Goal: Task Accomplishment & Management: Complete application form

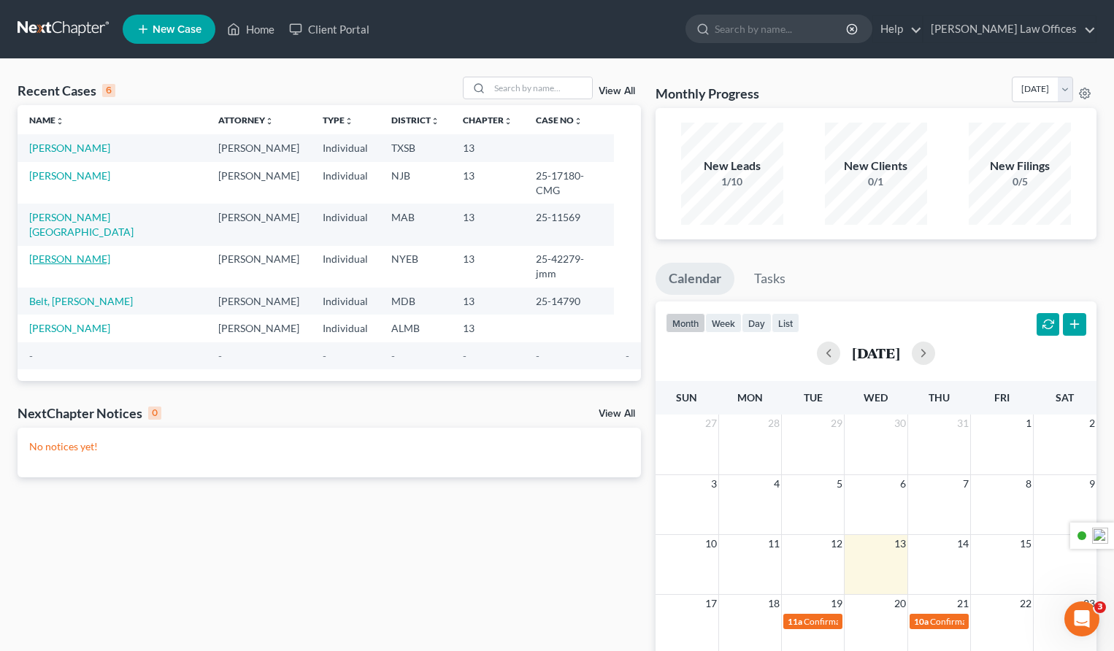
click at [72, 253] on link "[PERSON_NAME]" at bounding box center [69, 259] width 81 height 12
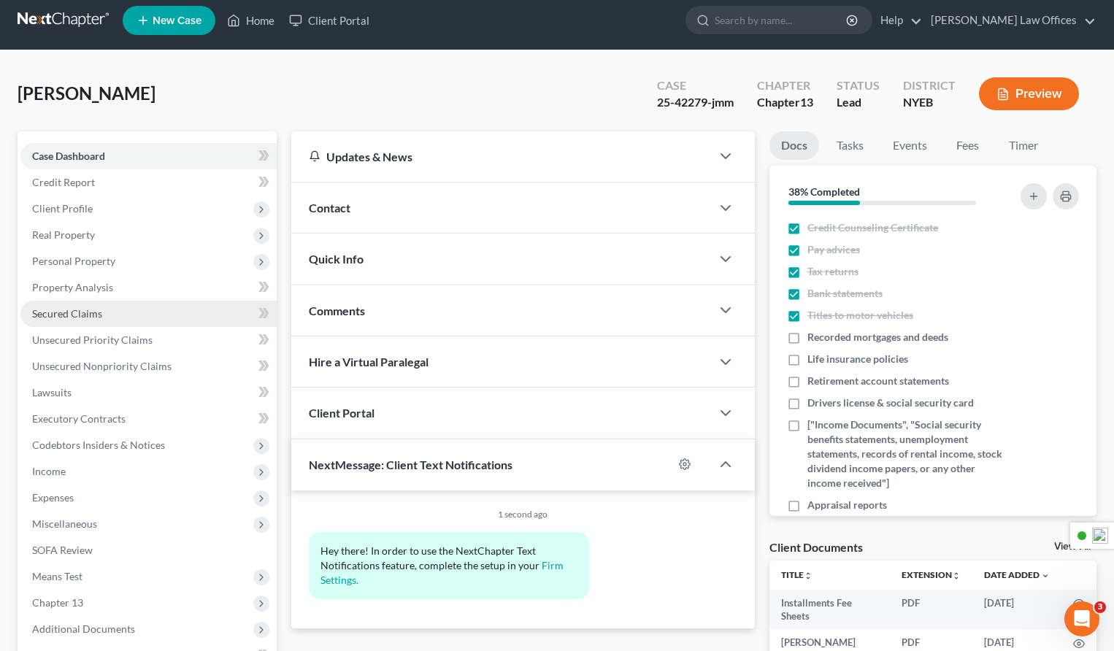
scroll to position [9, 0]
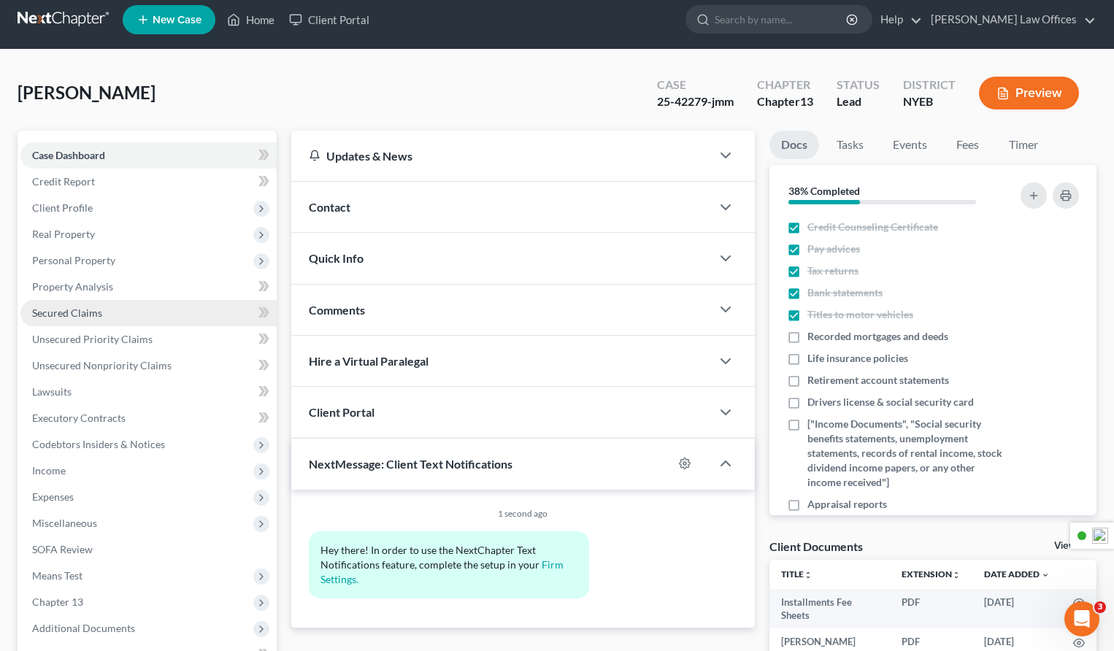
drag, startPoint x: 94, startPoint y: 312, endPoint x: 108, endPoint y: 310, distance: 13.9
click at [94, 312] on span "Secured Claims" at bounding box center [67, 313] width 70 height 12
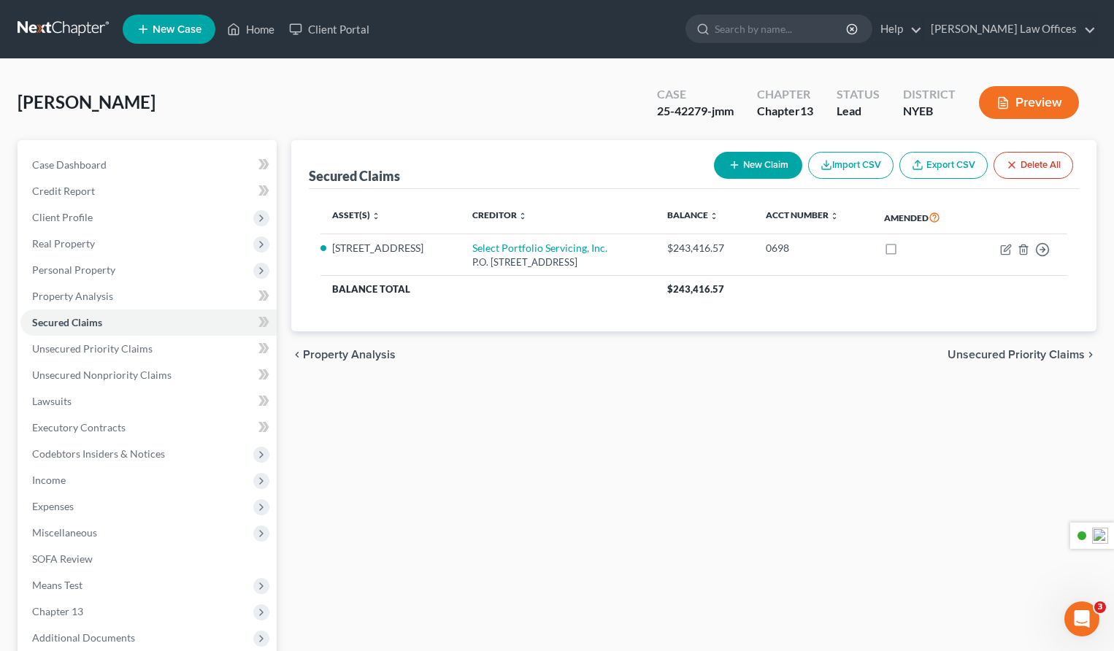
click at [758, 165] on button "New Claim" at bounding box center [758, 165] width 88 height 27
select select "0"
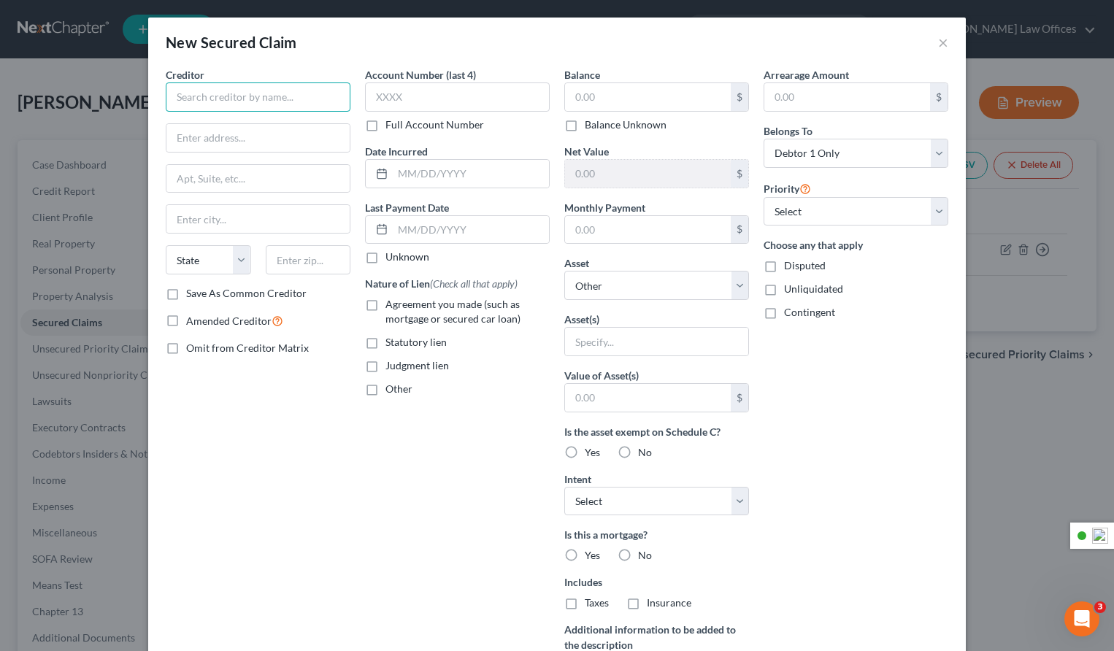
click at [292, 99] on input "text" at bounding box center [258, 96] width 185 height 29
click at [258, 95] on input "text" at bounding box center [258, 96] width 185 height 29
paste input "Credit Acceptance Corporation"
type input "Credit Acceptance Corporation"
click at [247, 139] on input "text" at bounding box center [257, 138] width 183 height 28
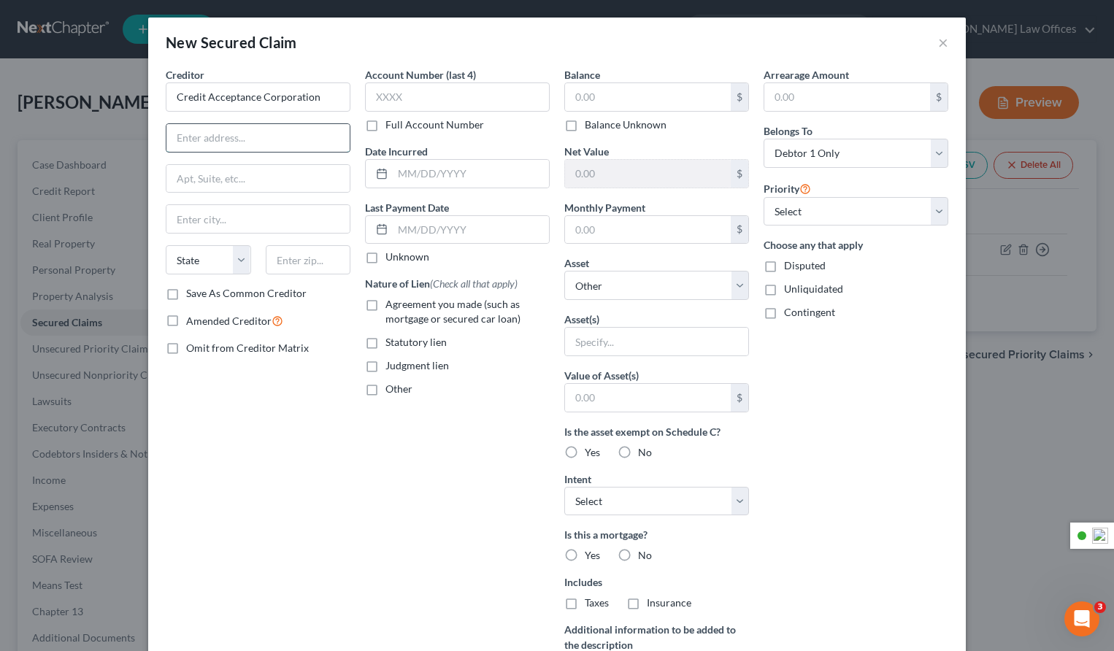
paste input "[STREET_ADDRESS]"
type input "[STREET_ADDRESS]"
click at [209, 218] on input "text" at bounding box center [257, 219] width 183 height 28
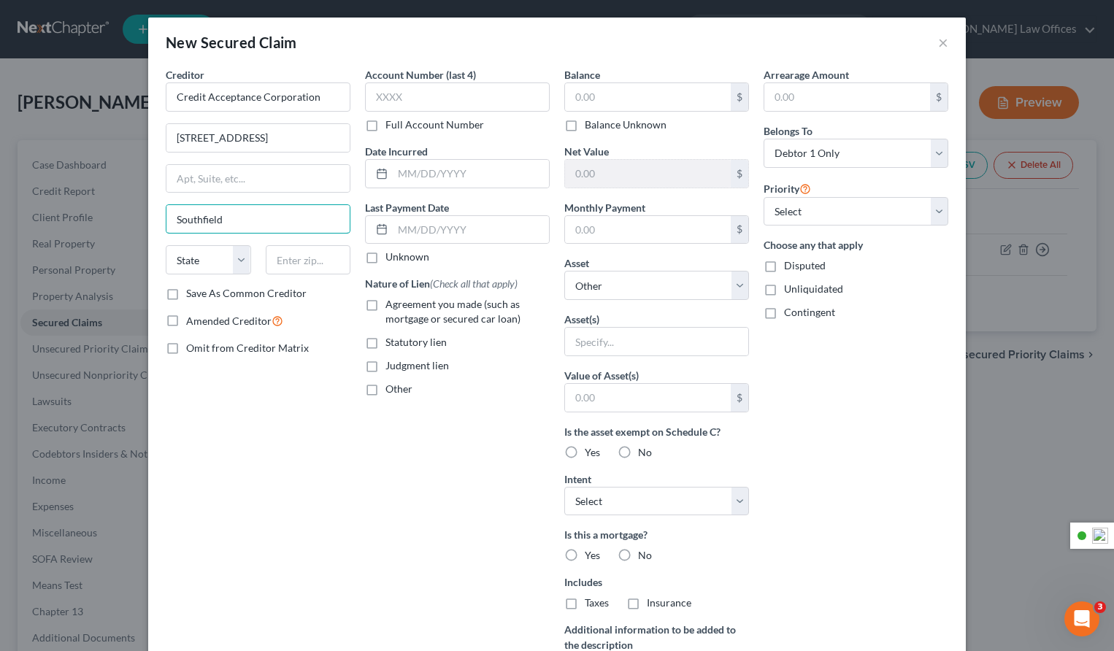
type input "Southfield"
select select "23"
drag, startPoint x: 320, startPoint y: 137, endPoint x: 259, endPoint y: 142, distance: 60.8
click at [259, 142] on input "[STREET_ADDRESS]" at bounding box center [257, 138] width 183 height 28
drag, startPoint x: 285, startPoint y: 137, endPoint x: 258, endPoint y: 142, distance: 27.4
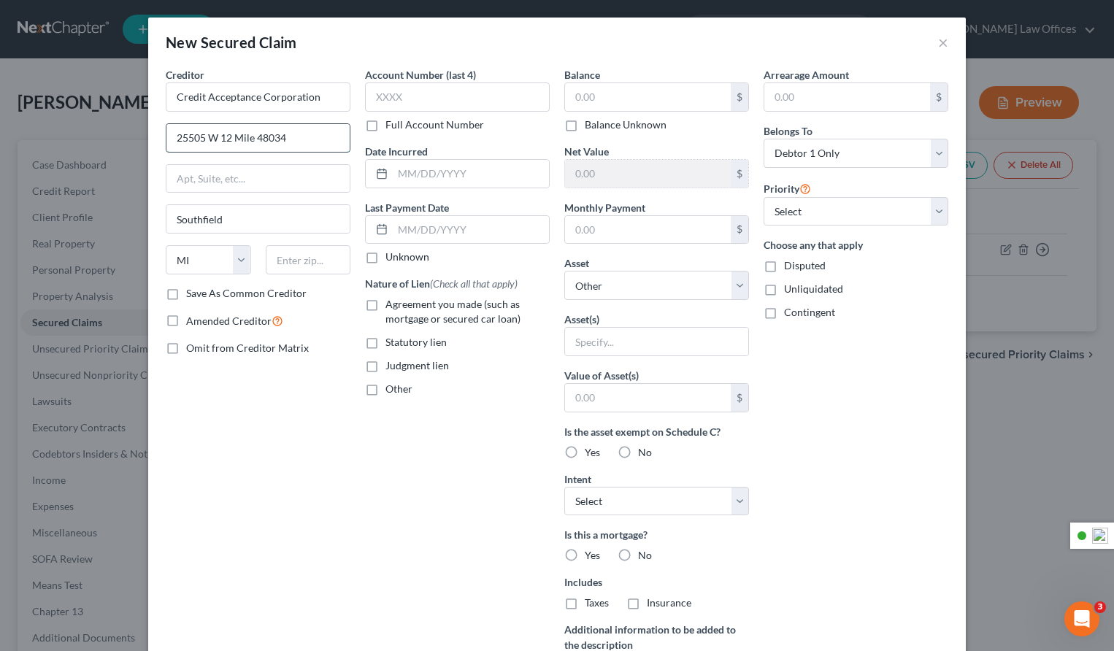
click at [258, 142] on input "25505 W 12 Mile 48034" at bounding box center [257, 138] width 183 height 28
type input "25505 W 12 Mile 48034"
click at [294, 262] on input "text" at bounding box center [308, 259] width 85 height 29
paste input "48034"
type input "48034"
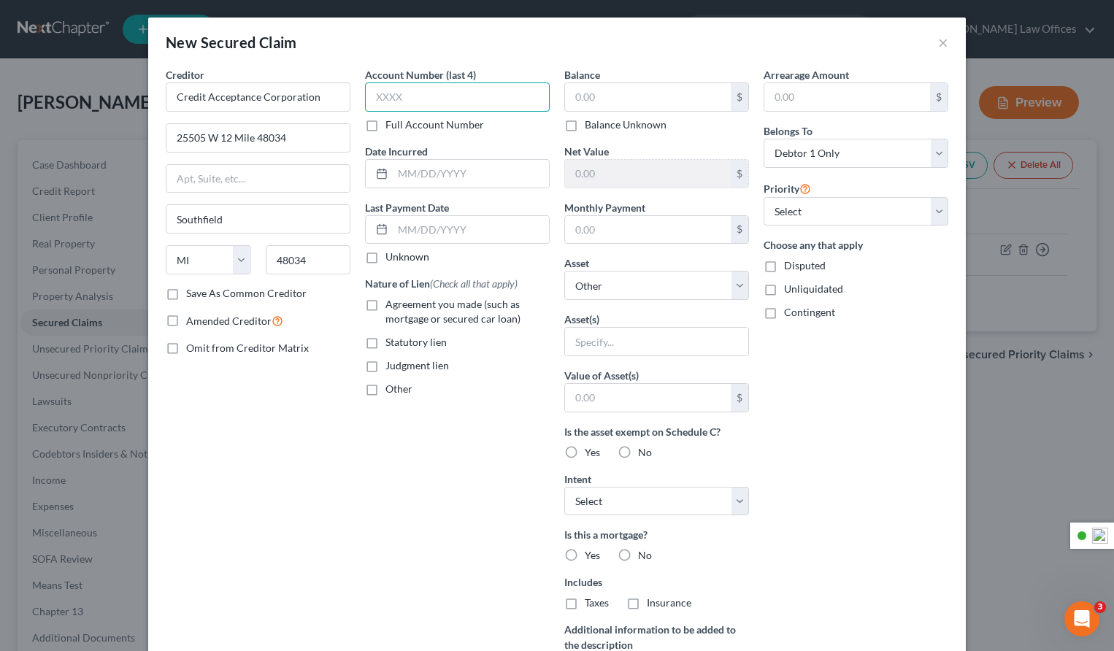
click at [432, 102] on input "text" at bounding box center [457, 96] width 185 height 29
click at [398, 101] on input "text" at bounding box center [457, 96] width 185 height 29
type input "1106"
click at [597, 100] on input "text" at bounding box center [648, 97] width 166 height 28
paste input "3,993.37"
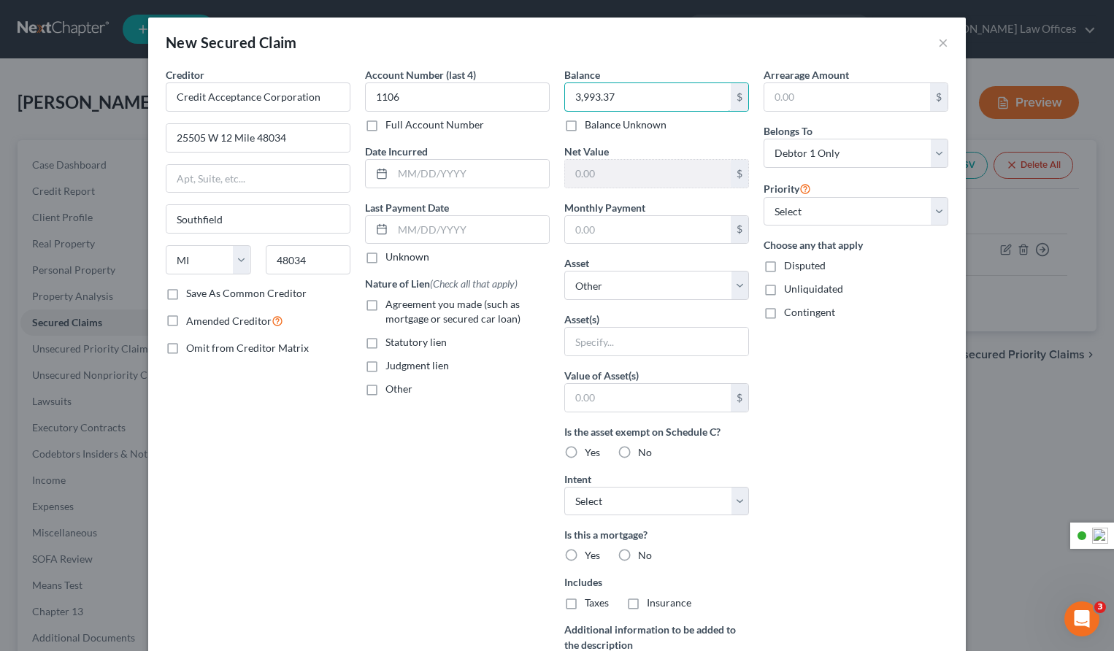
type input "3,993.37"
click at [822, 97] on input "text" at bounding box center [847, 97] width 166 height 28
paste input "540.43"
type input "540.43"
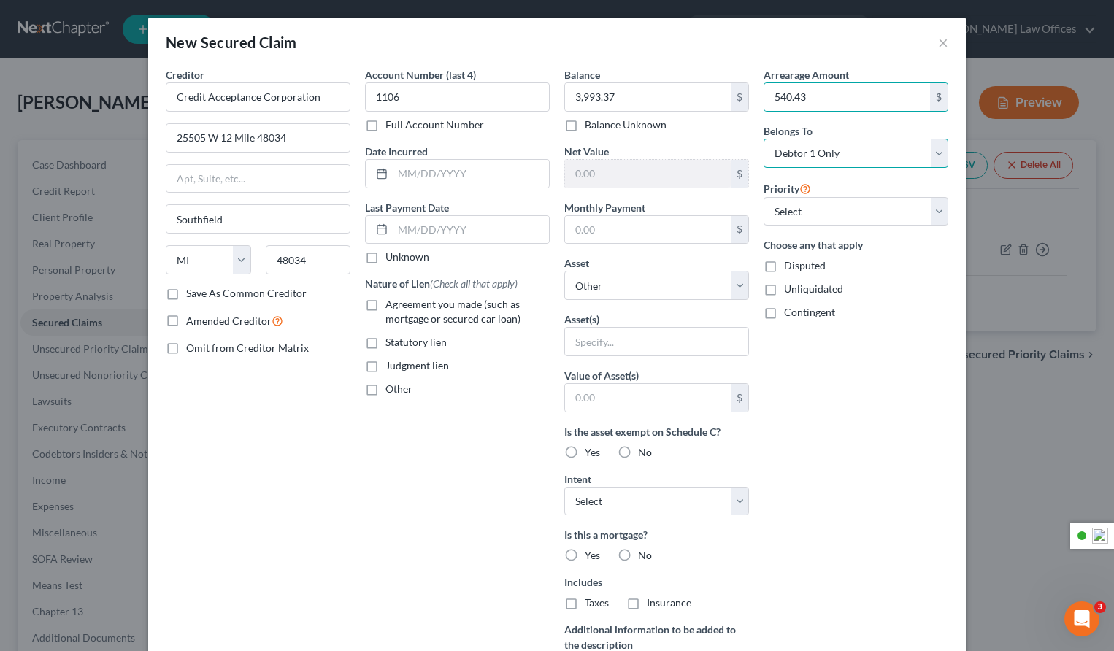
click at [845, 157] on select "Select Debtor 1 Only Debtor 2 Only Debtor 1 And Debtor 2 Only At Least One Of T…" at bounding box center [855, 153] width 185 height 29
select select "3"
click at [763, 139] on select "Select Debtor 1 Only Debtor 2 Only Debtor 1 And Debtor 2 Only At Least One Of T…" at bounding box center [855, 153] width 185 height 29
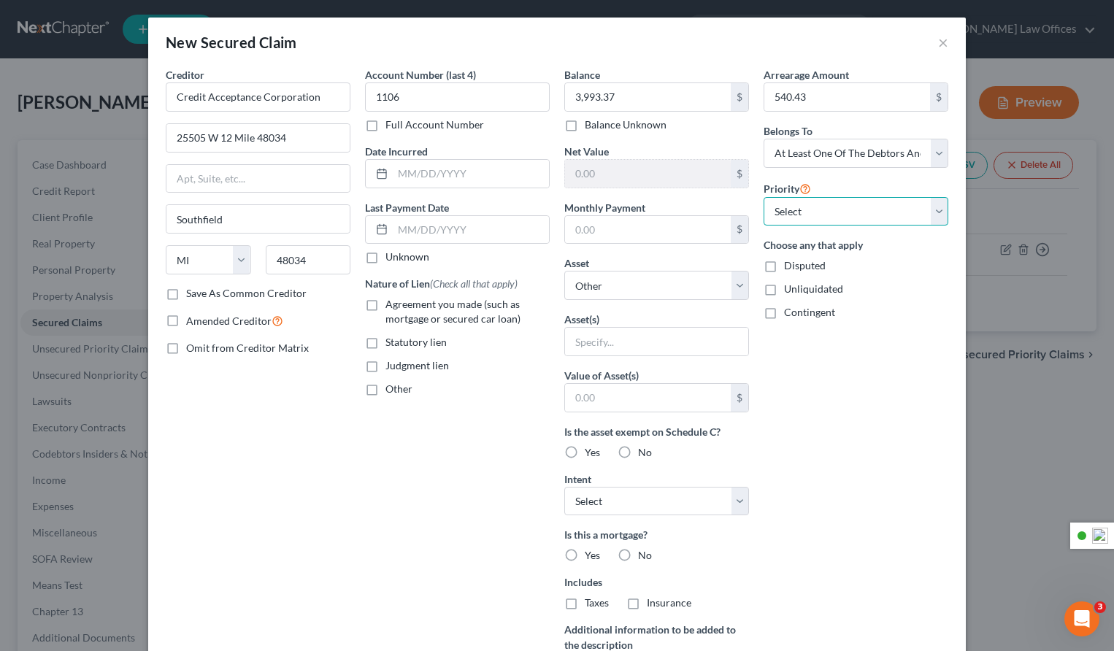
click at [832, 213] on select "Select 1st 2nd 3rd 4th 5th 6th 7th 8th 9th 10th 11th 12th 13th 14th 15th 16th 1…" at bounding box center [855, 211] width 185 height 29
select select "0"
click at [763, 197] on select "Select 1st 2nd 3rd 4th 5th 6th 7th 8th 9th 10th 11th 12th 13th 14th 15th 16th 1…" at bounding box center [855, 211] width 185 height 29
click at [618, 288] on select "Select Other Multiple Assets [STREET_ADDRESS] - $663900.0 2011 Toyota Camry - $…" at bounding box center [656, 285] width 185 height 29
select select "3"
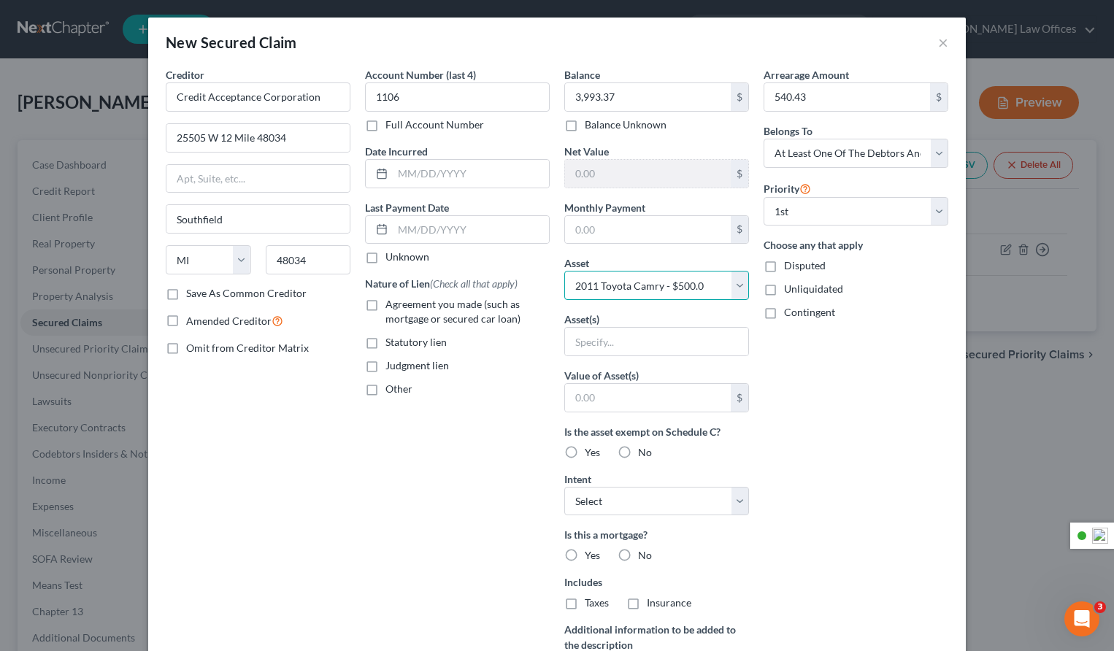
click at [564, 271] on select "Select Other Multiple Assets [STREET_ADDRESS] - $663900.0 2011 Toyota Camry - $…" at bounding box center [656, 285] width 185 height 29
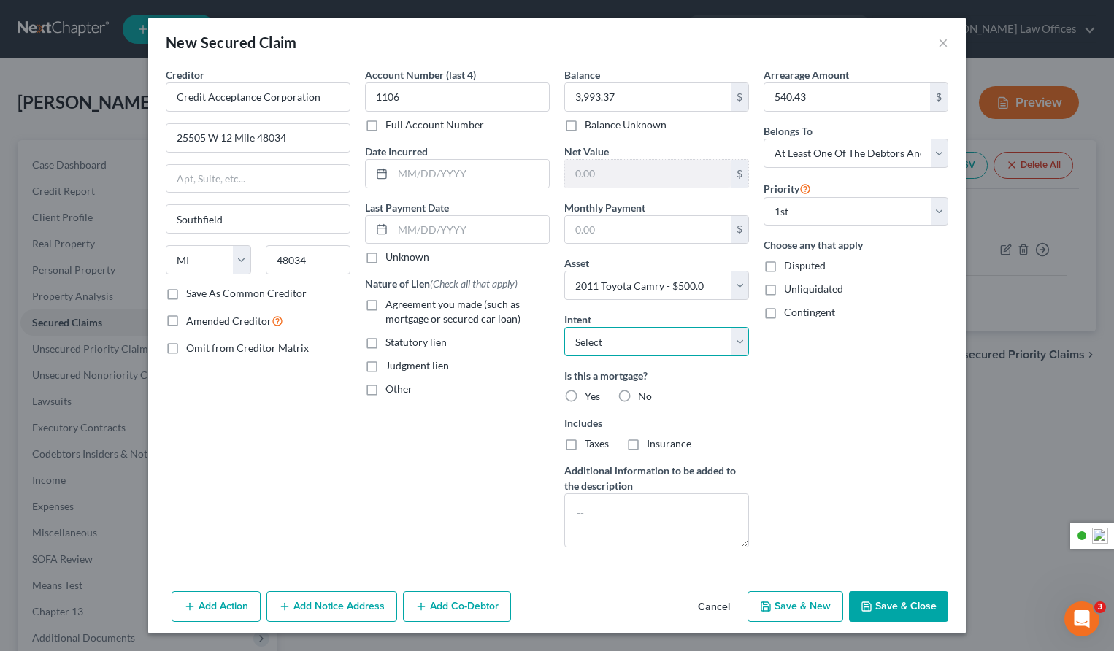
click at [636, 339] on select "Select Surrender Redeem Reaffirm Avoid Other" at bounding box center [656, 341] width 185 height 29
select select "2"
click at [564, 327] on select "Select Surrender Redeem Reaffirm Avoid Other" at bounding box center [656, 341] width 185 height 29
click at [638, 396] on label "No" at bounding box center [645, 396] width 14 height 15
click at [644, 396] on input "No" at bounding box center [648, 393] width 9 height 9
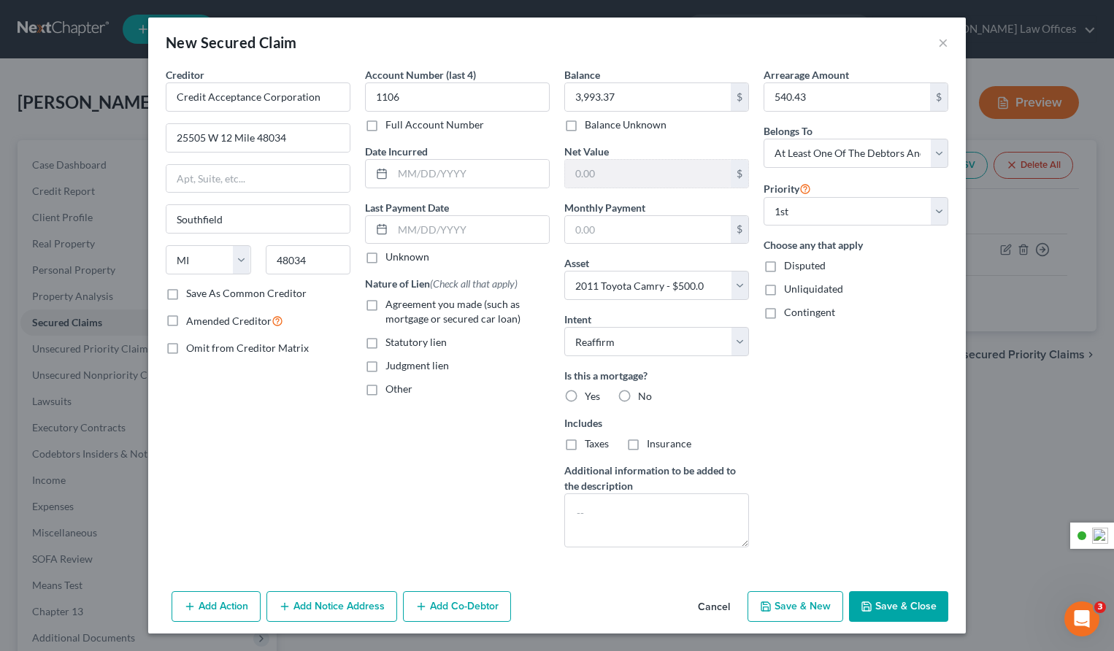
radio input "true"
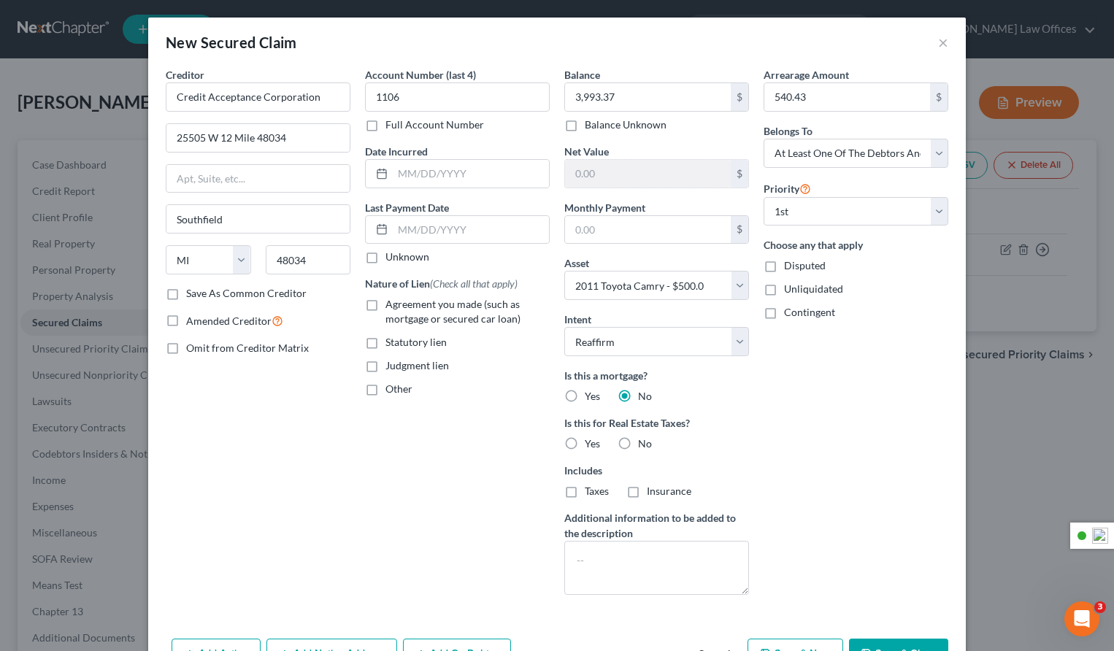
click at [638, 442] on label "No" at bounding box center [645, 443] width 14 height 15
click at [644, 442] on input "No" at bounding box center [648, 440] width 9 height 9
radio input "true"
click at [653, 550] on textarea at bounding box center [656, 568] width 185 height 54
click at [385, 258] on label "Unknown" at bounding box center [407, 257] width 44 height 15
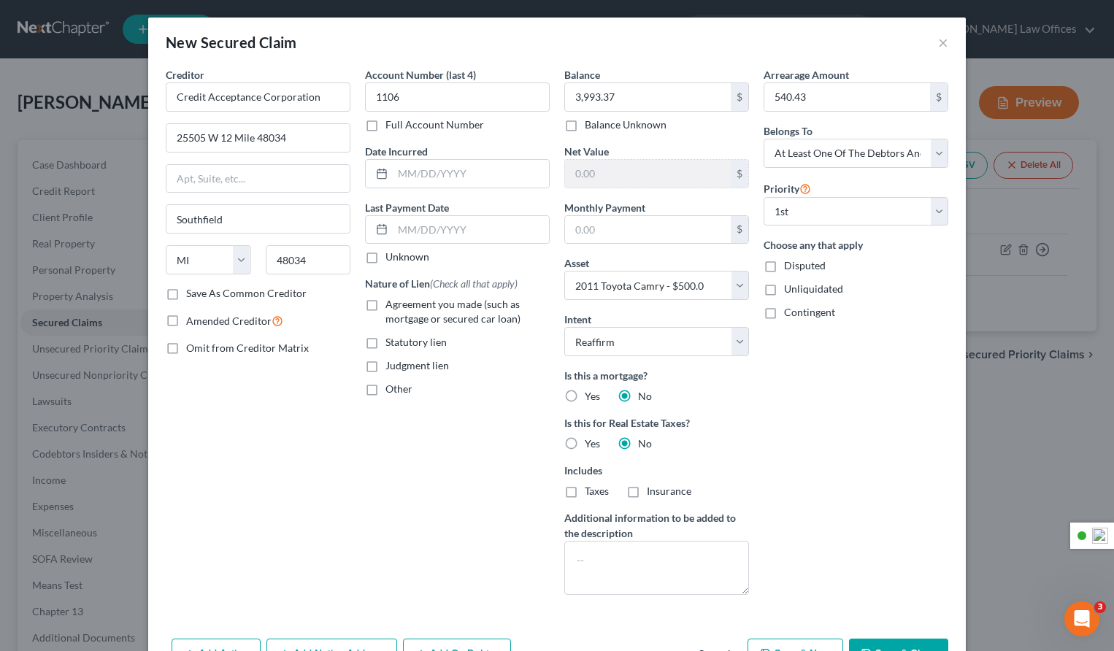
click at [391, 258] on input "Unknown" at bounding box center [395, 254] width 9 height 9
checkbox input "true"
click at [439, 173] on input "text" at bounding box center [471, 174] width 156 height 28
type input "[DATE]"
click at [462, 226] on input "text" at bounding box center [471, 230] width 156 height 28
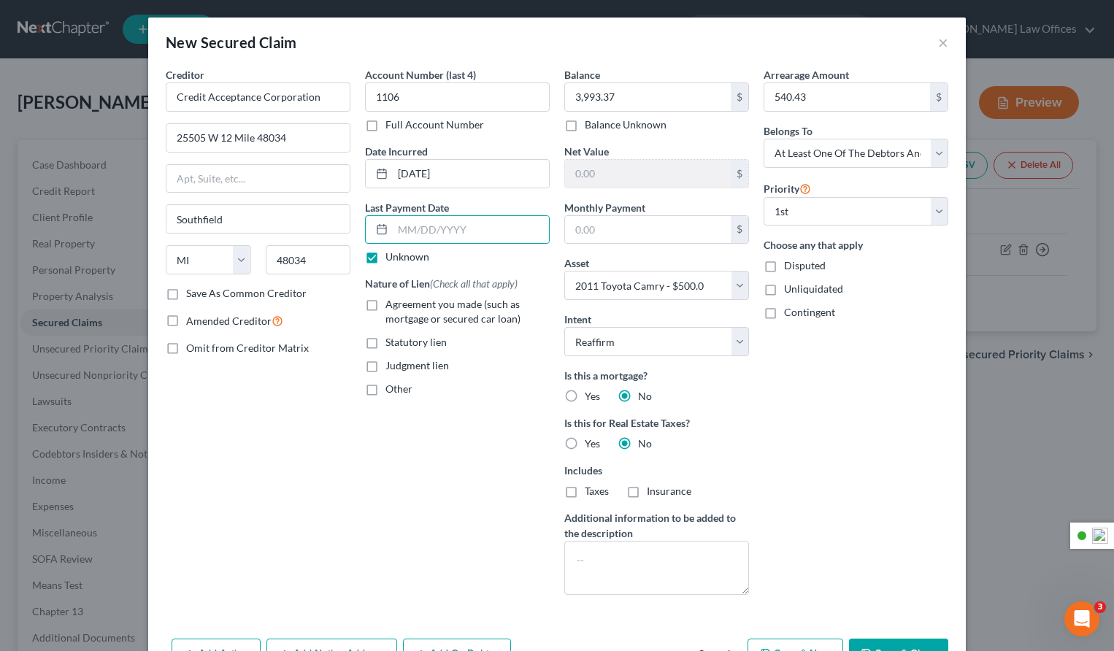
click at [436, 418] on div "Account Number (last 4) 1106 Full Account Number Date Incurred [DATE] Last Paym…" at bounding box center [457, 336] width 199 height 539
click at [385, 304] on label "Agreement you made (such as mortgage or secured car loan)" at bounding box center [467, 311] width 164 height 29
click at [391, 304] on input "Agreement you made (such as mortgage or secured car loan)" at bounding box center [395, 301] width 9 height 9
checkbox input "true"
click at [647, 177] on input "text" at bounding box center [648, 174] width 166 height 28
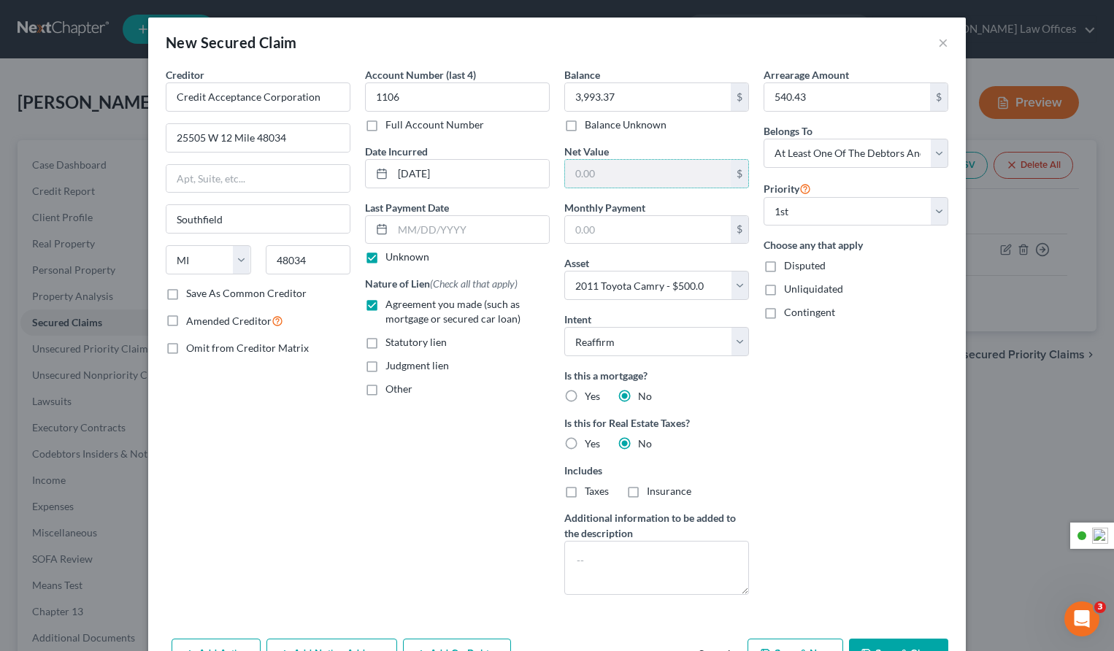
scroll to position [47, 0]
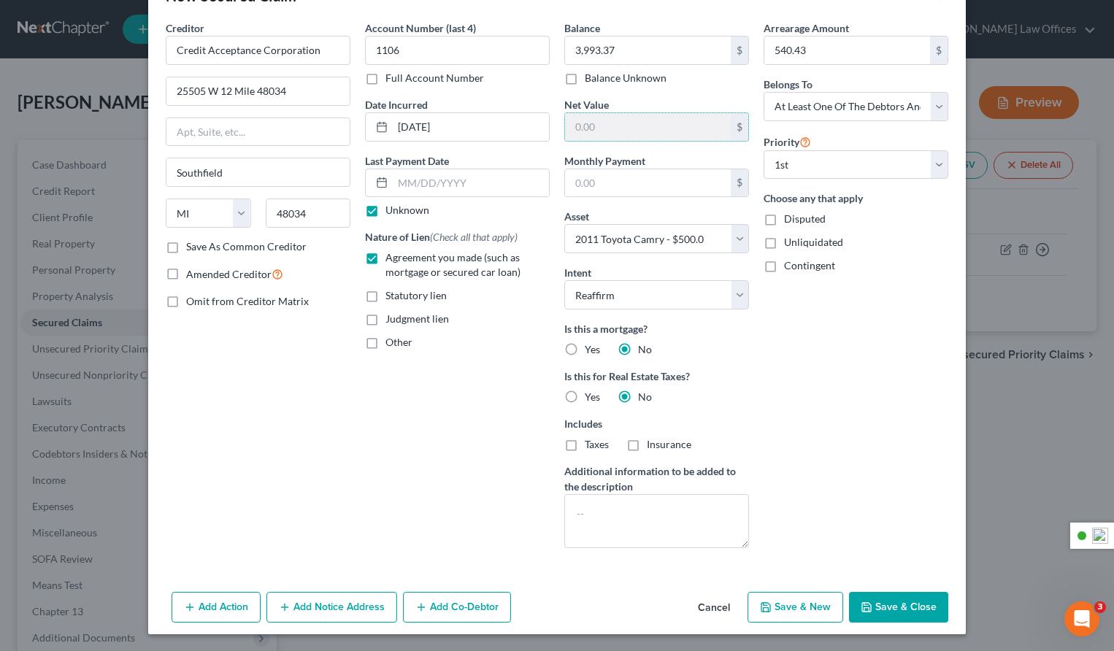
click at [894, 607] on button "Save & Close" at bounding box center [898, 607] width 99 height 31
select select
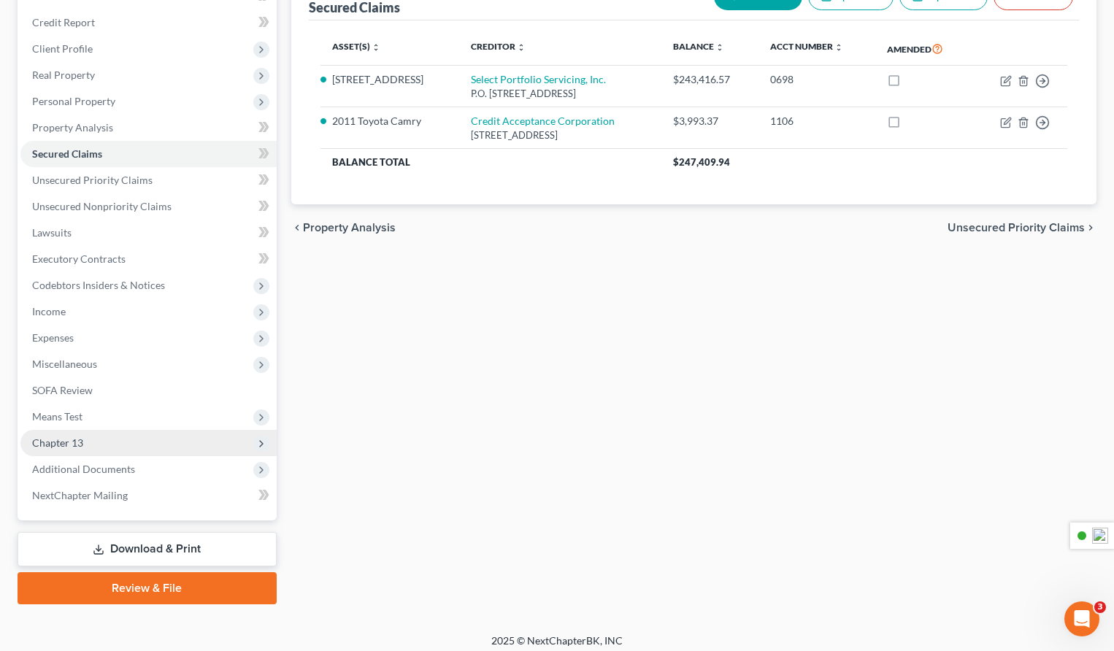
scroll to position [174, 0]
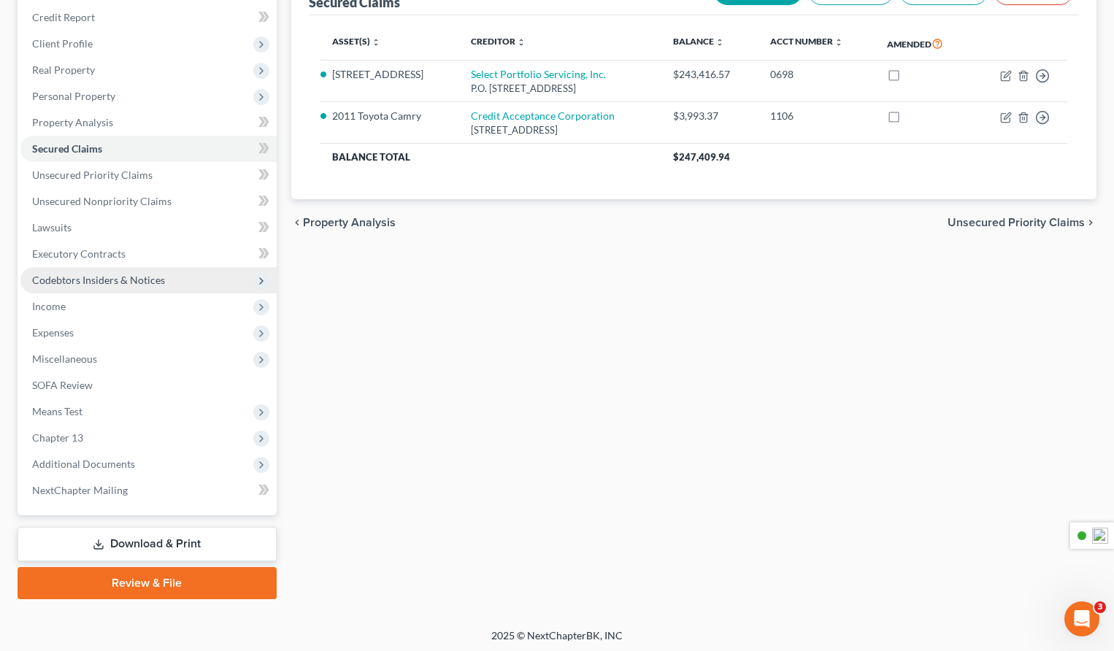
click at [121, 279] on span "Codebtors Insiders & Notices" at bounding box center [98, 280] width 133 height 12
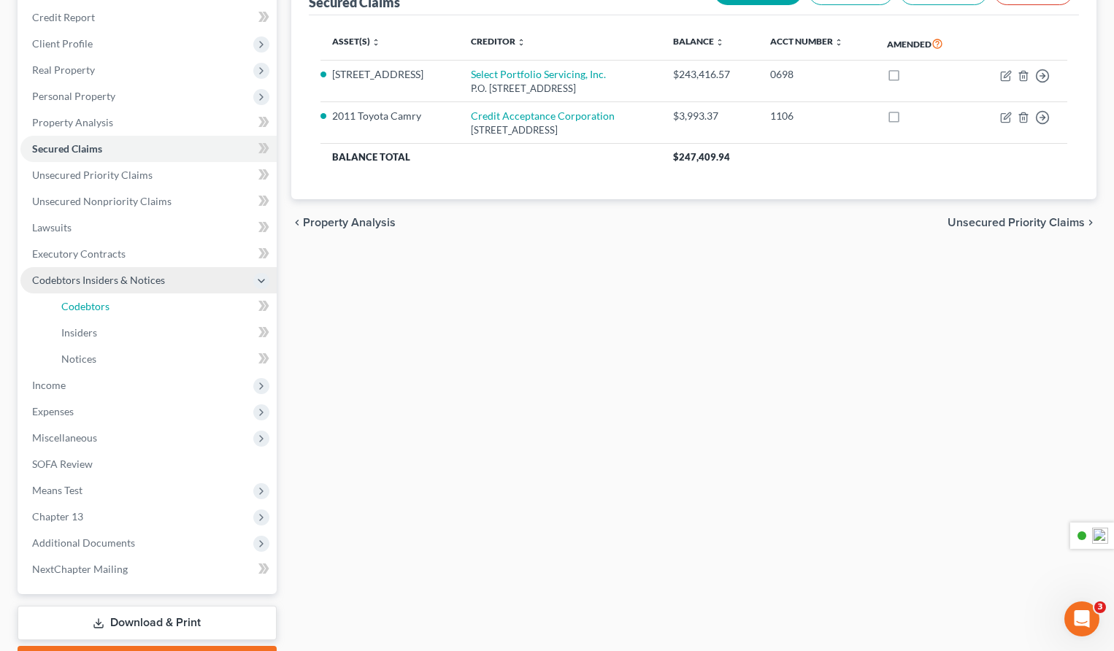
drag, startPoint x: 137, startPoint y: 306, endPoint x: 152, endPoint y: 307, distance: 14.7
click at [137, 306] on link "Codebtors" at bounding box center [163, 306] width 227 height 26
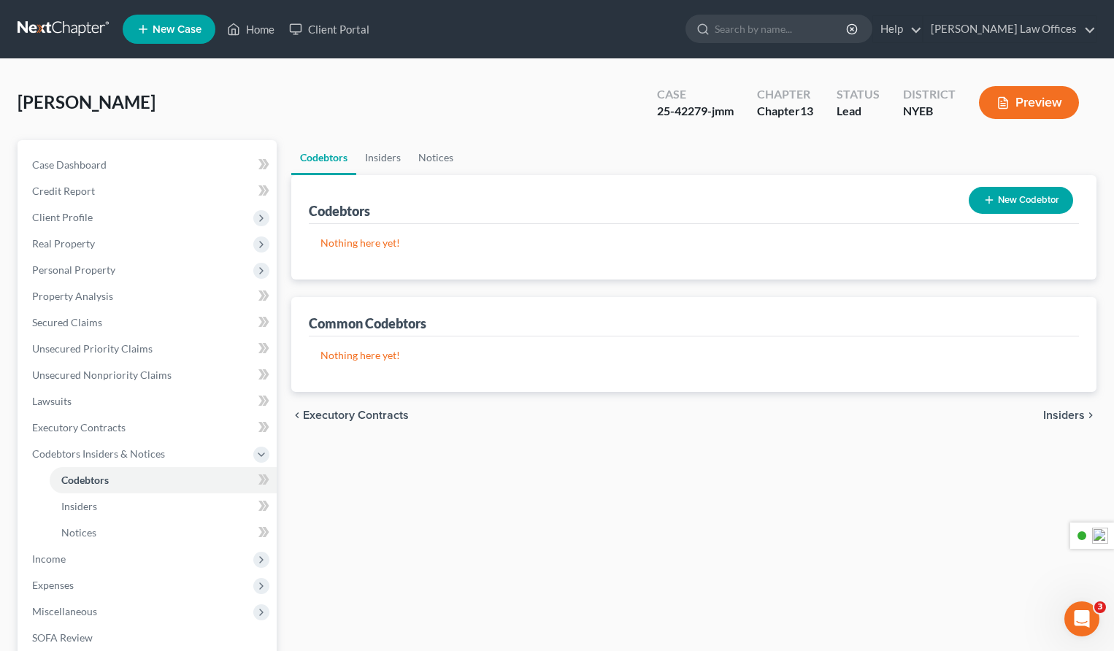
click at [1019, 199] on button "New Codebtor" at bounding box center [1021, 200] width 104 height 27
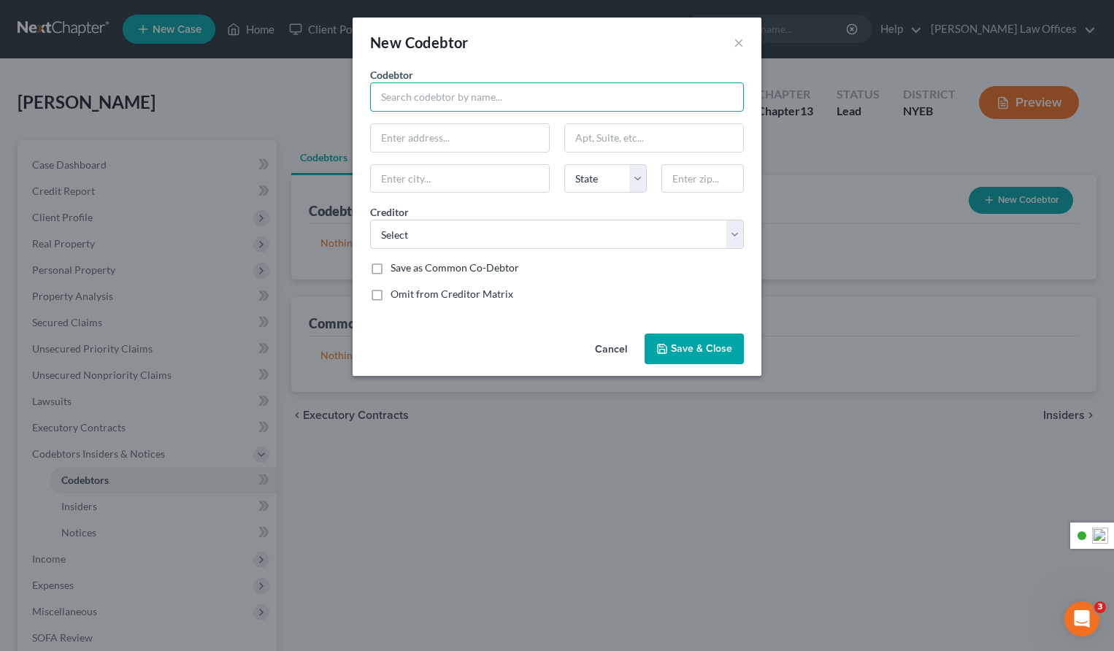
click at [451, 100] on input "text" at bounding box center [557, 96] width 374 height 29
type input "[PERSON_NAME]"
click at [453, 135] on input "text" at bounding box center [460, 138] width 178 height 28
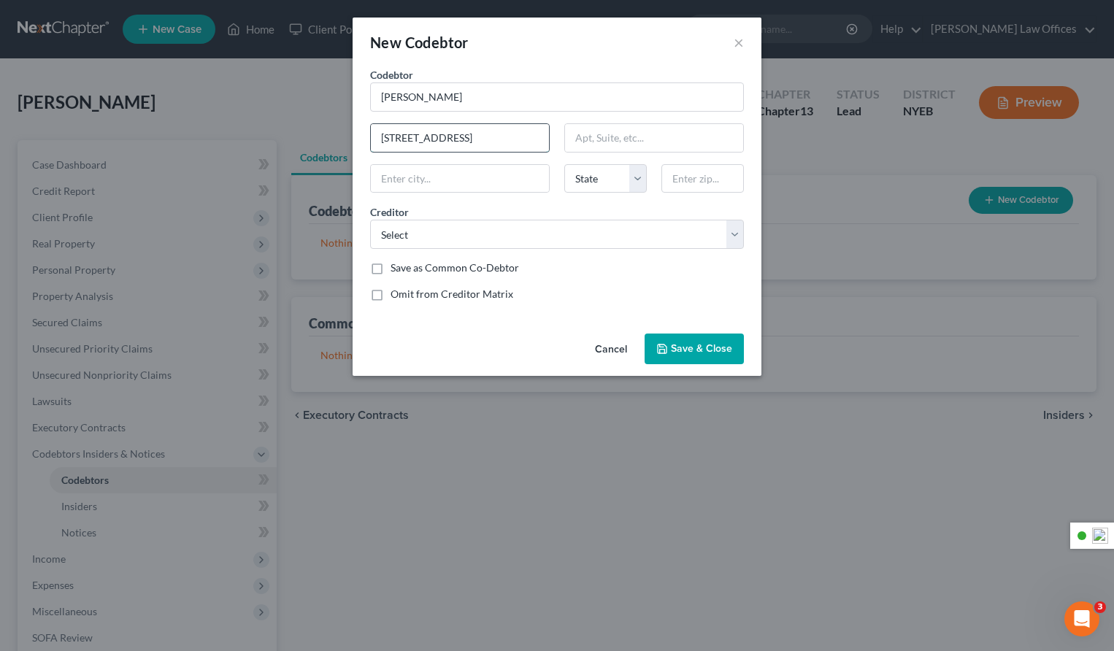
type input "[STREET_ADDRESS]"
type input "B"
type input "[GEOGRAPHIC_DATA]"
select select "35"
type input "10302"
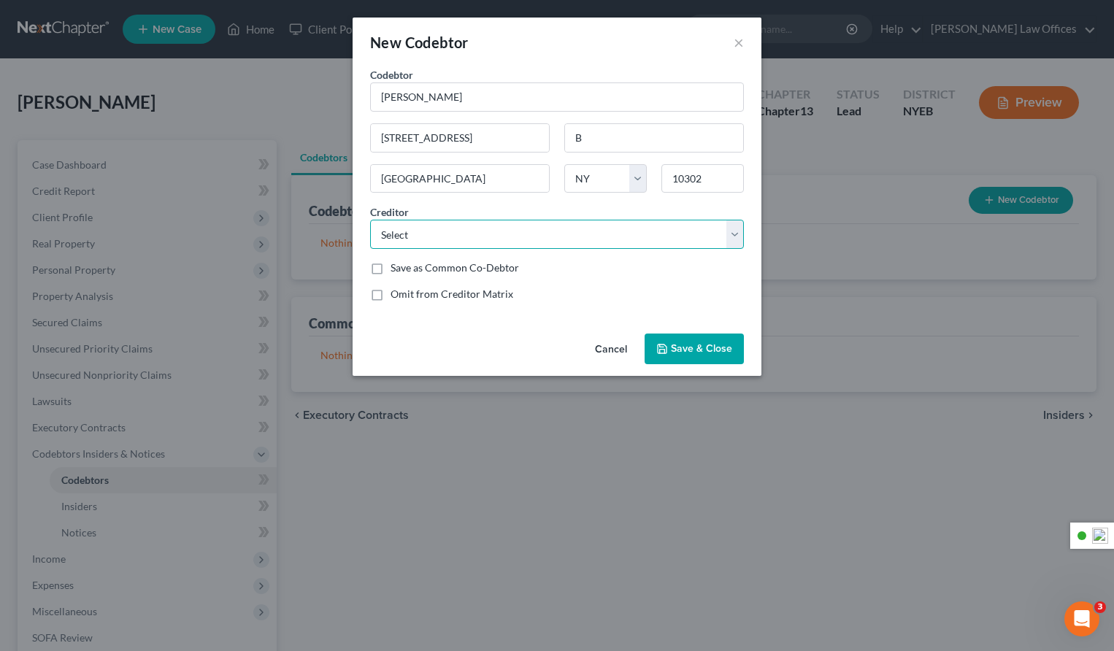
click at [419, 240] on select "Select Select Portfolio Servicing, Inc. Credit Acceptance Corporation" at bounding box center [557, 234] width 374 height 29
select select "1"
click at [370, 220] on select "Select Select Portfolio Servicing, Inc. Credit Acceptance Corporation" at bounding box center [557, 234] width 374 height 29
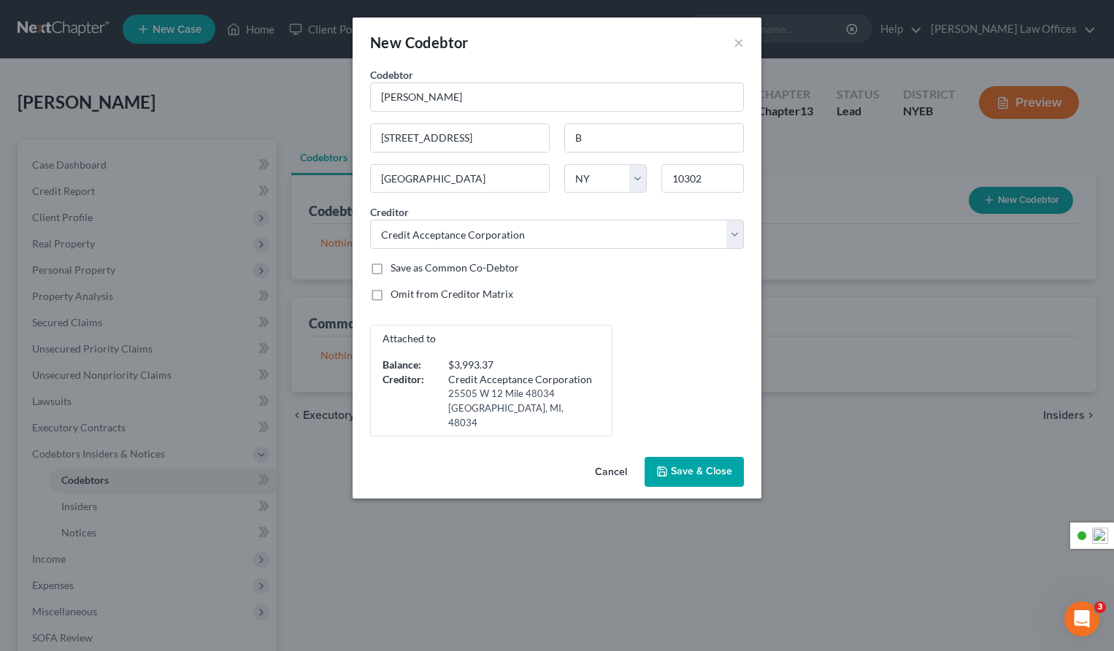
click at [706, 471] on span "Save & Close" at bounding box center [701, 472] width 61 height 12
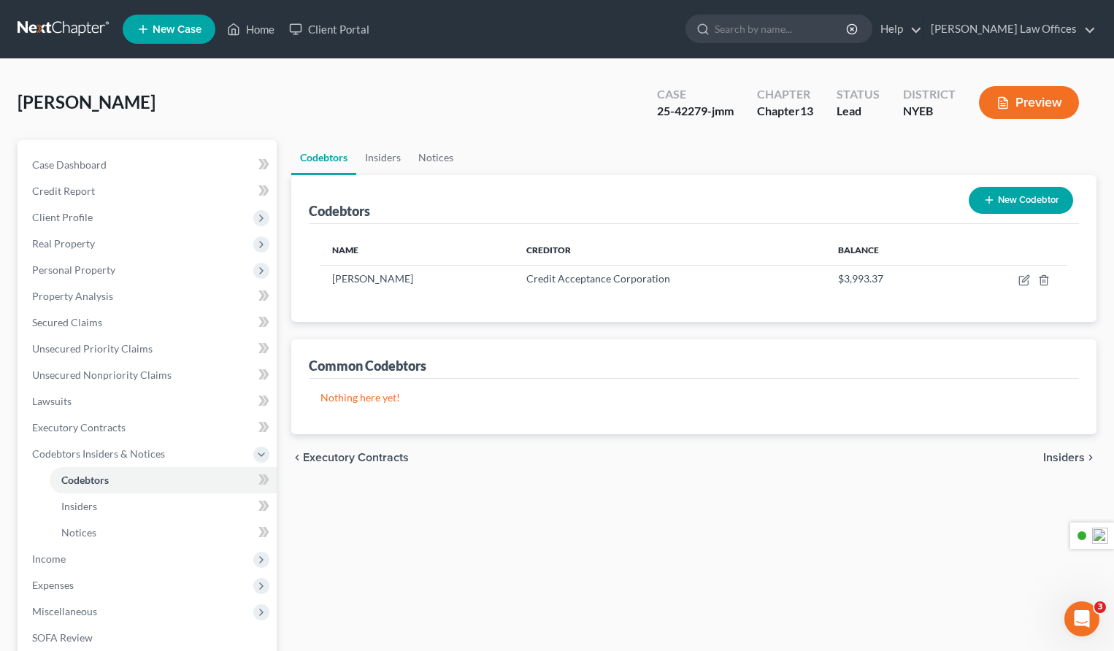
scroll to position [255, 0]
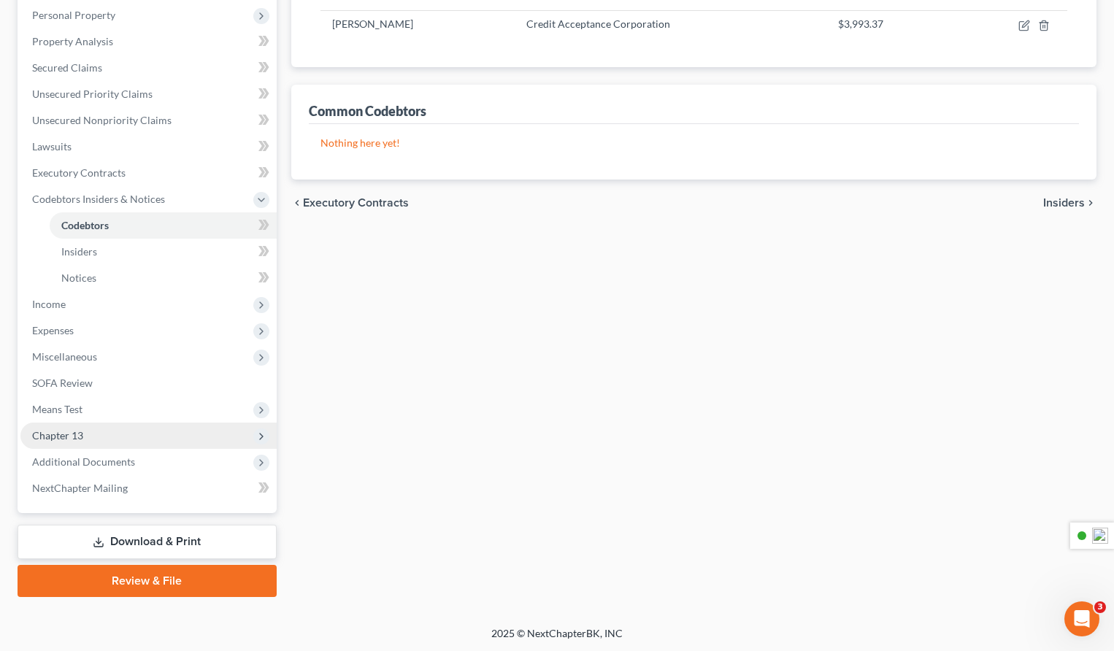
click at [88, 439] on span "Chapter 13" at bounding box center [148, 436] width 256 height 26
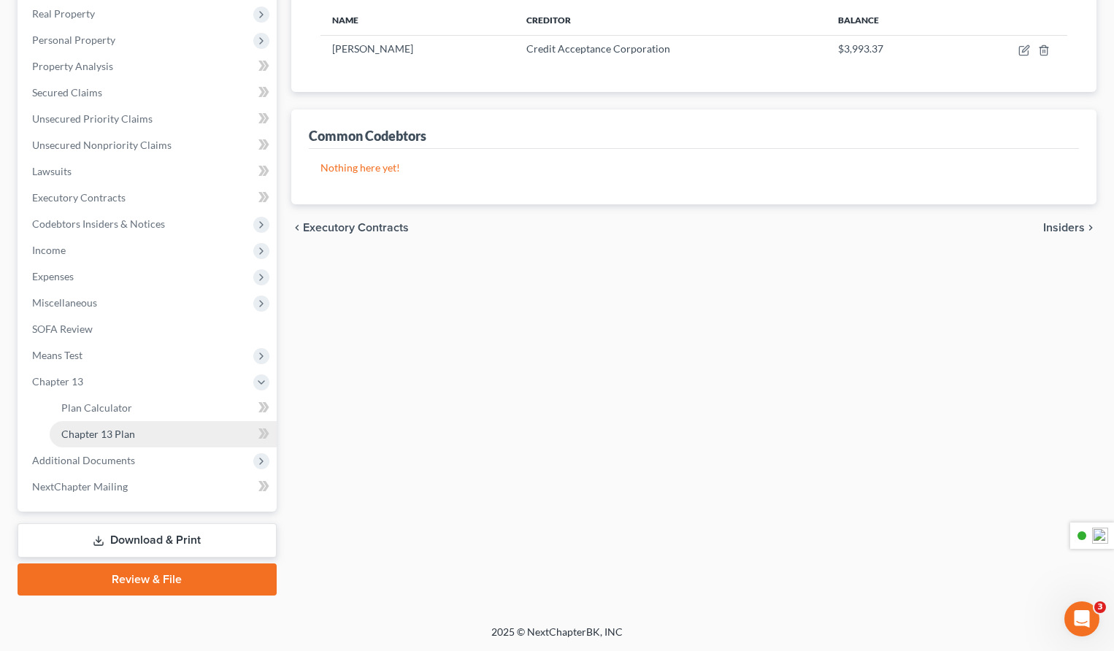
scroll to position [228, 0]
click at [119, 434] on span "Chapter 13 Plan" at bounding box center [98, 435] width 74 height 12
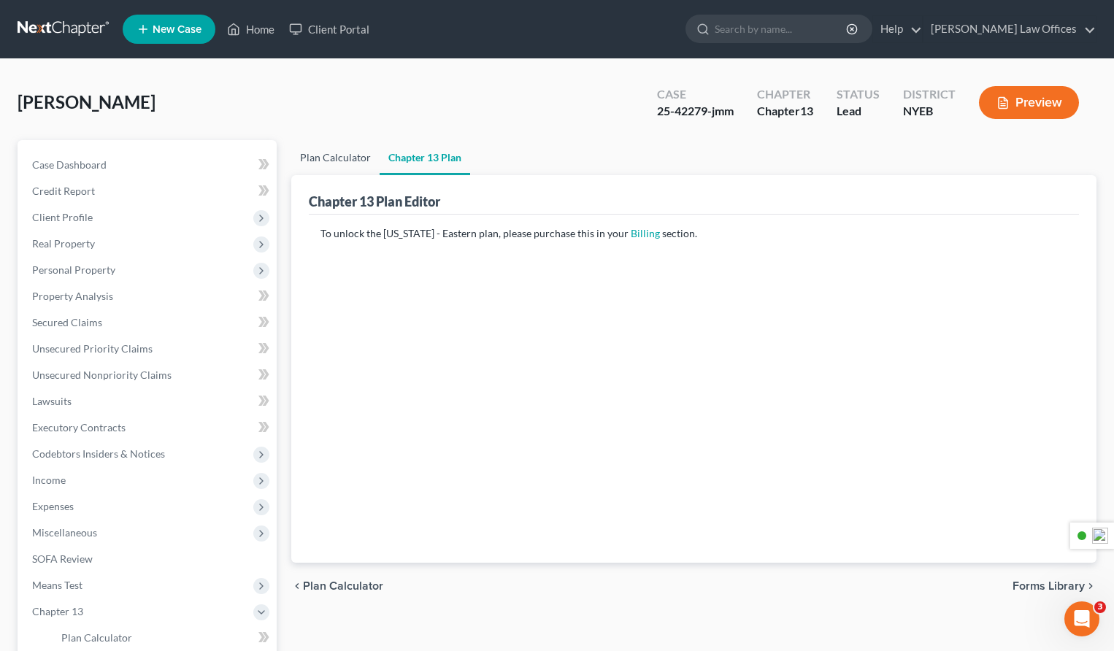
click at [347, 155] on link "Plan Calculator" at bounding box center [335, 157] width 88 height 35
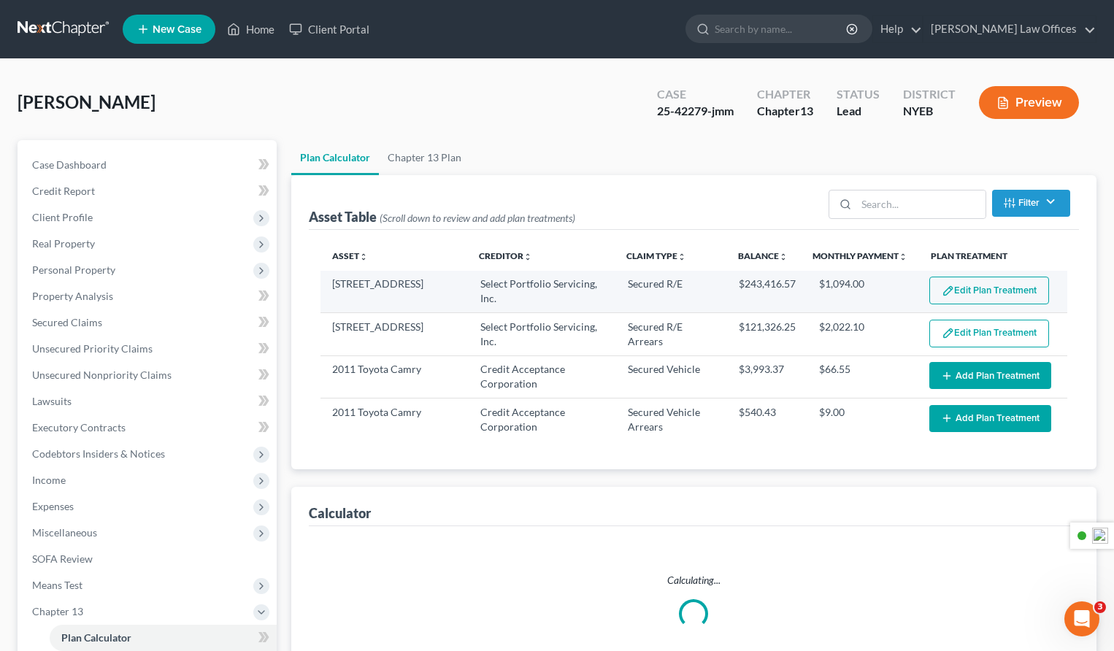
select select "59"
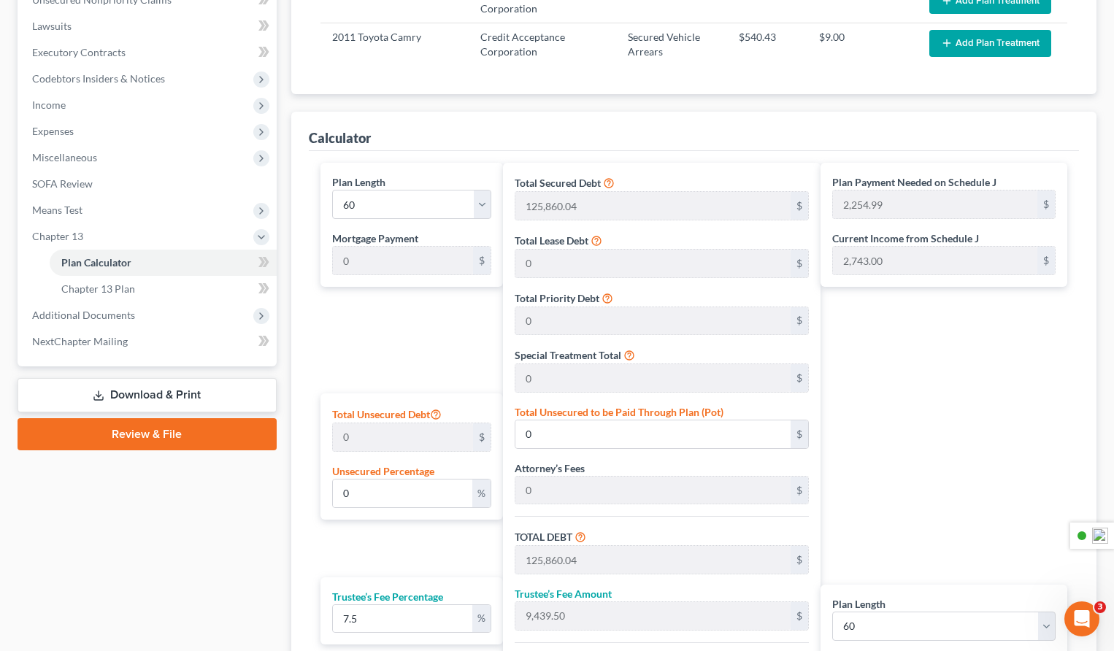
scroll to position [365, 0]
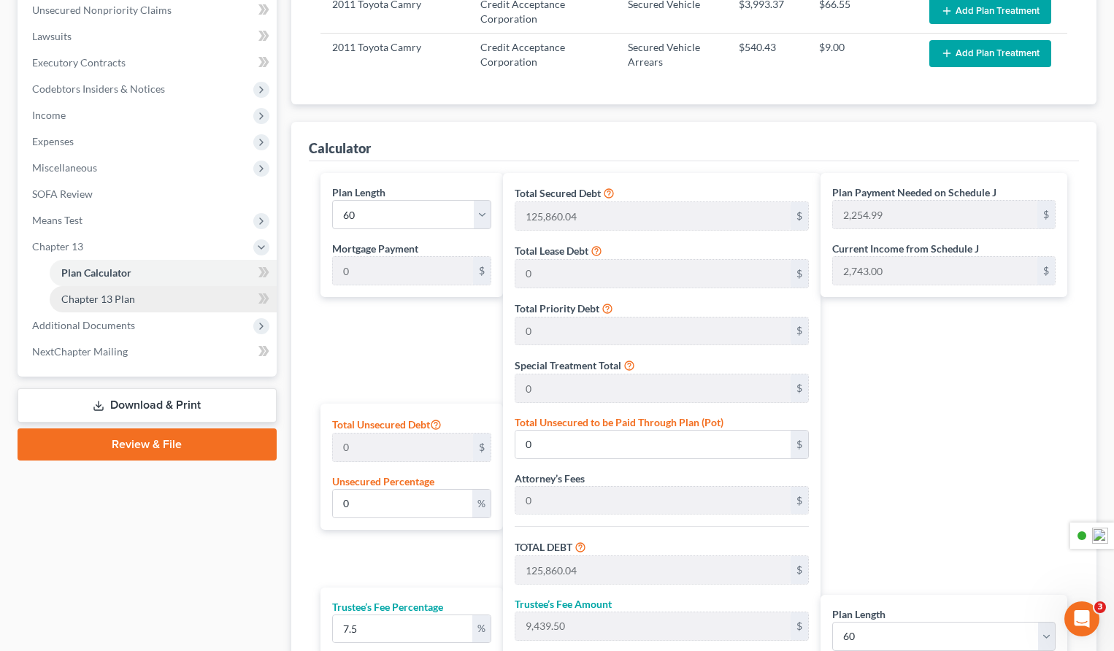
click at [172, 302] on link "Chapter 13 Plan" at bounding box center [163, 299] width 227 height 26
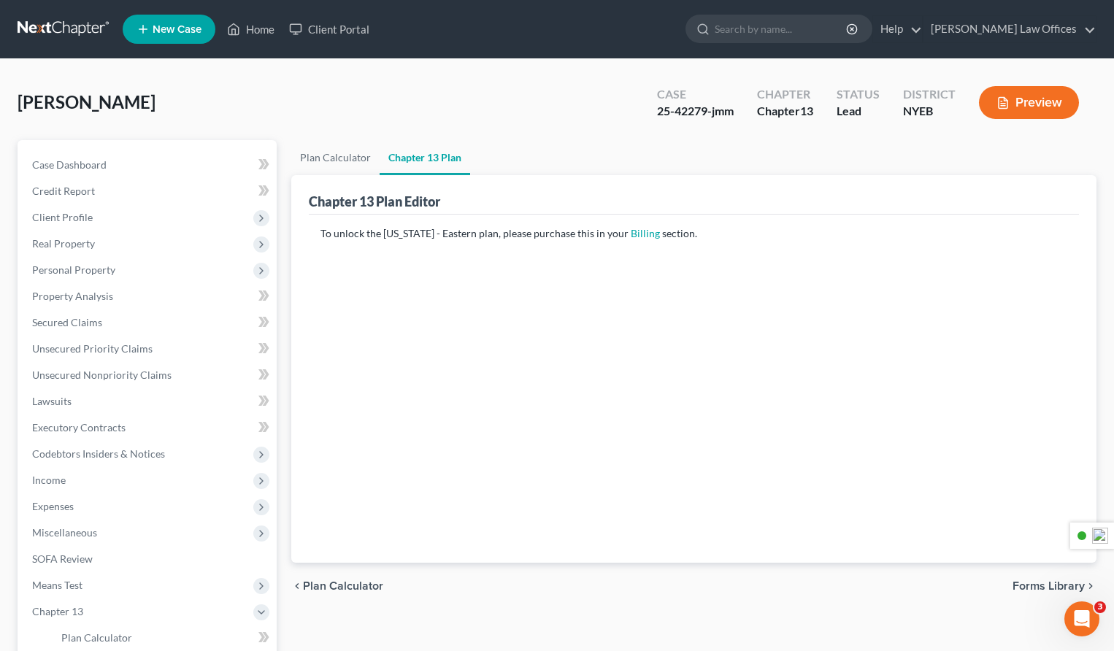
click at [307, 585] on span "Plan Calculator" at bounding box center [343, 586] width 80 height 12
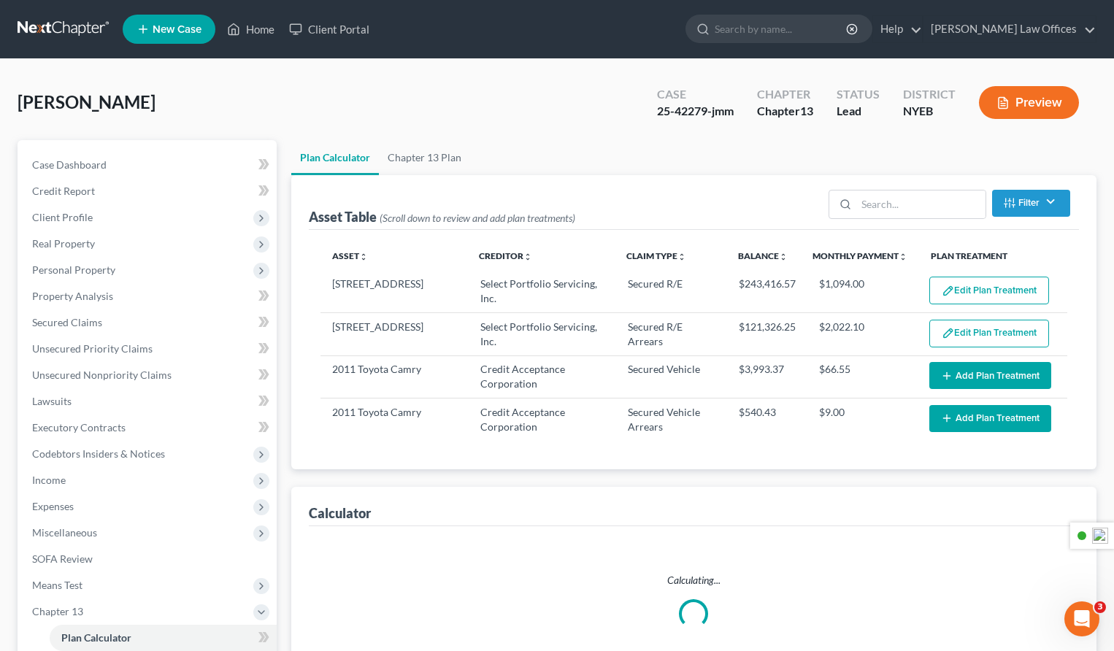
select select "59"
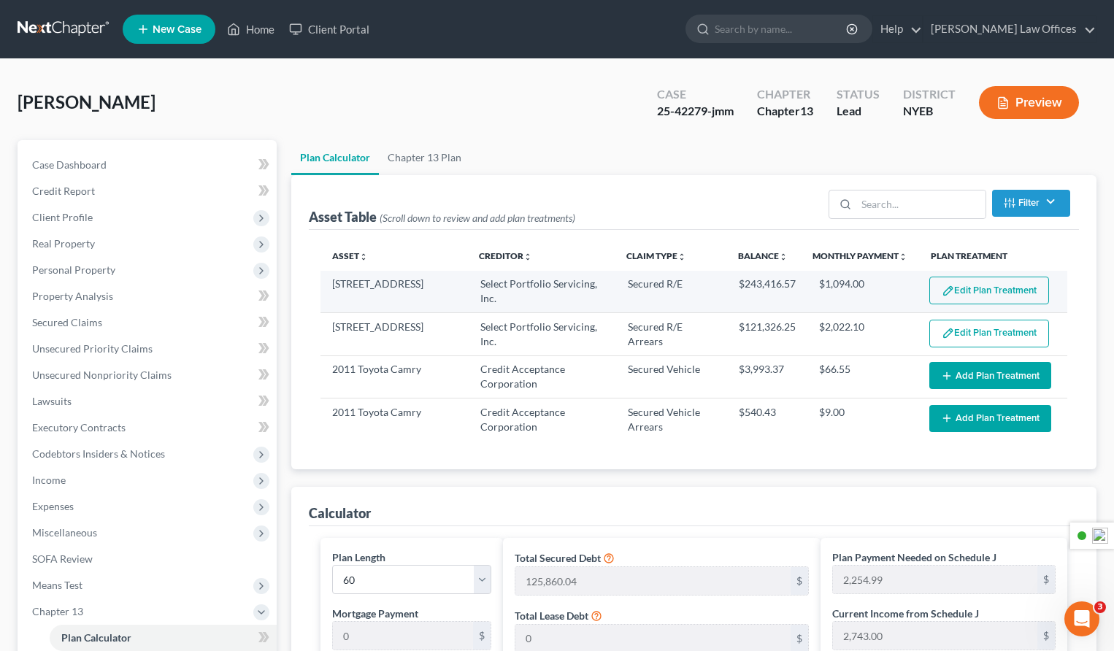
scroll to position [4, 0]
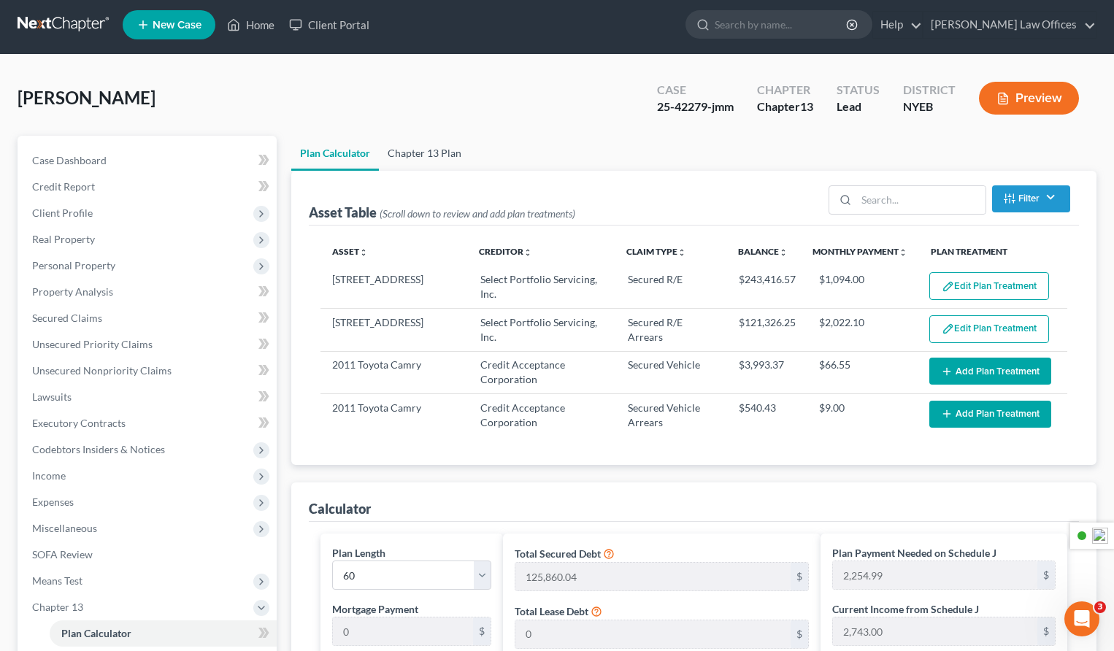
click at [439, 153] on link "Chapter 13 Plan" at bounding box center [424, 153] width 91 height 35
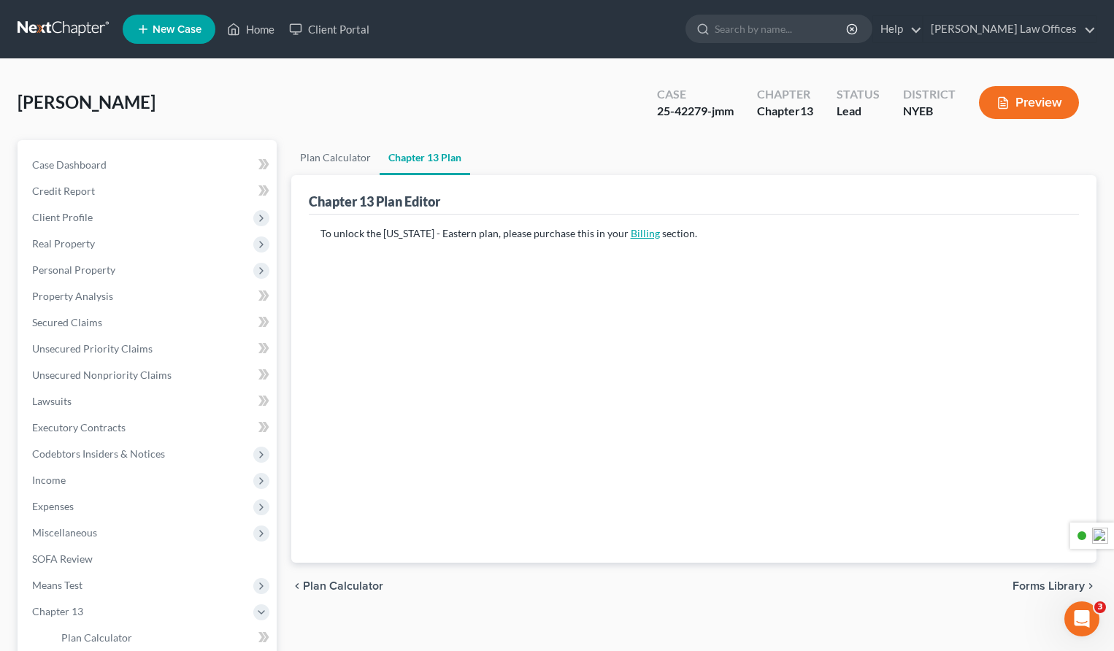
click at [631, 234] on link "Billing" at bounding box center [645, 233] width 29 height 12
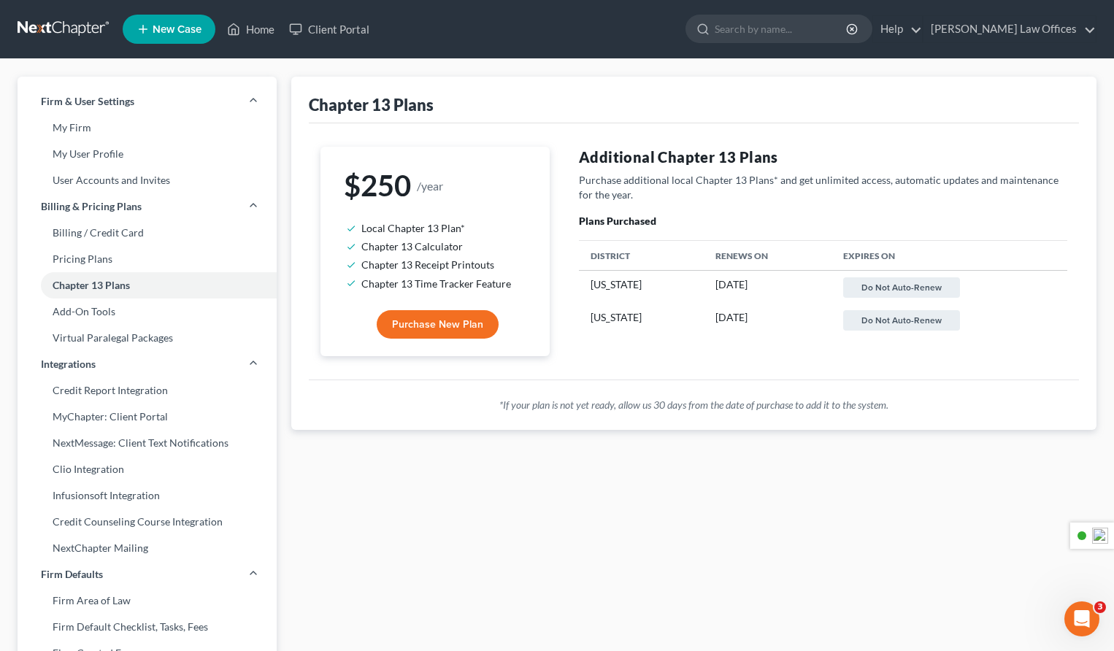
click at [453, 324] on span "Purchase New Plan" at bounding box center [437, 324] width 91 height 12
select select "52"
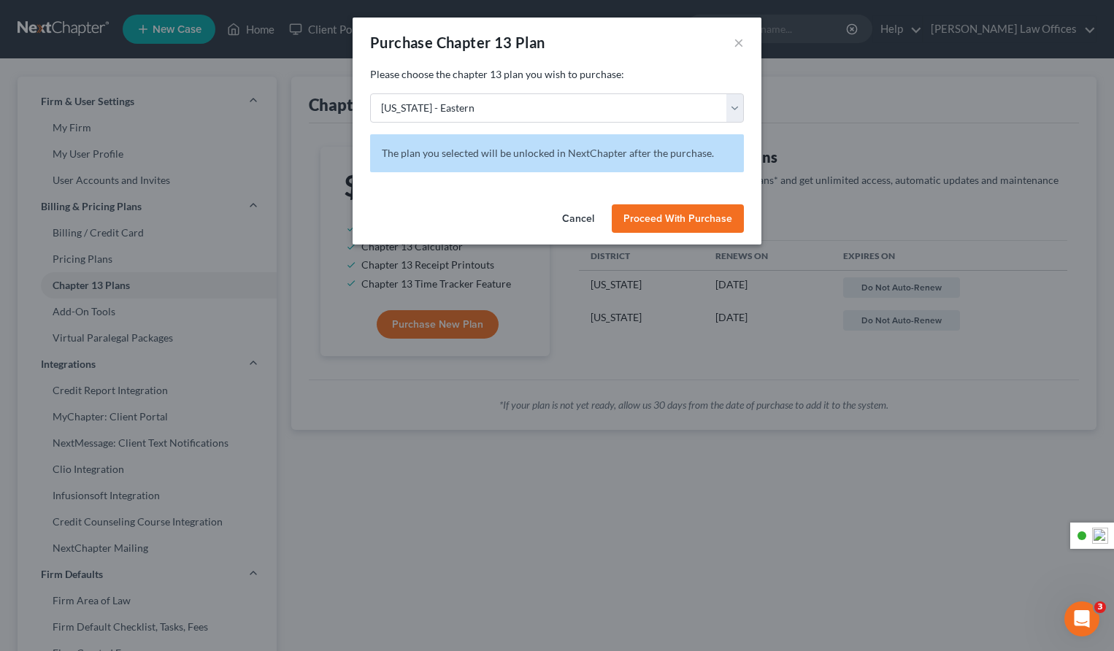
click at [665, 215] on span "Proceed With Purchase" at bounding box center [677, 218] width 109 height 12
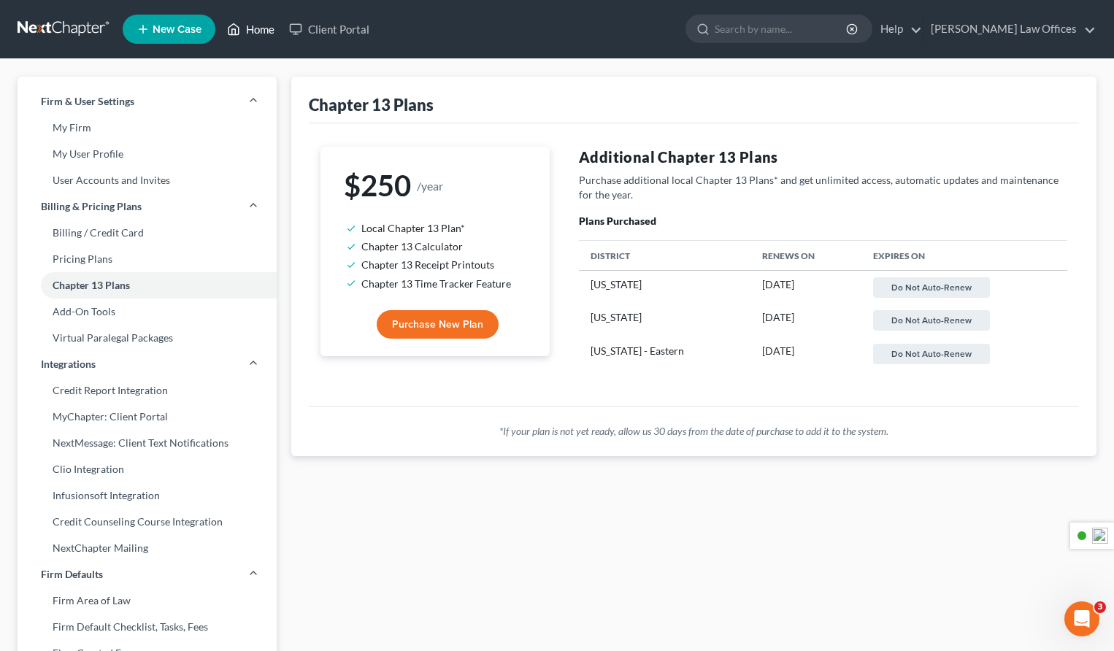
click at [263, 28] on link "Home" at bounding box center [251, 29] width 62 height 26
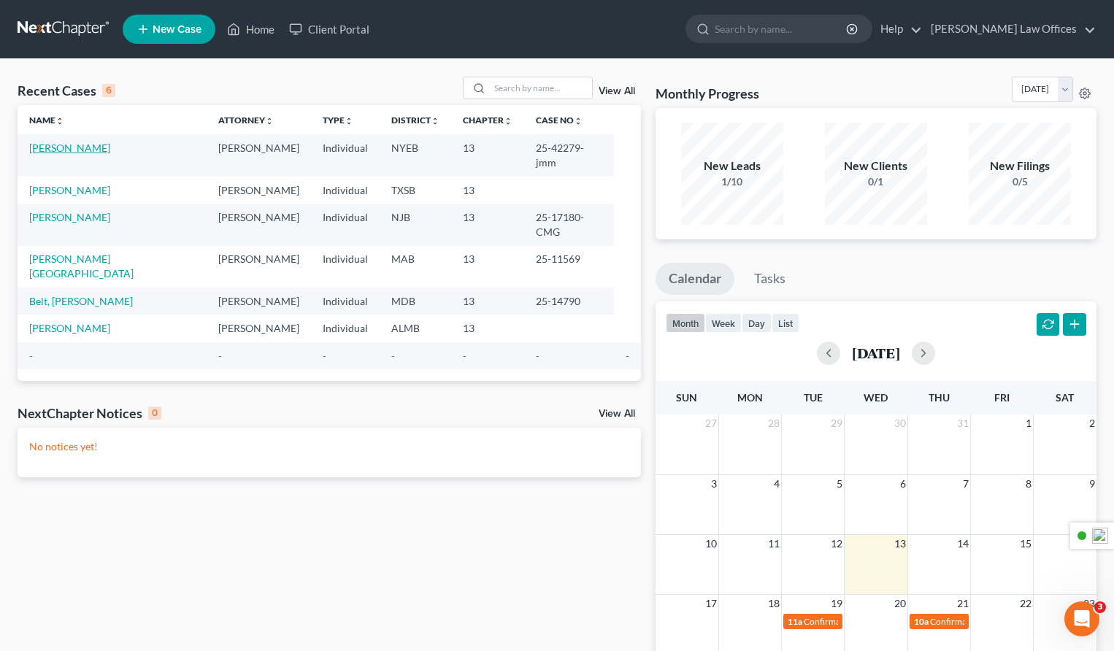
click at [77, 150] on link "[PERSON_NAME]" at bounding box center [69, 148] width 81 height 12
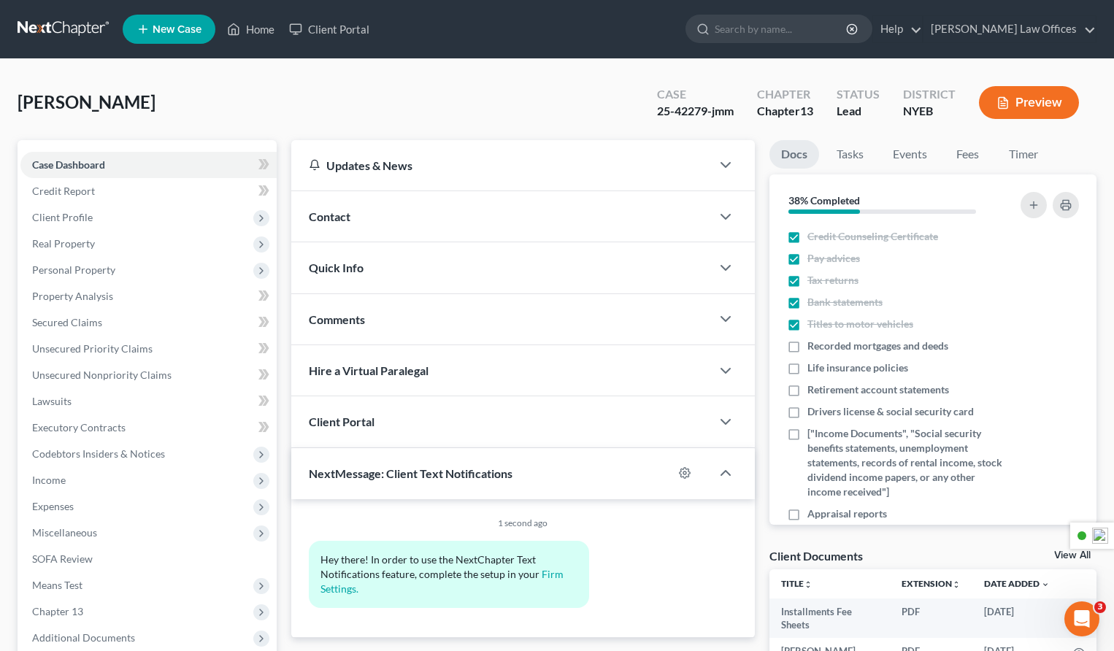
scroll to position [288, 0]
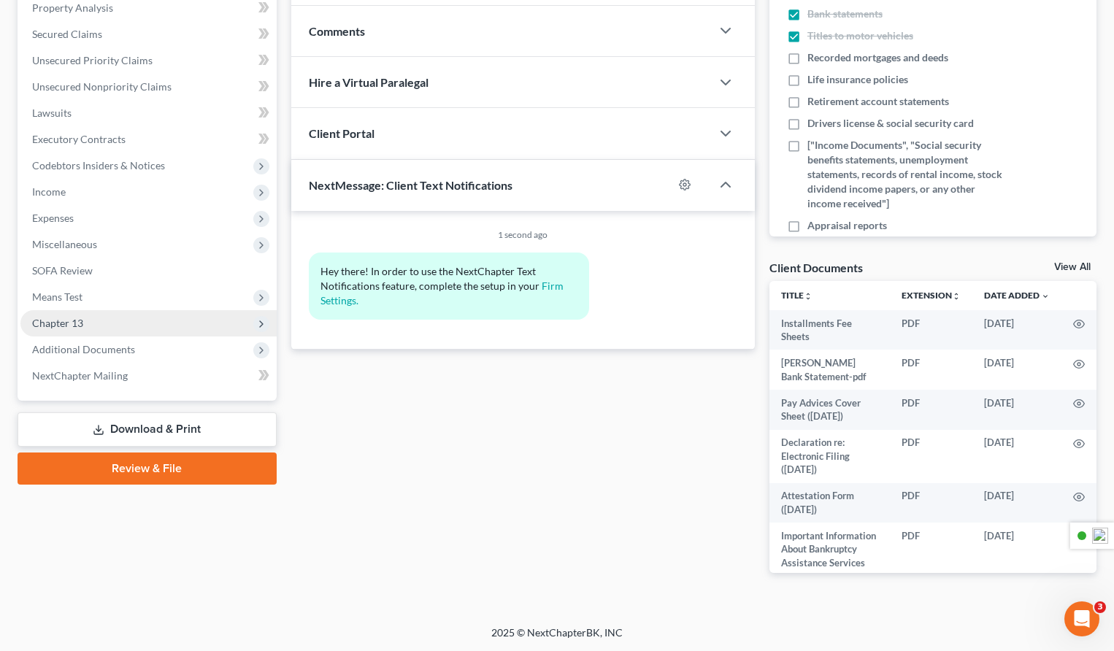
click at [64, 322] on span "Chapter 13" at bounding box center [57, 323] width 51 height 12
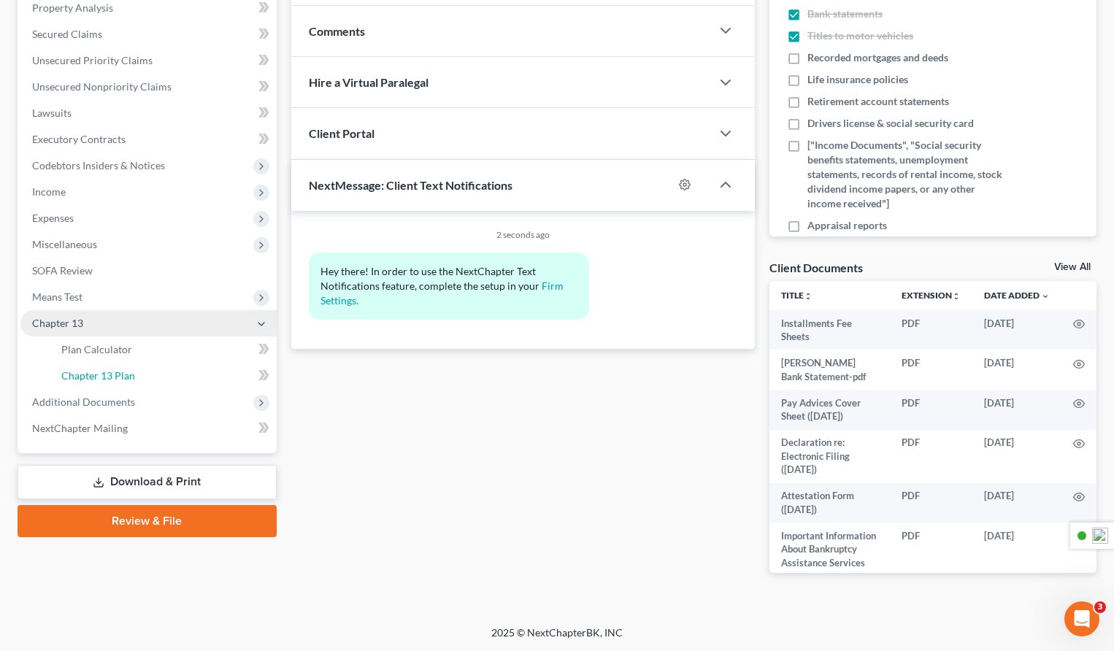
click at [127, 373] on span "Chapter 13 Plan" at bounding box center [98, 375] width 74 height 12
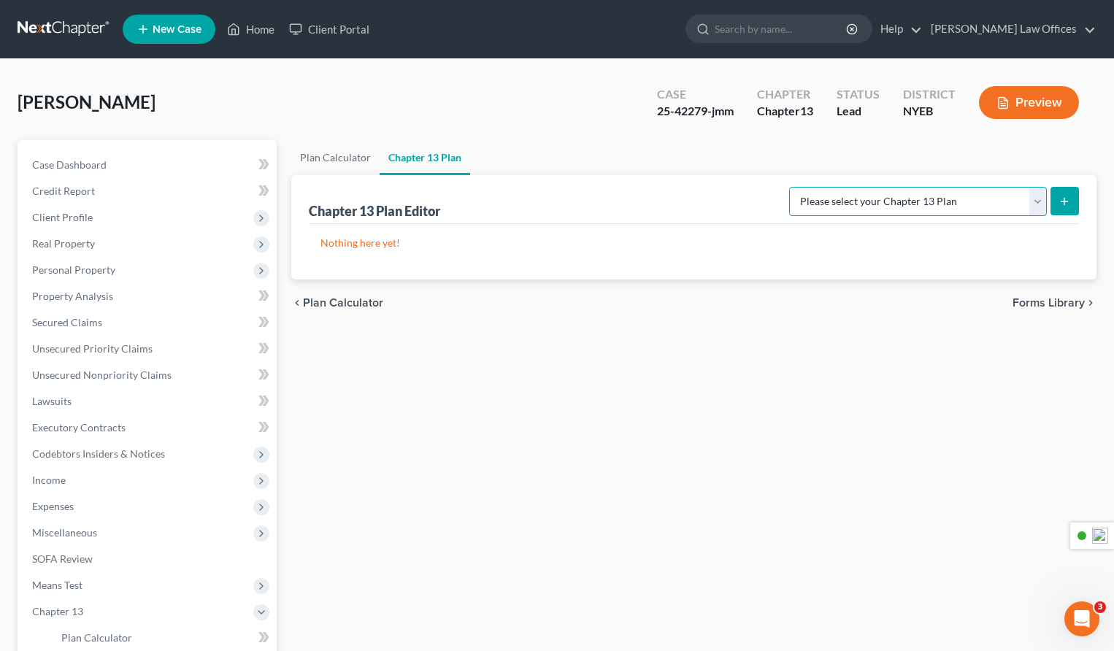
click at [980, 201] on select "Please select your Chapter 13 Plan Eastern District of [US_STATE] - Effective […" at bounding box center [918, 201] width 258 height 29
select select "2"
click at [793, 187] on select "Please select your Chapter 13 Plan Eastern District of [US_STATE] - Effective […" at bounding box center [918, 201] width 258 height 29
click at [1061, 200] on icon "submit" at bounding box center [1064, 202] width 12 height 12
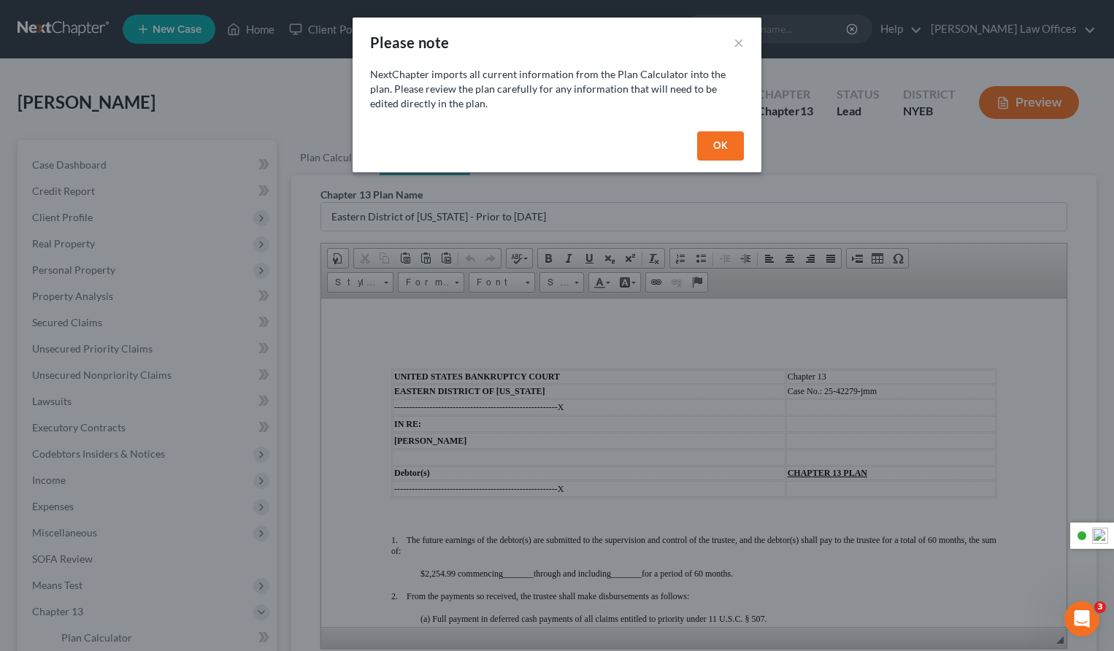
click at [723, 149] on button "OK" at bounding box center [720, 145] width 47 height 29
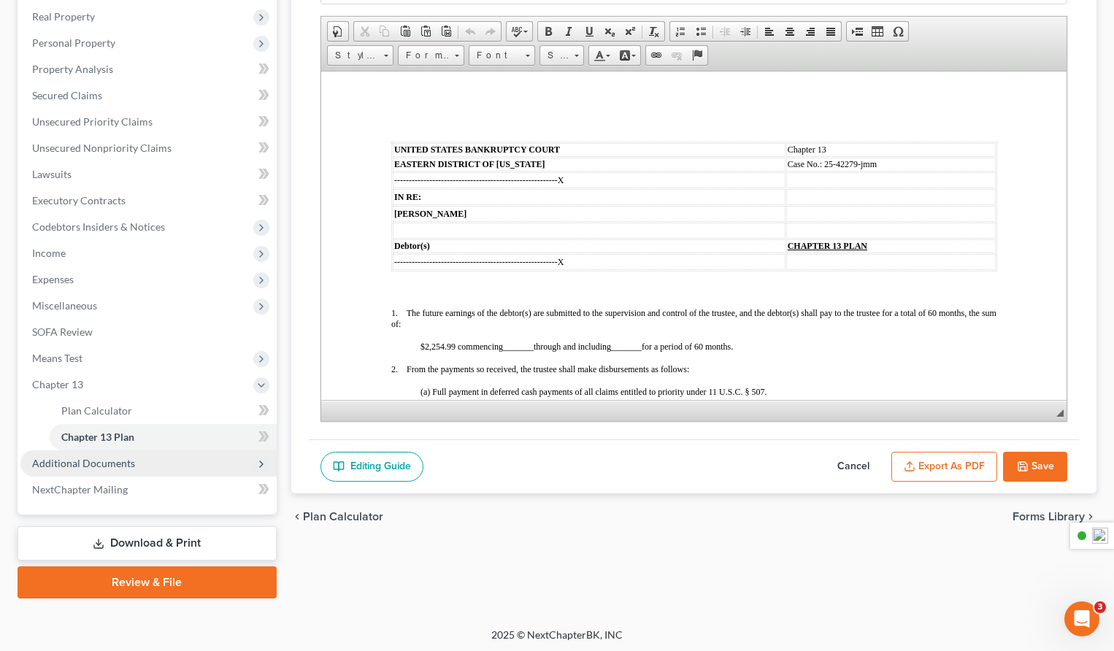
scroll to position [223, 0]
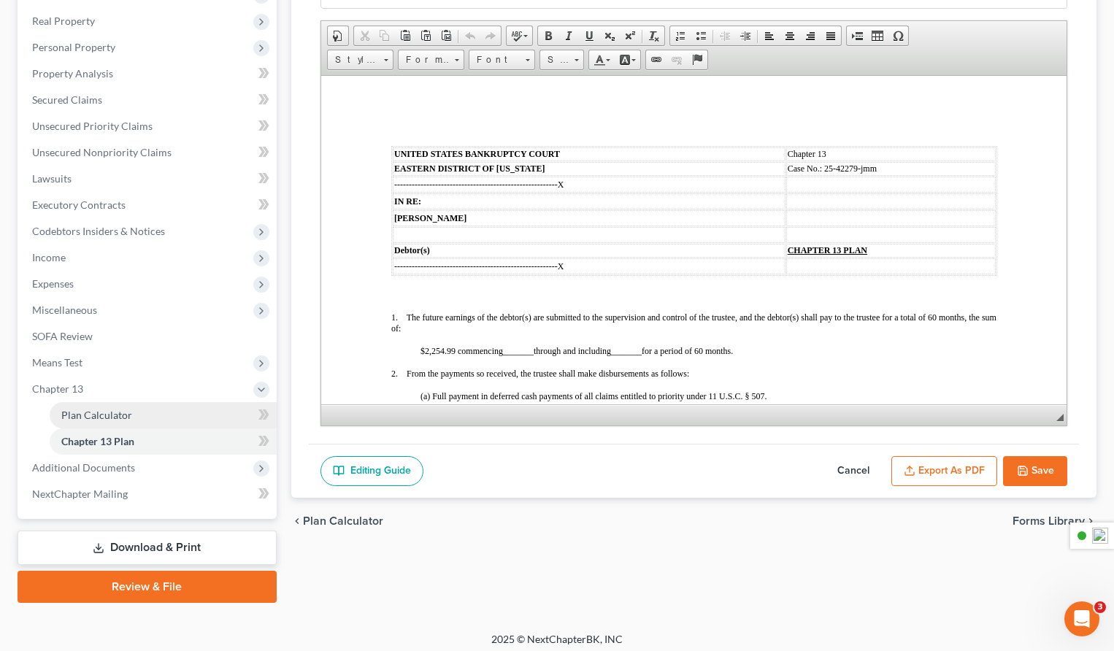
click at [107, 420] on span "Plan Calculator" at bounding box center [96, 415] width 71 height 12
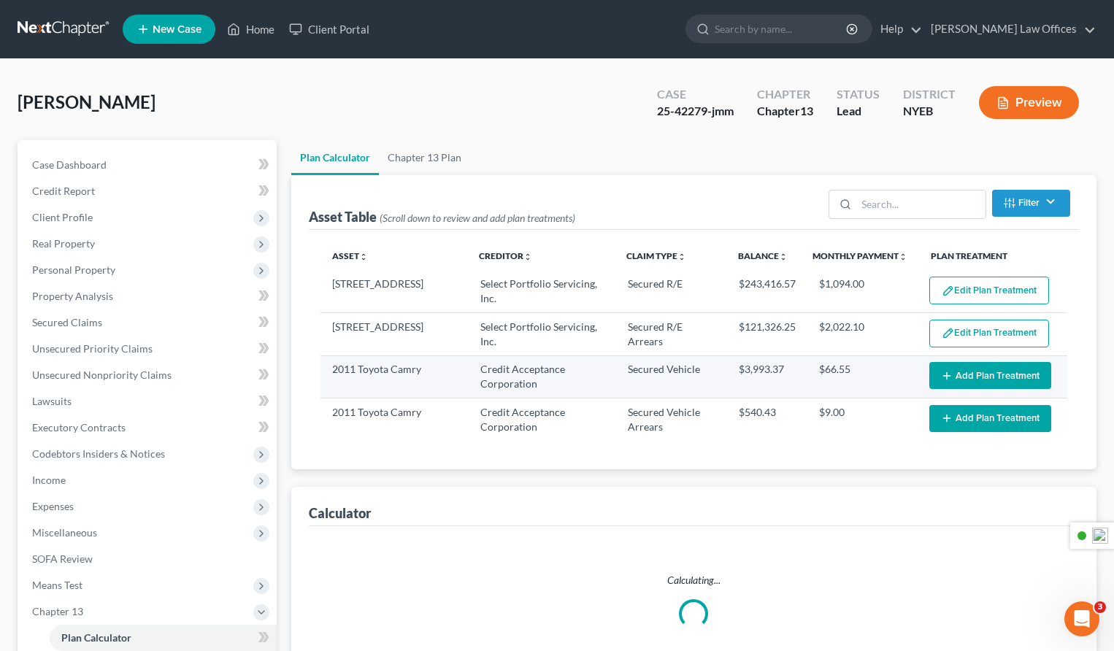
select select "59"
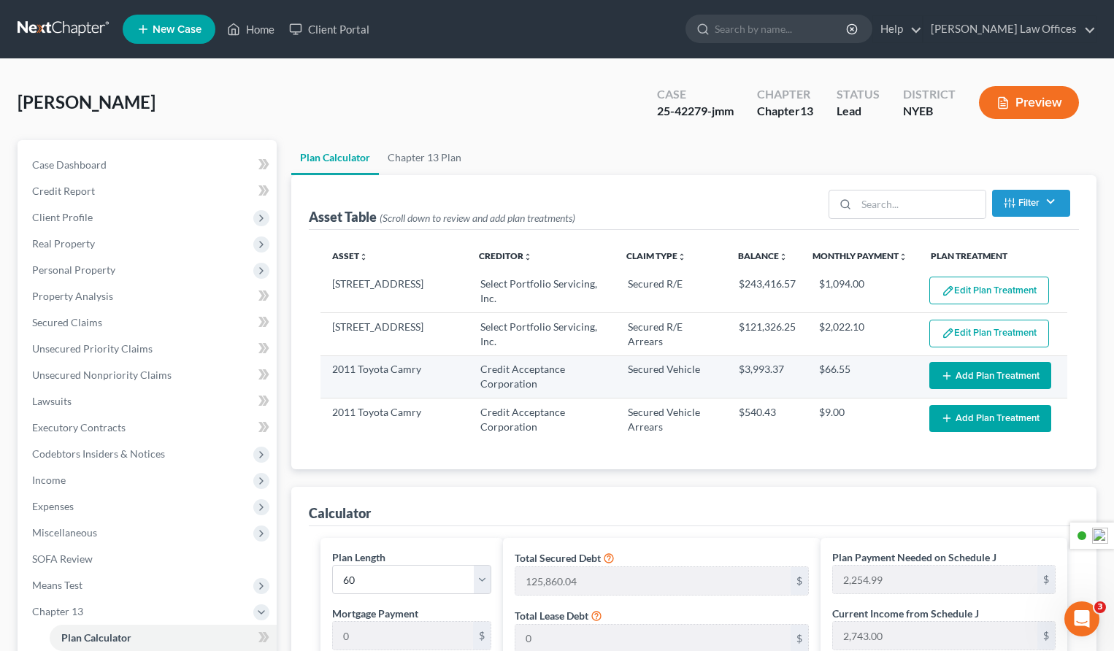
click at [982, 377] on button "Add Plan Treatment" at bounding box center [990, 375] width 122 height 27
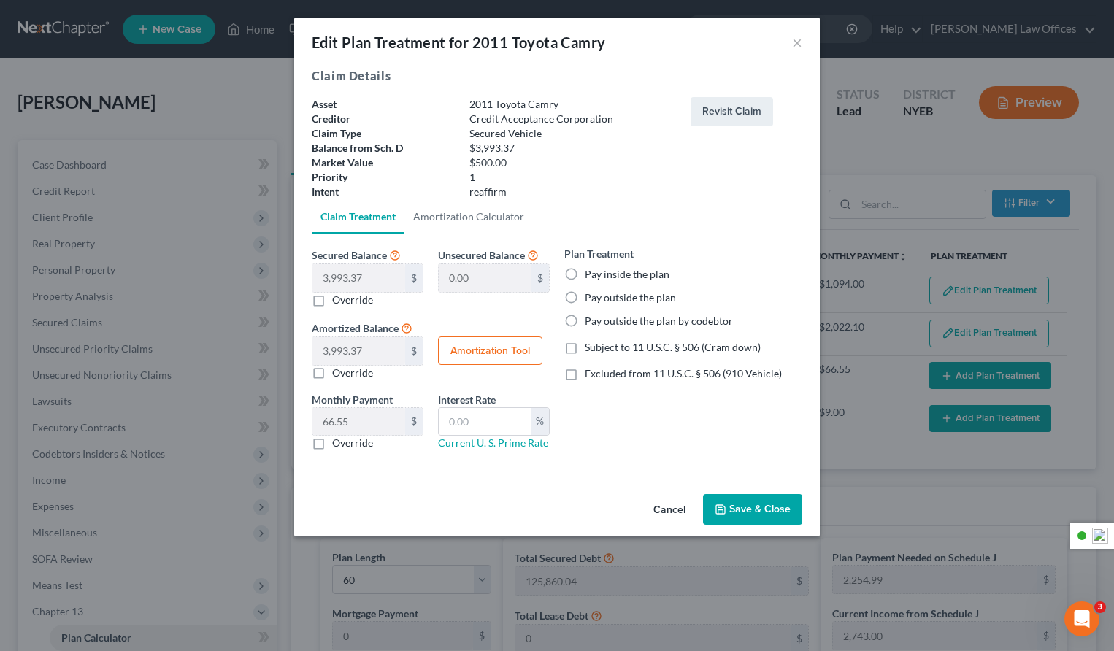
click at [332, 442] on label "Override" at bounding box center [352, 443] width 41 height 15
click at [338, 442] on input "Override" at bounding box center [342, 440] width 9 height 9
checkbox input "true"
click at [355, 423] on input "text" at bounding box center [358, 422] width 93 height 28
click at [585, 276] on label "Pay inside the plan" at bounding box center [627, 274] width 85 height 15
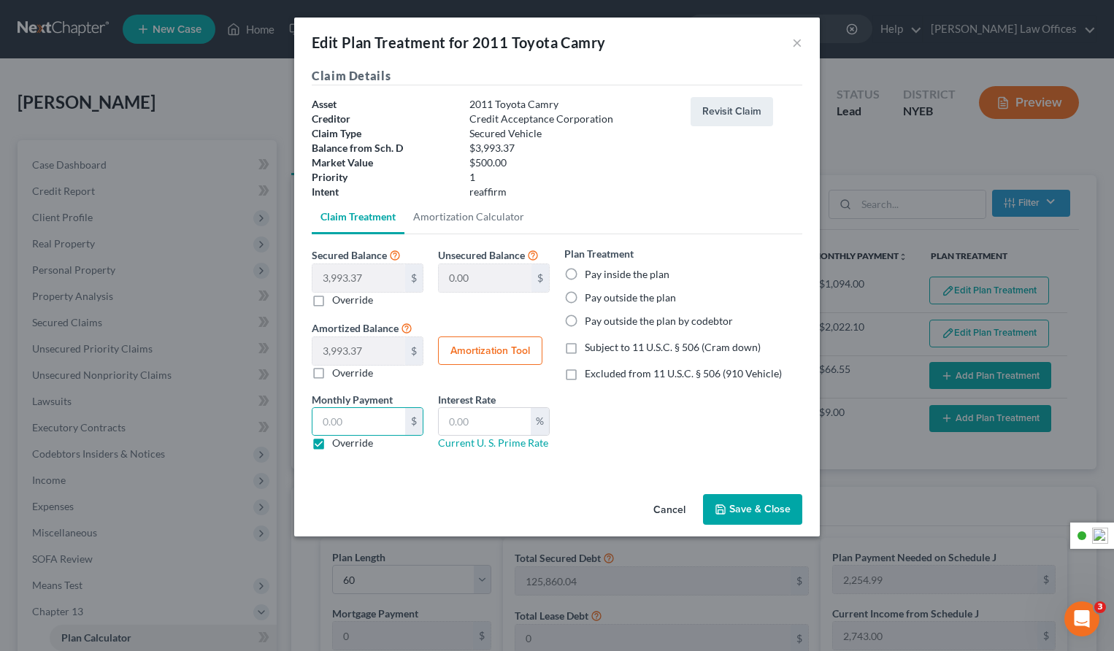
click at [590, 276] on input "Pay inside the plan" at bounding box center [594, 271] width 9 height 9
radio input "true"
click at [585, 296] on label "Pay outside the plan" at bounding box center [630, 298] width 91 height 15
click at [590, 296] on input "Pay outside the plan" at bounding box center [594, 295] width 9 height 9
radio input "true"
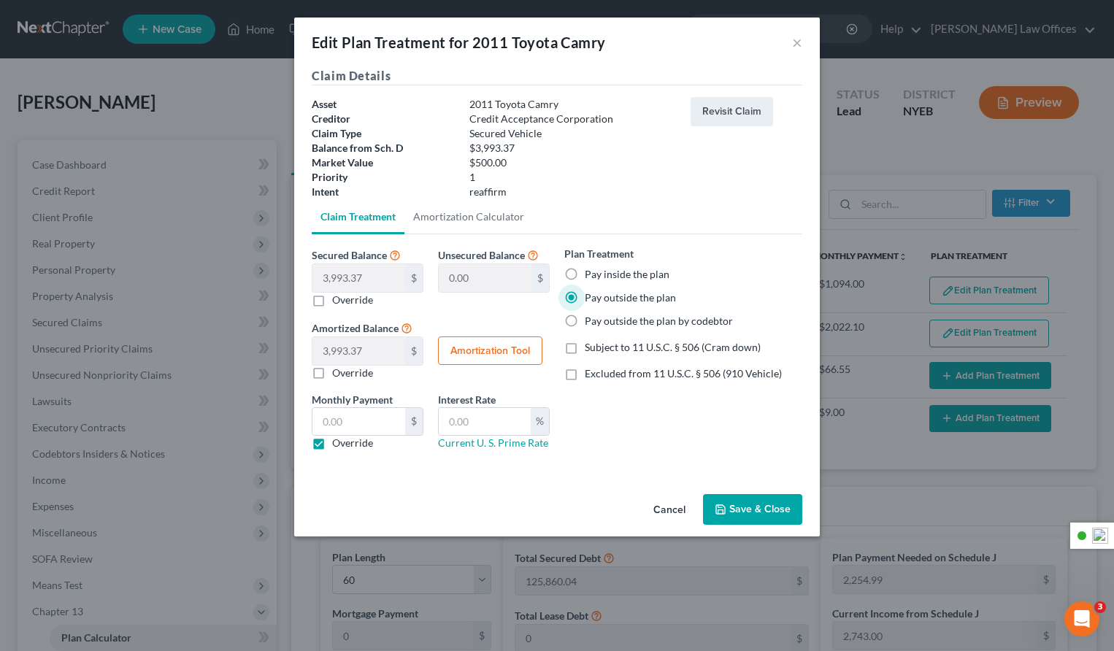
click at [765, 509] on button "Save & Close" at bounding box center [752, 509] width 99 height 31
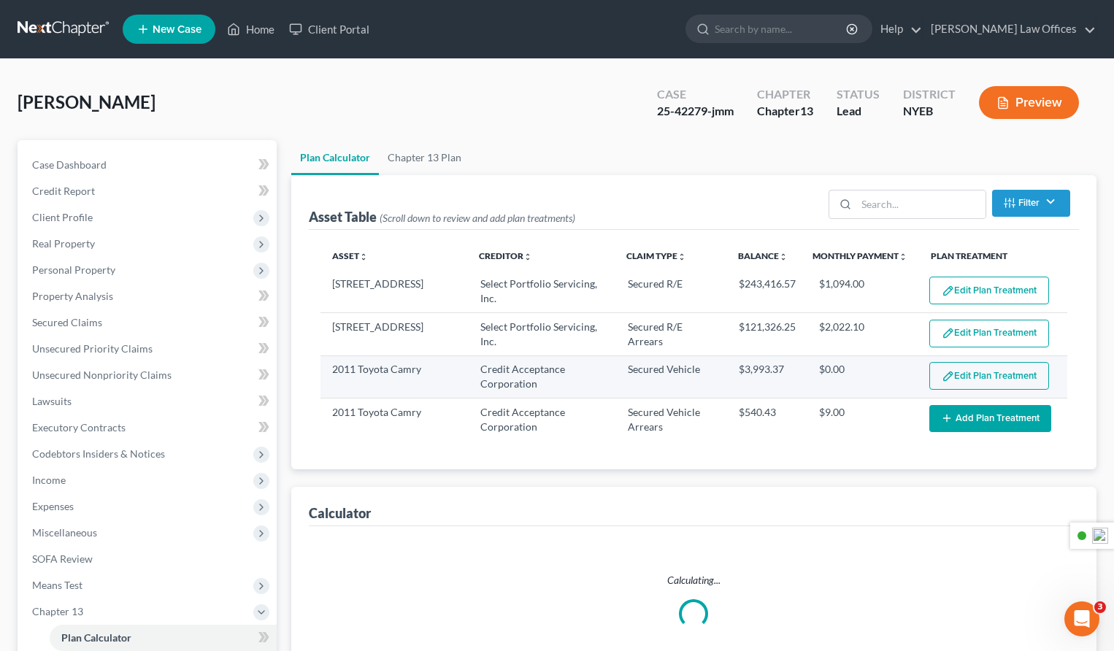
select select "59"
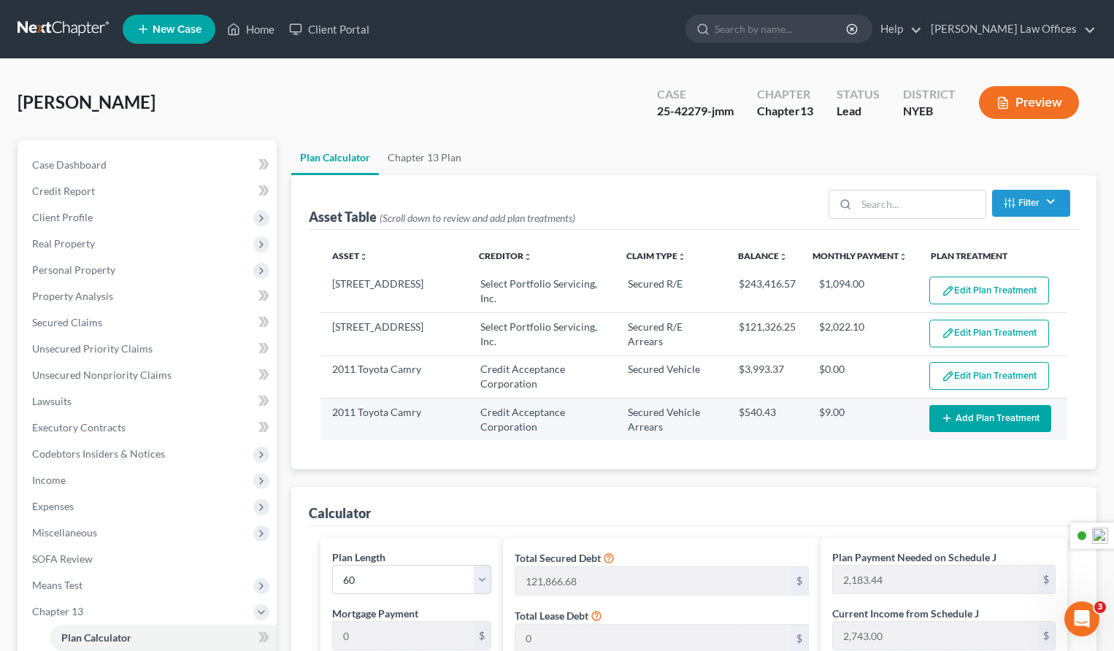
click at [994, 418] on button "Add Plan Treatment" at bounding box center [990, 418] width 122 height 27
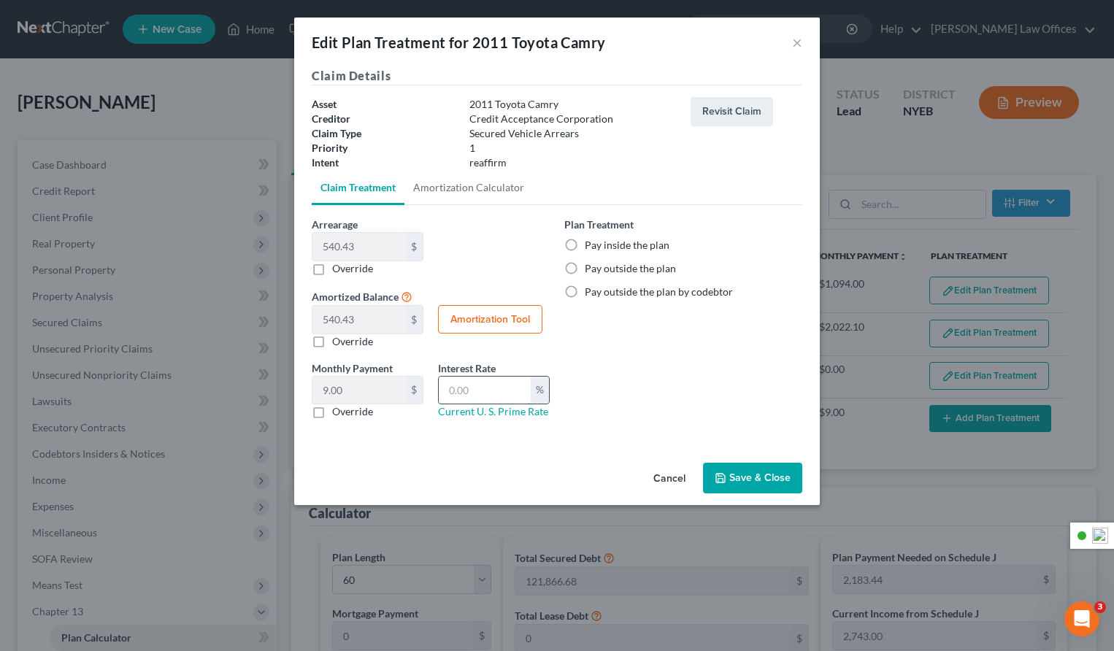
click at [474, 392] on input "text" at bounding box center [485, 391] width 92 height 28
type input "22.99"
click at [585, 245] on label "Pay inside the plan" at bounding box center [627, 245] width 85 height 15
click at [590, 245] on input "Pay inside the plan" at bounding box center [594, 242] width 9 height 9
radio input "true"
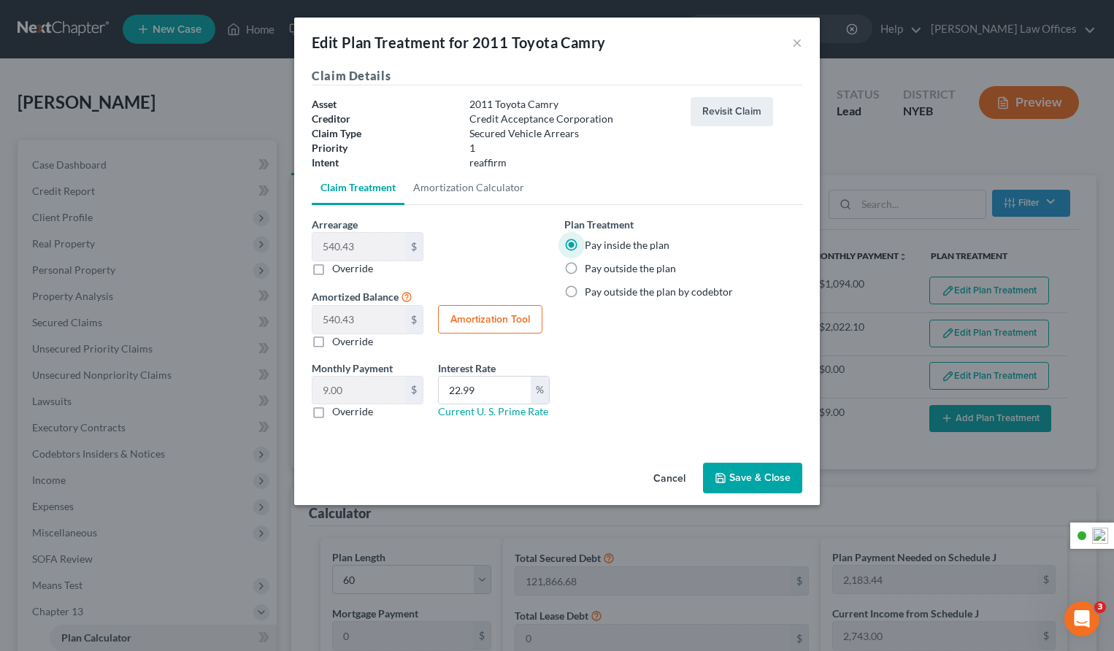
click at [754, 481] on button "Save & Close" at bounding box center [752, 478] width 99 height 31
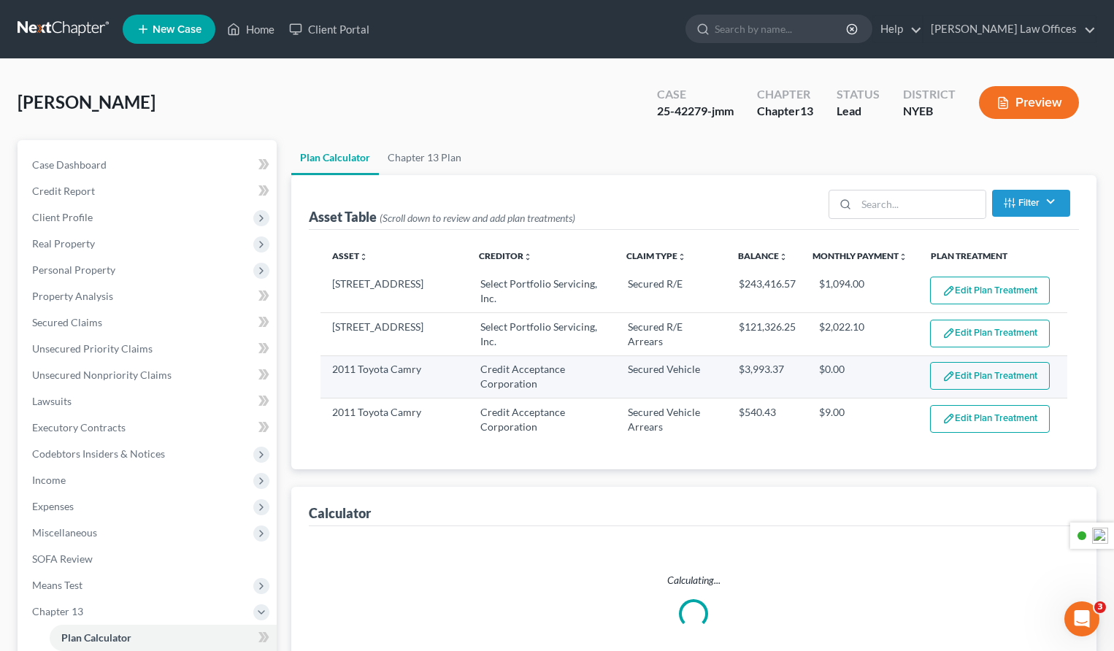
select select "59"
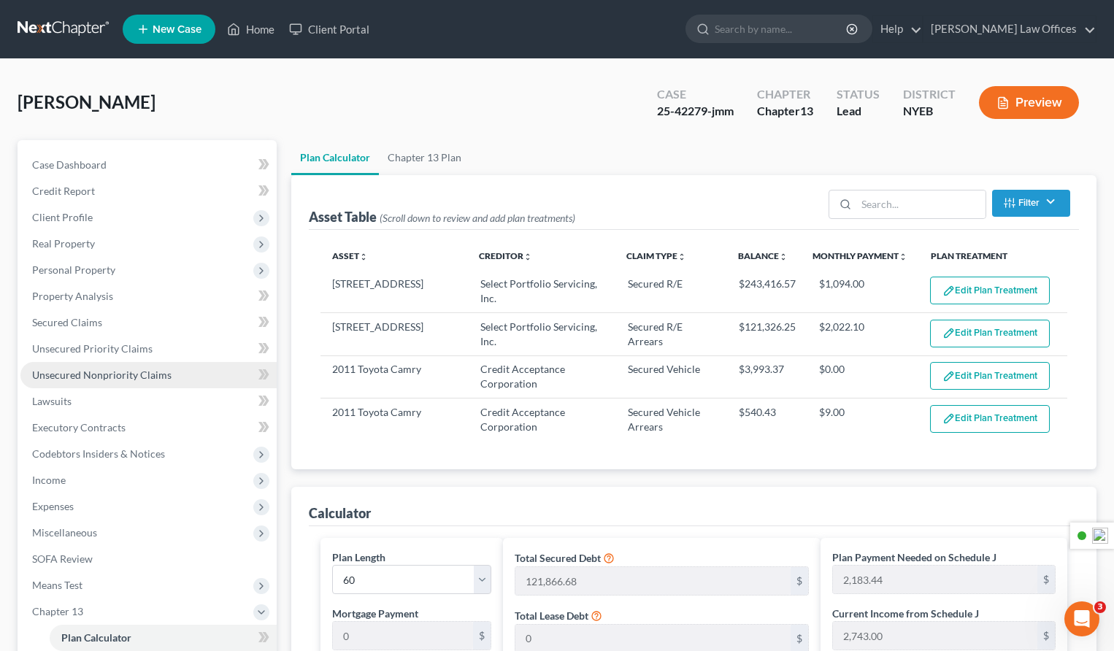
click at [159, 376] on span "Unsecured Nonpriority Claims" at bounding box center [101, 375] width 139 height 12
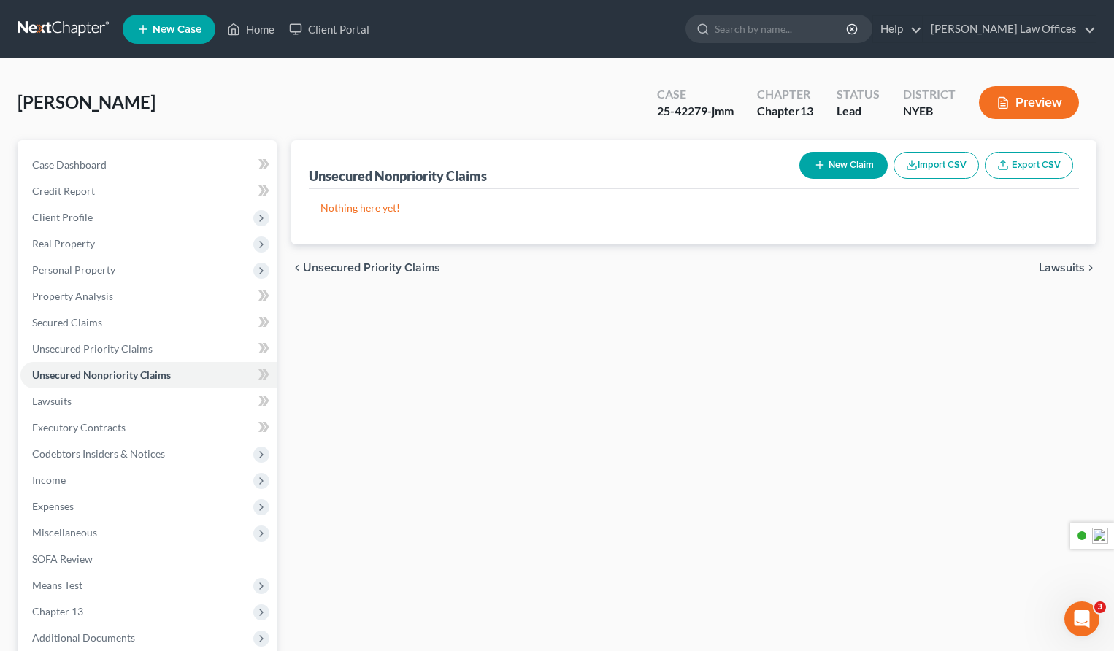
click at [368, 267] on span "Unsecured Priority Claims" at bounding box center [371, 268] width 137 height 12
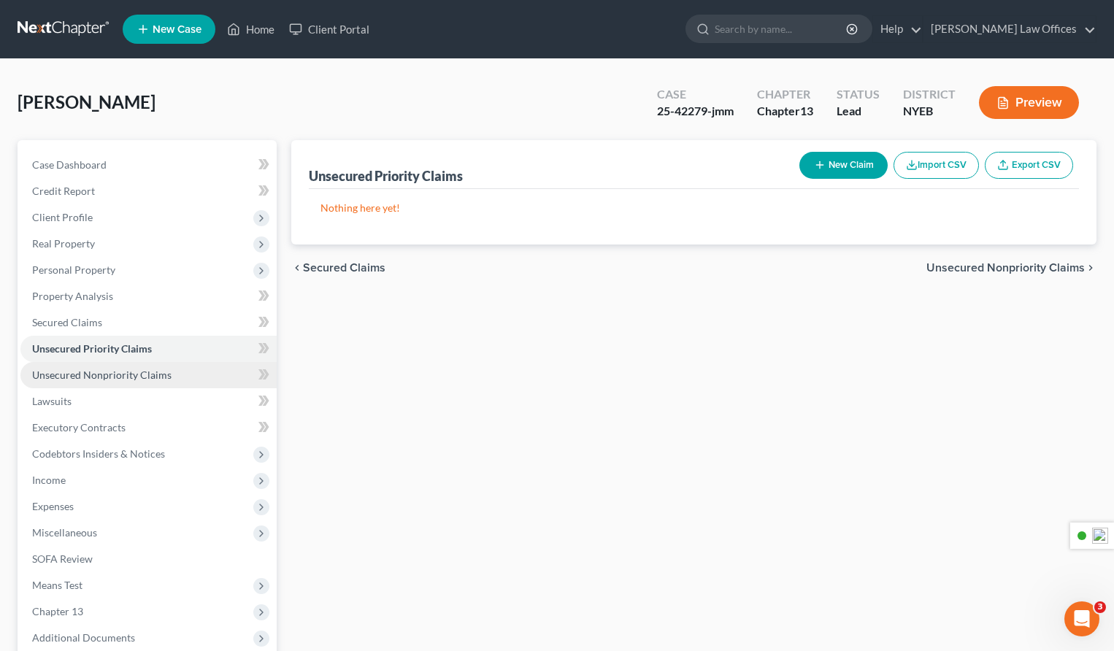
click at [153, 374] on span "Unsecured Nonpriority Claims" at bounding box center [101, 375] width 139 height 12
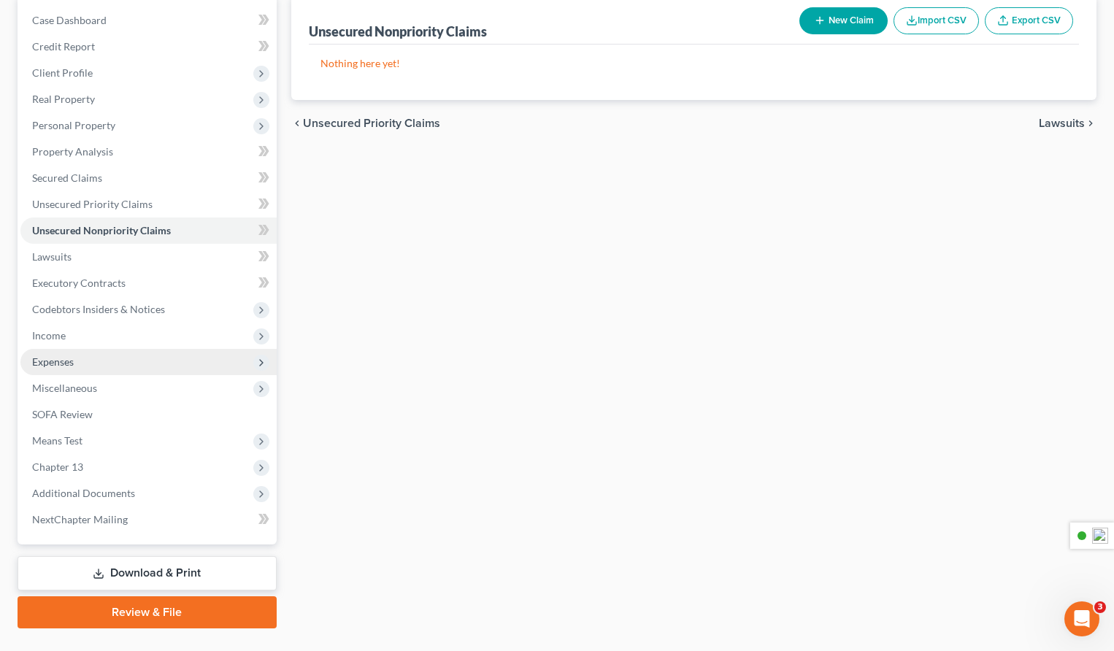
scroll to position [176, 0]
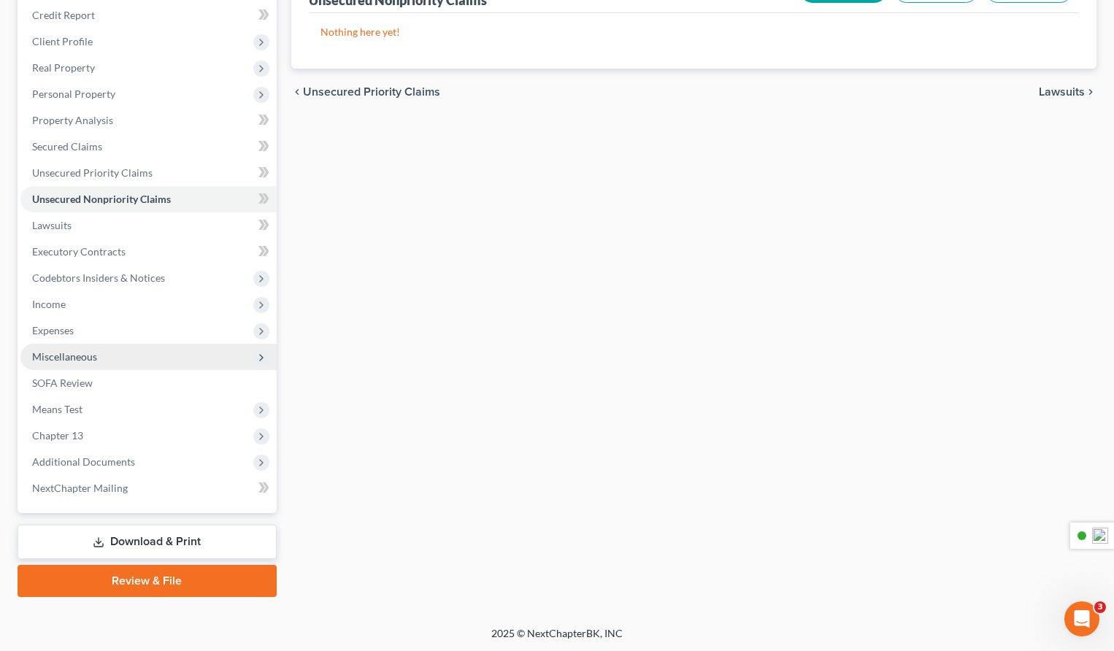
click at [92, 356] on span "Miscellaneous" at bounding box center [64, 356] width 65 height 12
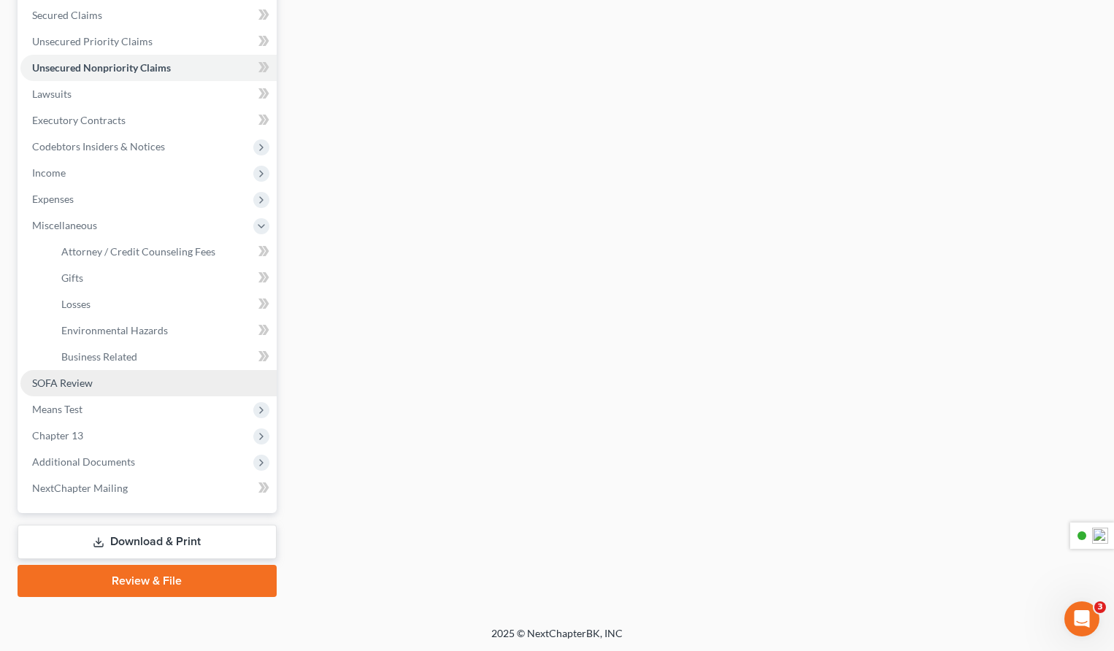
scroll to position [304, 0]
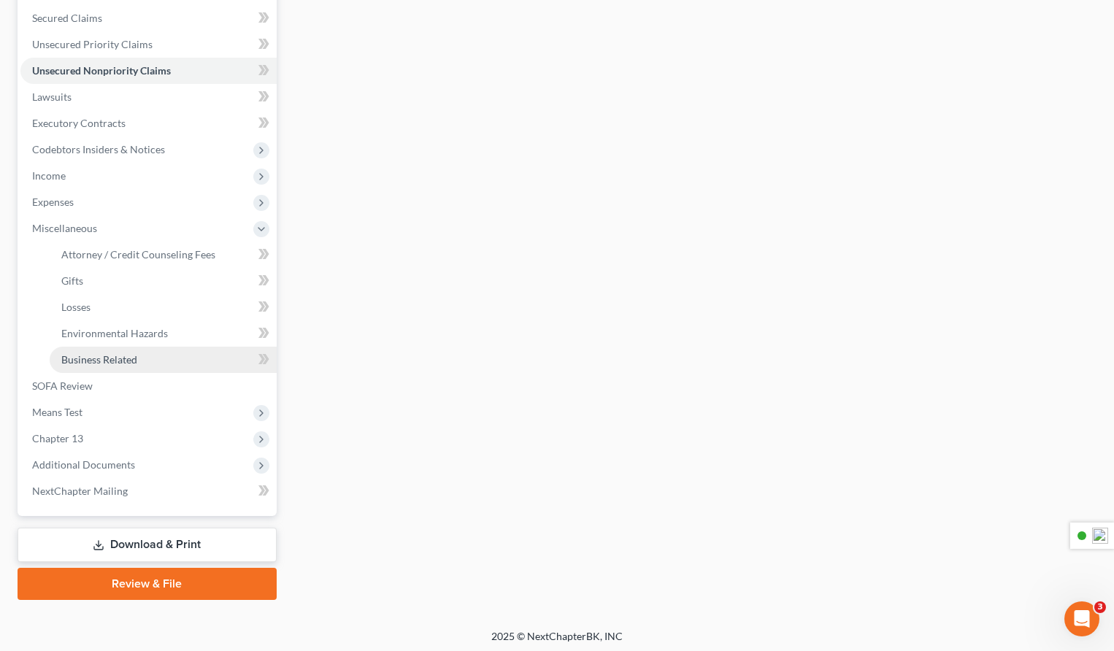
click at [104, 360] on span "Business Related" at bounding box center [99, 359] width 76 height 12
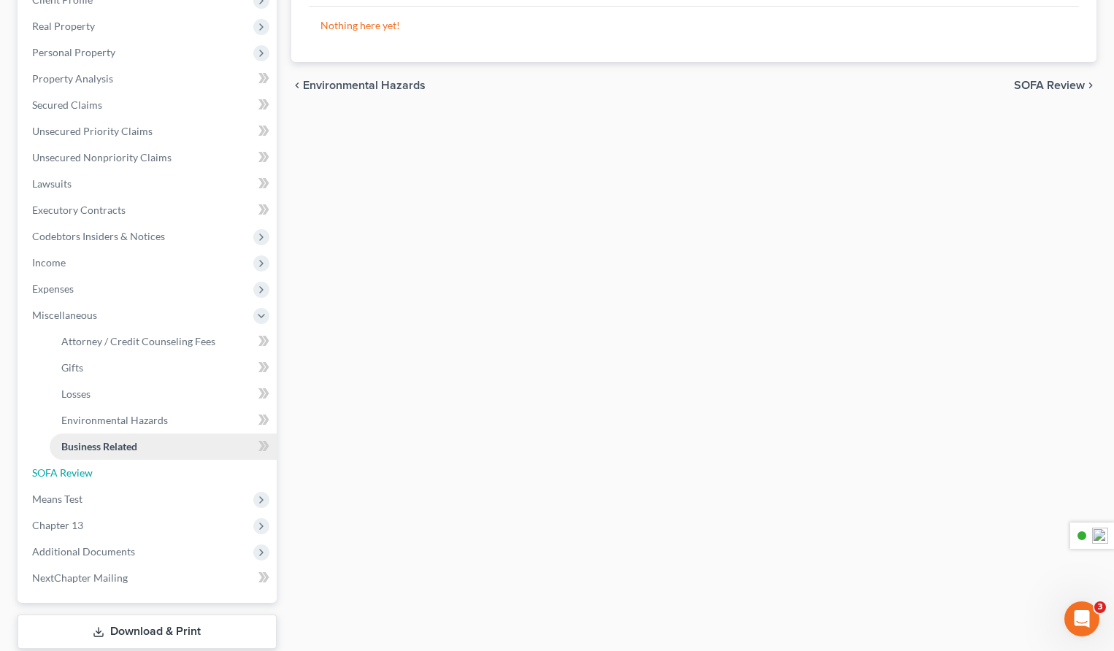
drag, startPoint x: 64, startPoint y: 473, endPoint x: 87, endPoint y: 472, distance: 23.4
click at [64, 473] on span "SOFA Review" at bounding box center [62, 472] width 61 height 12
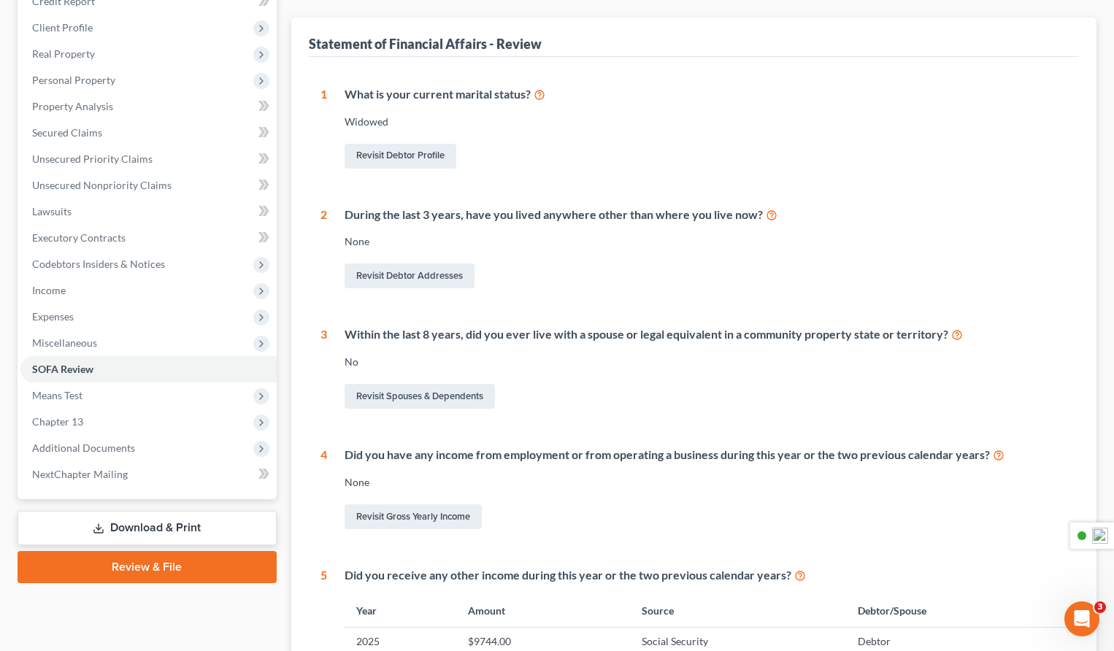
scroll to position [446, 0]
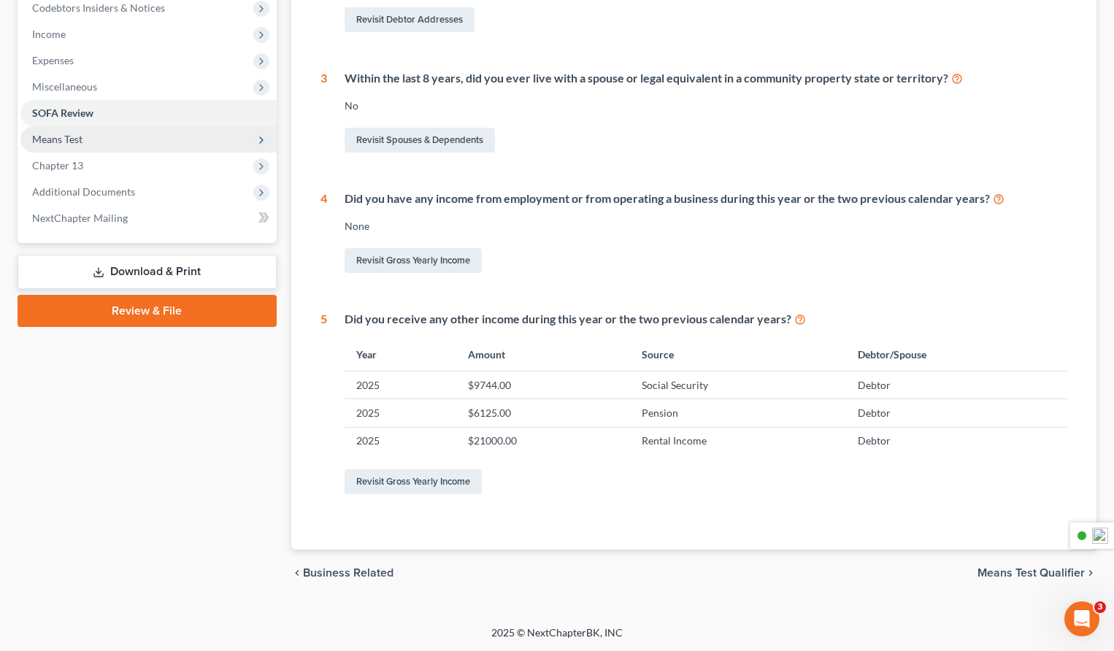
click at [113, 139] on span "Means Test" at bounding box center [148, 139] width 256 height 26
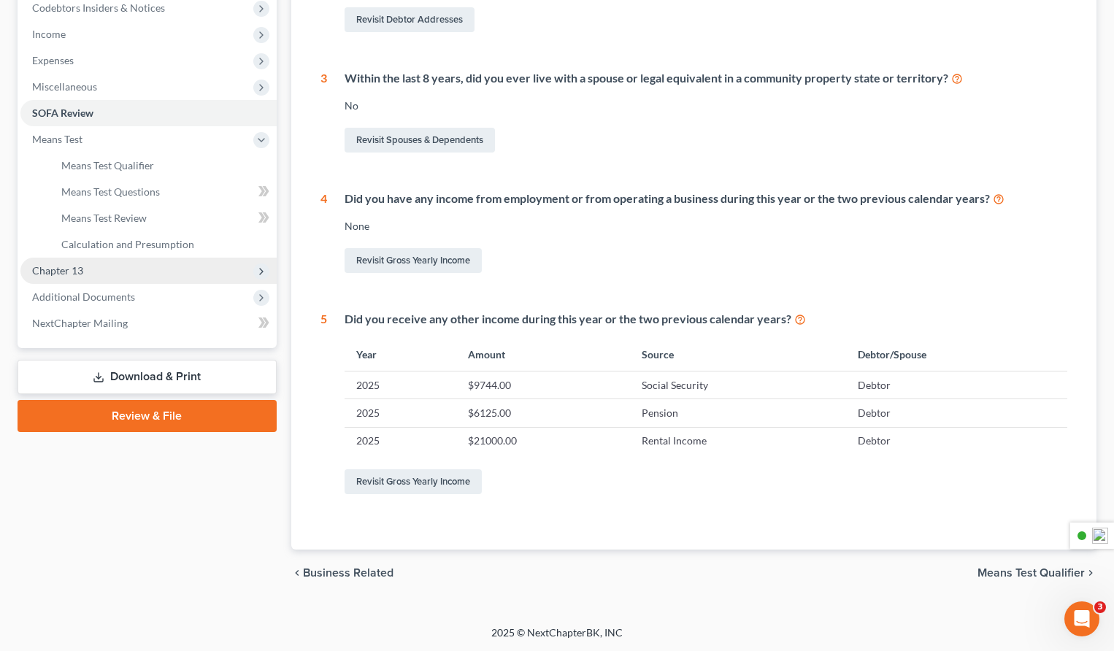
click at [111, 274] on span "Chapter 13" at bounding box center [148, 271] width 256 height 26
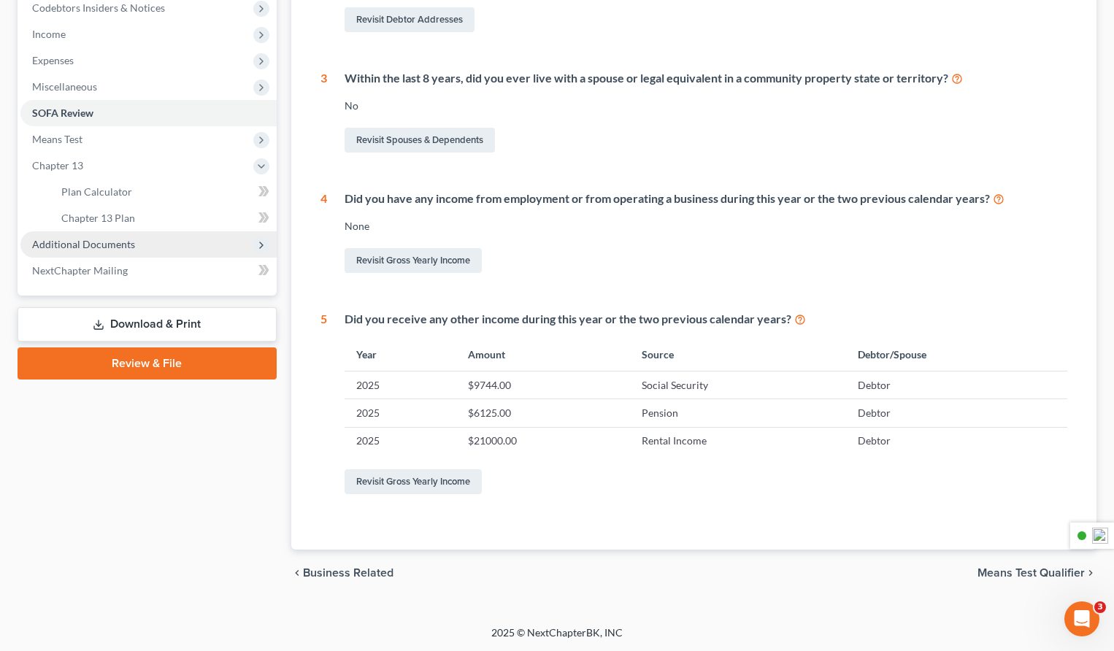
click at [112, 245] on span "Additional Documents" at bounding box center [83, 244] width 103 height 12
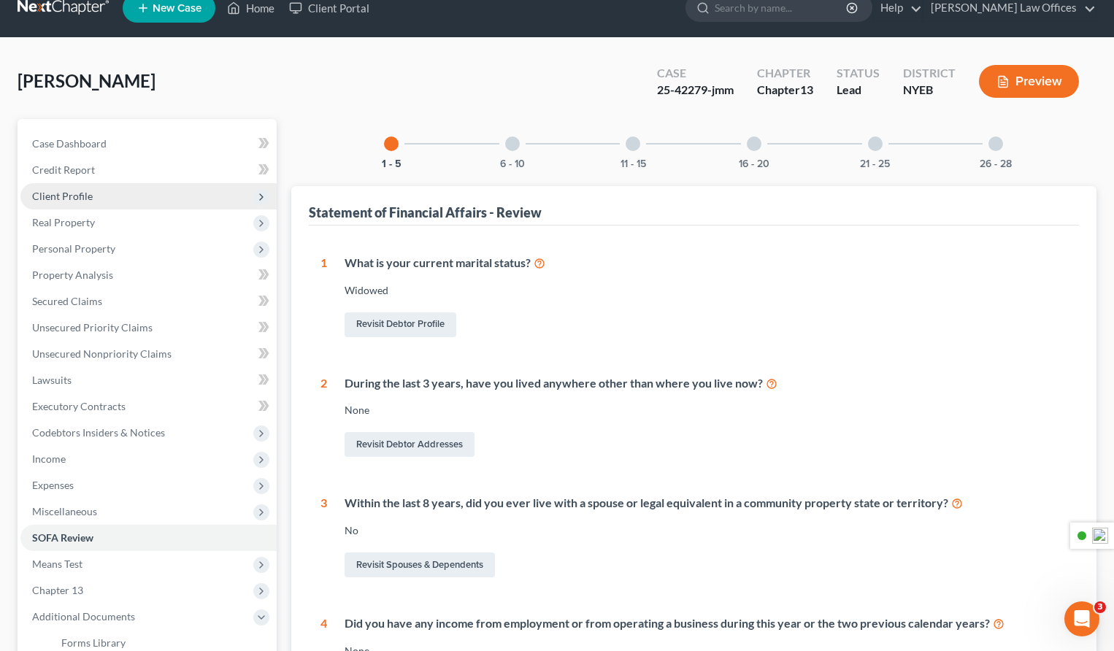
scroll to position [20, 0]
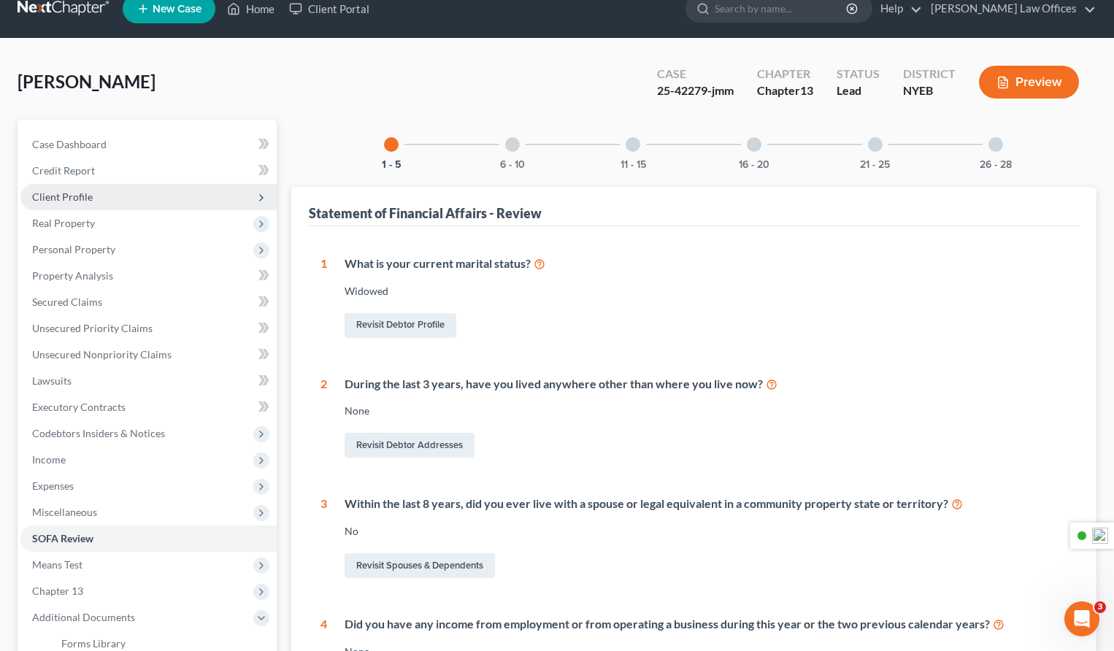
click at [78, 195] on span "Client Profile" at bounding box center [62, 197] width 61 height 12
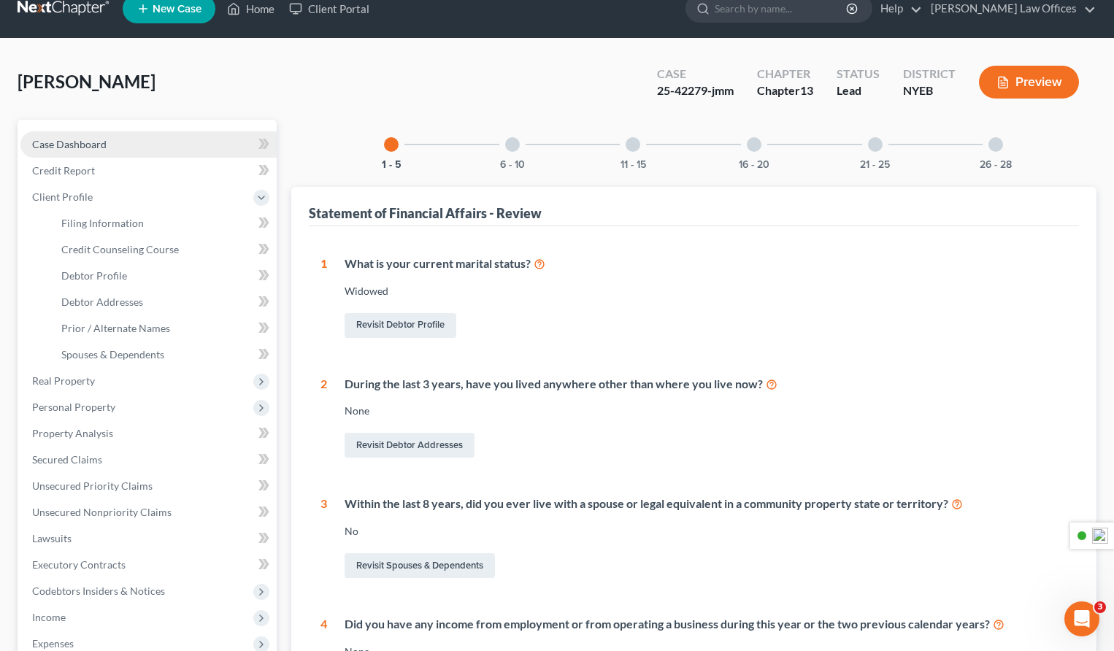
click at [80, 148] on span "Case Dashboard" at bounding box center [69, 144] width 74 height 12
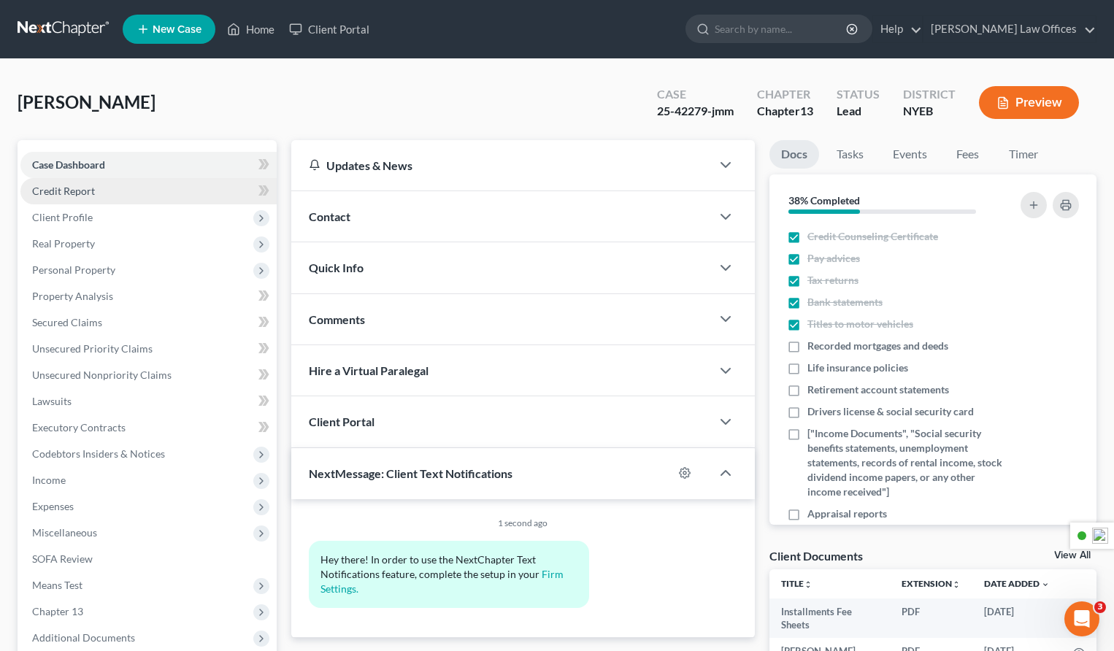
click at [80, 191] on span "Credit Report" at bounding box center [63, 191] width 63 height 12
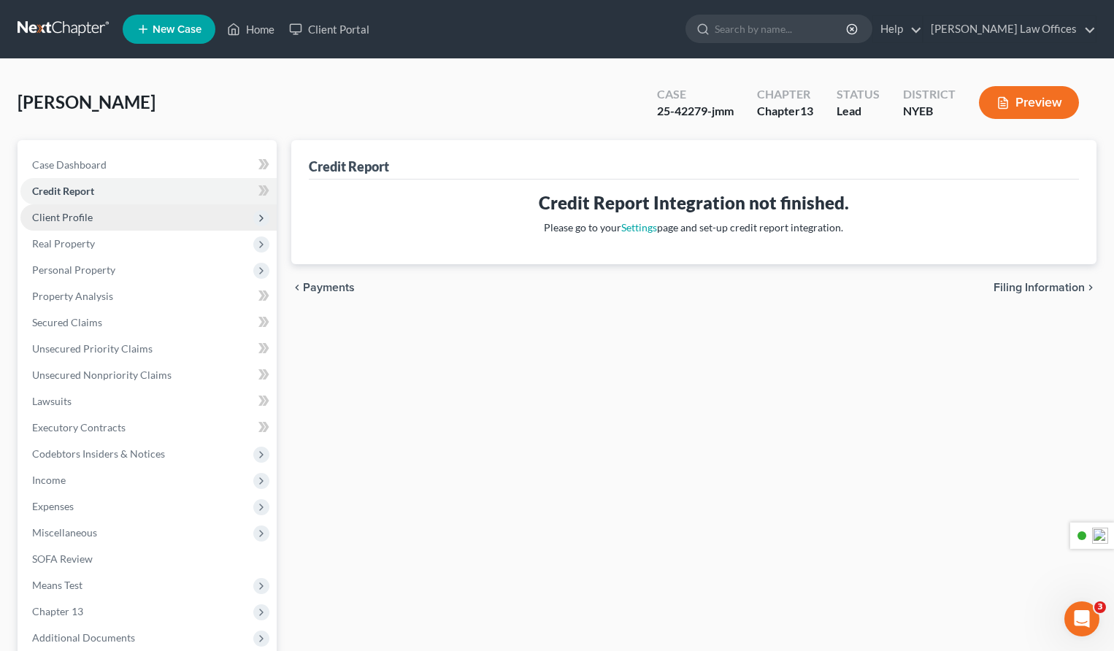
click at [71, 219] on span "Client Profile" at bounding box center [62, 217] width 61 height 12
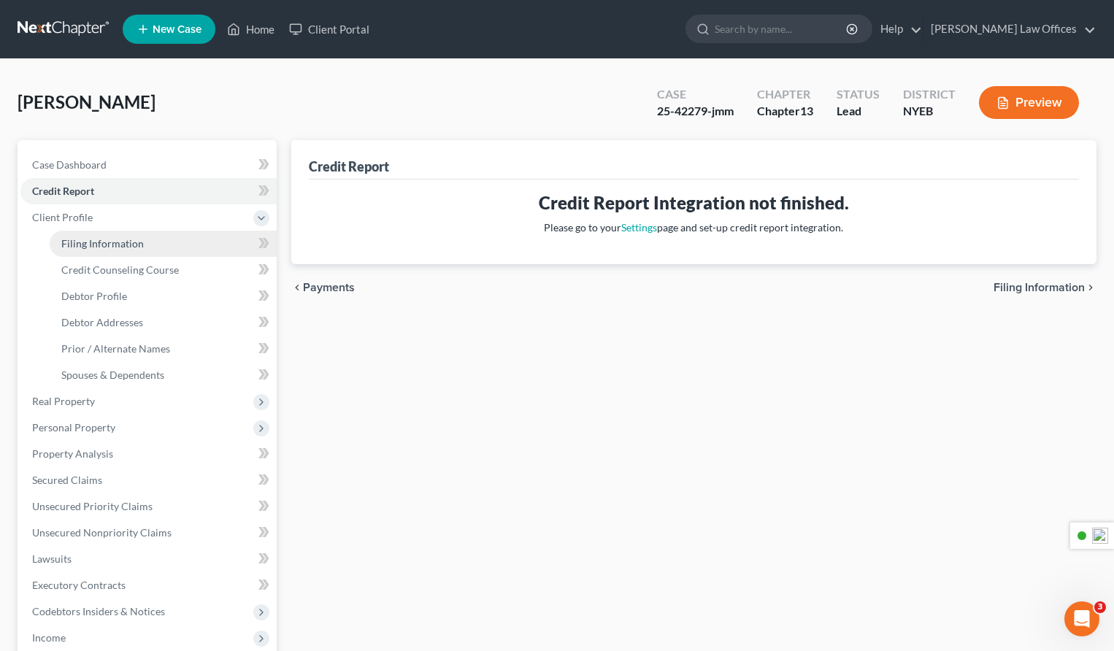
click at [117, 248] on span "Filing Information" at bounding box center [102, 243] width 82 height 12
select select "1"
select select "0"
select select "3"
select select "0"
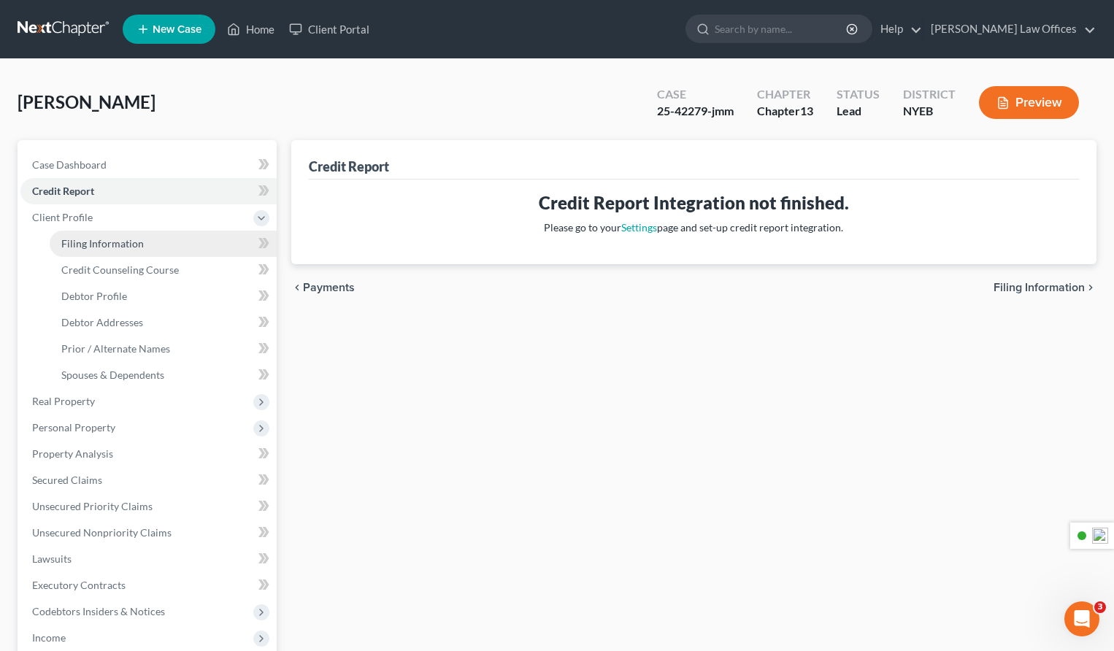
select select "35"
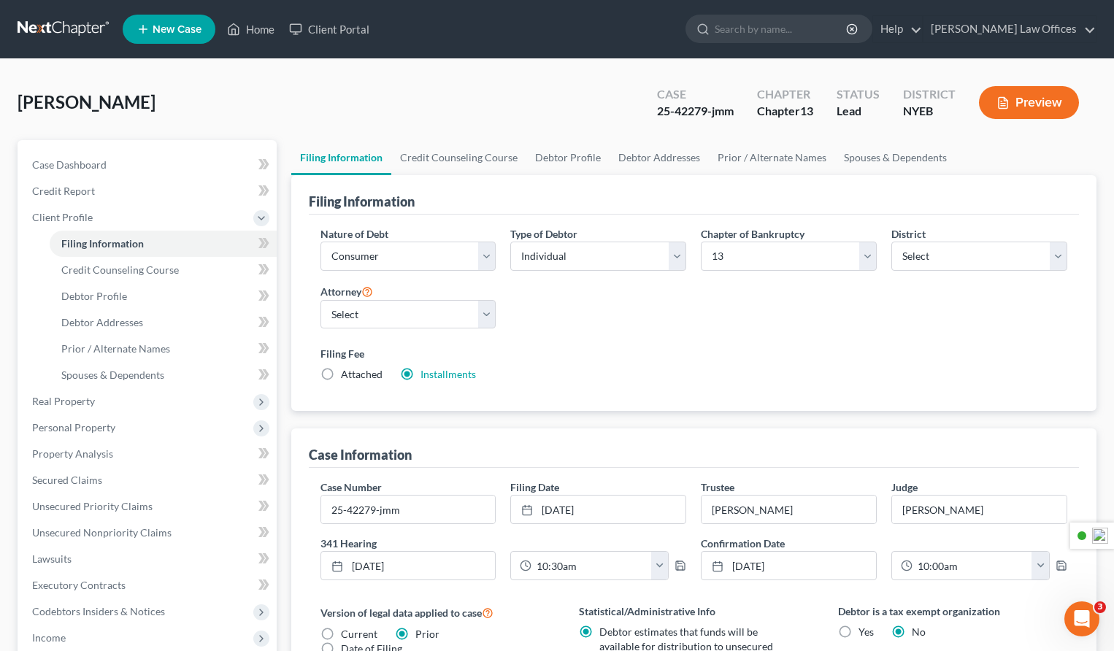
scroll to position [354, 0]
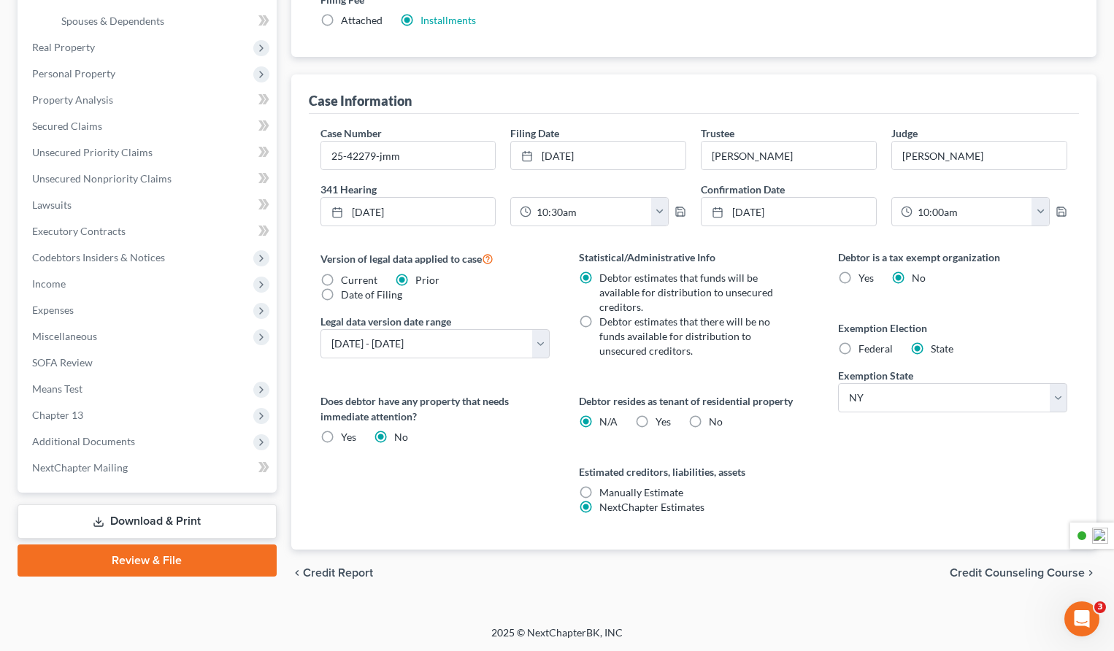
click at [980, 571] on span "Credit Counseling Course" at bounding box center [1017, 573] width 135 height 12
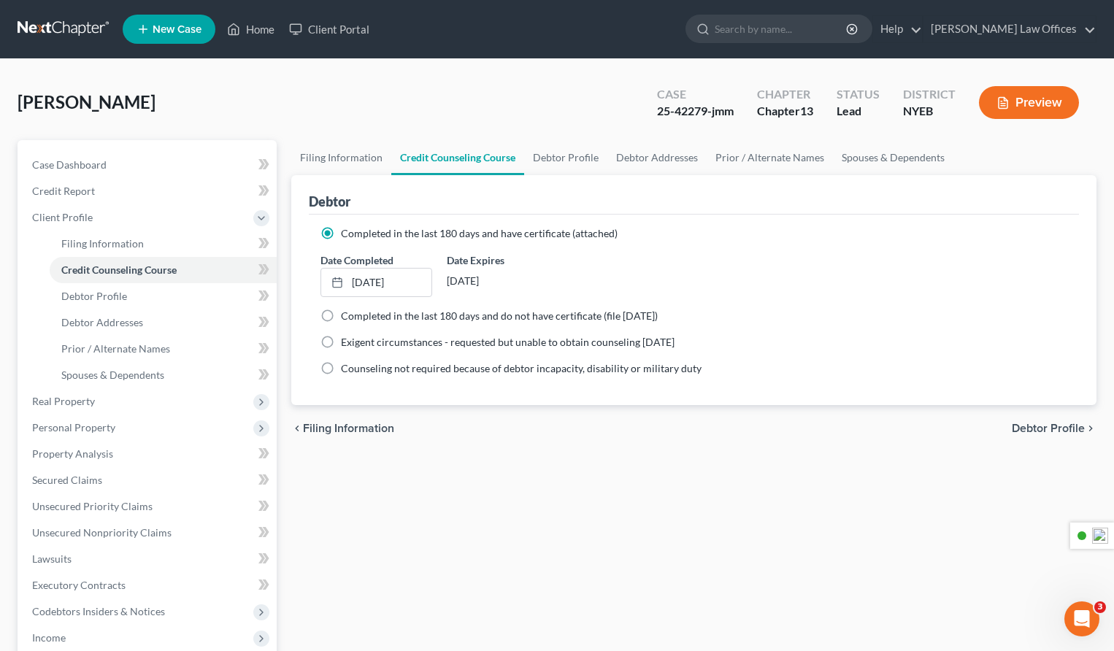
click at [1043, 426] on span "Debtor Profile" at bounding box center [1048, 429] width 73 height 12
select select "4"
select select "0"
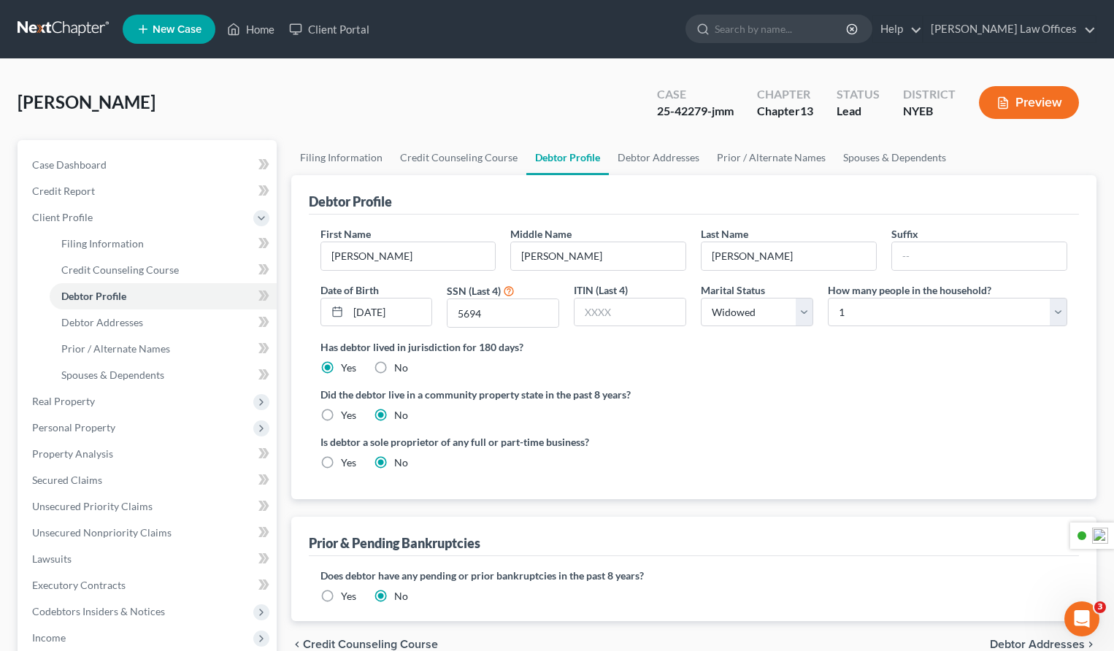
radio input "true"
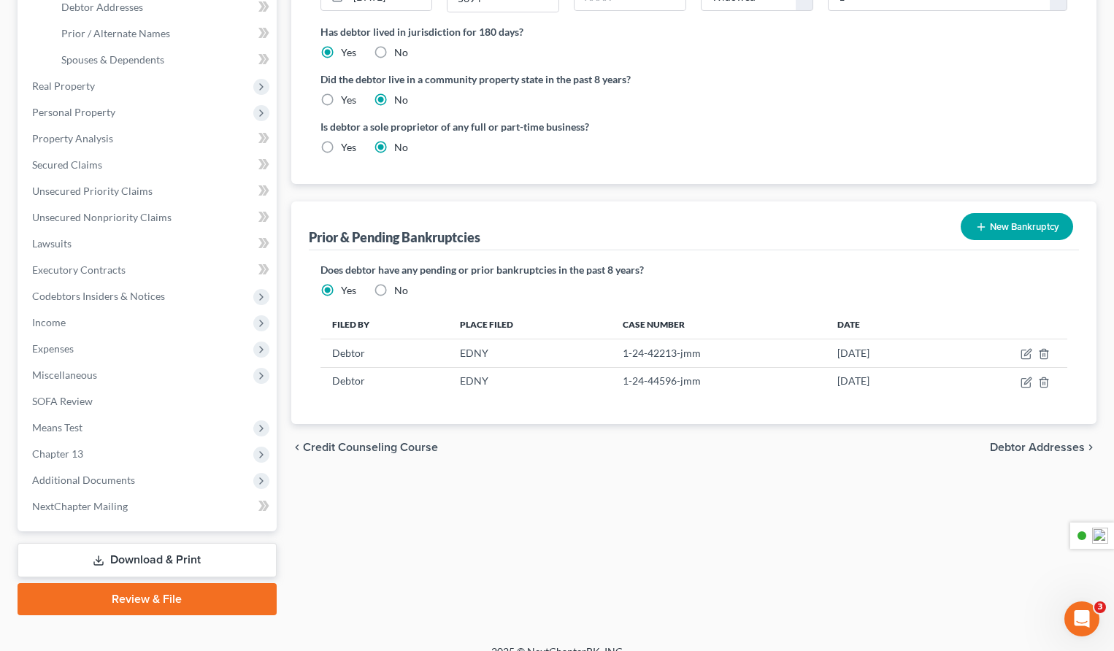
scroll to position [334, 0]
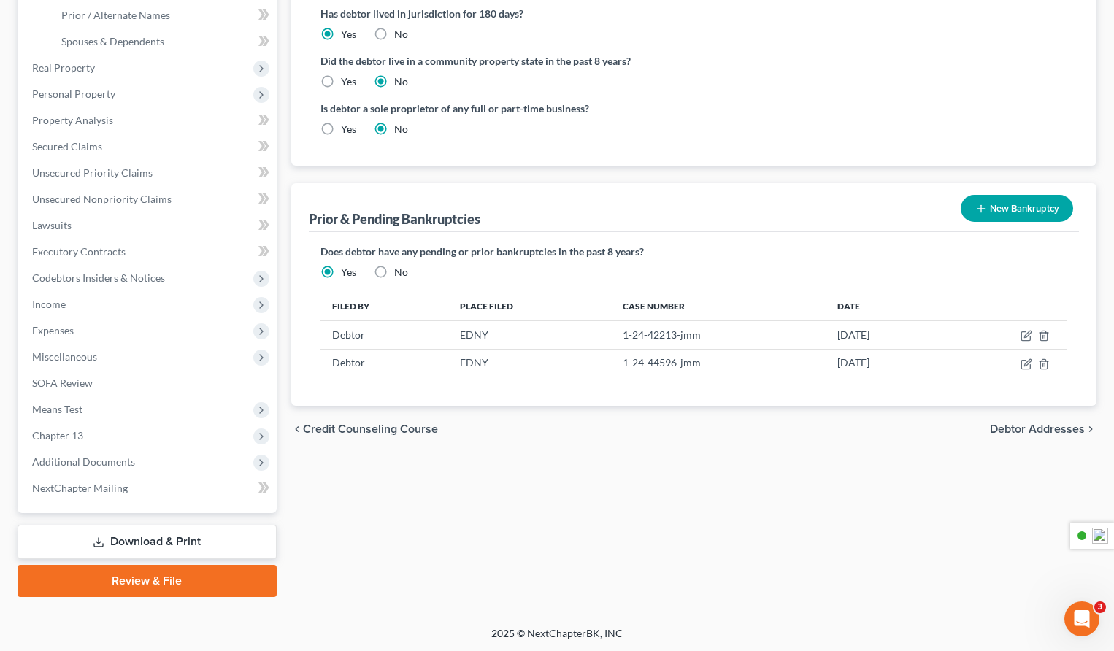
click at [1025, 428] on span "Debtor Addresses" at bounding box center [1037, 429] width 95 height 12
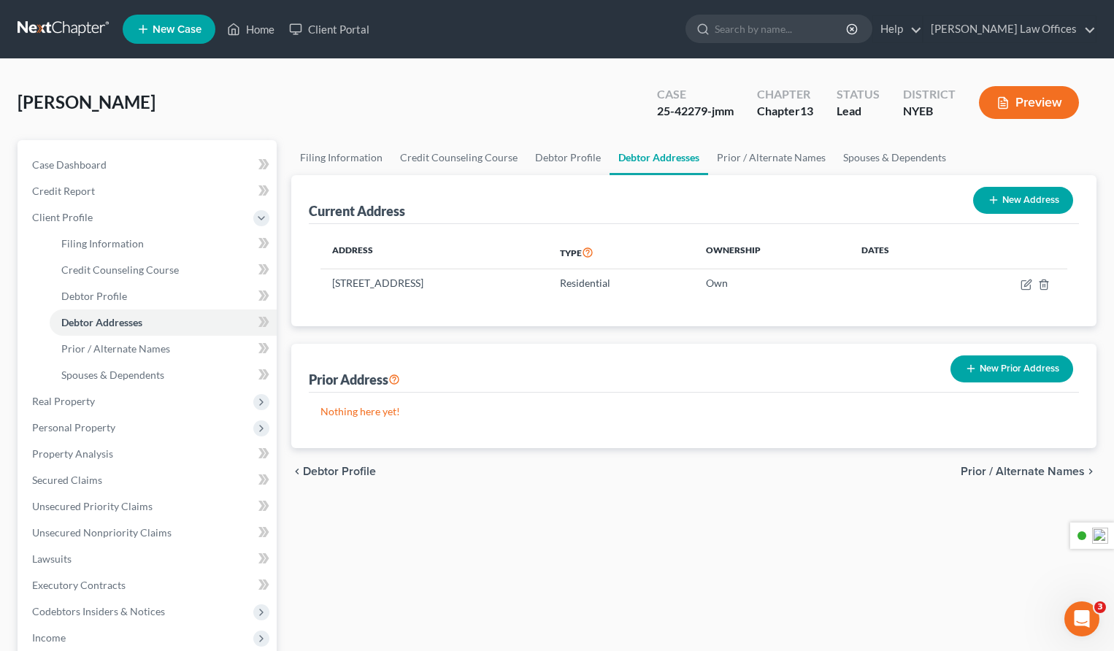
click at [1062, 469] on span "Prior / Alternate Names" at bounding box center [1023, 472] width 124 height 12
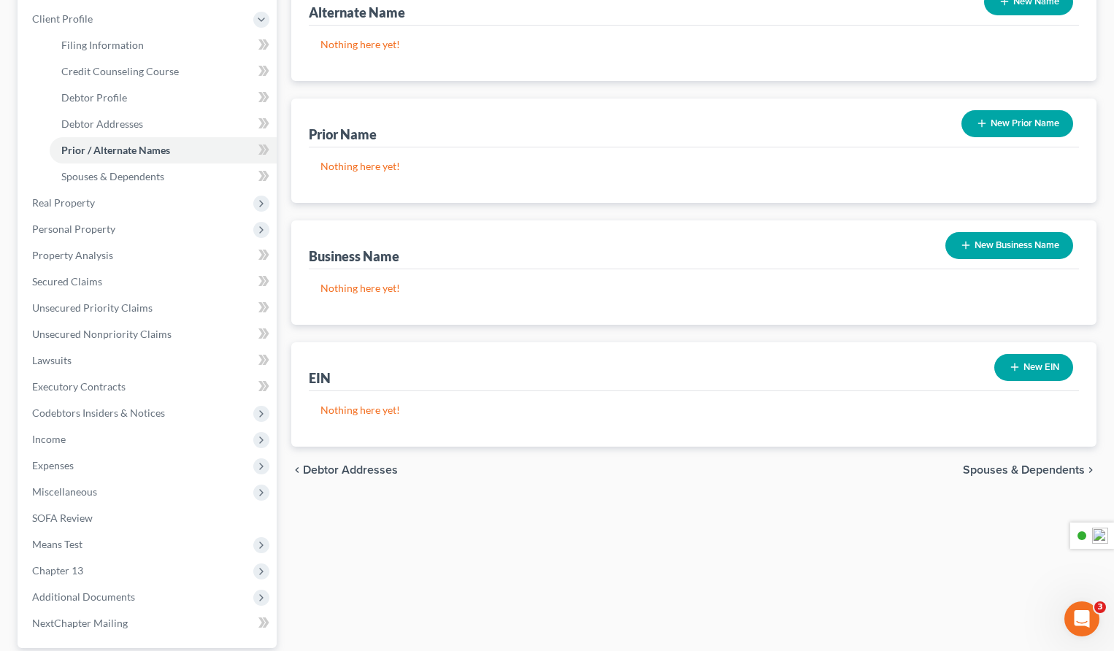
scroll to position [334, 0]
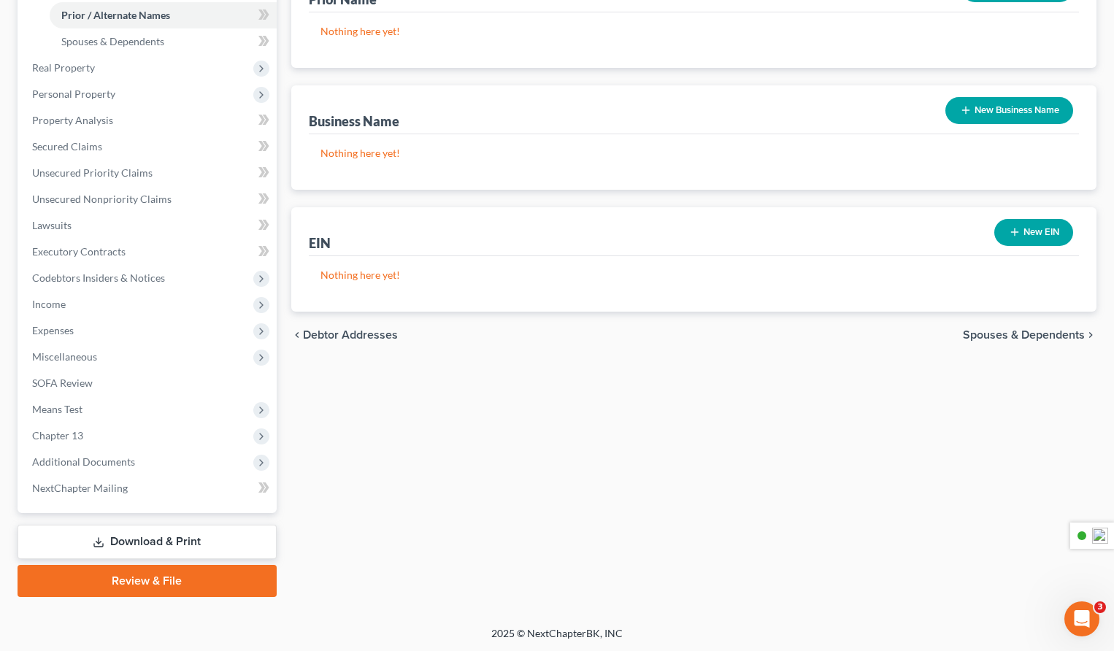
click at [988, 337] on span "Spouses & Dependents" at bounding box center [1024, 335] width 122 height 12
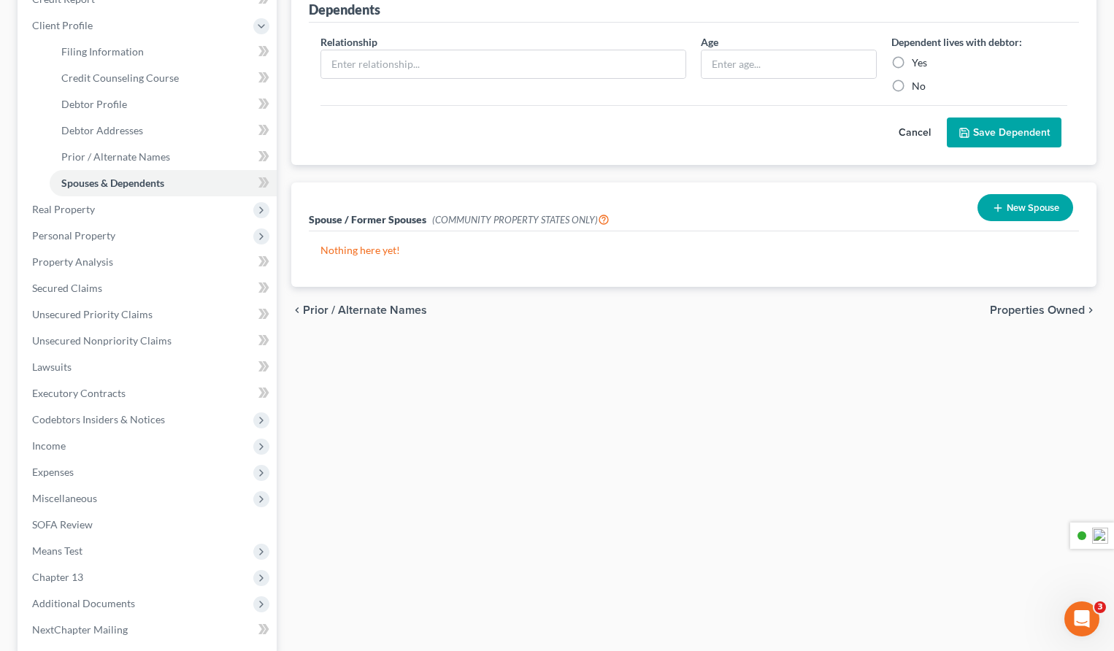
scroll to position [334, 0]
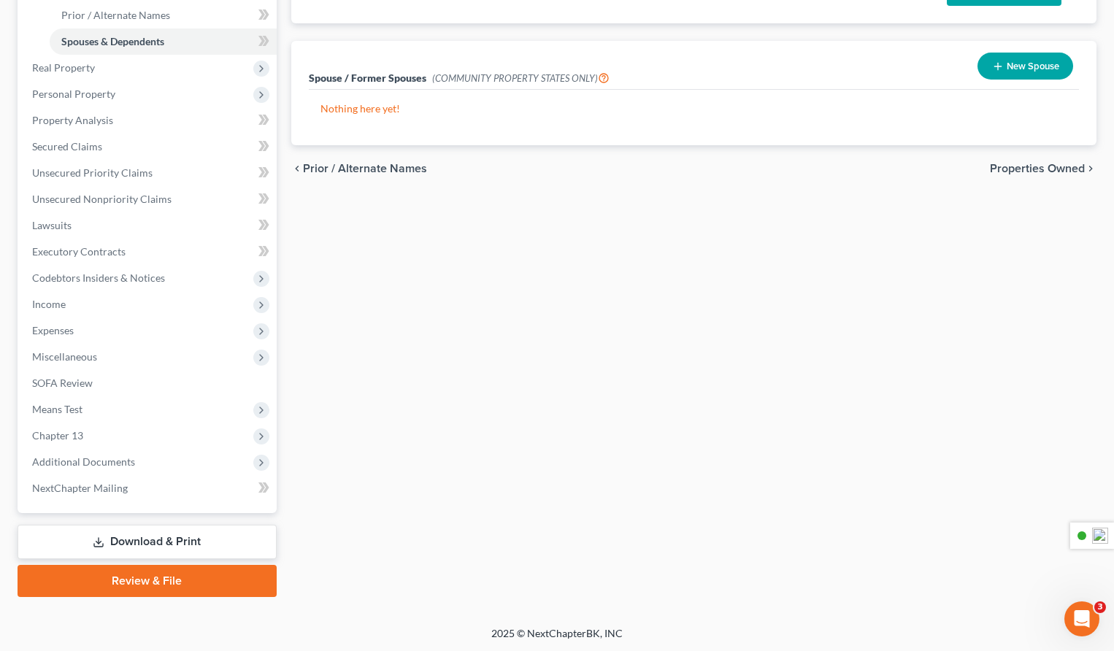
click at [1023, 166] on span "Properties Owned" at bounding box center [1037, 169] width 95 height 12
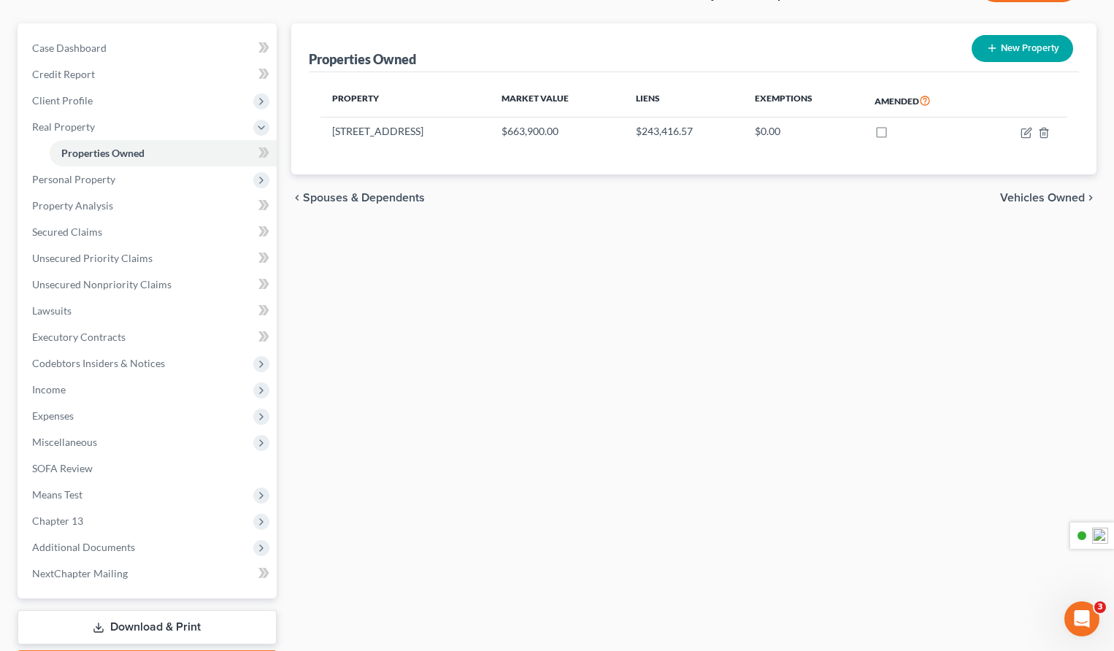
scroll to position [202, 0]
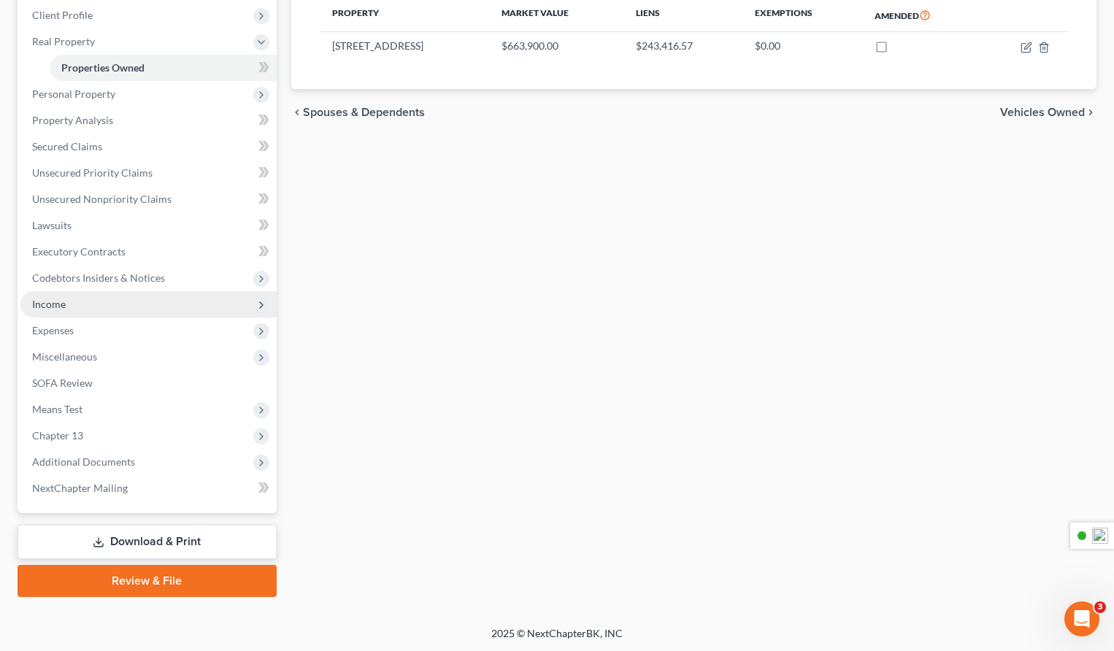
click at [89, 309] on span "Income" at bounding box center [148, 304] width 256 height 26
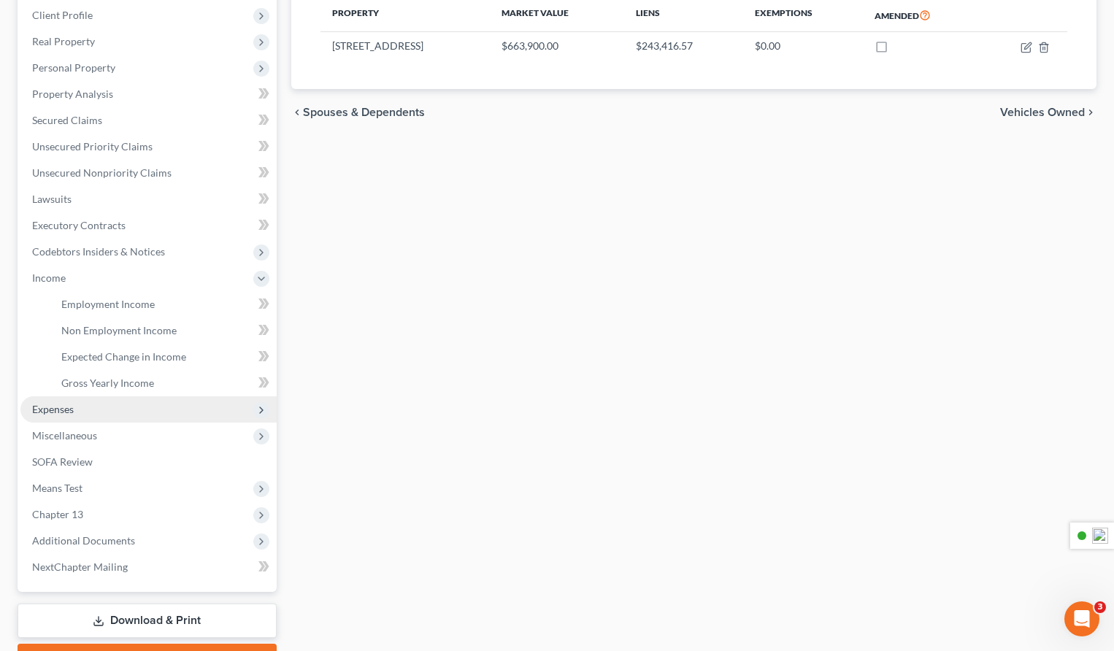
click at [106, 412] on span "Expenses" at bounding box center [148, 409] width 256 height 26
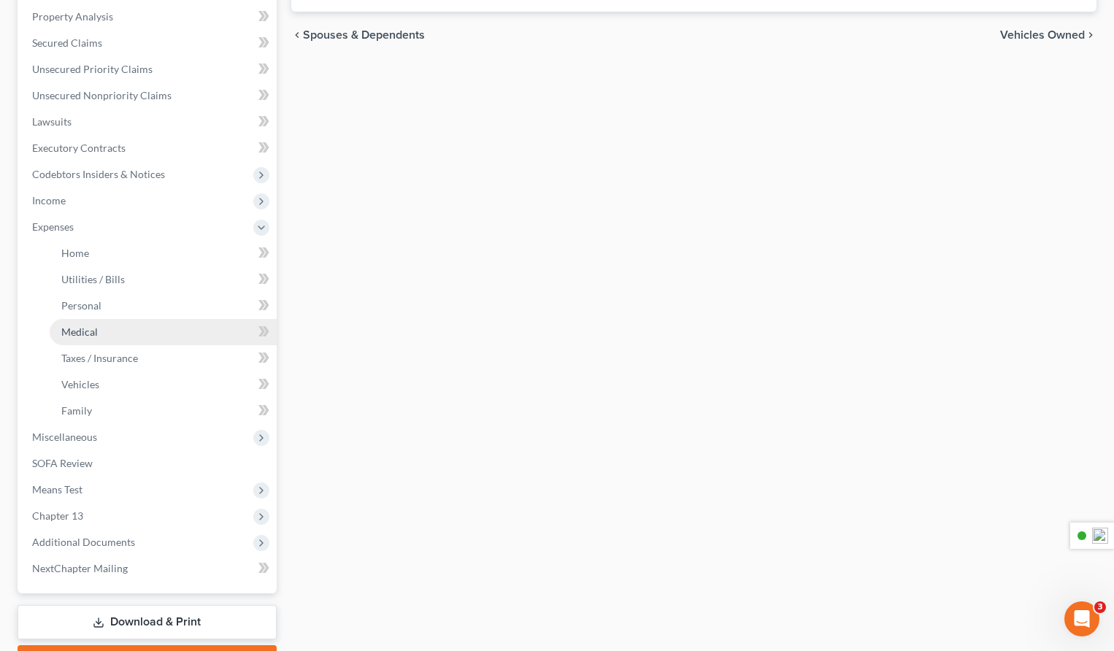
scroll to position [326, 0]
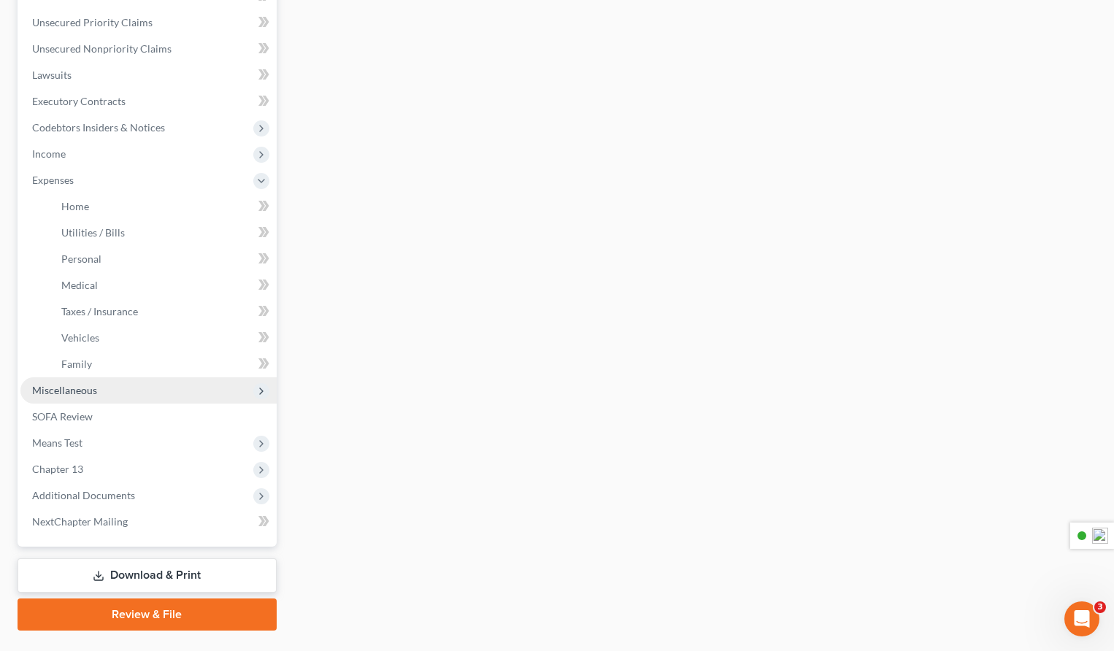
click at [113, 392] on span "Miscellaneous" at bounding box center [148, 390] width 256 height 26
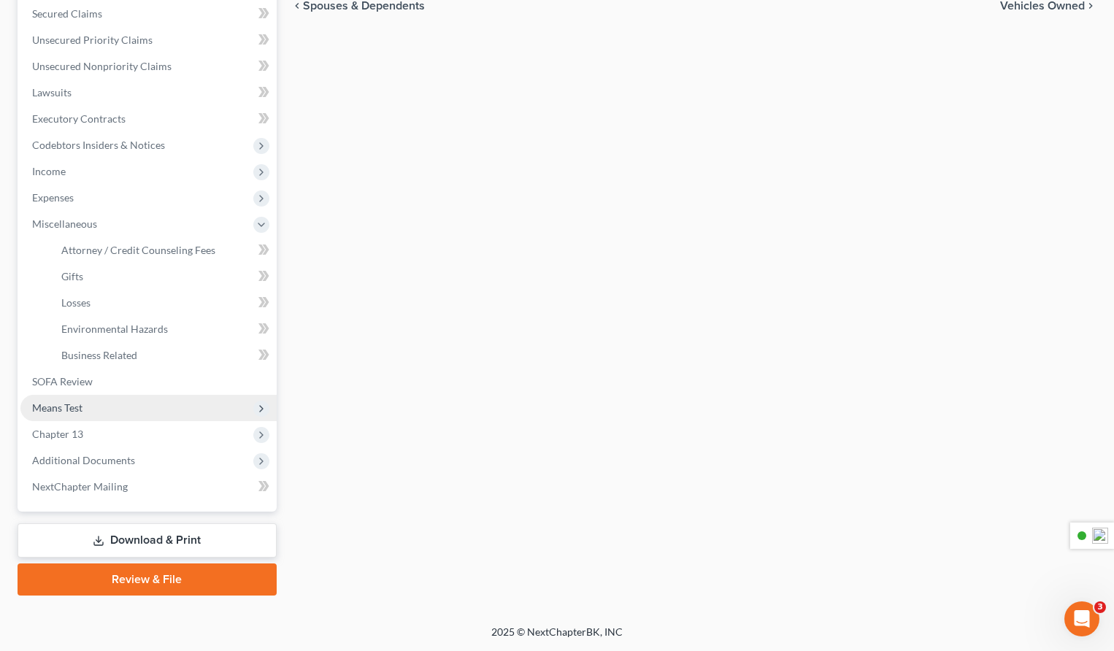
scroll to position [307, 0]
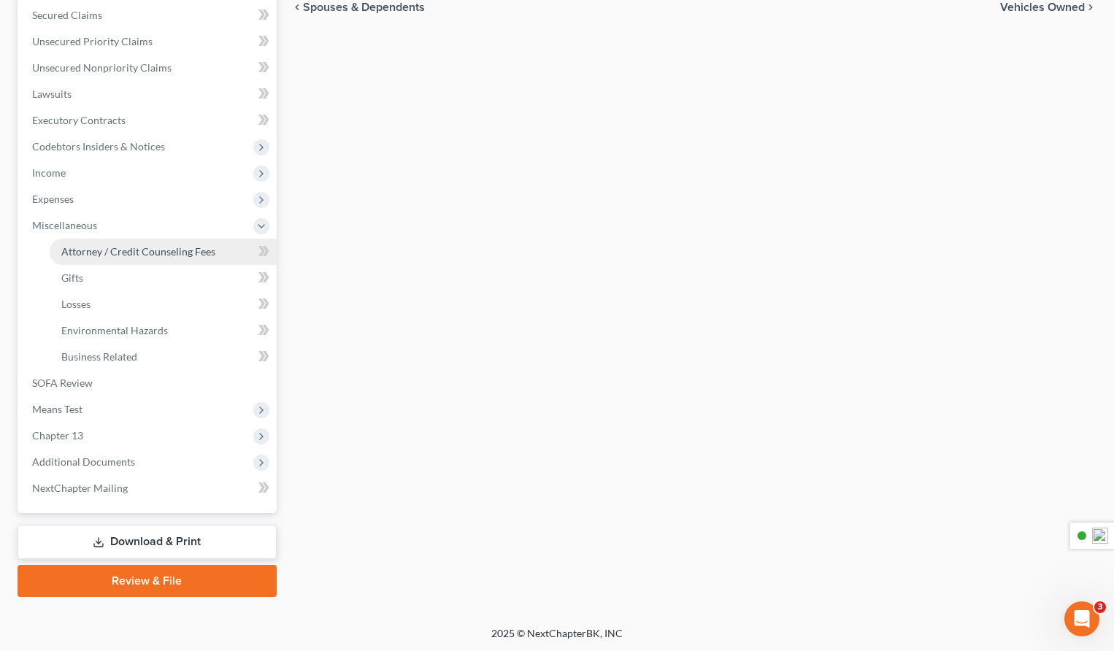
click at [103, 252] on span "Attorney / Credit Counseling Fees" at bounding box center [138, 251] width 154 height 12
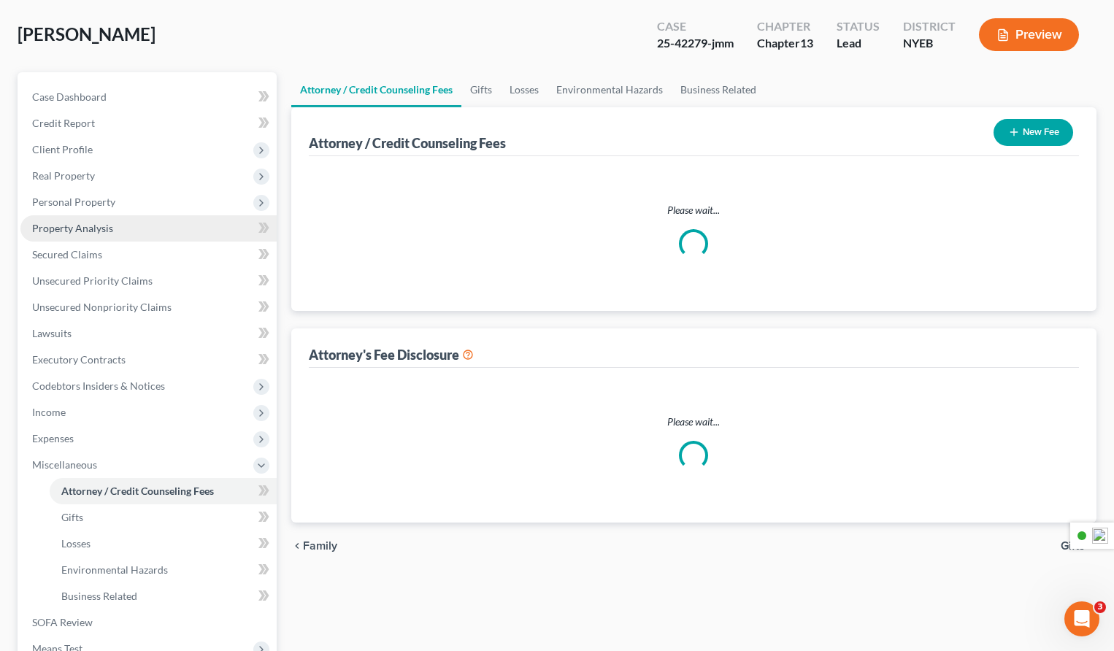
select select "0"
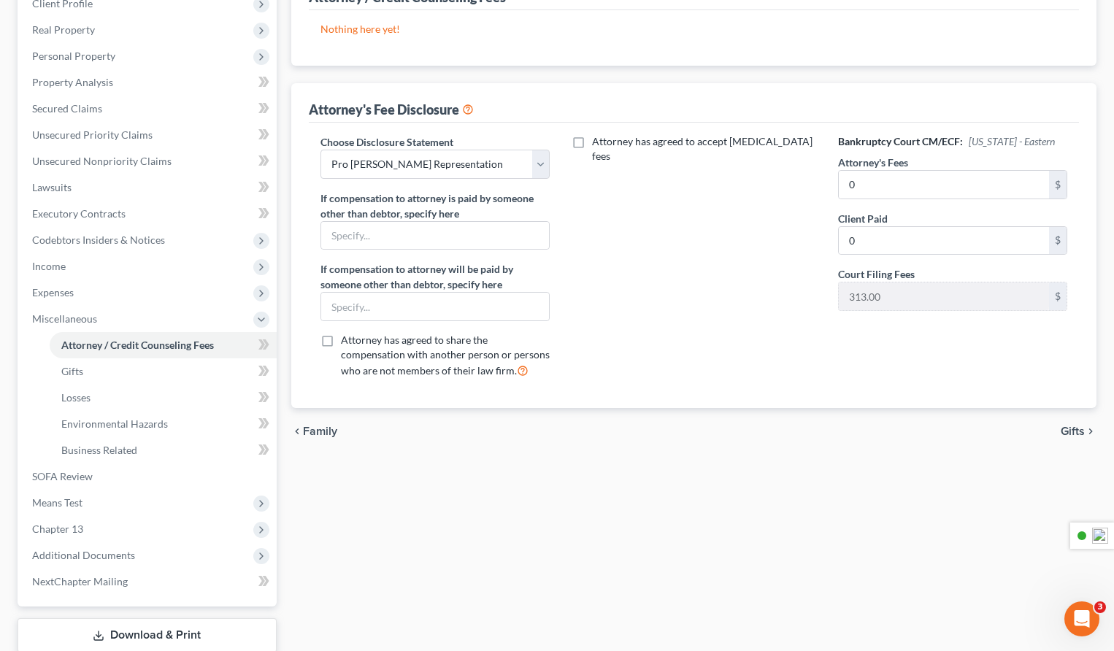
scroll to position [307, 0]
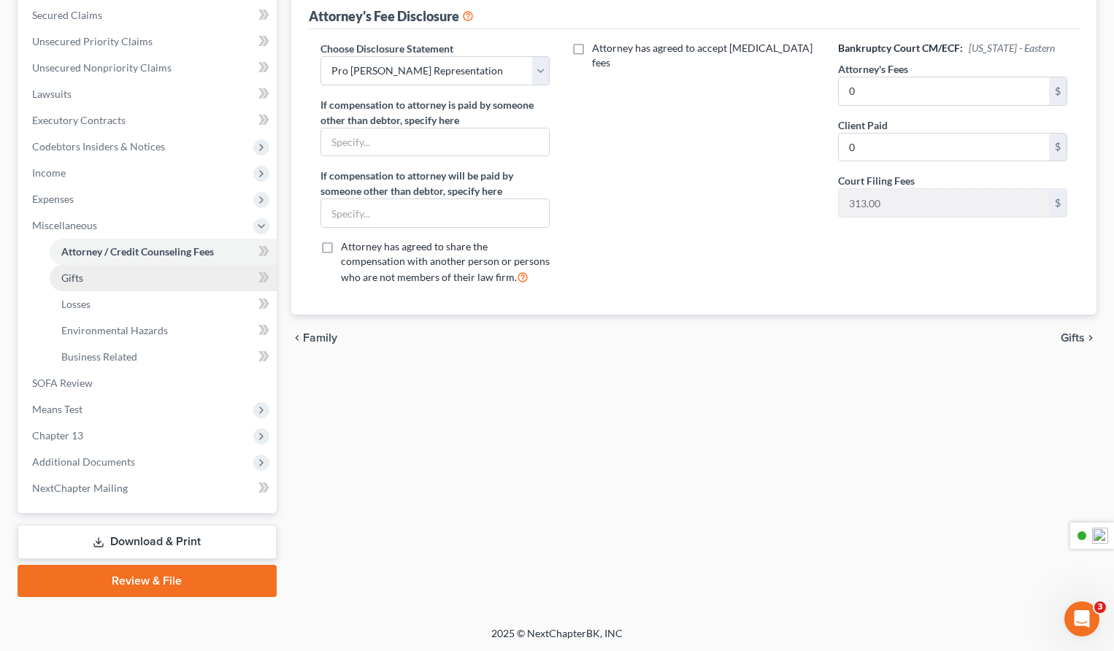
click at [118, 277] on link "Gifts" at bounding box center [163, 278] width 227 height 26
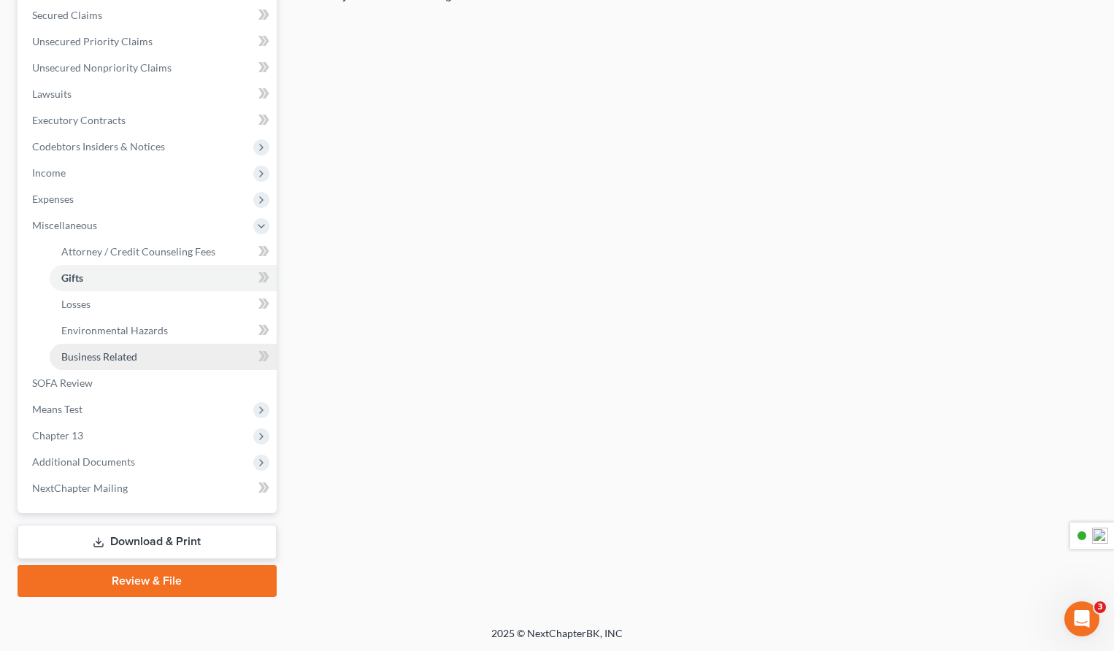
click at [89, 353] on span "Business Related" at bounding box center [99, 356] width 76 height 12
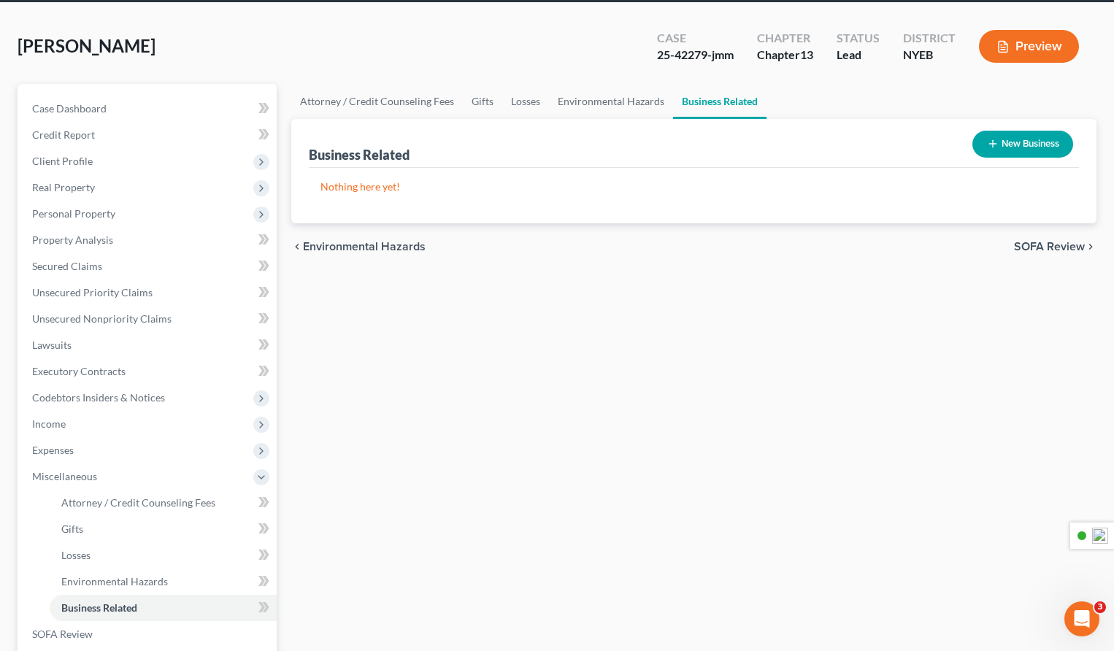
scroll to position [307, 0]
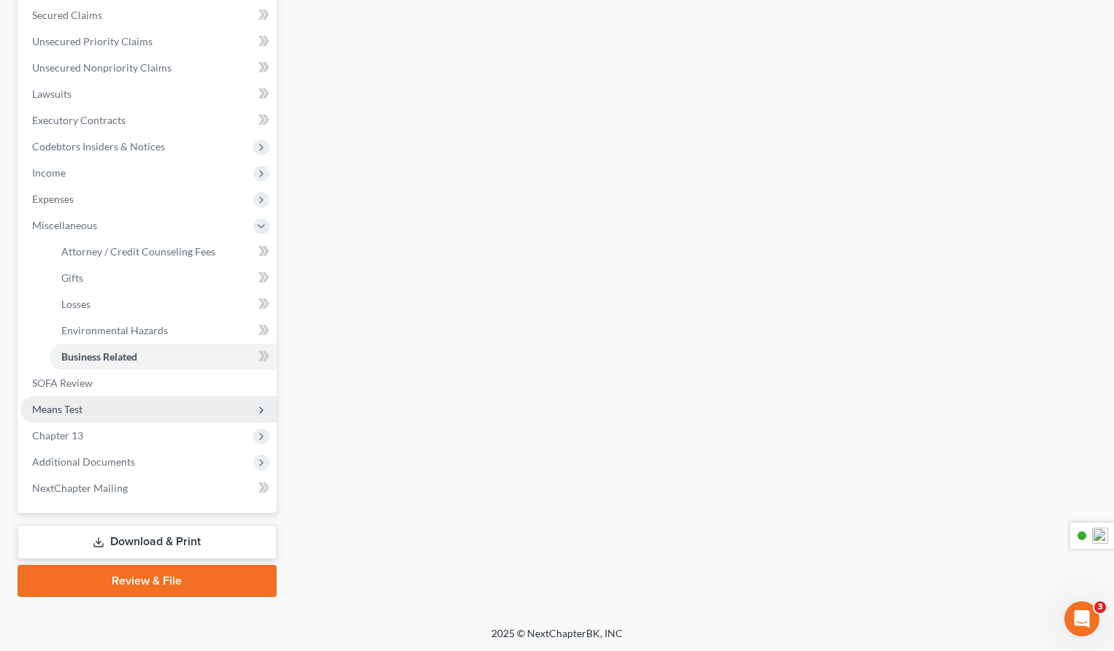
click at [88, 412] on span "Means Test" at bounding box center [148, 409] width 256 height 26
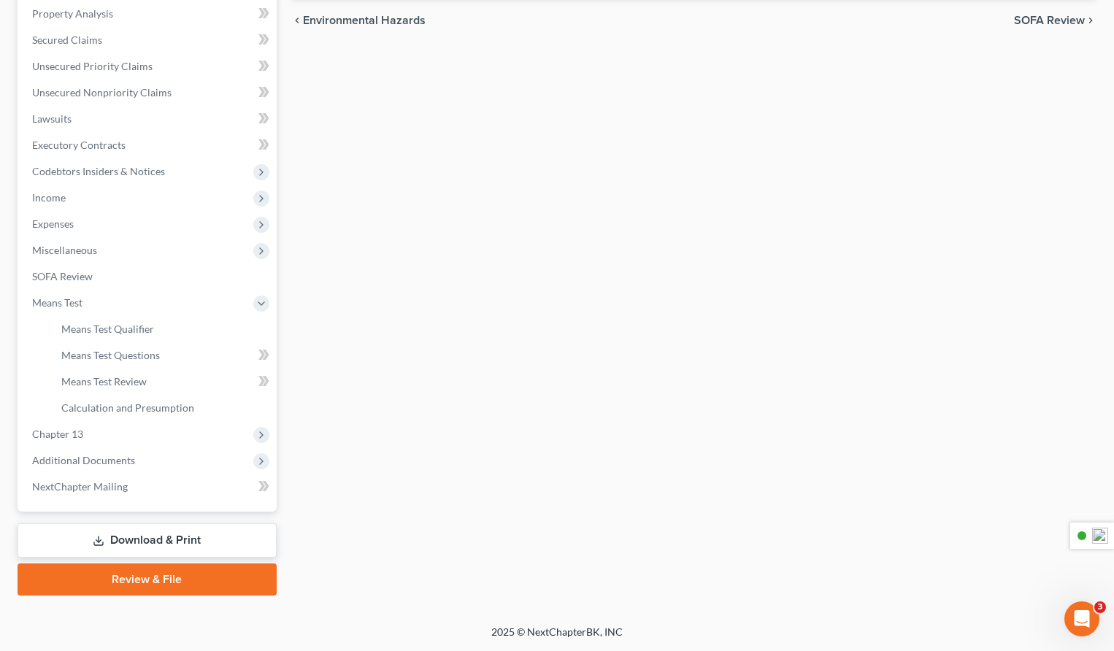
scroll to position [281, 0]
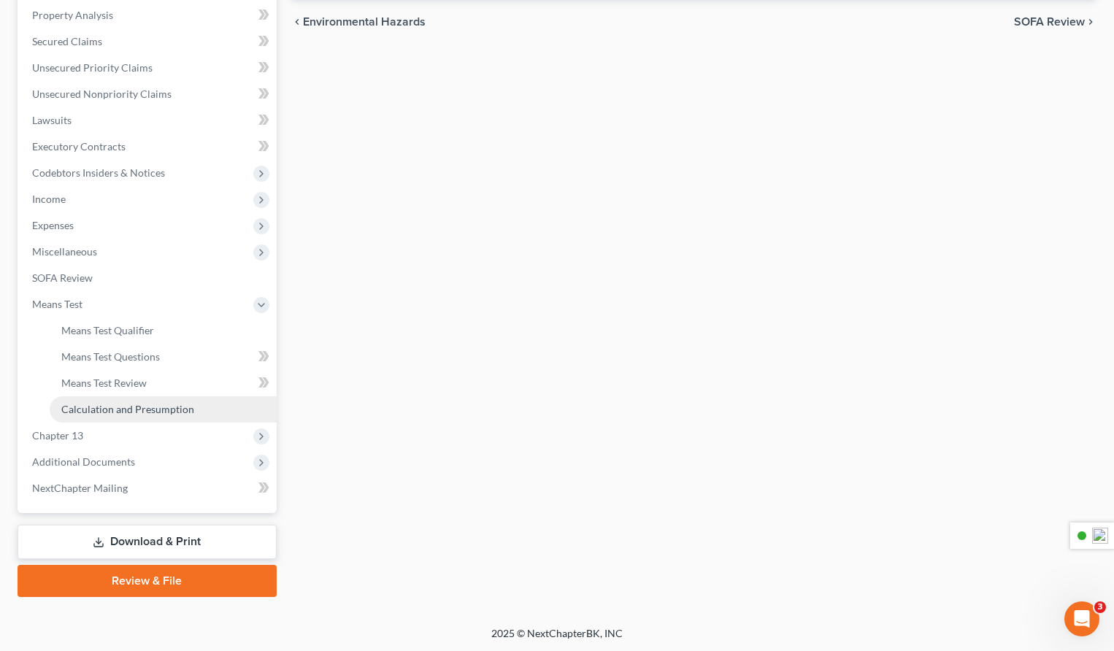
click at [163, 410] on span "Calculation and Presumption" at bounding box center [127, 409] width 133 height 12
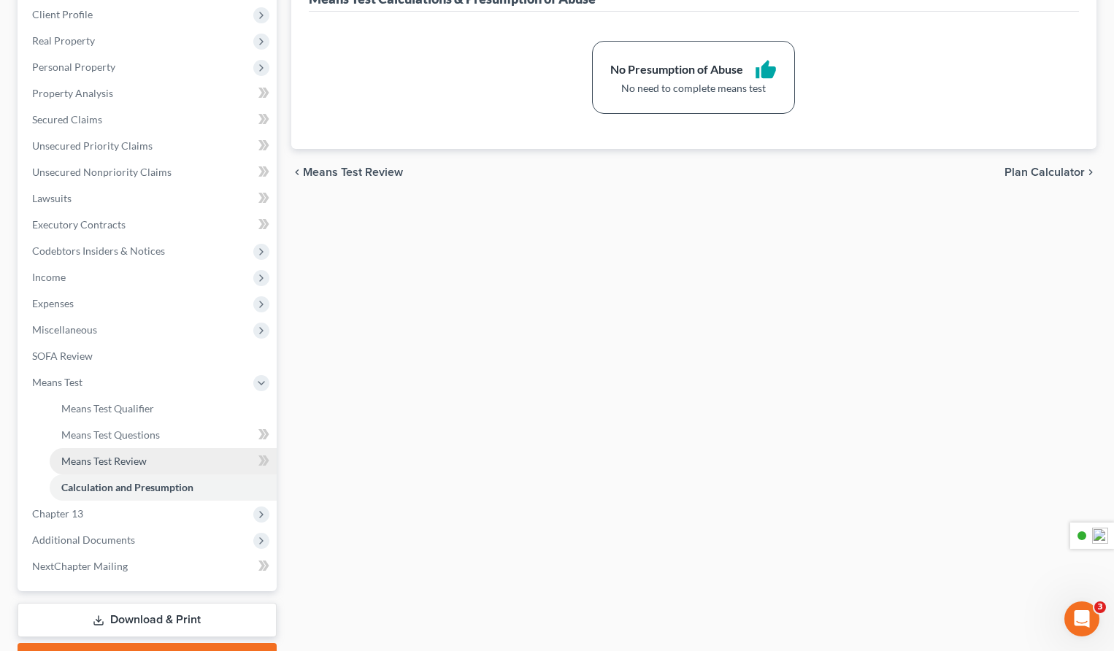
click at [117, 465] on span "Means Test Review" at bounding box center [103, 461] width 85 height 12
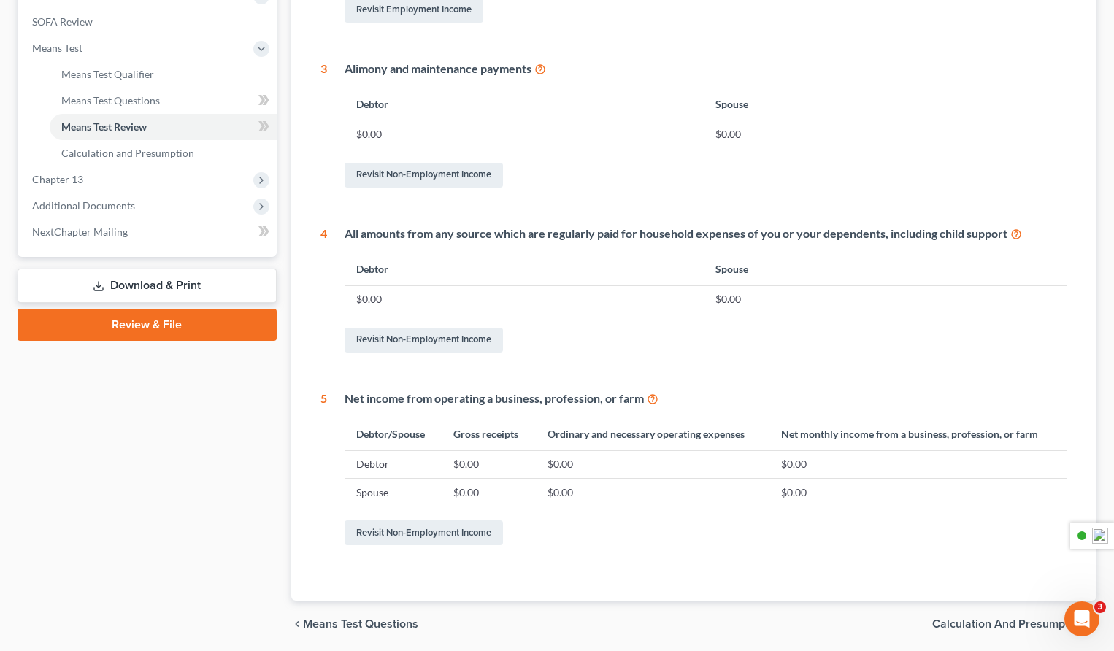
scroll to position [588, 0]
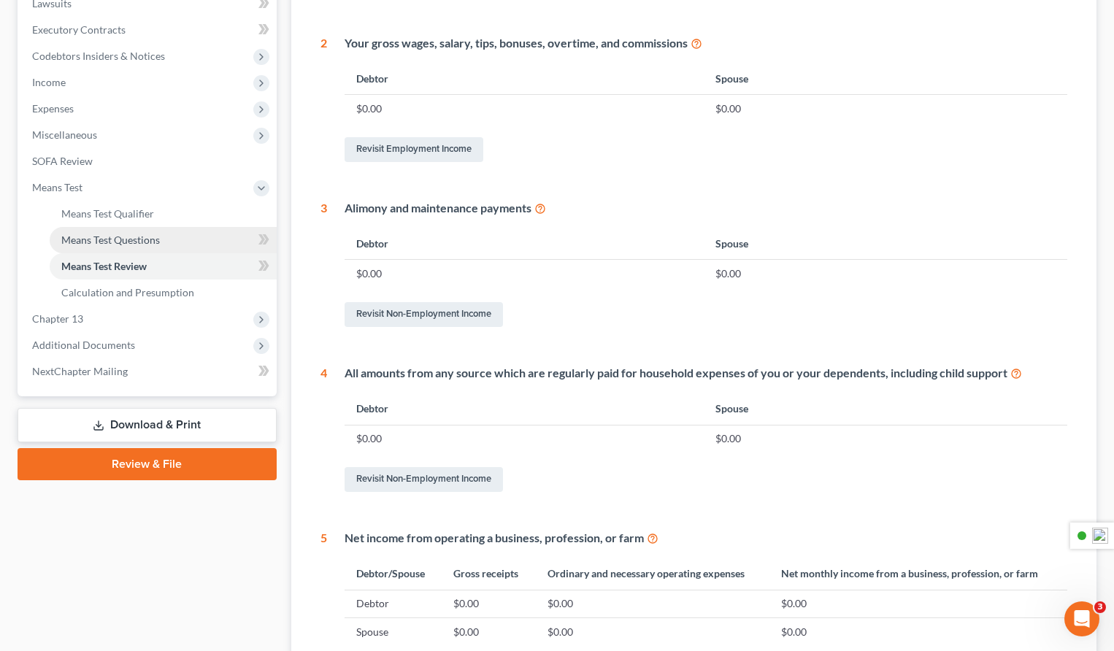
click at [139, 244] on span "Means Test Questions" at bounding box center [110, 240] width 99 height 12
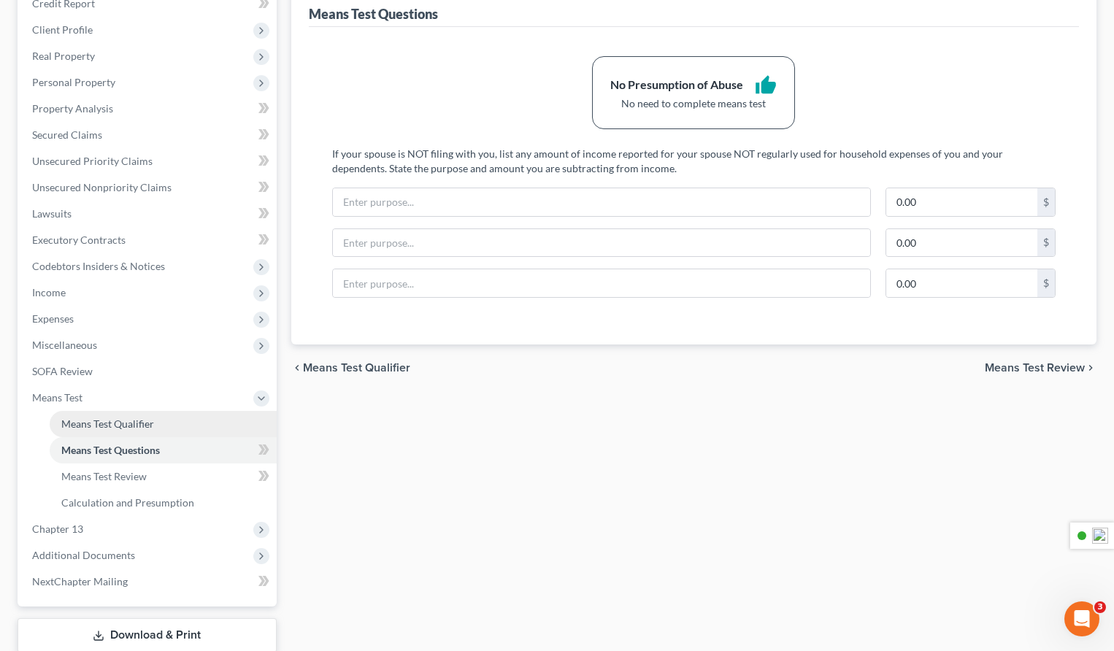
drag, startPoint x: 107, startPoint y: 426, endPoint x: 119, endPoint y: 427, distance: 12.4
click at [107, 426] on span "Means Test Qualifier" at bounding box center [107, 424] width 93 height 12
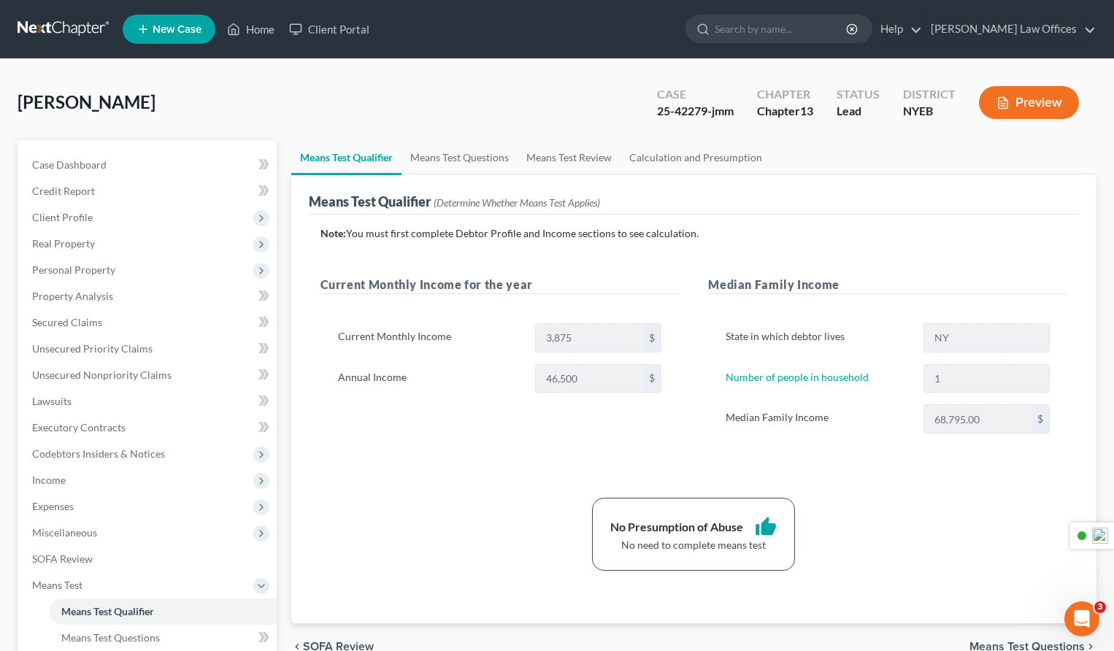
scroll to position [281, 0]
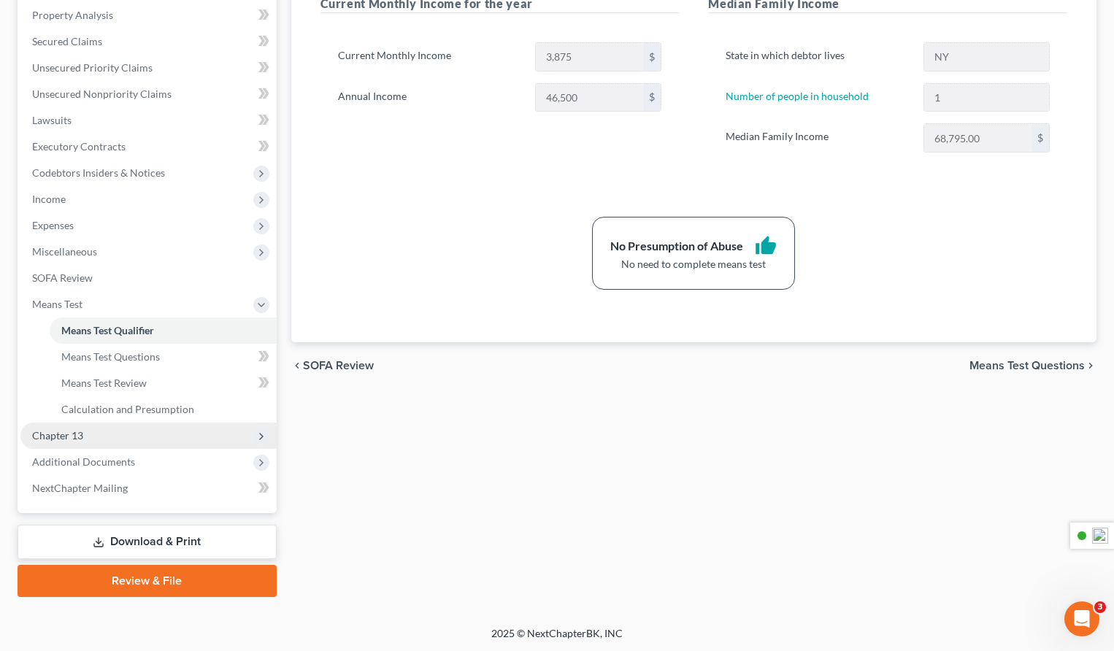
click at [85, 436] on span "Chapter 13" at bounding box center [148, 436] width 256 height 26
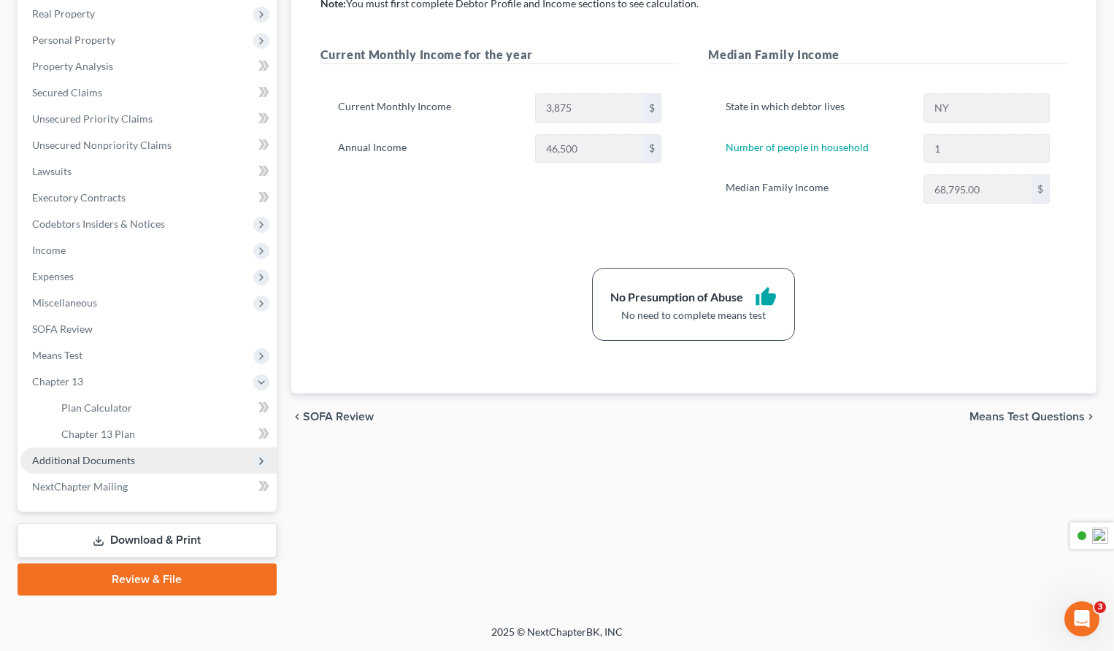
scroll to position [228, 0]
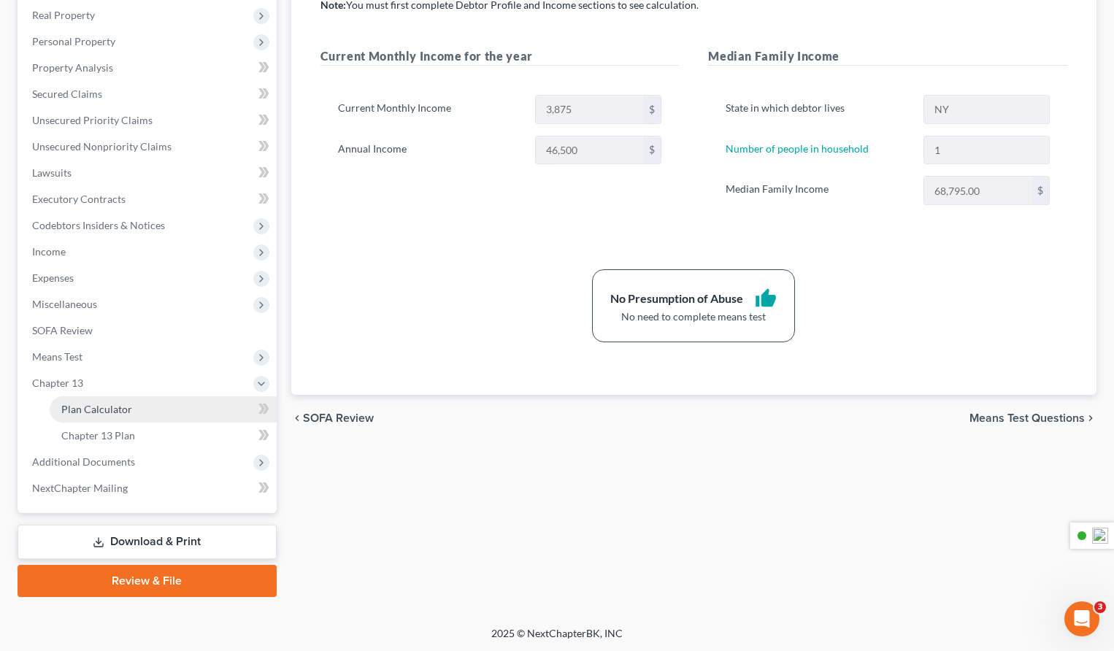
click at [118, 412] on span "Plan Calculator" at bounding box center [96, 409] width 71 height 12
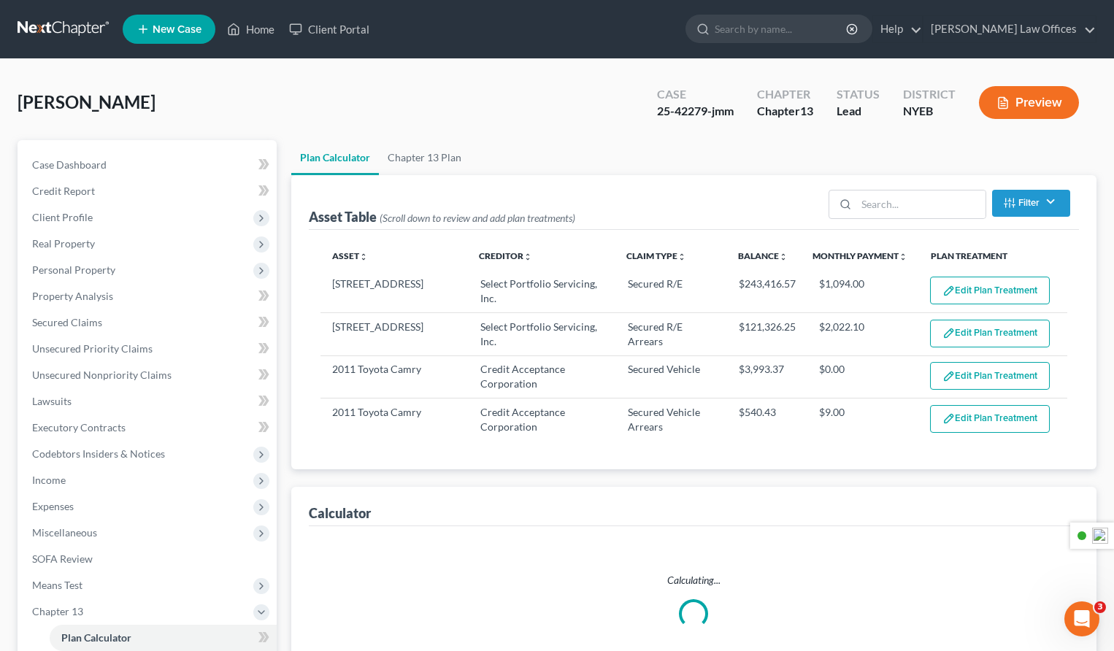
select select "59"
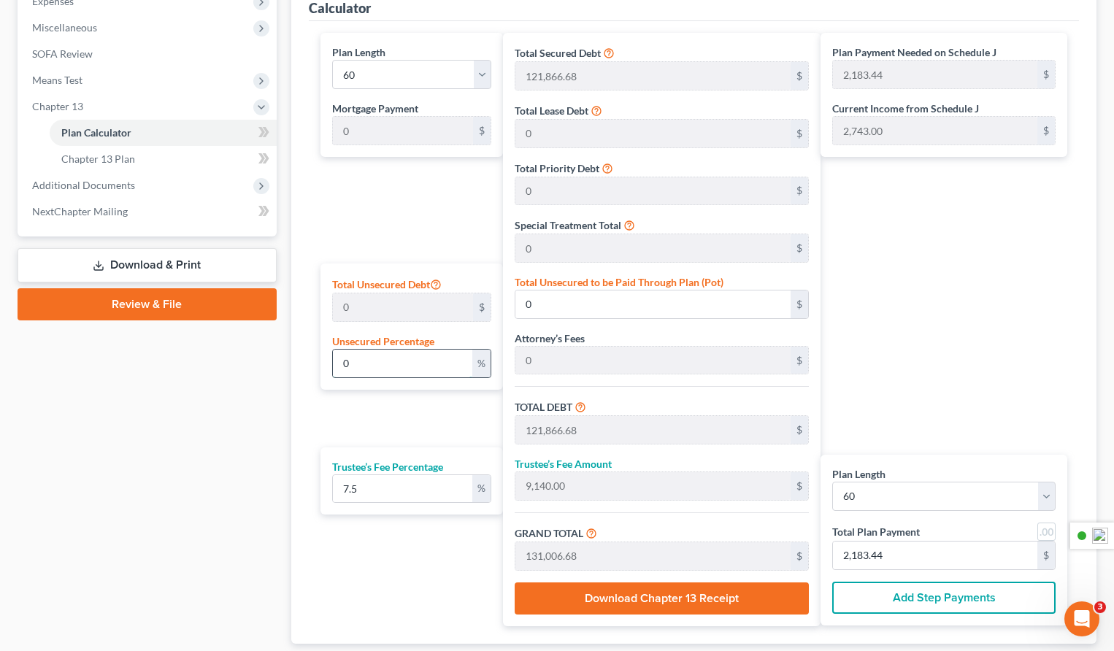
click at [439, 363] on input "0" at bounding box center [403, 364] width 140 height 28
type input "100"
click at [396, 489] on input "7.5" at bounding box center [403, 489] width 140 height 28
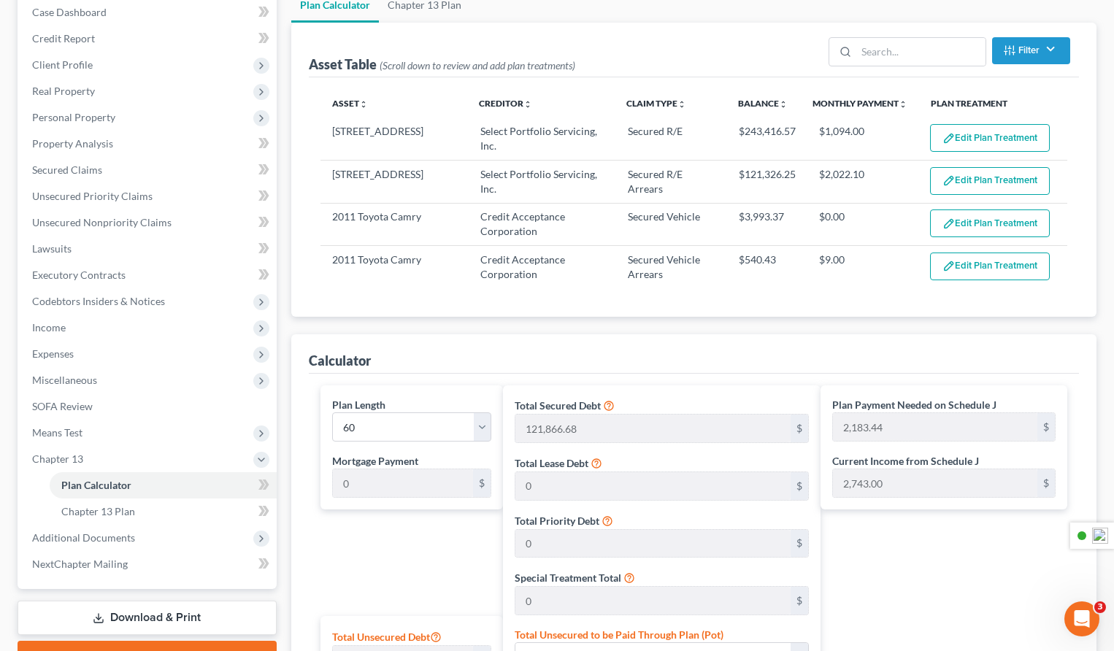
scroll to position [142, 0]
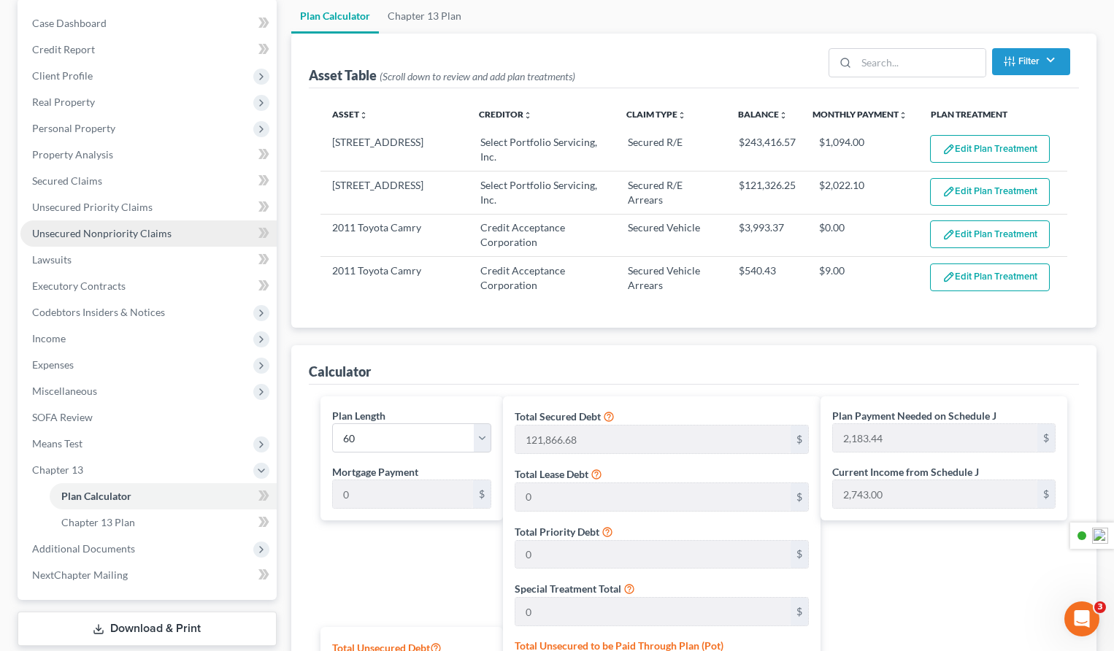
click at [123, 233] on span "Unsecured Nonpriority Claims" at bounding box center [101, 233] width 139 height 12
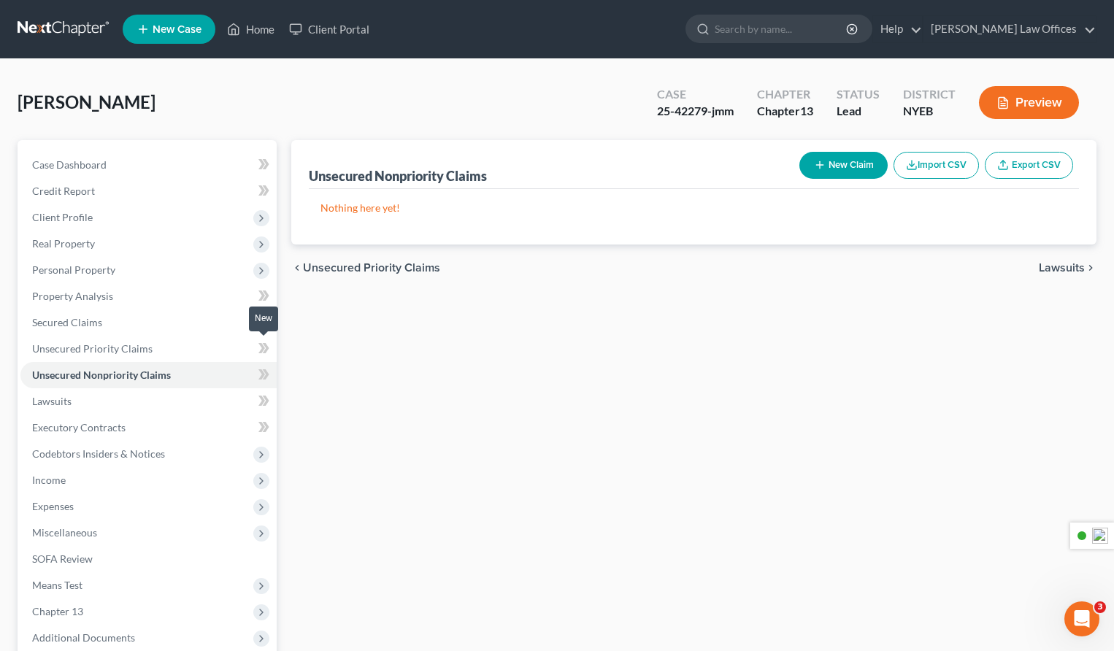
scroll to position [176, 0]
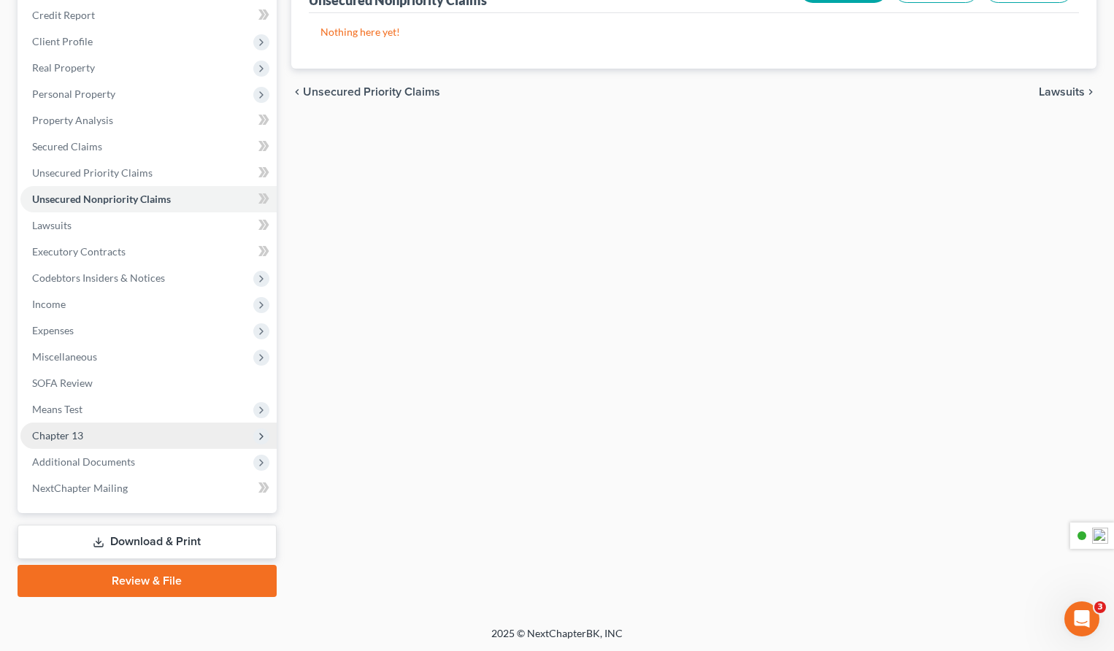
click at [95, 433] on span "Chapter 13" at bounding box center [148, 436] width 256 height 26
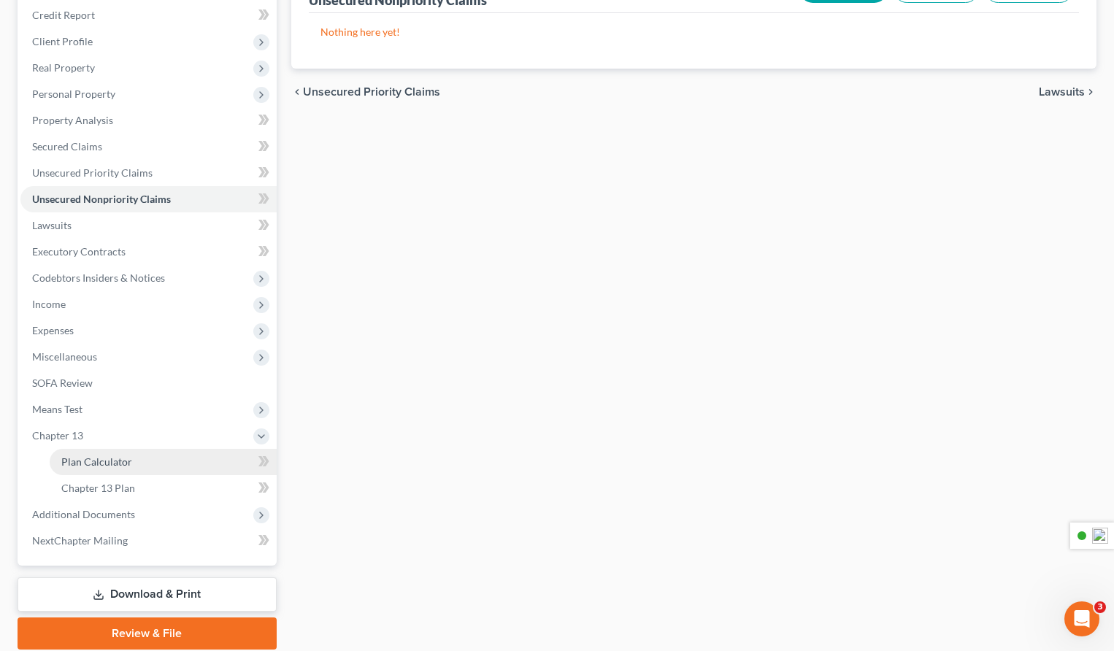
click at [109, 461] on span "Plan Calculator" at bounding box center [96, 461] width 71 height 12
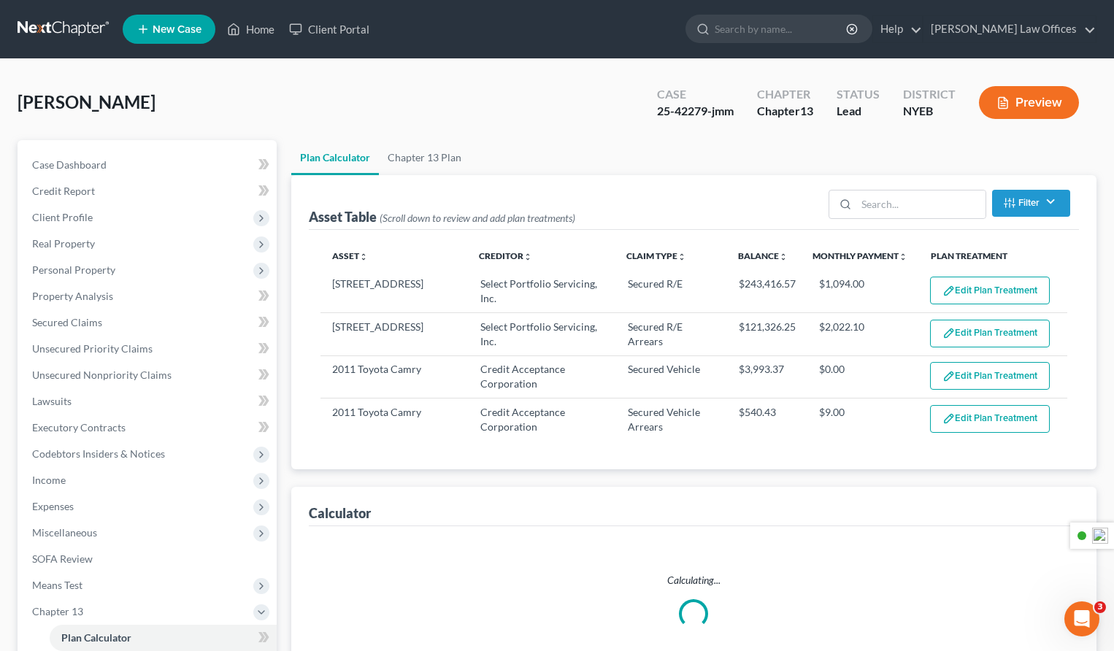
select select "59"
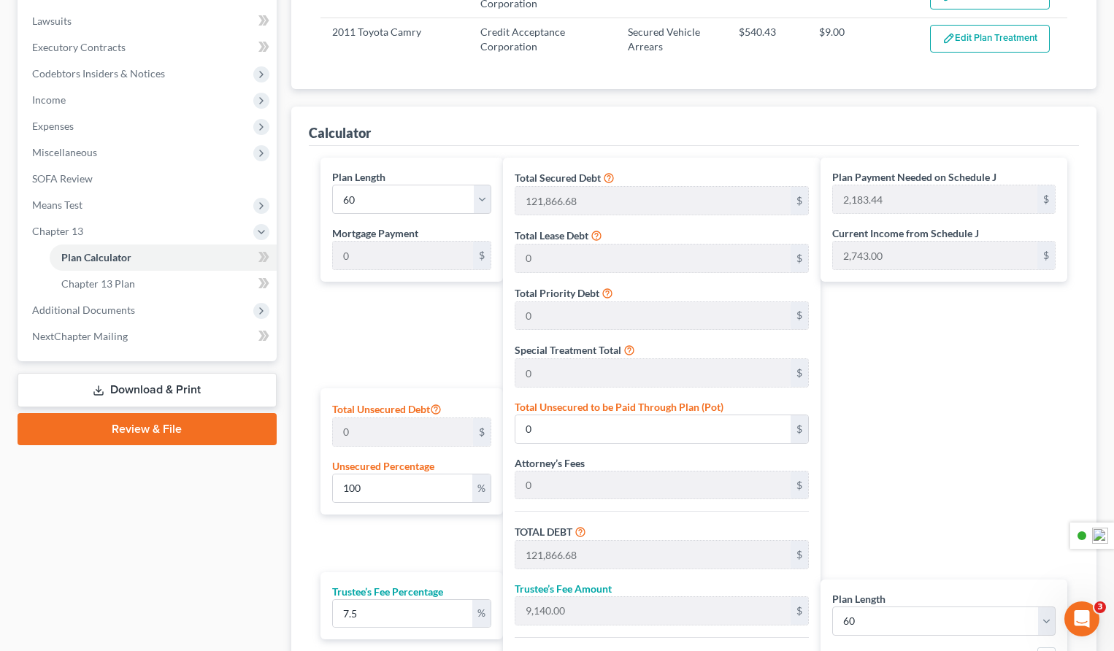
scroll to position [369, 0]
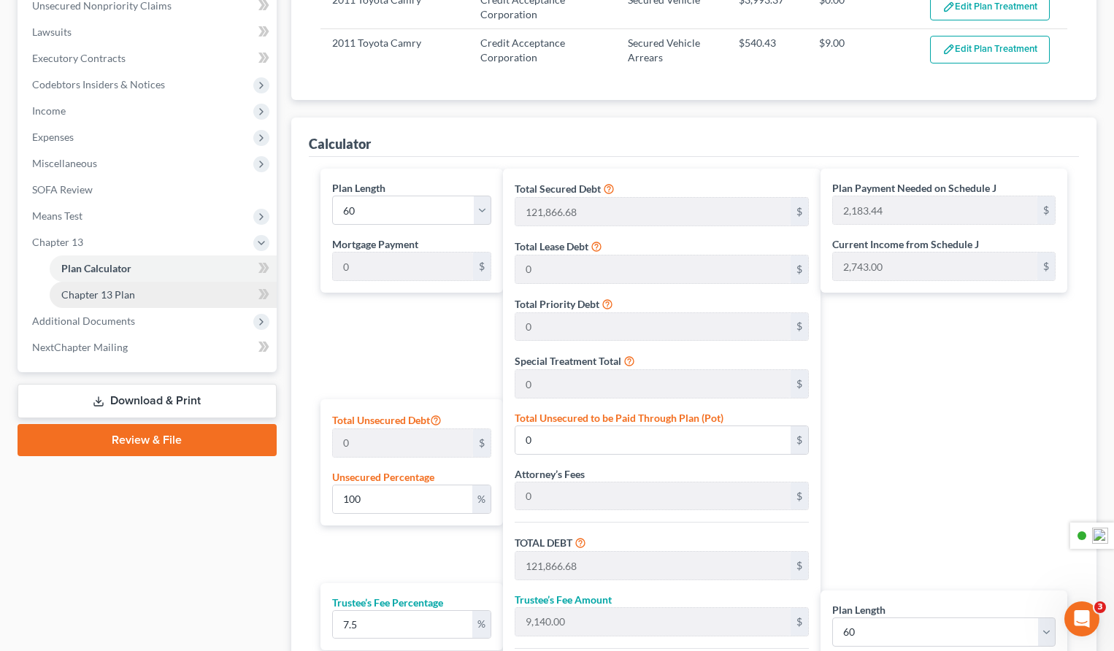
click at [117, 296] on span "Chapter 13 Plan" at bounding box center [98, 294] width 74 height 12
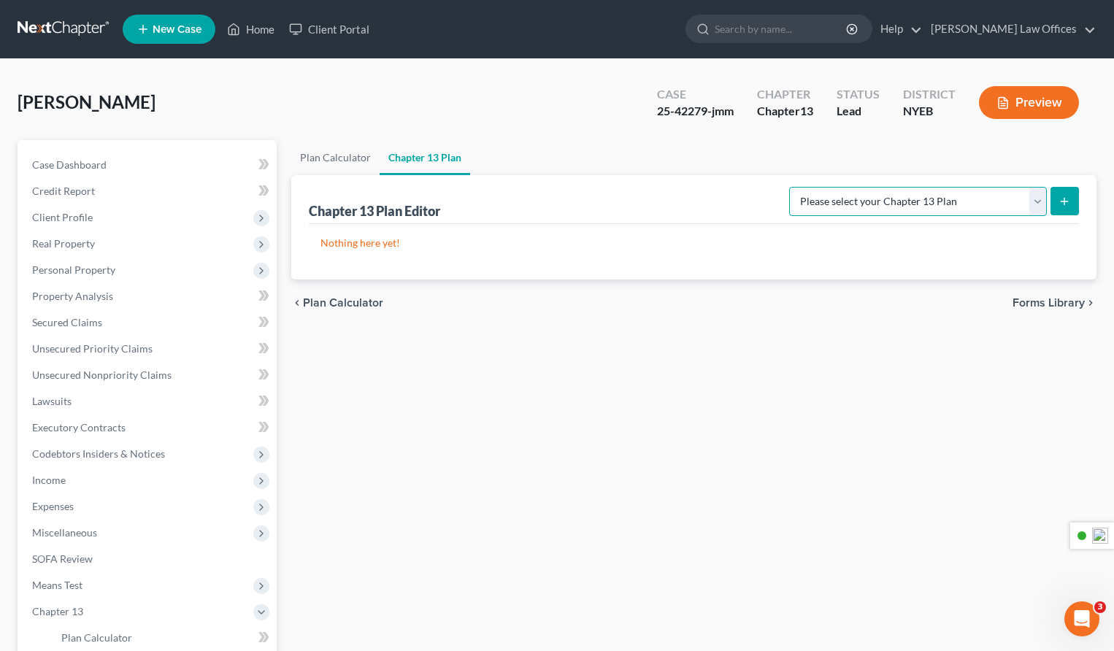
click at [923, 203] on select "Please select your Chapter 13 Plan Eastern District of [US_STATE] - Effective […" at bounding box center [918, 201] width 258 height 29
select select "1"
click at [793, 187] on select "Please select your Chapter 13 Plan Eastern District of [US_STATE] - Effective […" at bounding box center [918, 201] width 258 height 29
click at [1034, 201] on select "Please select your Chapter 13 Plan Eastern District of [US_STATE] - Effective […" at bounding box center [918, 201] width 258 height 29
click at [793, 187] on select "Please select your Chapter 13 Plan Eastern District of [US_STATE] - Effective […" at bounding box center [918, 201] width 258 height 29
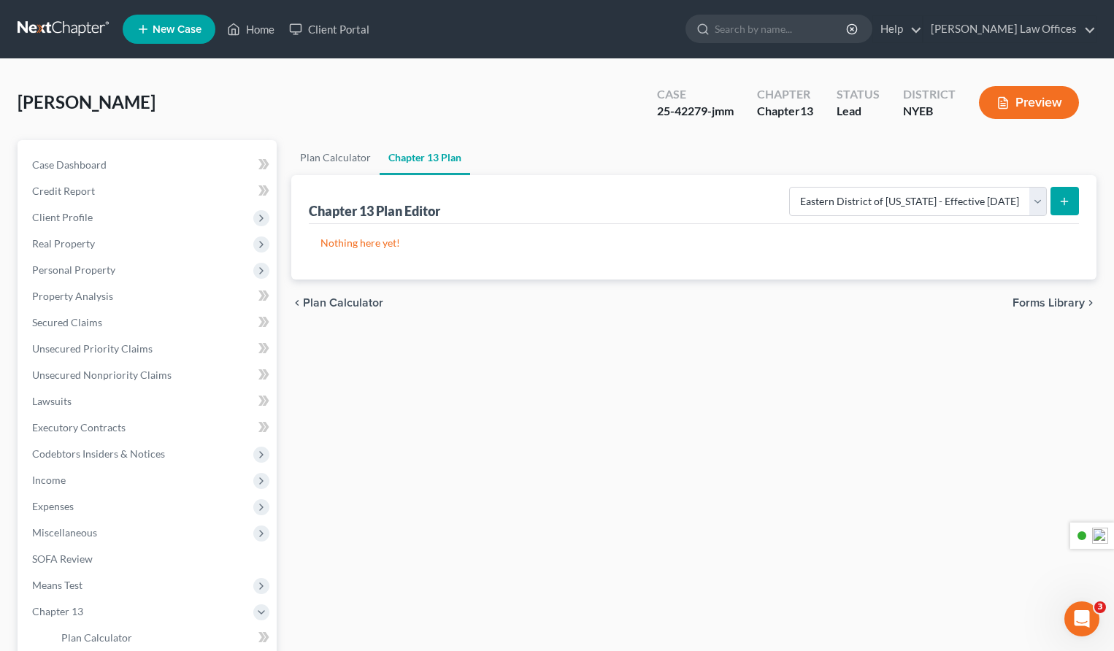
click at [1065, 199] on icon "submit" at bounding box center [1064, 202] width 12 height 12
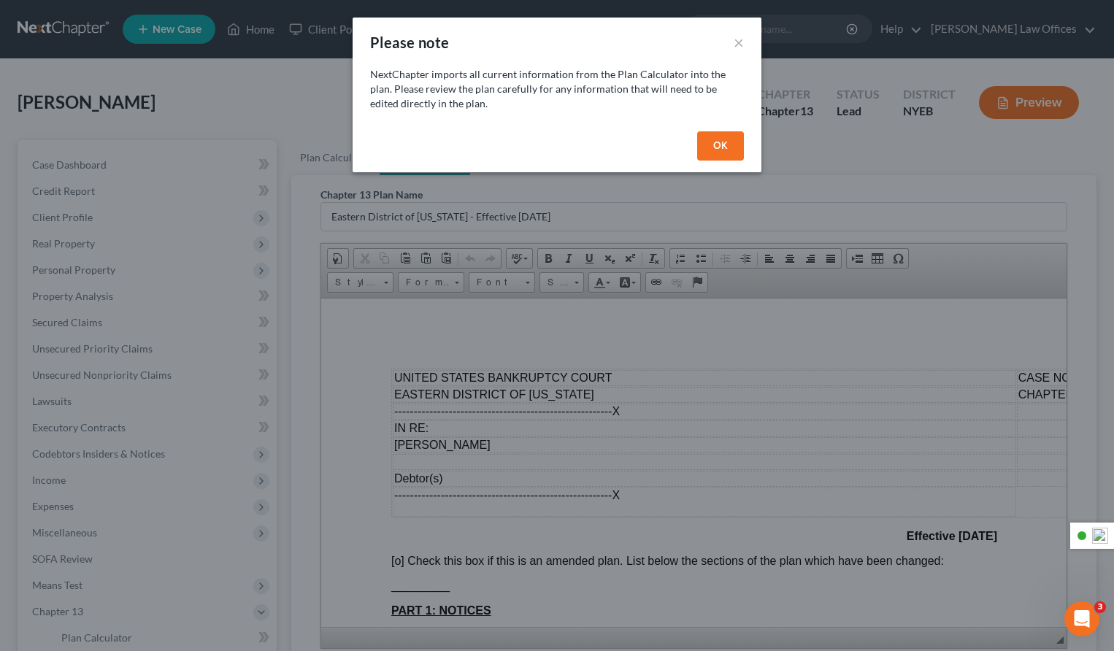
click at [717, 141] on button "OK" at bounding box center [720, 145] width 47 height 29
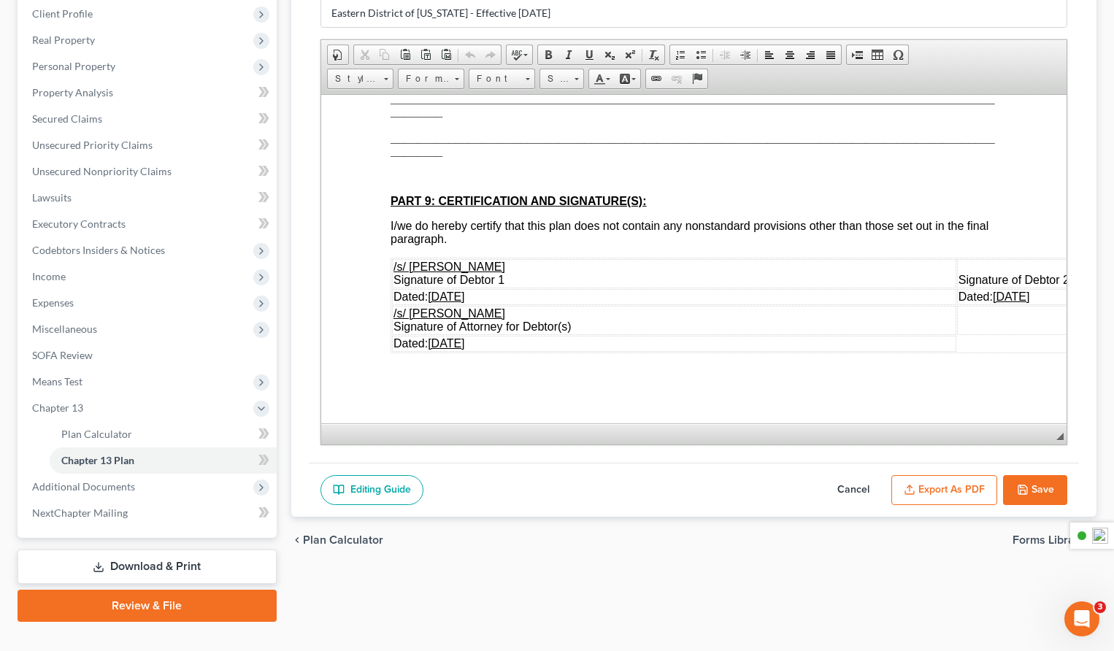
scroll to position [228, 0]
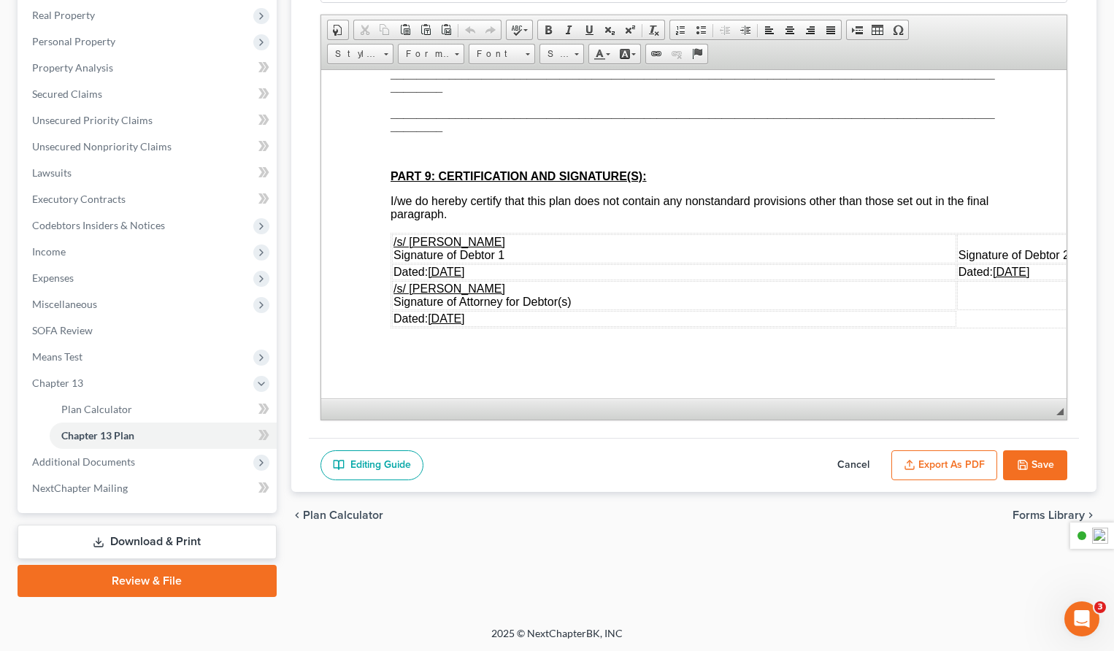
click at [934, 463] on button "Export as PDF" at bounding box center [944, 465] width 106 height 31
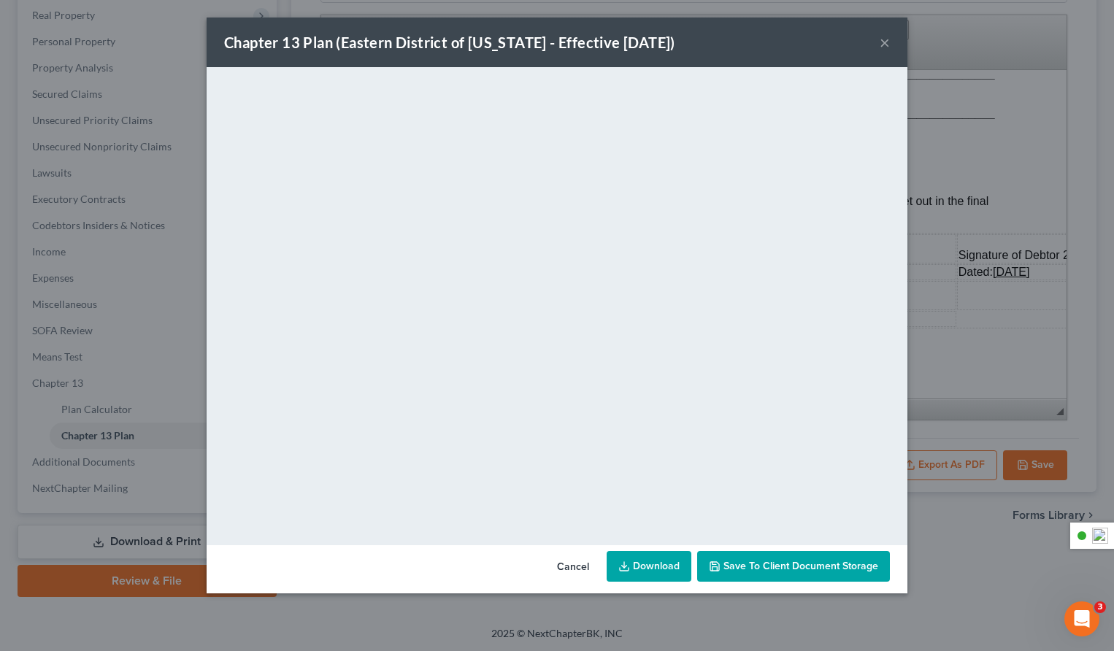
click at [653, 568] on link "Download" at bounding box center [649, 566] width 85 height 31
click at [885, 43] on button "×" at bounding box center [885, 43] width 10 height 18
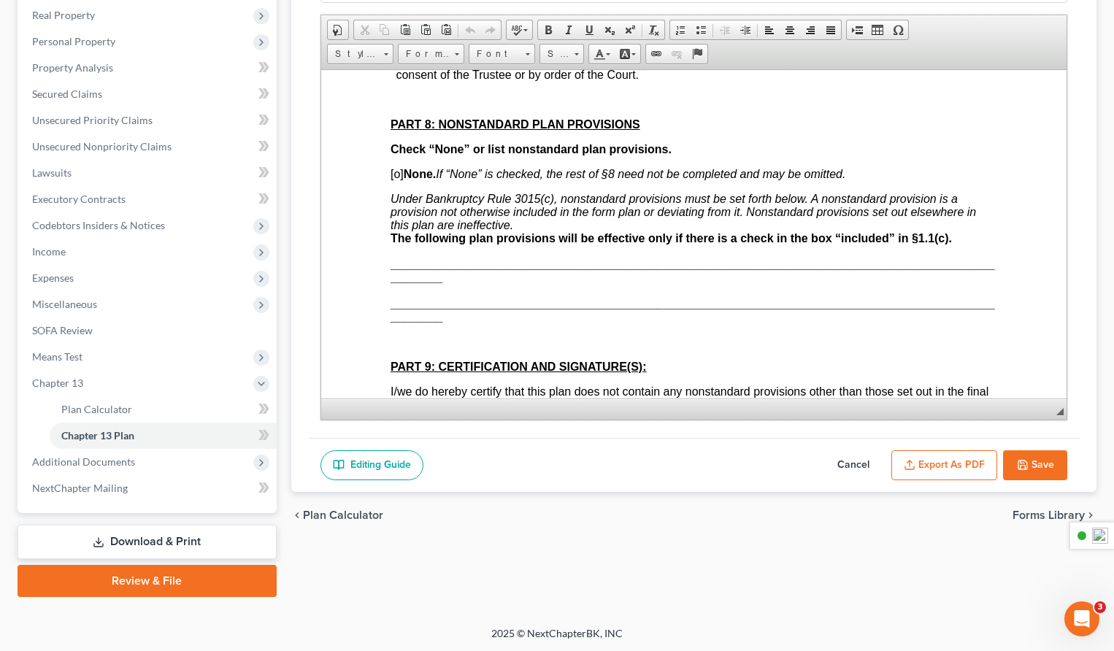
click at [172, 544] on link "Download & Print" at bounding box center [147, 542] width 259 height 34
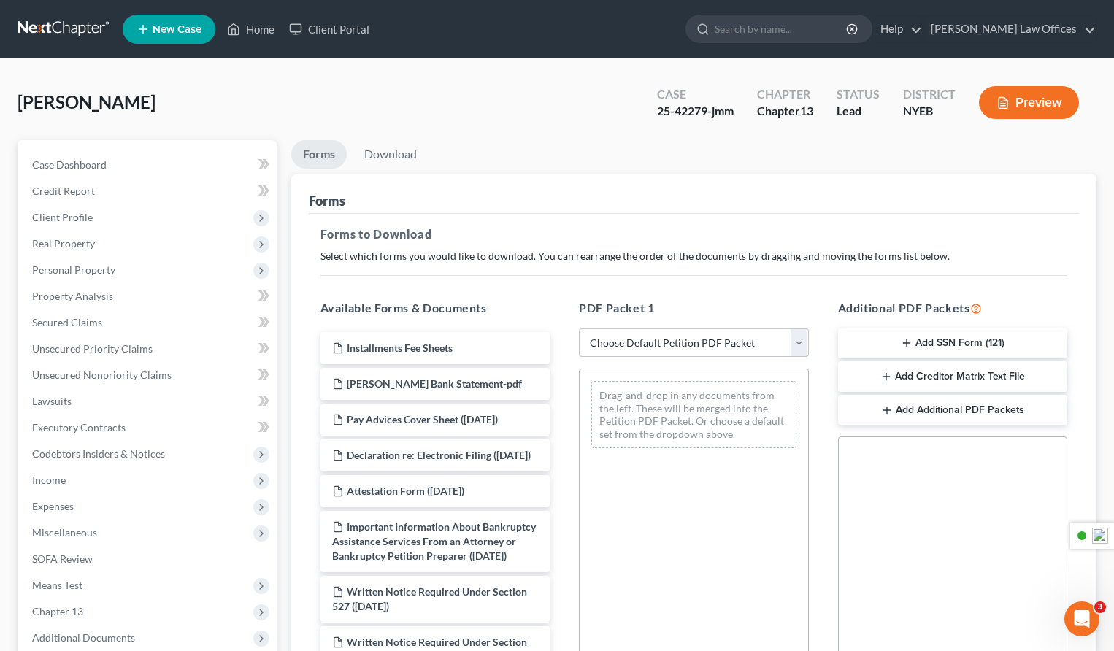
click at [667, 343] on select "Choose Default Petition PDF Packet Complete Bankruptcy Petition (all forms and …" at bounding box center [694, 342] width 230 height 29
click at [661, 339] on select "Choose Default Petition PDF Packet Complete Bankruptcy Petition (all forms and …" at bounding box center [694, 342] width 230 height 29
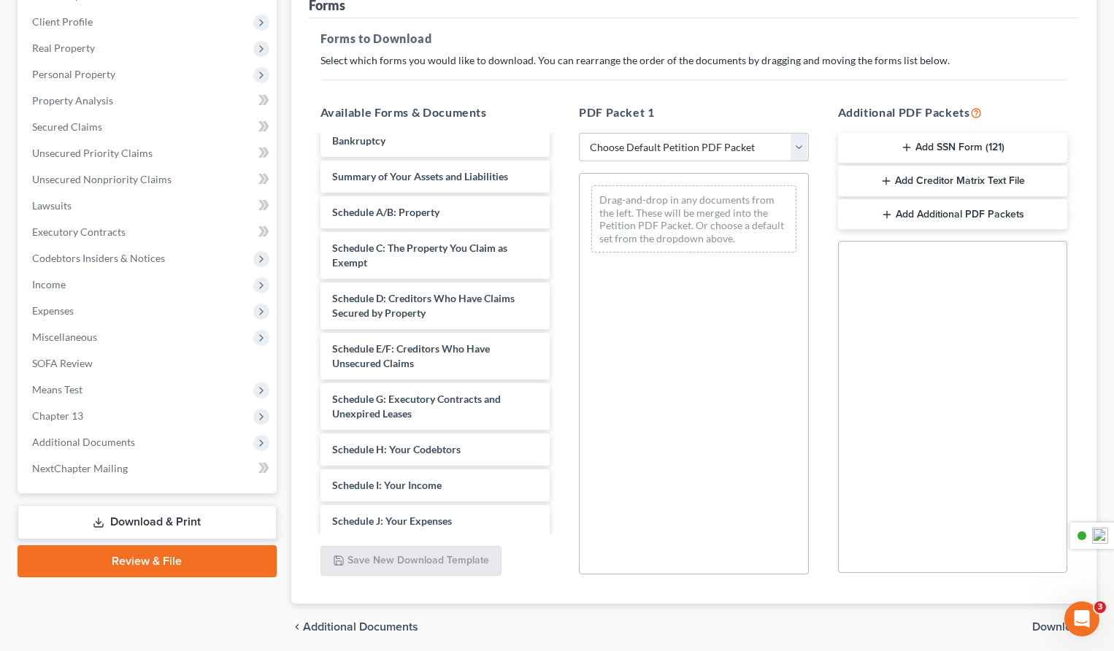
scroll to position [447, 0]
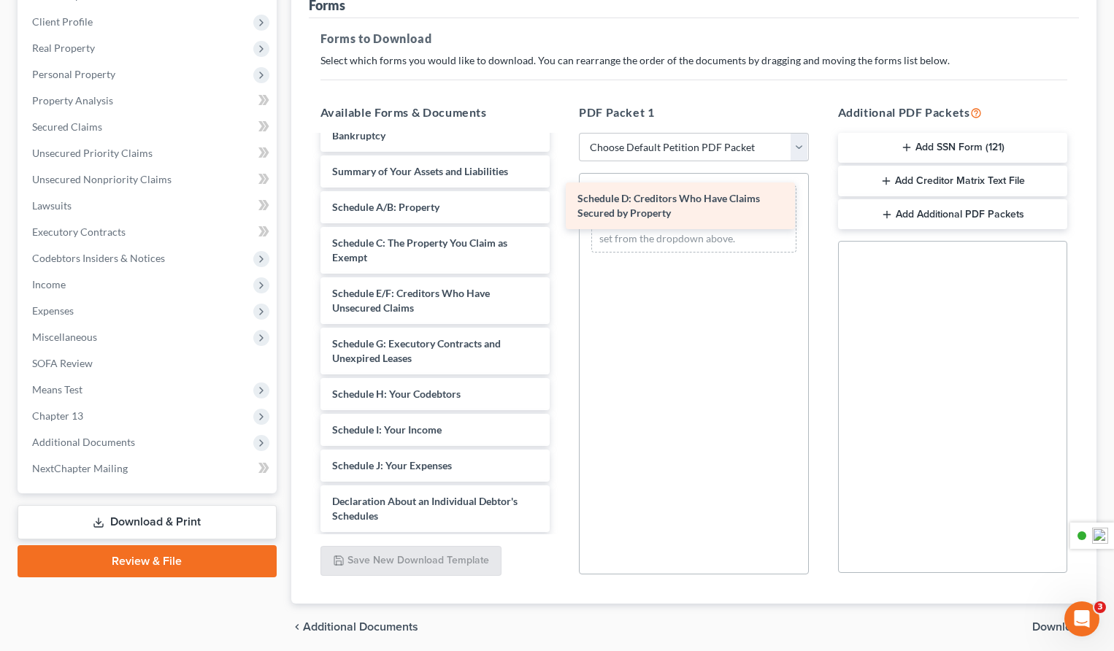
drag, startPoint x: 428, startPoint y: 312, endPoint x: 673, endPoint y: 204, distance: 268.0
click at [562, 203] on div "Schedule D: Creditors Who Have Claims Secured by Property Installments Fee Shee…" at bounding box center [435, 239] width 253 height 1101
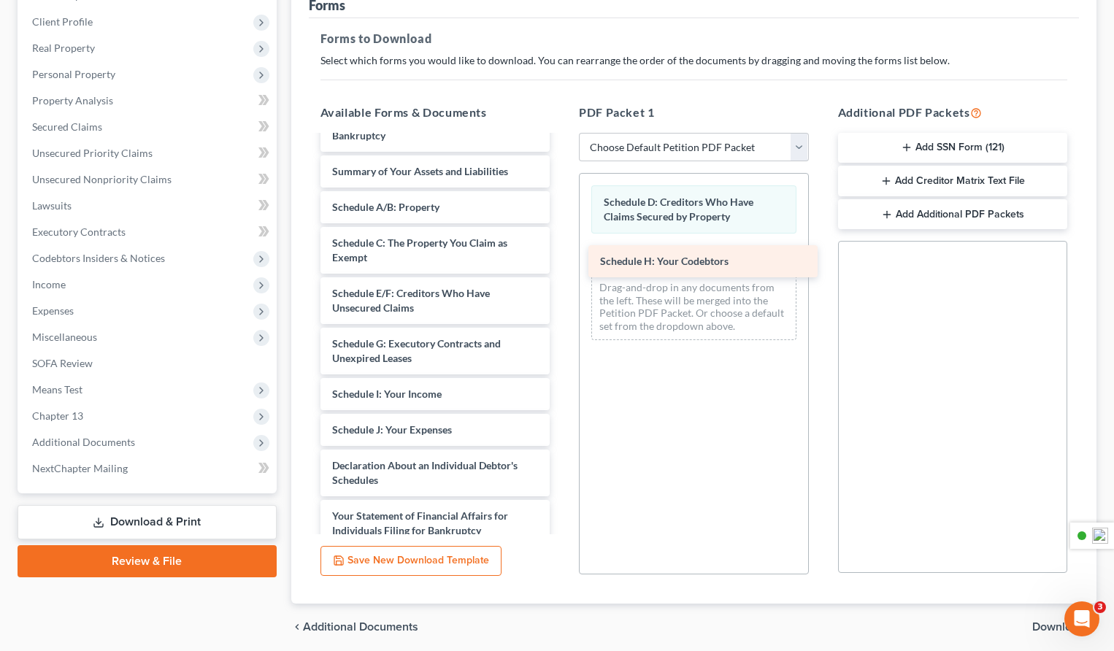
drag, startPoint x: 392, startPoint y: 406, endPoint x: 660, endPoint y: 259, distance: 305.4
click at [562, 259] on div "Schedule H: Your Codebtors Installments Fee Sheets Marshall Bank Statement-pdf …" at bounding box center [435, 222] width 253 height 1066
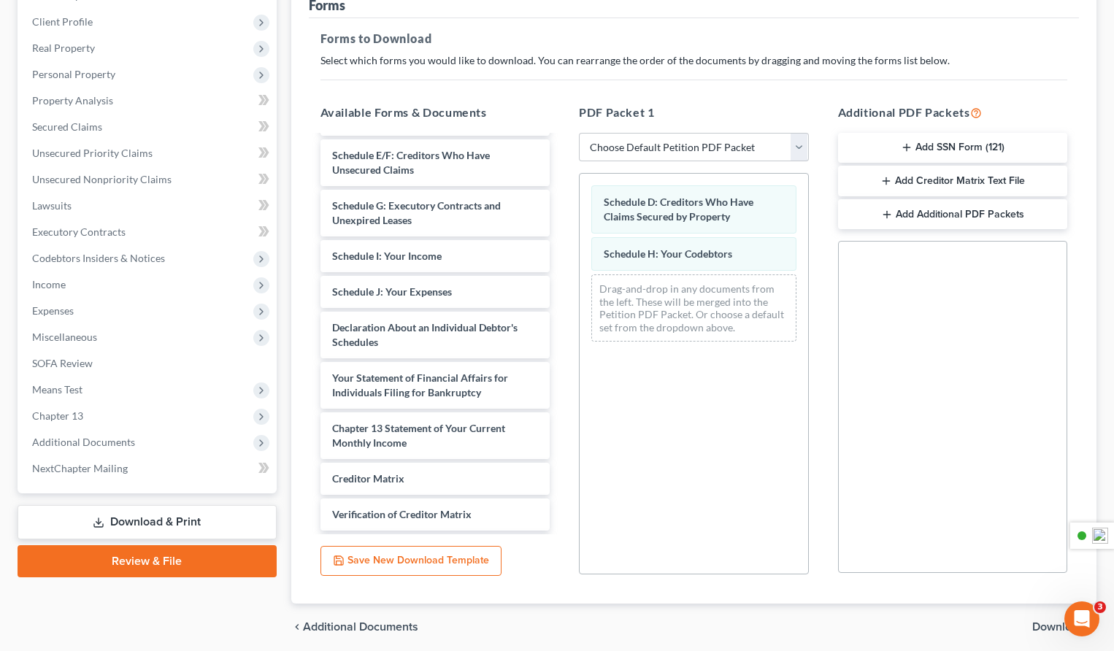
scroll to position [250, 0]
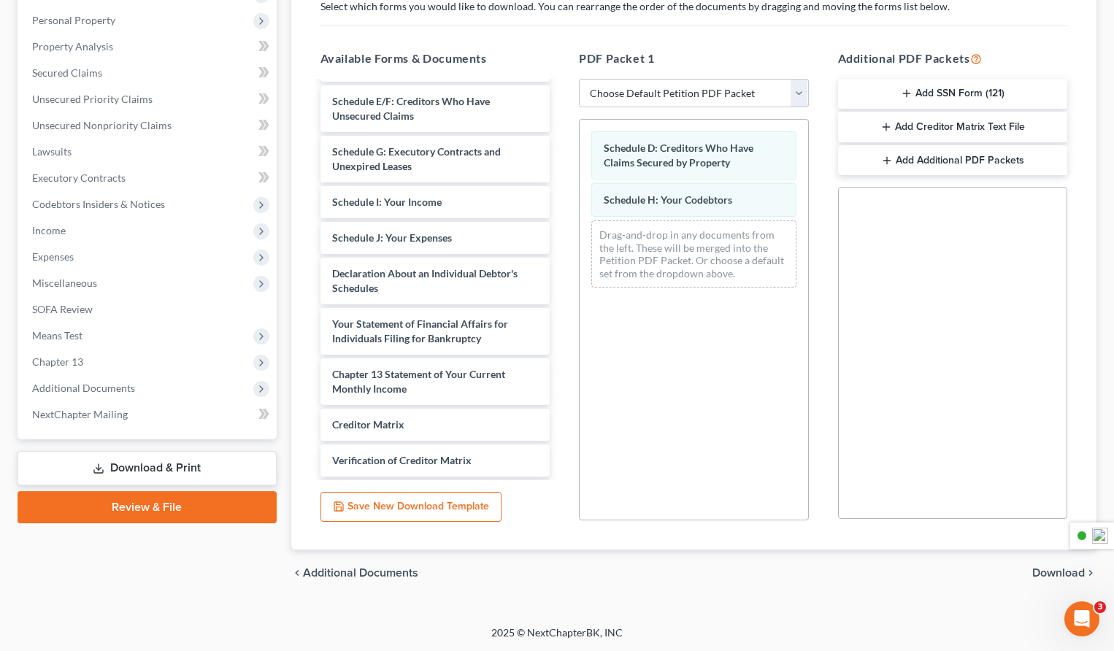
click at [153, 467] on link "Download & Print" at bounding box center [147, 468] width 259 height 34
click at [156, 466] on link "Download & Print" at bounding box center [147, 468] width 259 height 34
click at [647, 96] on select "Choose Default Petition PDF Packet Complete Bankruptcy Petition (all forms and …" at bounding box center [694, 93] width 230 height 29
select select "2"
click at [579, 79] on select "Choose Default Petition PDF Packet Complete Bankruptcy Petition (all forms and …" at bounding box center [694, 93] width 230 height 29
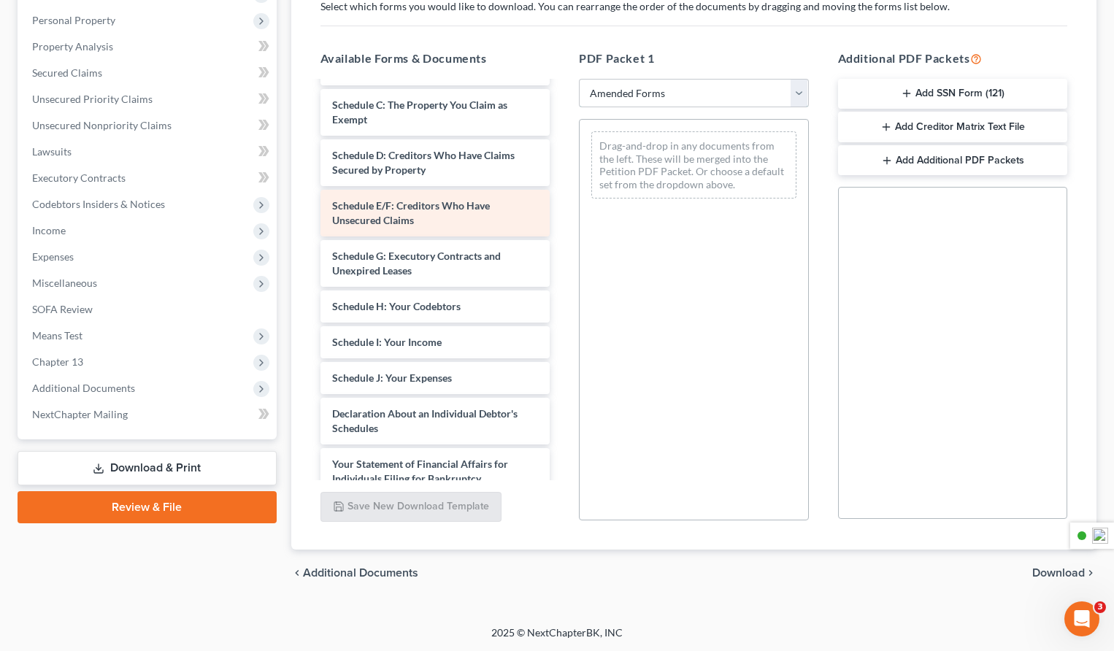
scroll to position [115, 0]
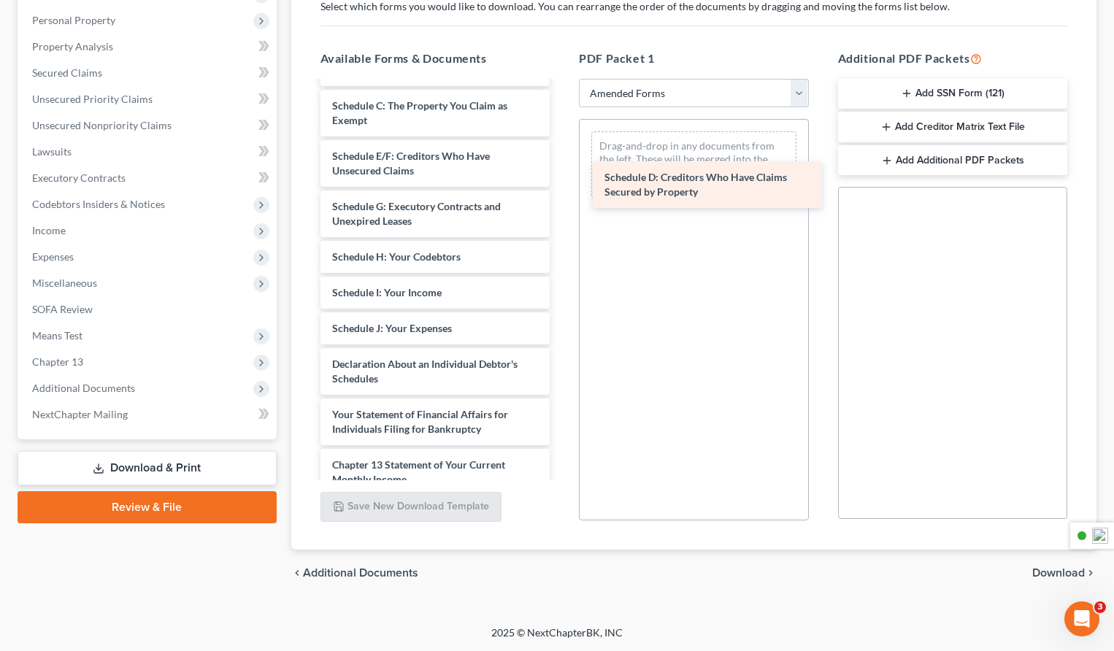
drag, startPoint x: 415, startPoint y: 162, endPoint x: 688, endPoint y: 185, distance: 273.2
click at [562, 185] on div "Schedule D: Creditors Who Have Claims Secured by Property Voluntary Petition fo…" at bounding box center [435, 310] width 253 height 685
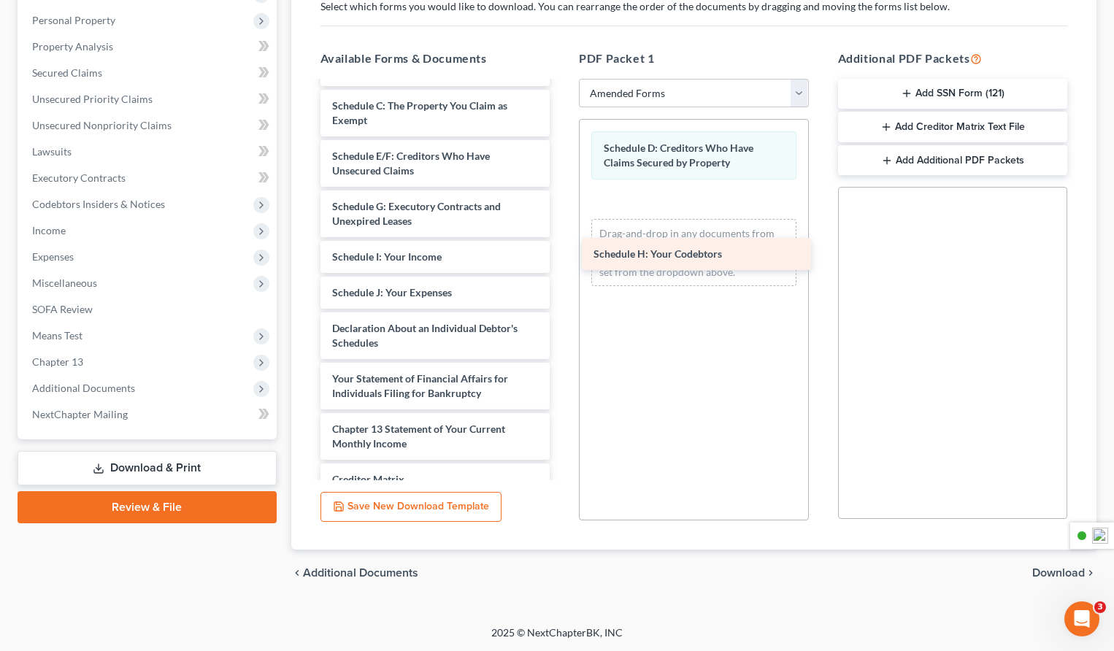
drag, startPoint x: 404, startPoint y: 261, endPoint x: 668, endPoint y: 261, distance: 264.2
click at [562, 258] on div "Schedule H: Your Codebtors Voluntary Petition for Individuals Filing for Bankru…" at bounding box center [435, 293] width 253 height 650
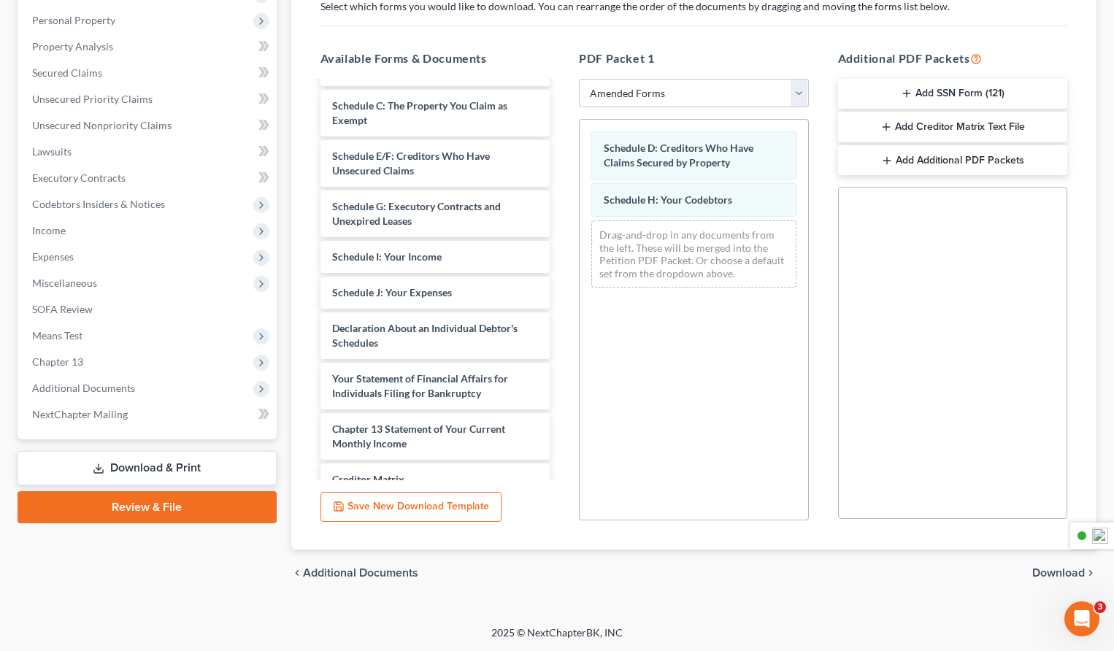
click at [201, 466] on link "Download & Print" at bounding box center [147, 468] width 259 height 34
click at [171, 467] on link "Download & Print" at bounding box center [147, 468] width 259 height 34
click at [169, 472] on link "Download & Print" at bounding box center [147, 468] width 259 height 34
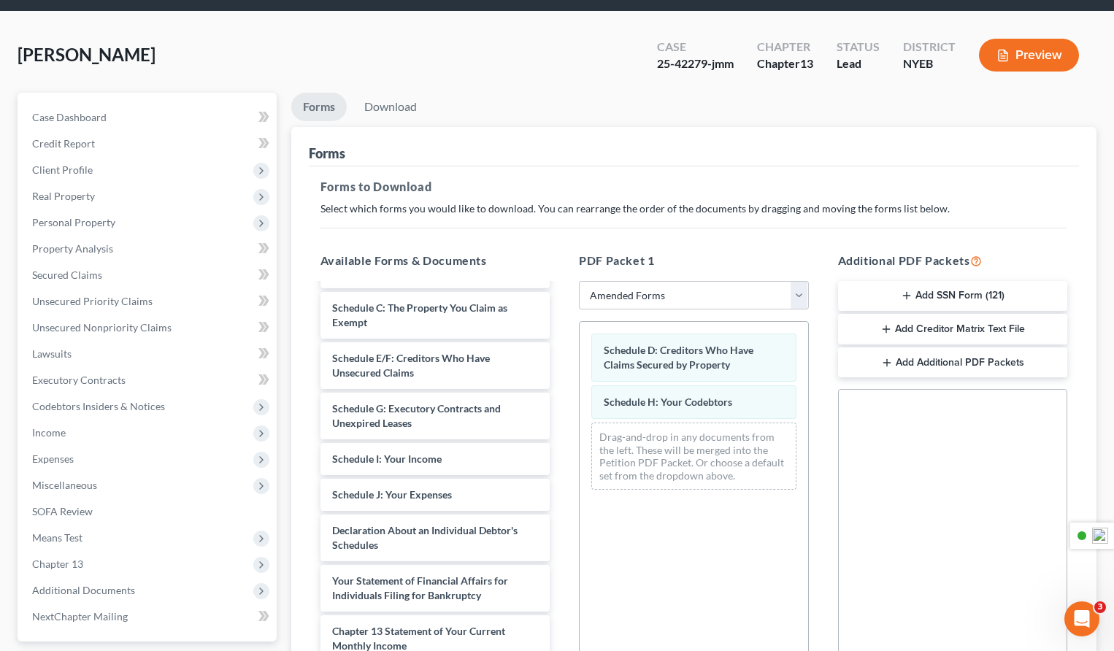
scroll to position [27, 0]
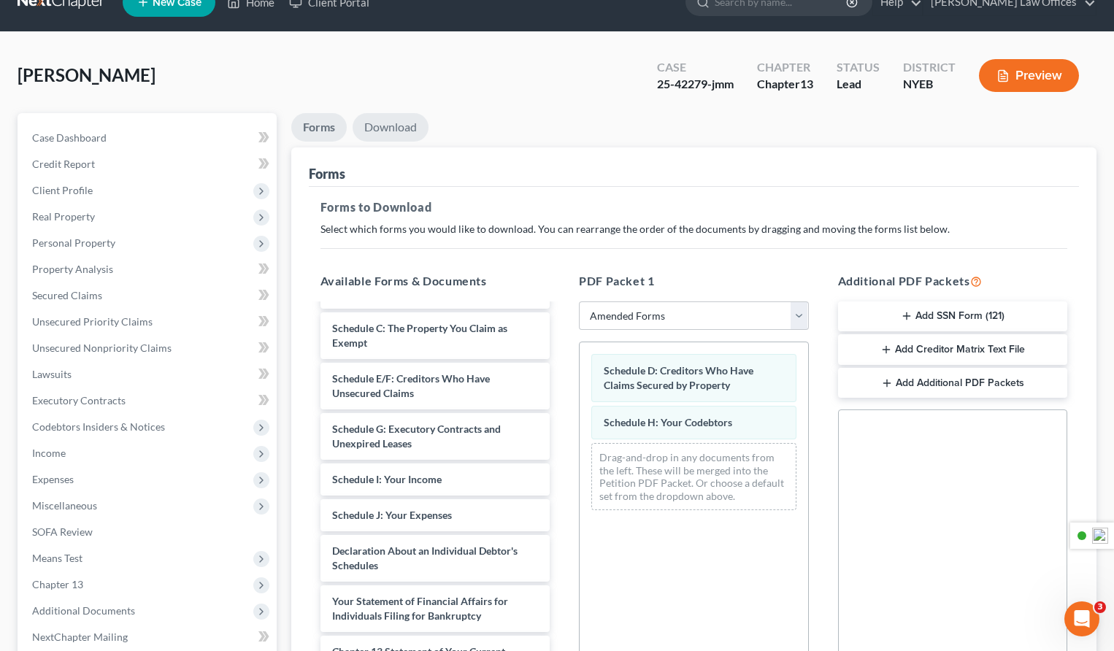
click at [393, 128] on link "Download" at bounding box center [391, 127] width 76 height 28
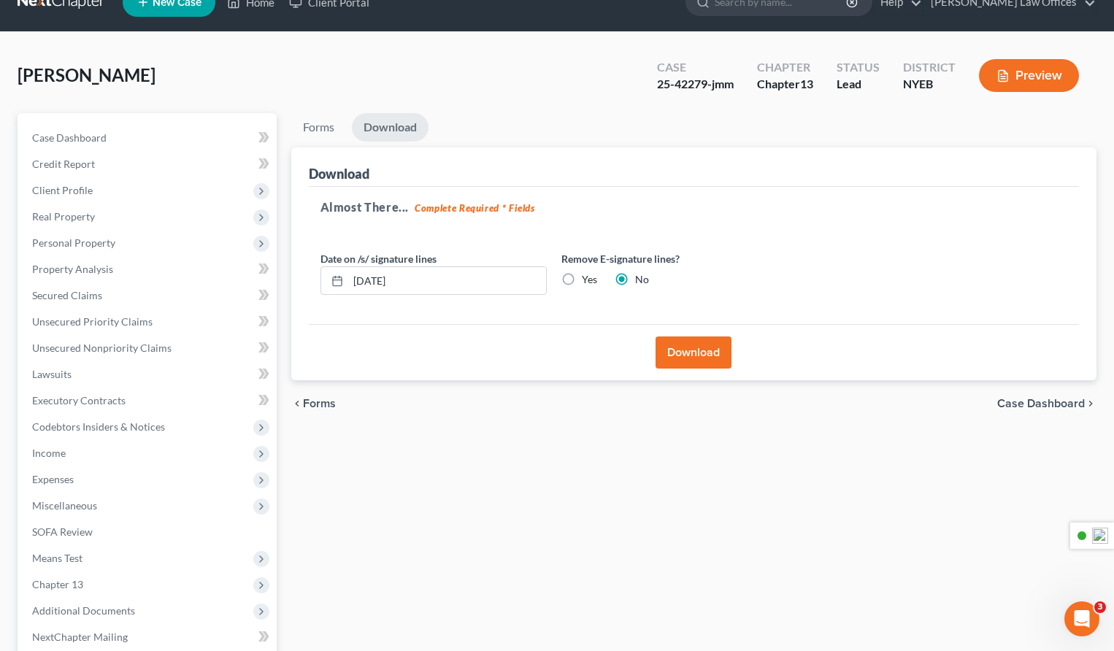
click at [698, 352] on button "Download" at bounding box center [693, 352] width 76 height 32
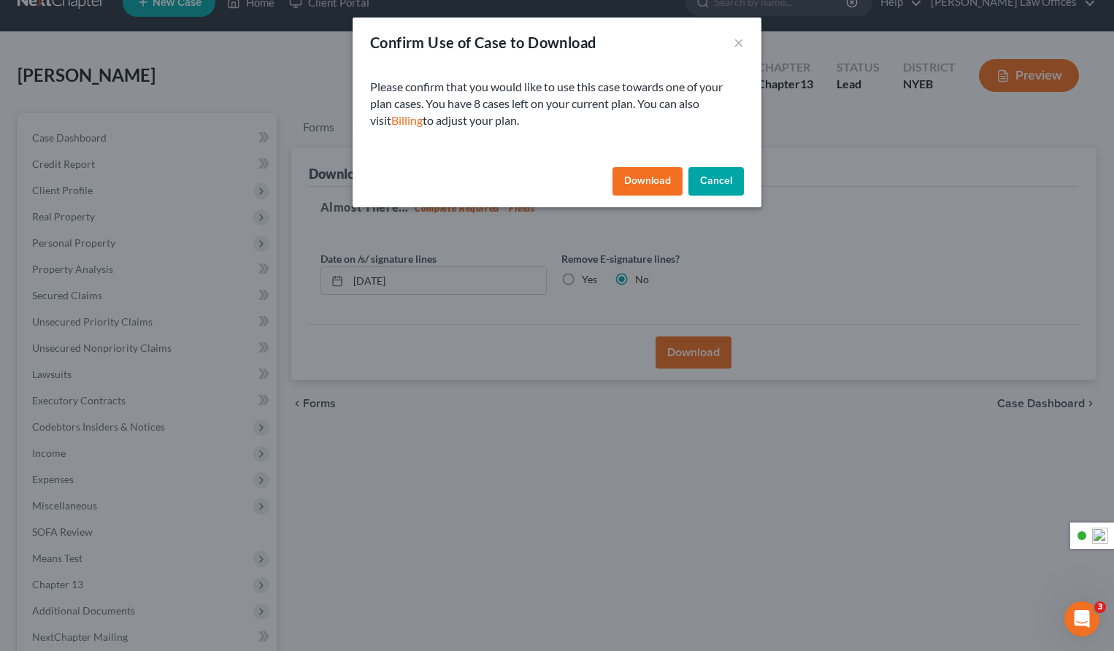
click at [640, 181] on button "Download" at bounding box center [647, 181] width 70 height 29
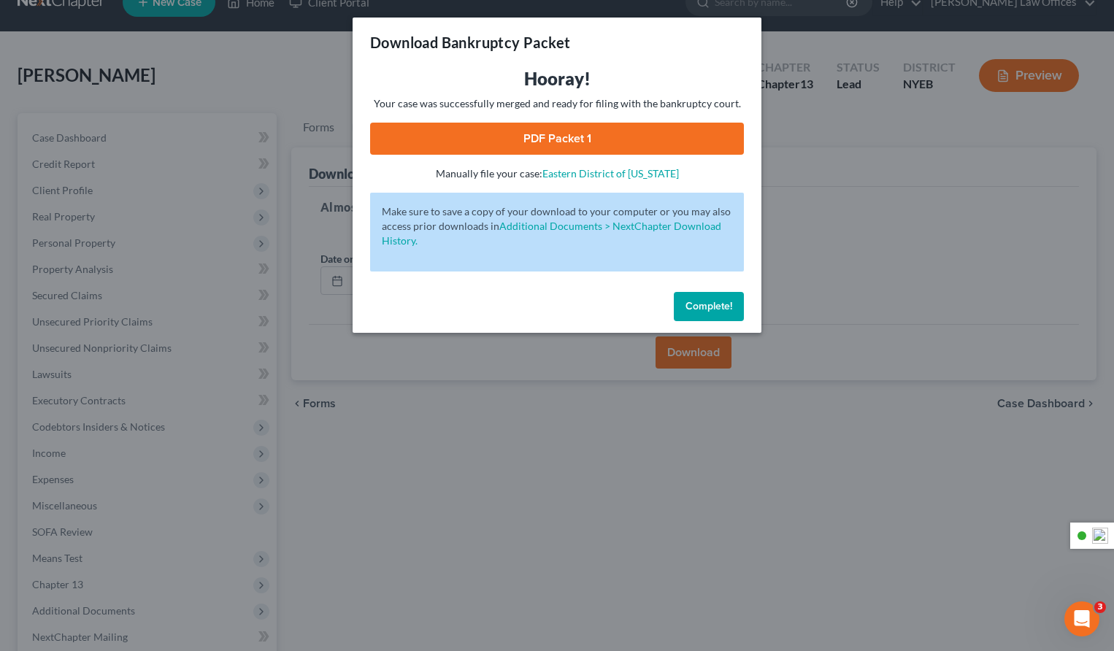
click at [563, 139] on link "PDF Packet 1" at bounding box center [557, 139] width 374 height 32
click at [702, 307] on span "Complete!" at bounding box center [708, 306] width 47 height 12
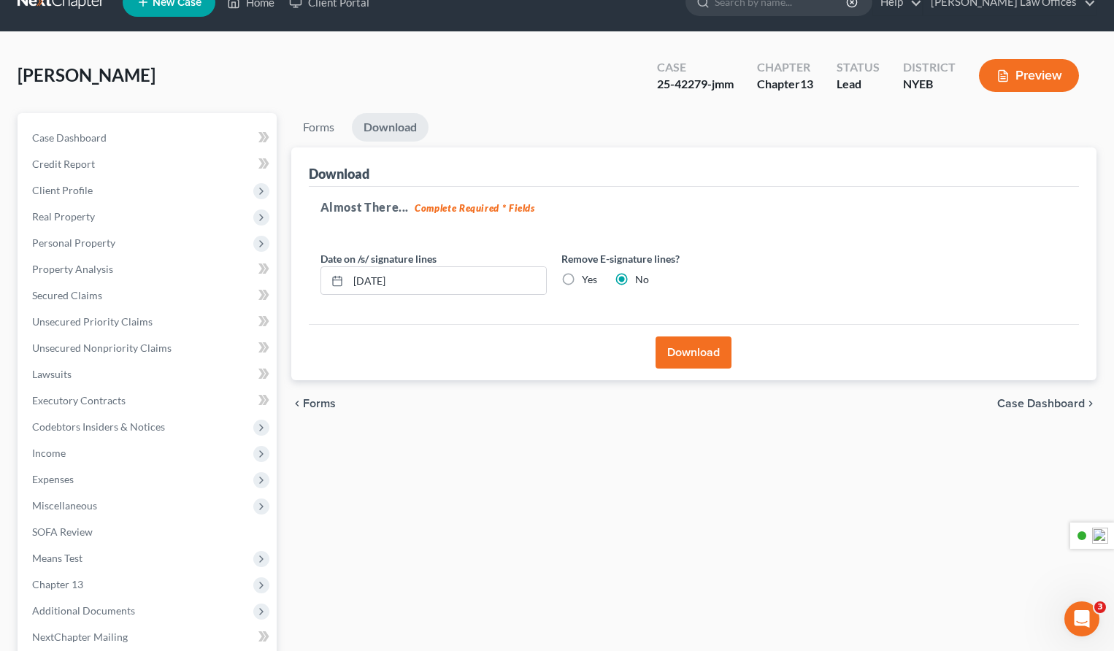
scroll to position [176, 0]
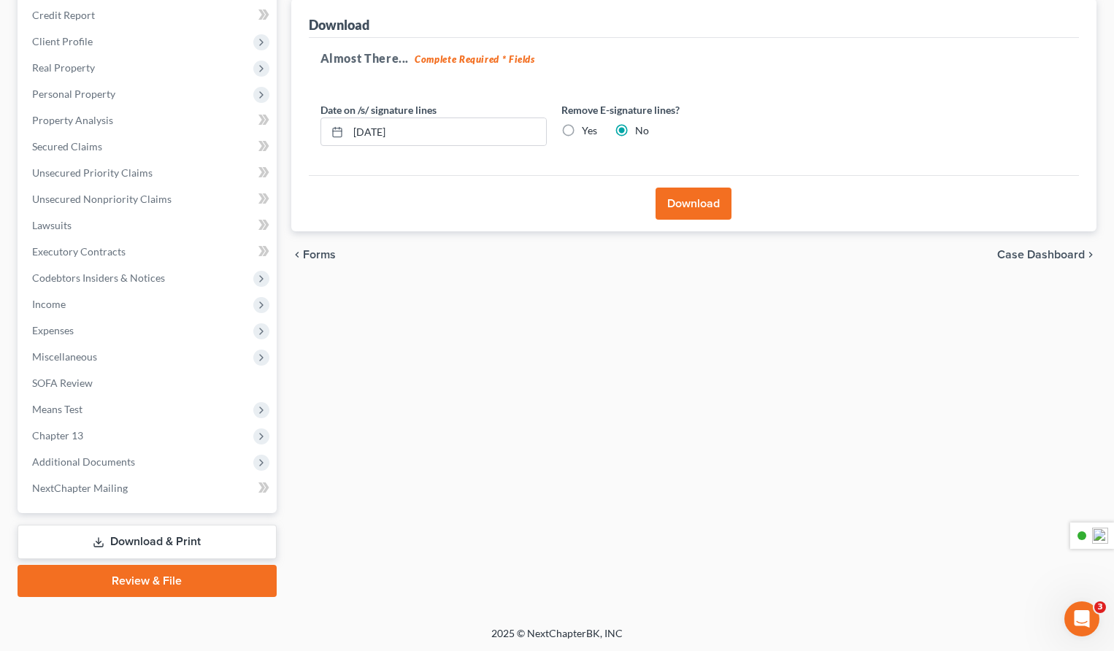
click at [169, 578] on link "Review & File" at bounding box center [147, 581] width 259 height 32
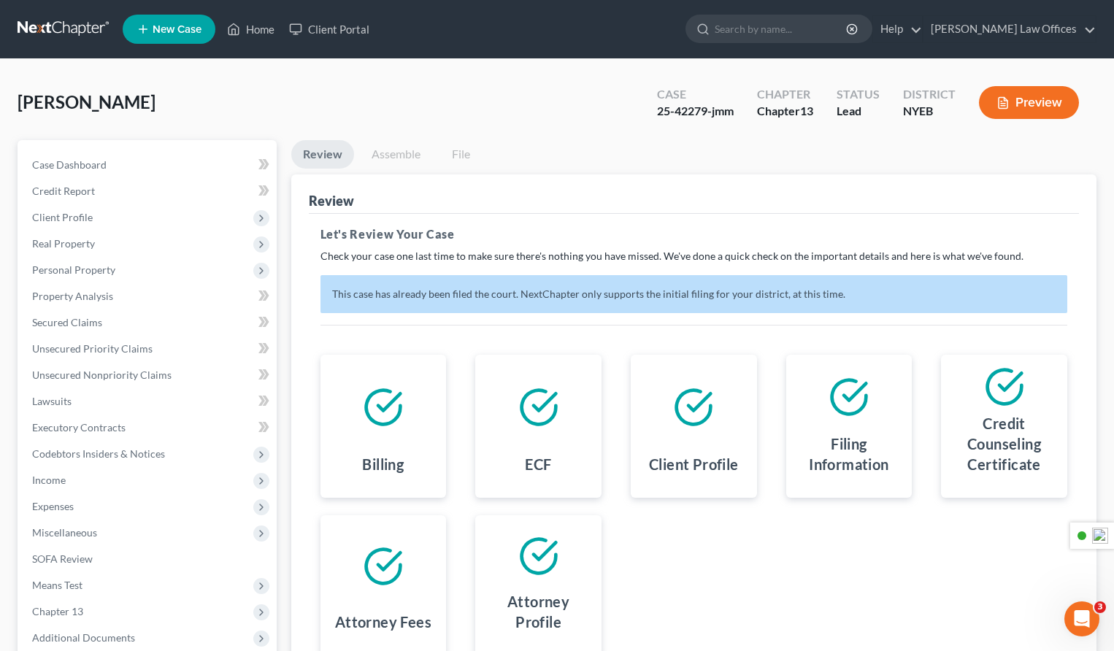
click at [328, 158] on link "Review" at bounding box center [322, 154] width 63 height 28
click at [1035, 107] on button "Preview" at bounding box center [1029, 102] width 100 height 33
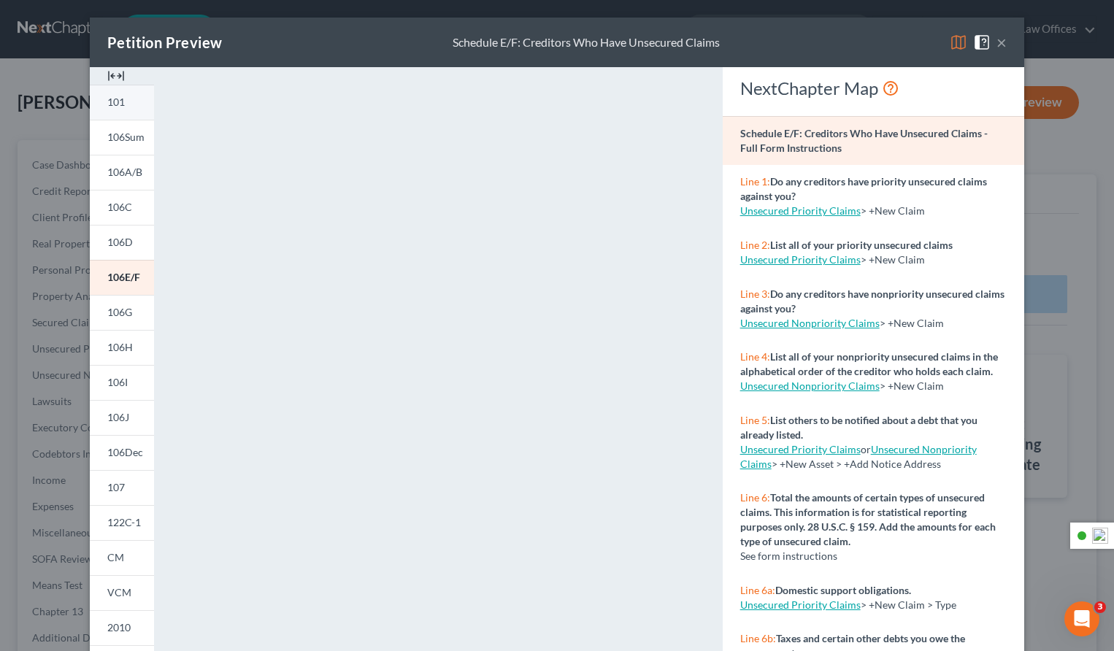
click at [126, 109] on link "101" at bounding box center [122, 102] width 64 height 35
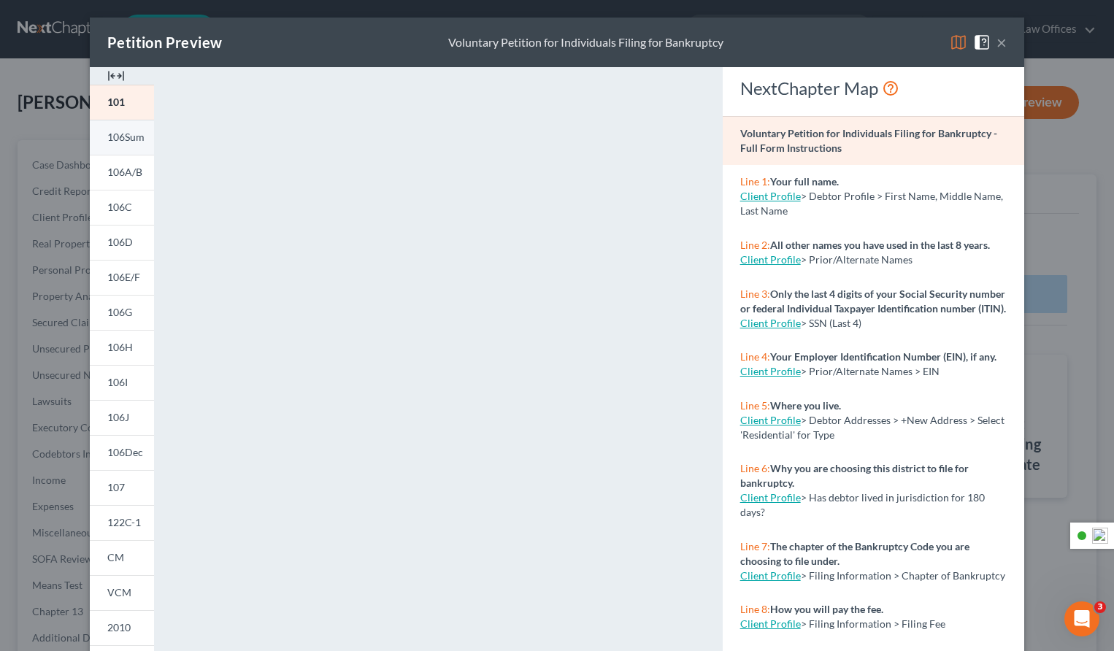
click at [123, 143] on span "106Sum" at bounding box center [125, 137] width 37 height 12
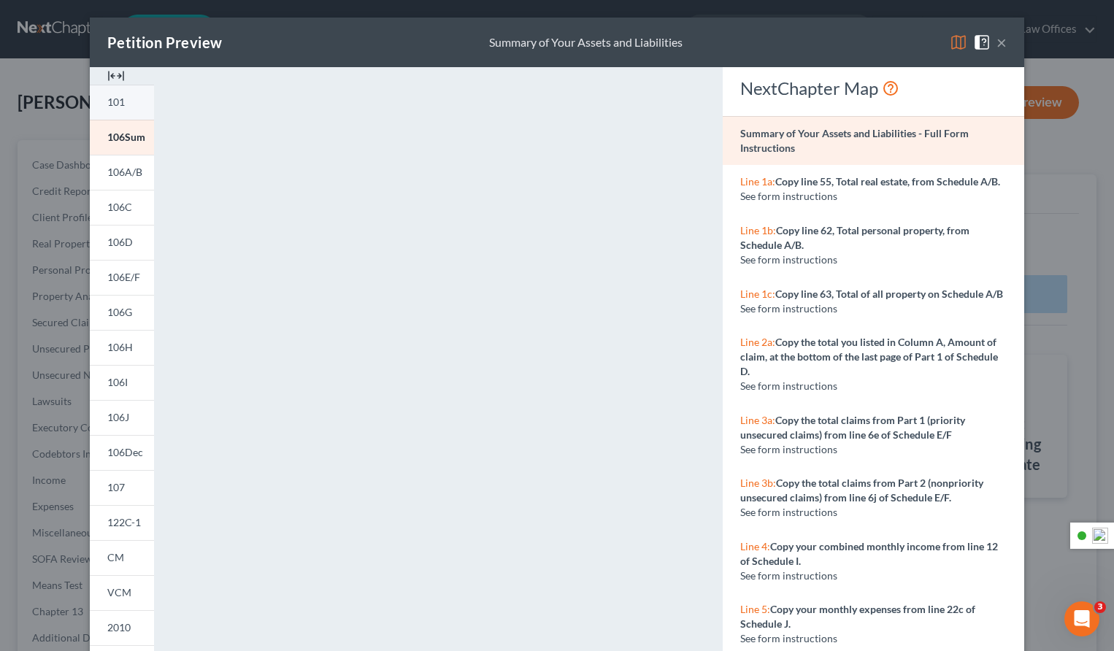
click at [118, 105] on span "101" at bounding box center [116, 102] width 18 height 12
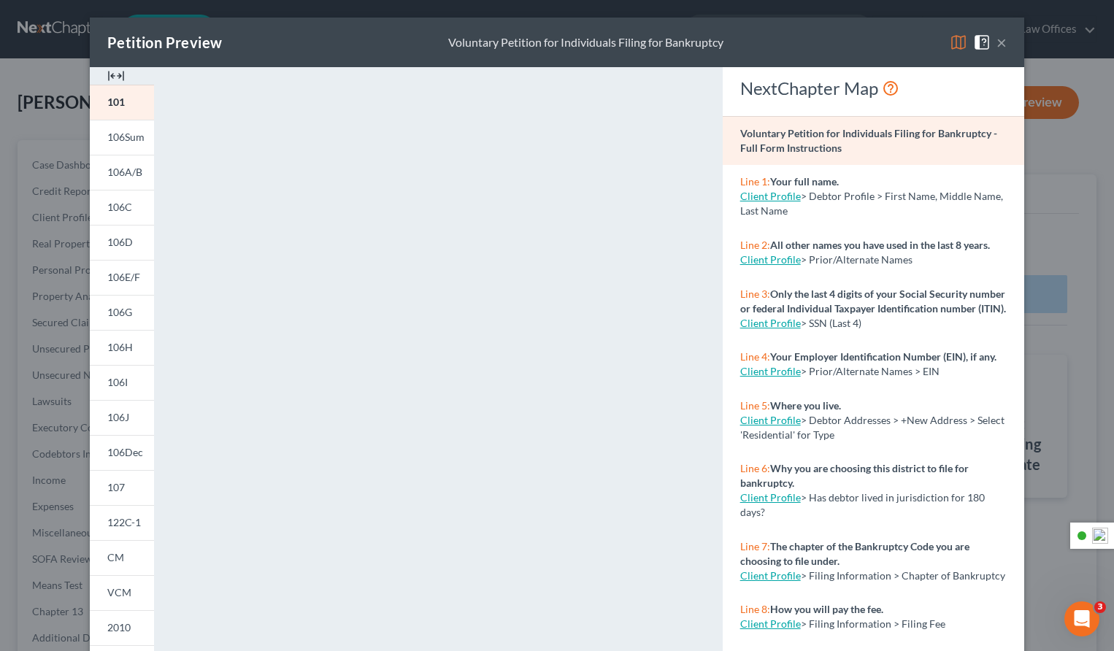
click at [1006, 45] on button "×" at bounding box center [1001, 43] width 10 height 18
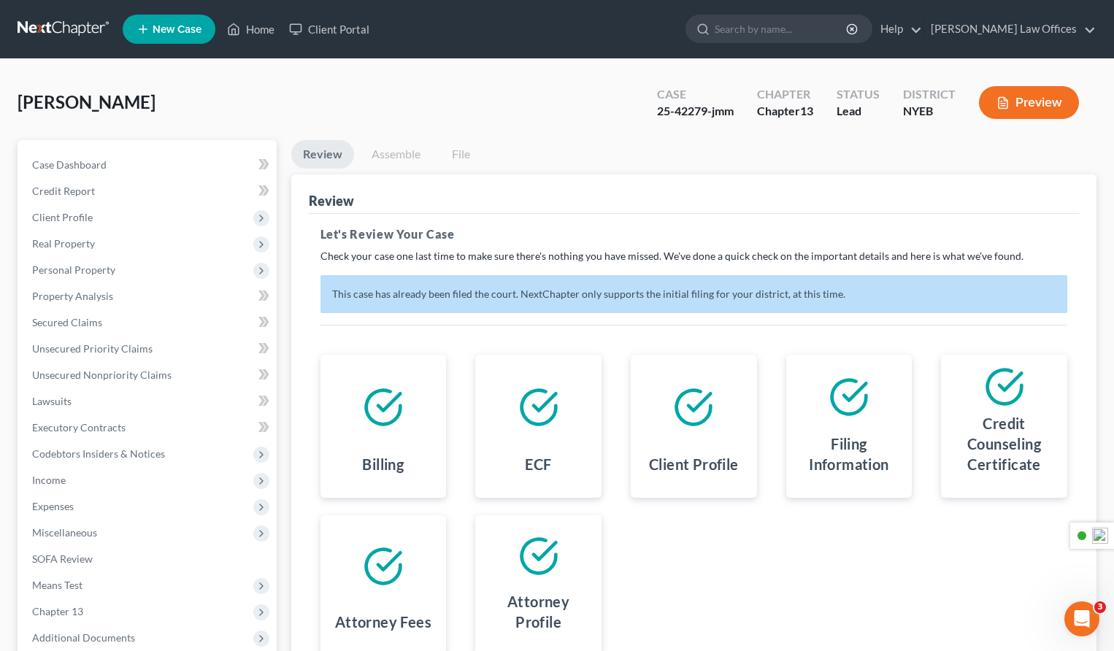
click at [393, 153] on link "Assemble" at bounding box center [396, 154] width 72 height 28
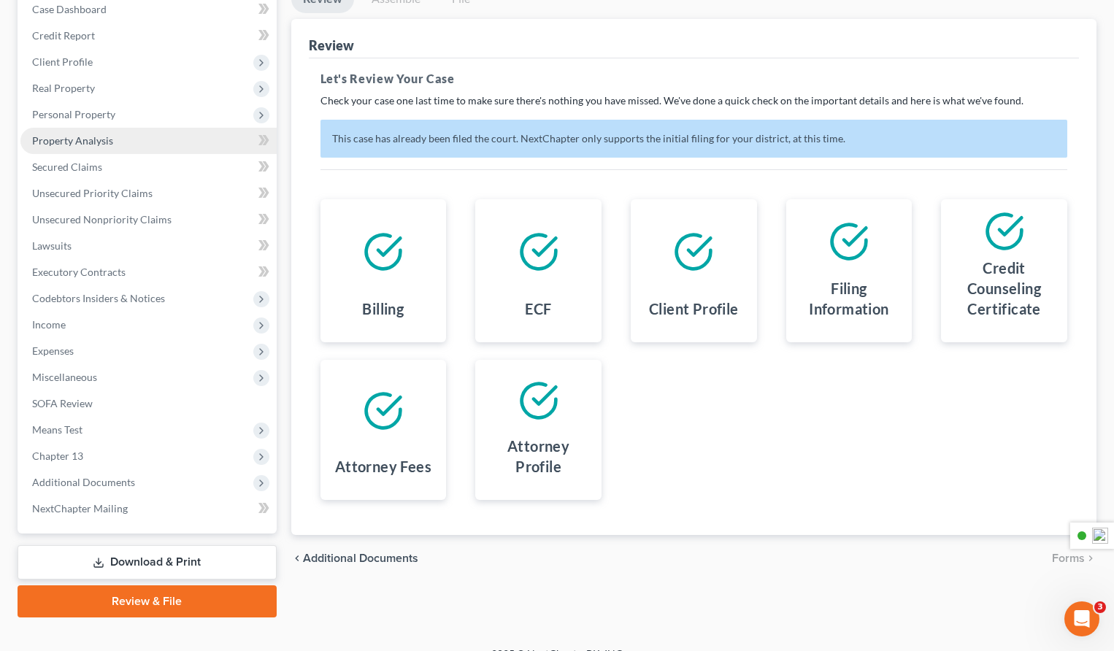
scroll to position [126, 0]
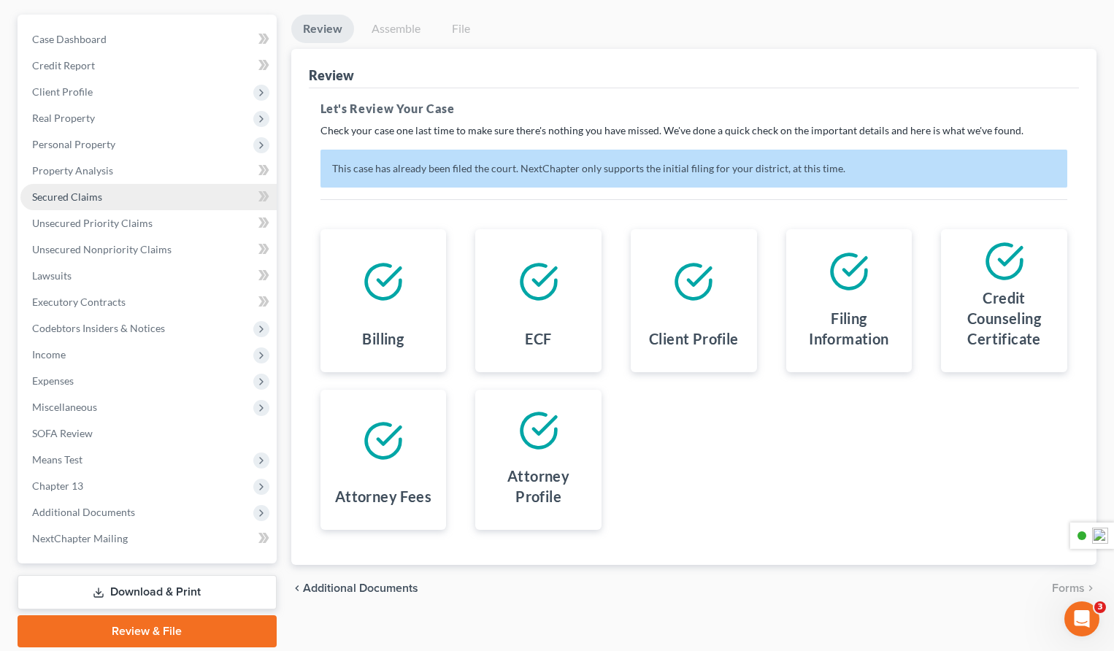
click at [134, 198] on link "Secured Claims" at bounding box center [148, 197] width 256 height 26
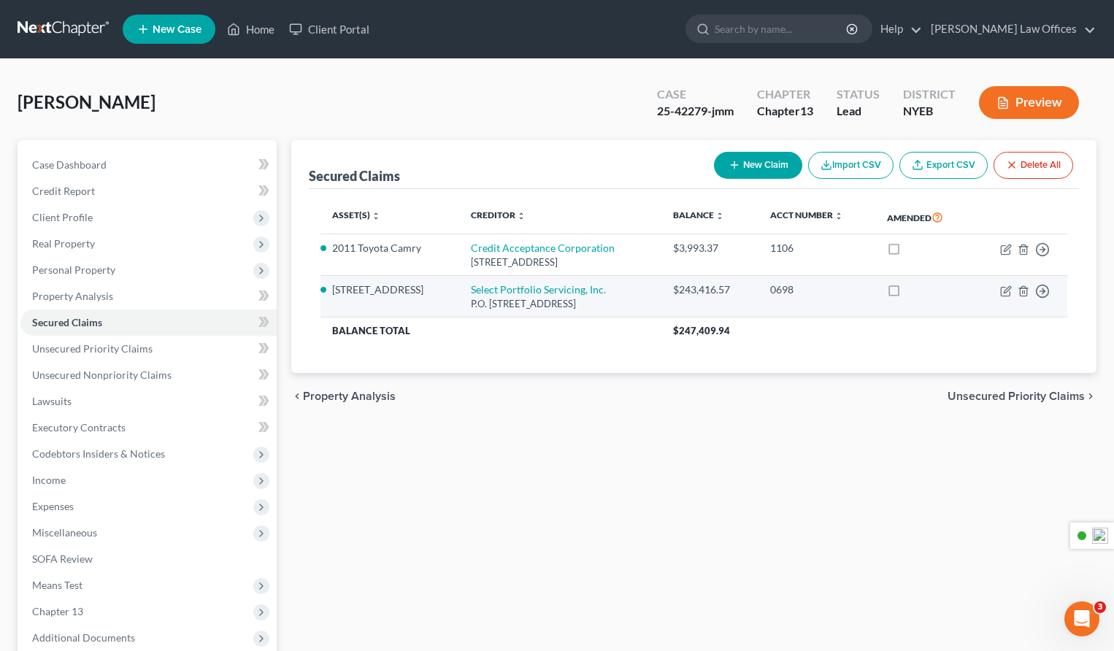
drag, startPoint x: 904, startPoint y: 288, endPoint x: 899, endPoint y: 295, distance: 7.9
click at [907, 293] on label at bounding box center [907, 293] width 0 height 0
click at [913, 288] on input "checkbox" at bounding box center [917, 286] width 9 height 9
click at [907, 293] on label at bounding box center [907, 293] width 0 height 0
click at [913, 291] on input "checkbox" at bounding box center [917, 286] width 9 height 9
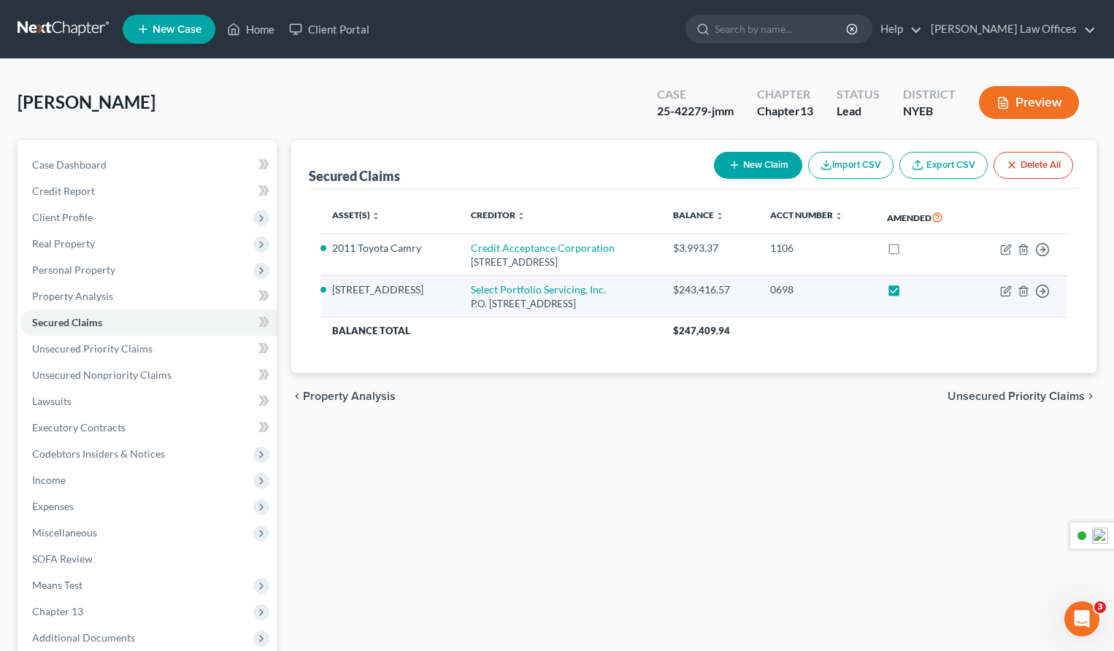
checkbox input "false"
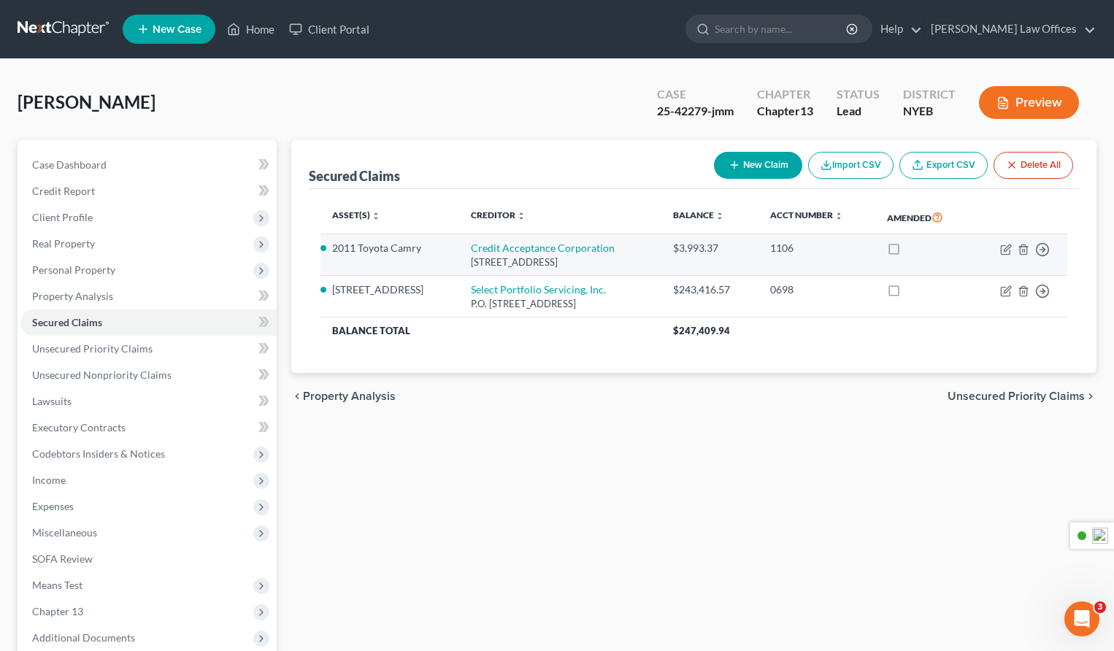
drag, startPoint x: 904, startPoint y: 249, endPoint x: 875, endPoint y: 259, distance: 30.2
click at [907, 252] on label at bounding box center [907, 252] width 0 height 0
click at [913, 249] on input "checkbox" at bounding box center [917, 245] width 9 height 9
checkbox input "true"
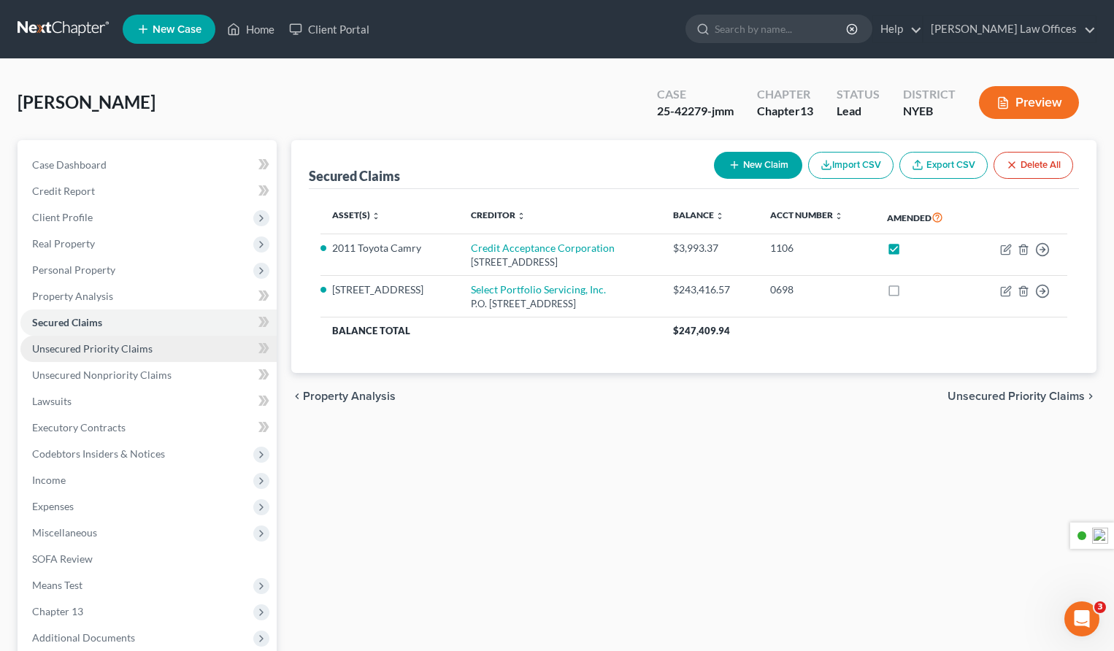
click at [105, 348] on span "Unsecured Priority Claims" at bounding box center [92, 348] width 120 height 12
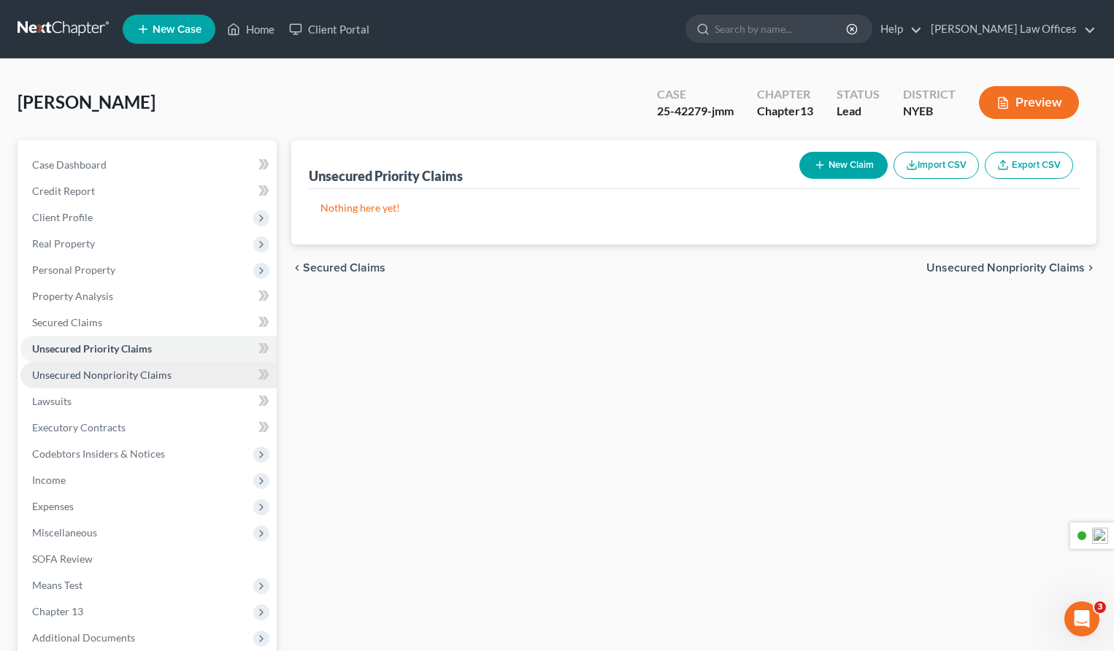
click at [107, 374] on span "Unsecured Nonpriority Claims" at bounding box center [101, 375] width 139 height 12
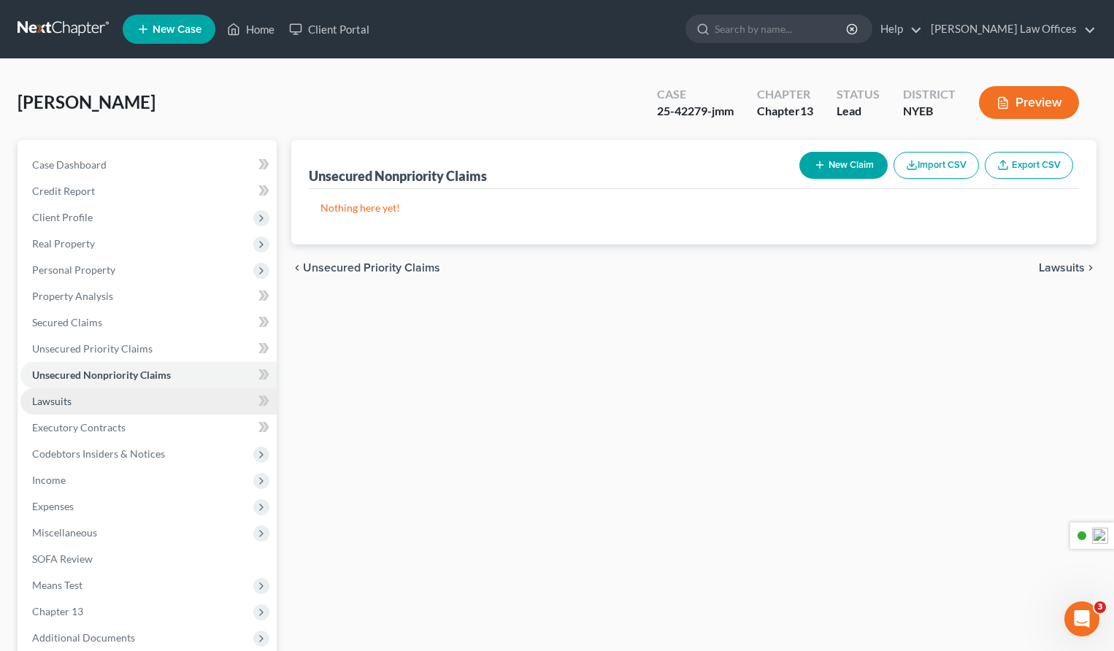
scroll to position [8, 0]
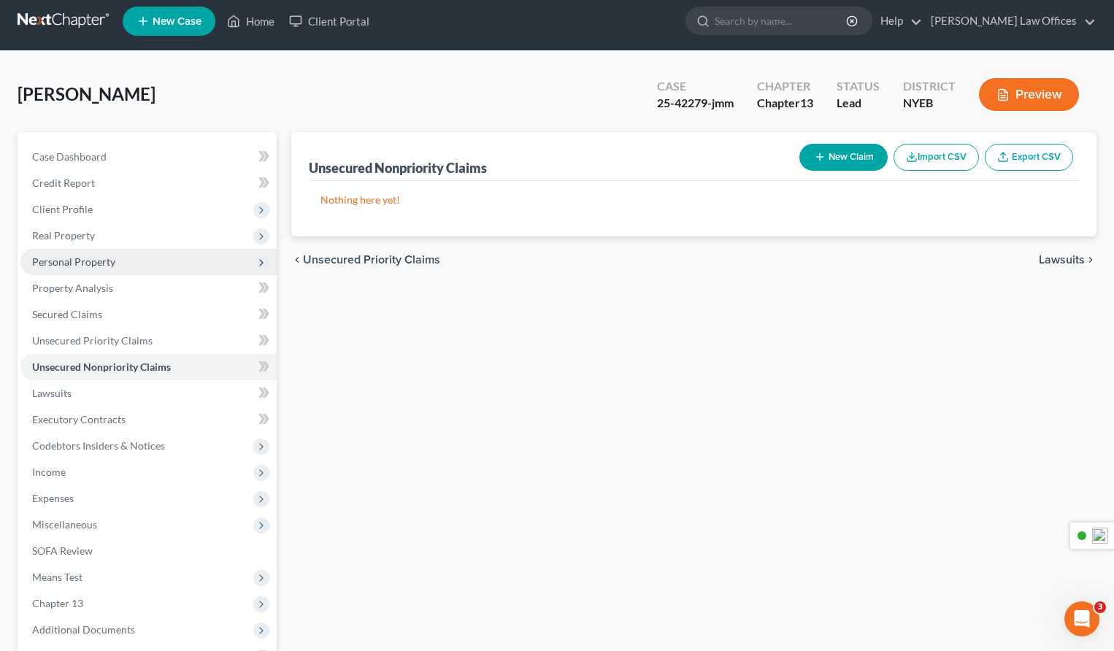
click at [104, 262] on span "Personal Property" at bounding box center [73, 261] width 83 height 12
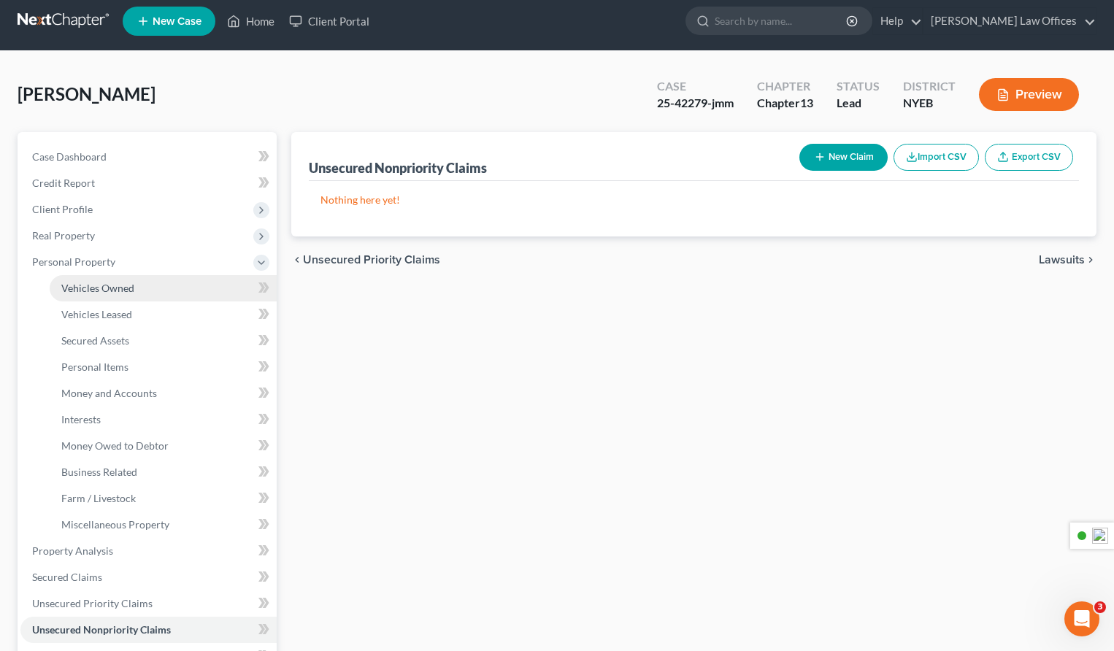
click at [115, 287] on span "Vehicles Owned" at bounding box center [97, 288] width 73 height 12
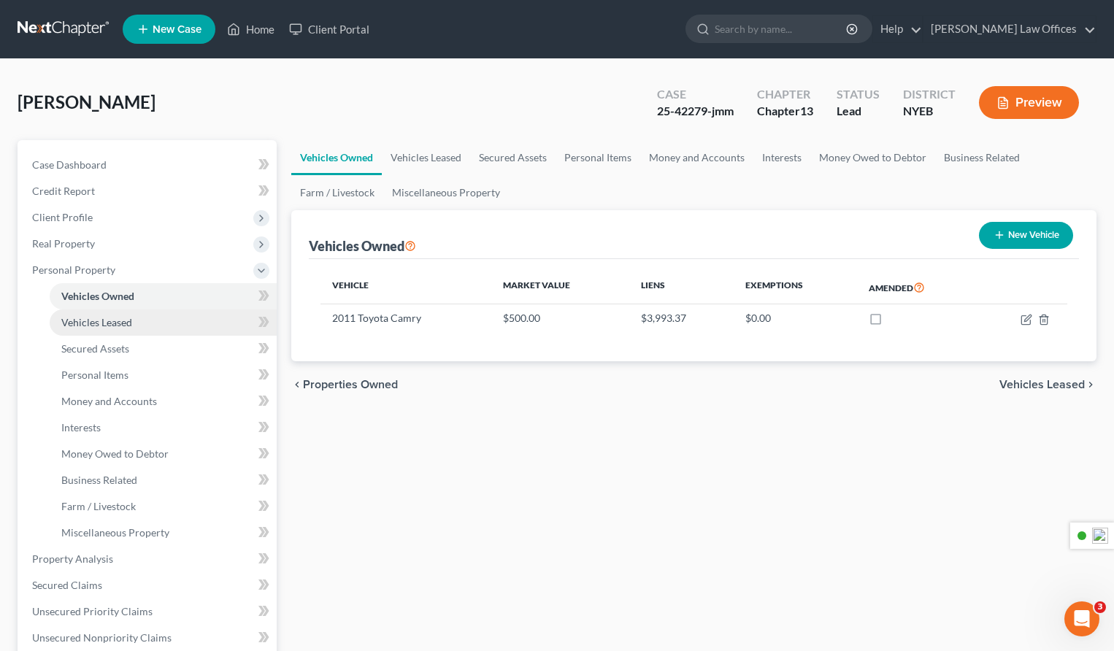
click at [116, 317] on span "Vehicles Leased" at bounding box center [96, 322] width 71 height 12
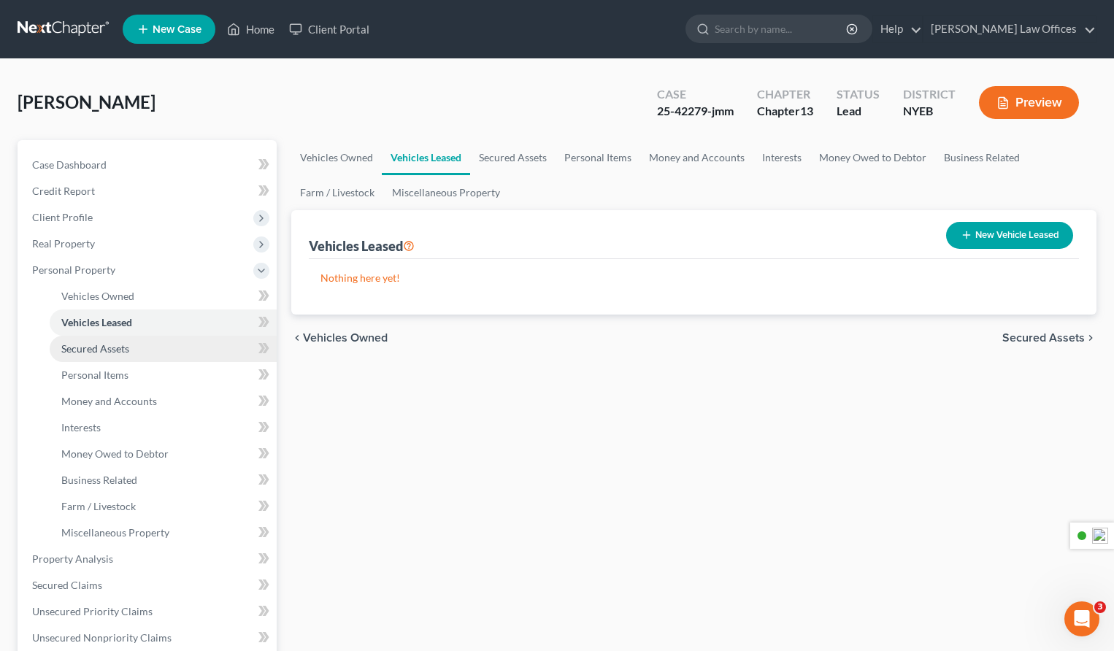
click at [117, 347] on span "Secured Assets" at bounding box center [95, 348] width 68 height 12
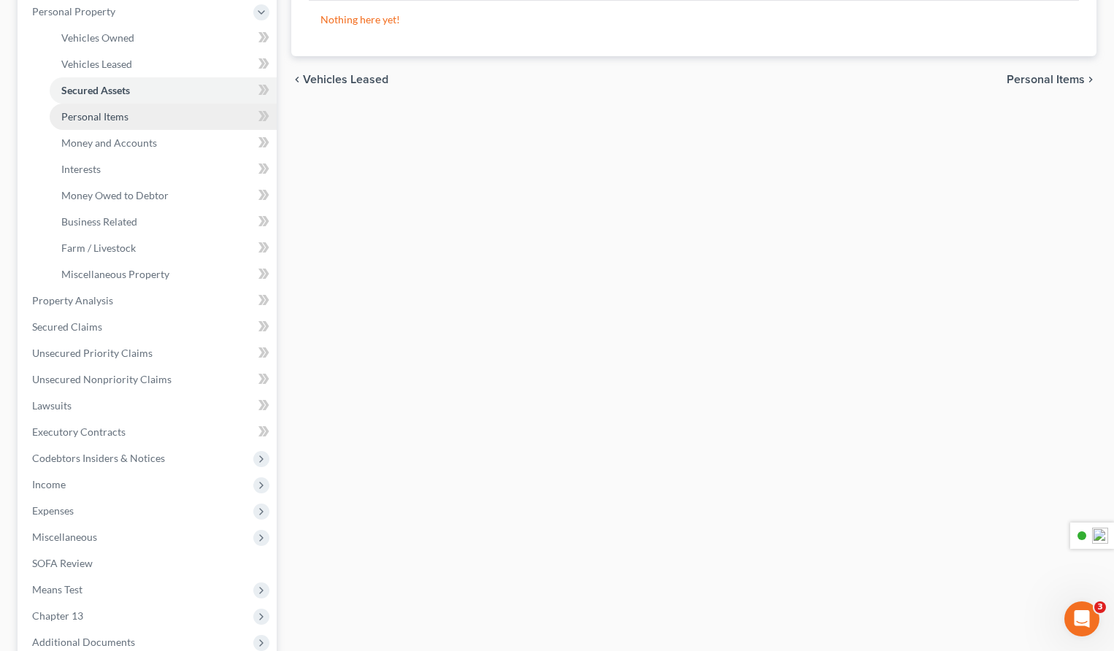
scroll to position [439, 0]
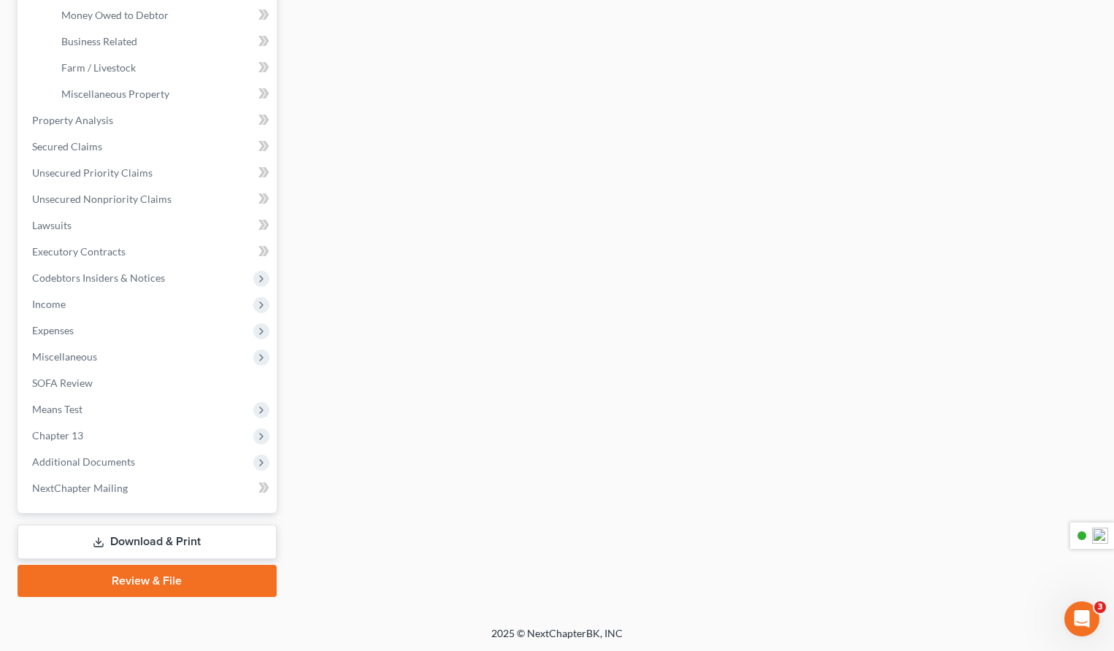
click at [153, 579] on link "Review & File" at bounding box center [147, 581] width 259 height 32
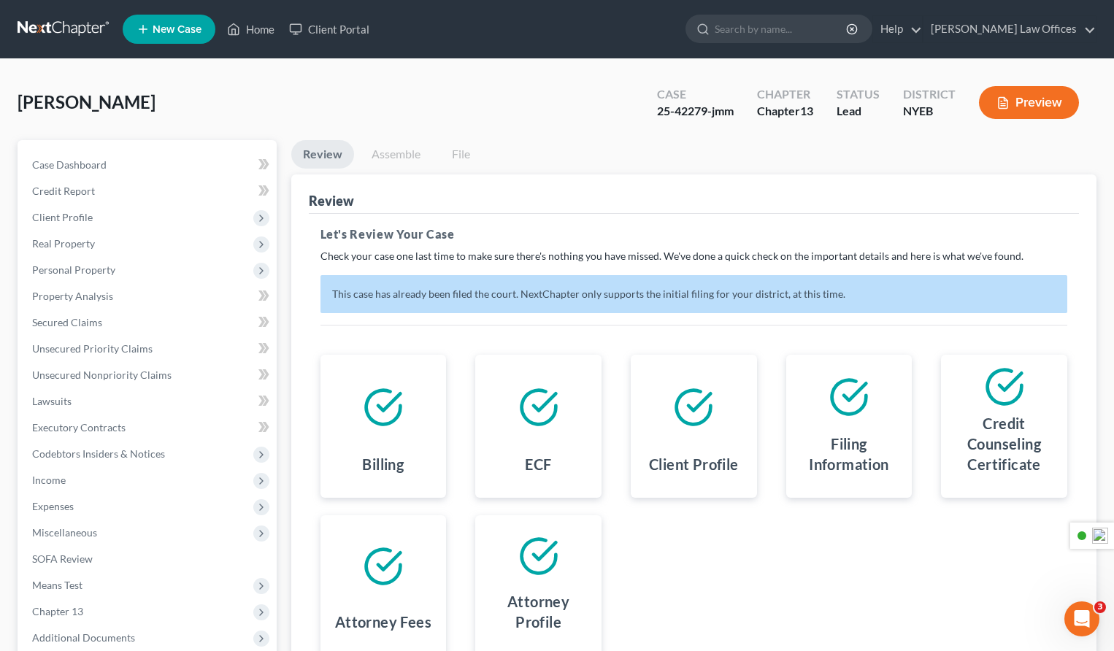
click at [326, 157] on link "Review" at bounding box center [322, 154] width 63 height 28
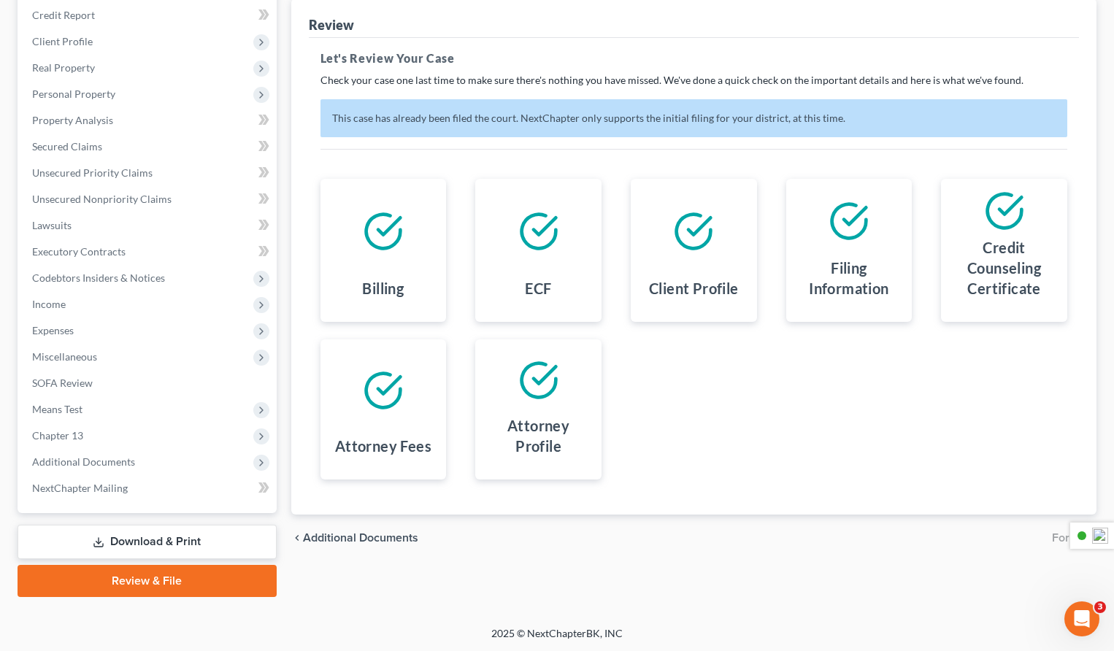
drag, startPoint x: 161, startPoint y: 579, endPoint x: 215, endPoint y: 575, distance: 53.4
click at [161, 579] on link "Review & File" at bounding box center [147, 581] width 259 height 32
click at [178, 574] on link "Review & File" at bounding box center [147, 581] width 259 height 32
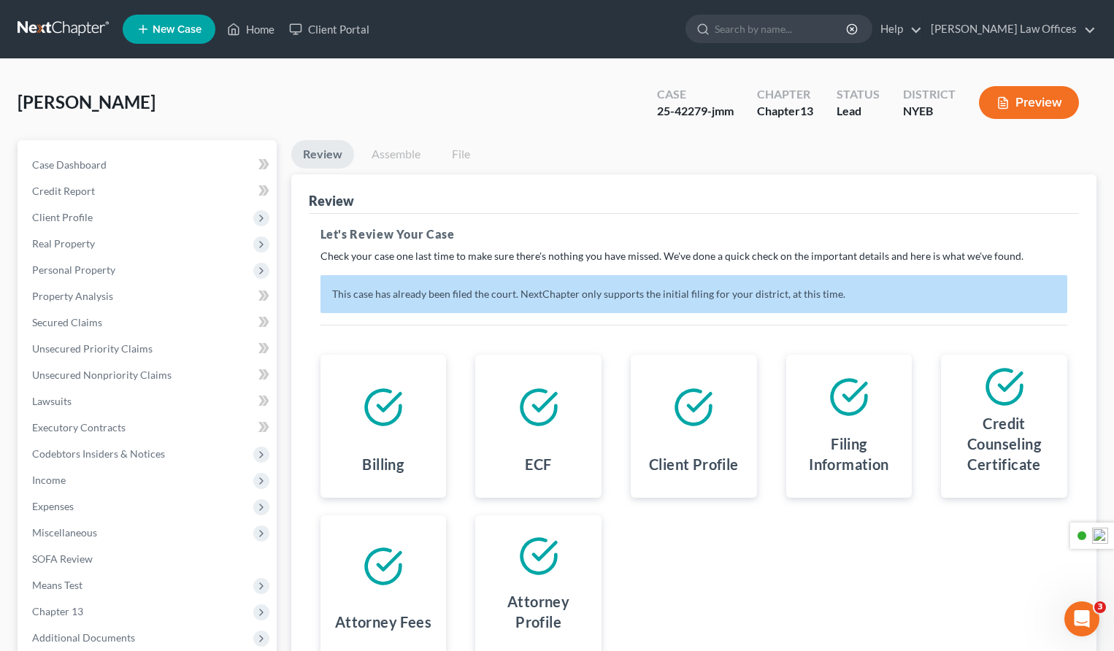
click at [1022, 98] on button "Preview" at bounding box center [1029, 102] width 100 height 33
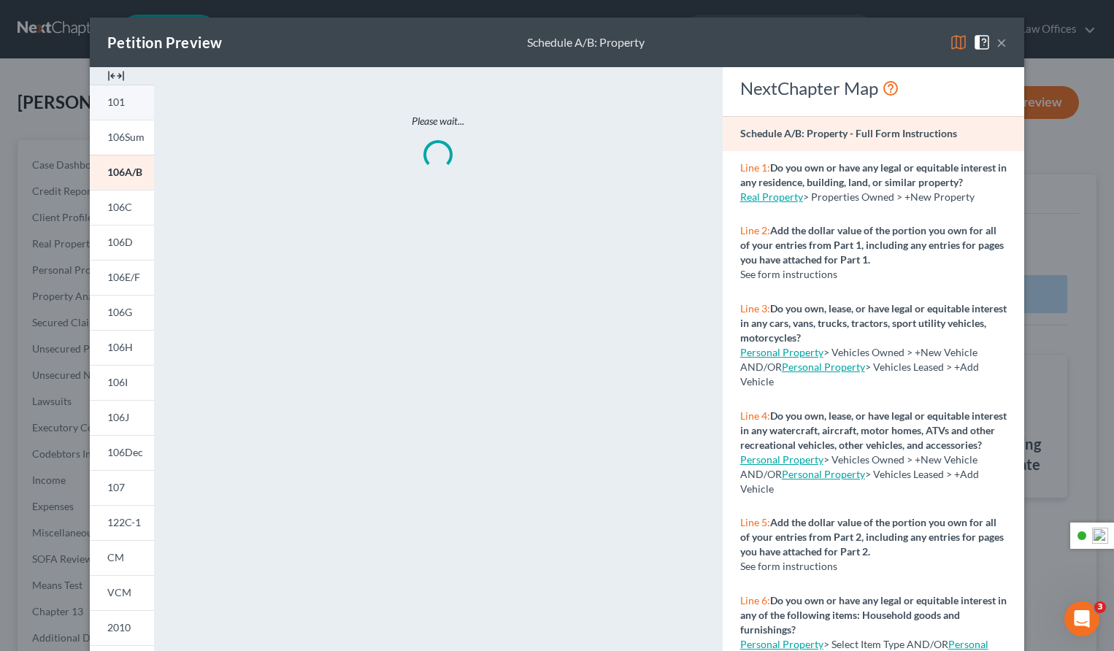
click at [123, 104] on span "101" at bounding box center [116, 102] width 18 height 12
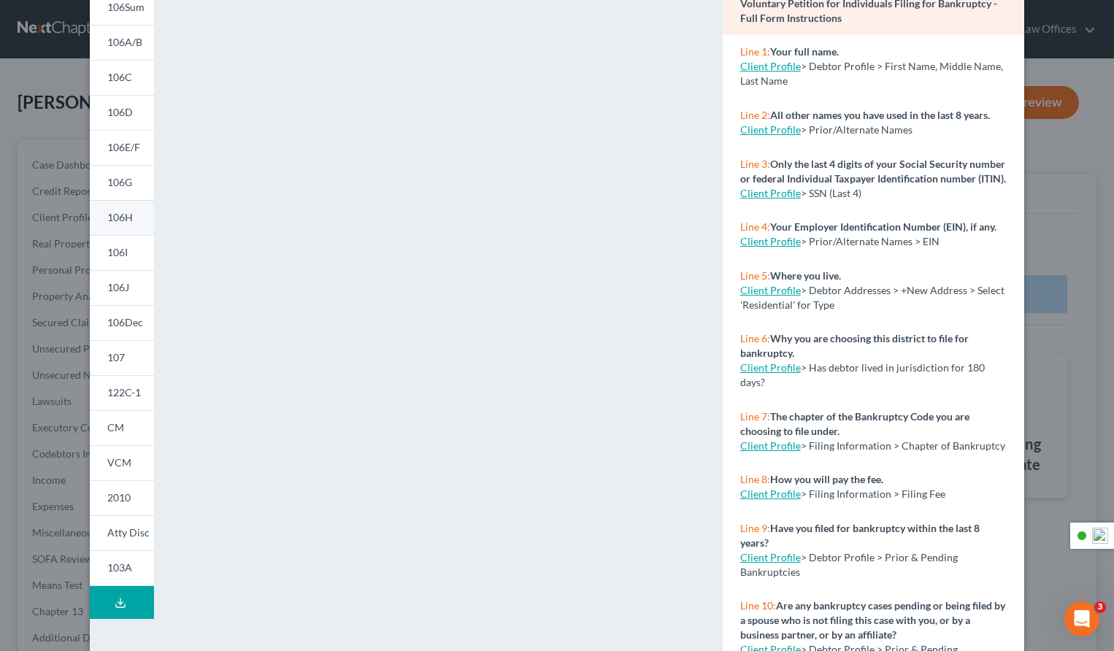
scroll to position [134, 0]
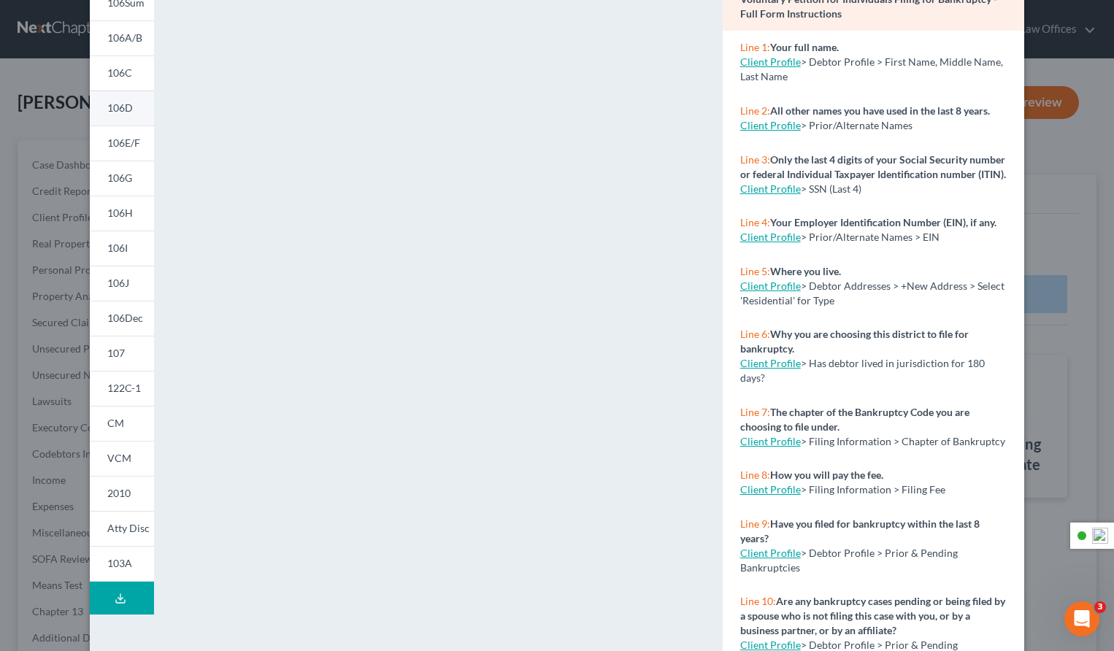
click at [134, 118] on link "106D" at bounding box center [122, 108] width 64 height 35
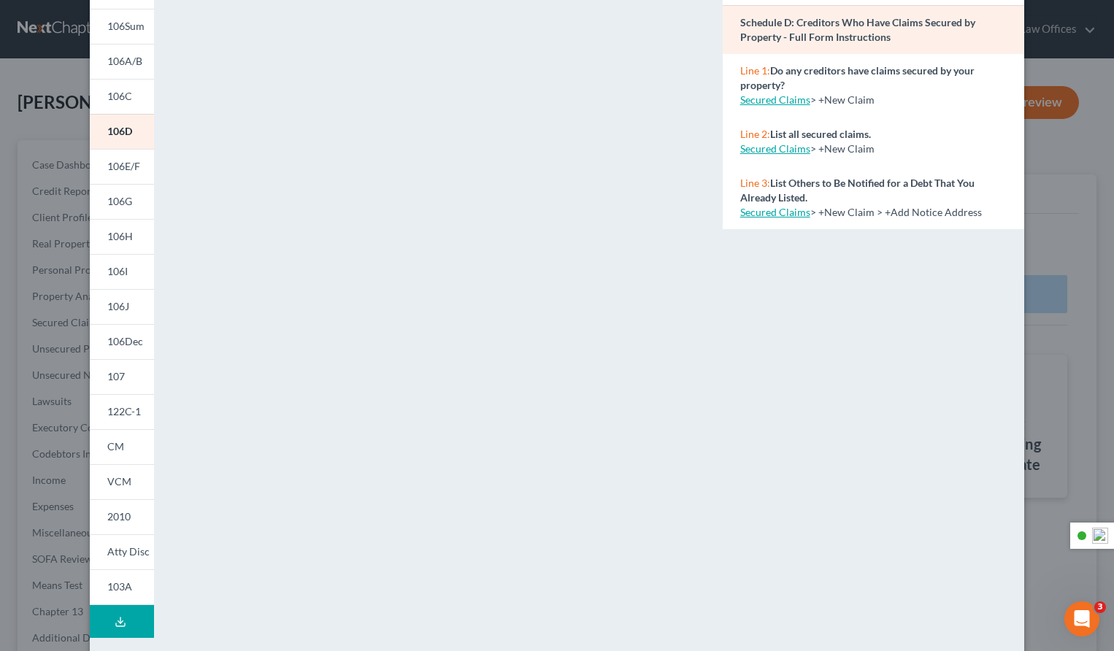
scroll to position [106, 0]
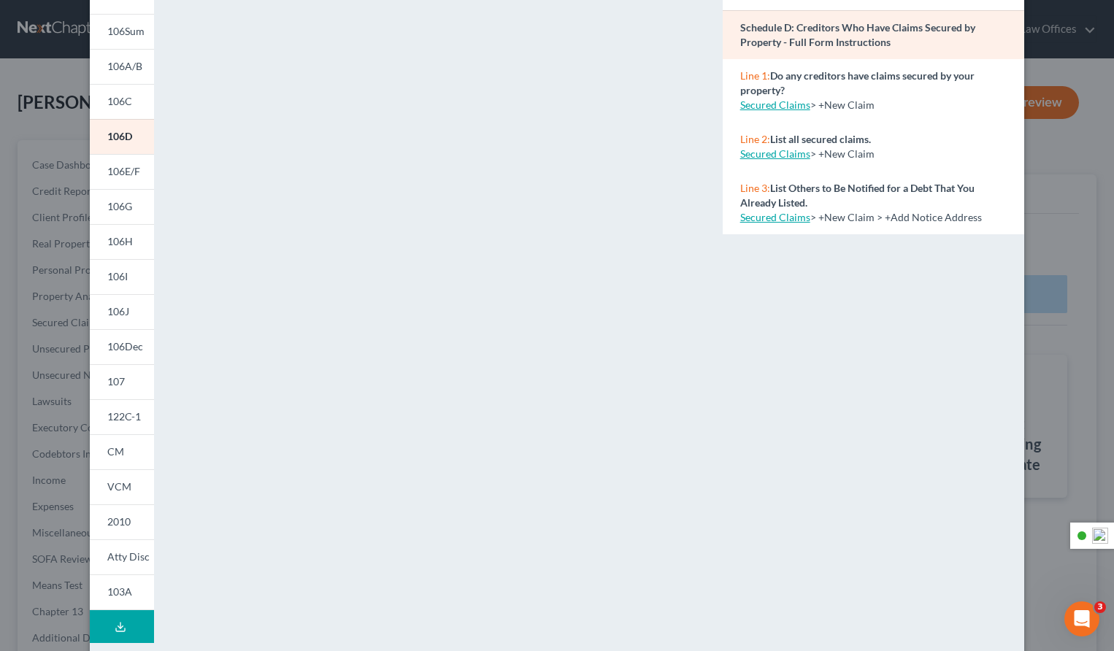
click at [119, 626] on polyline at bounding box center [120, 627] width 5 height 2
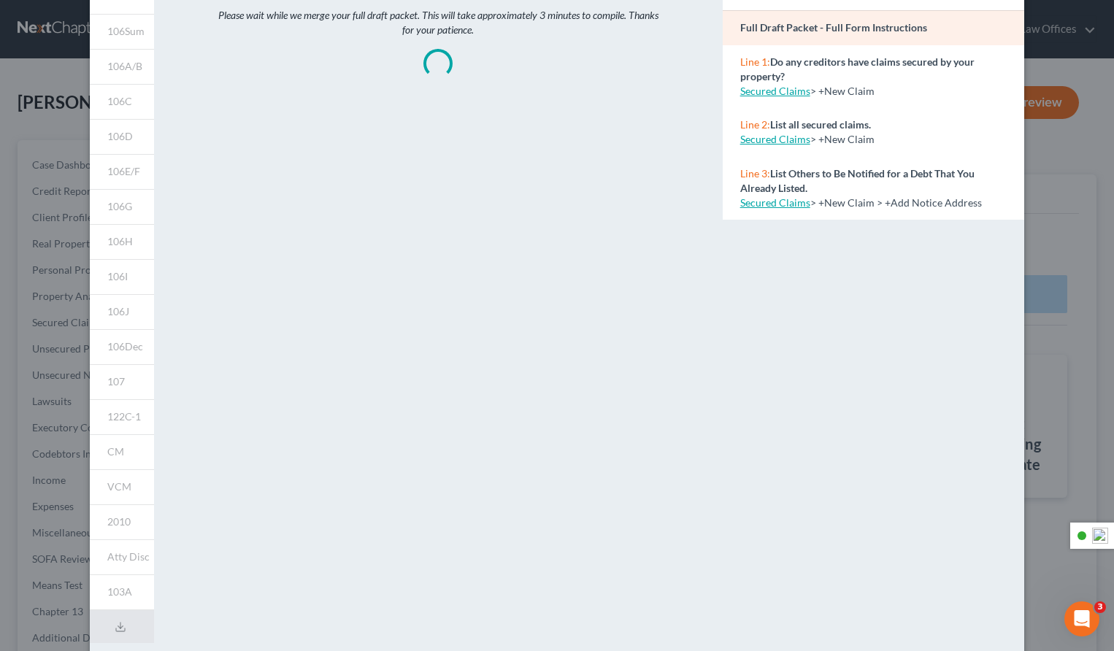
scroll to position [111, 0]
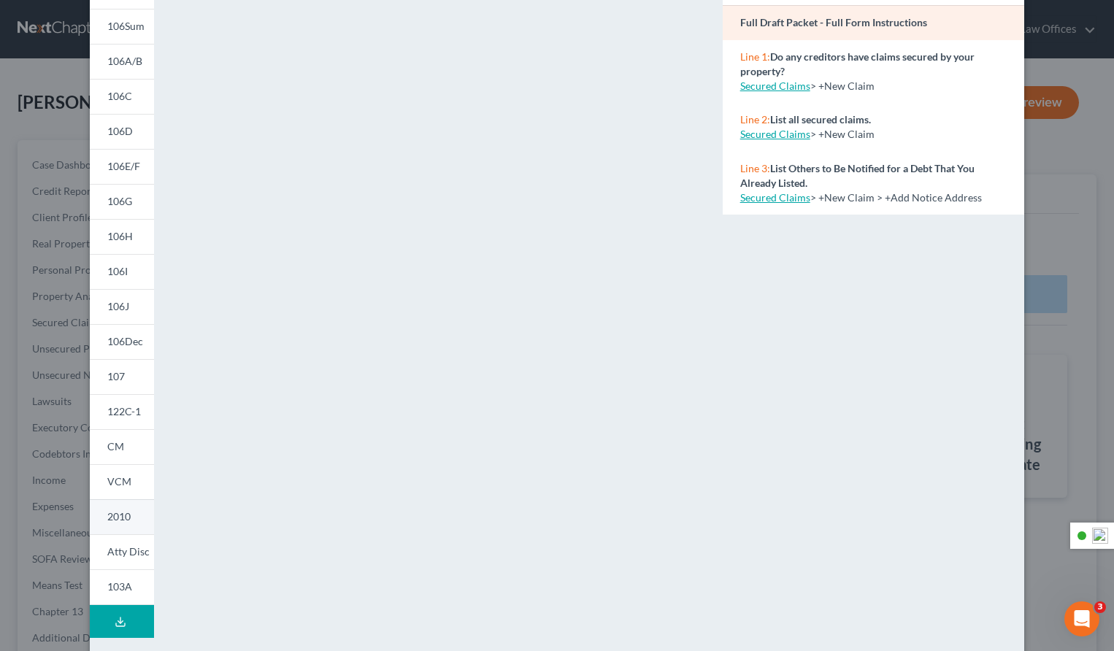
click at [117, 512] on span "2010" at bounding box center [118, 516] width 23 height 12
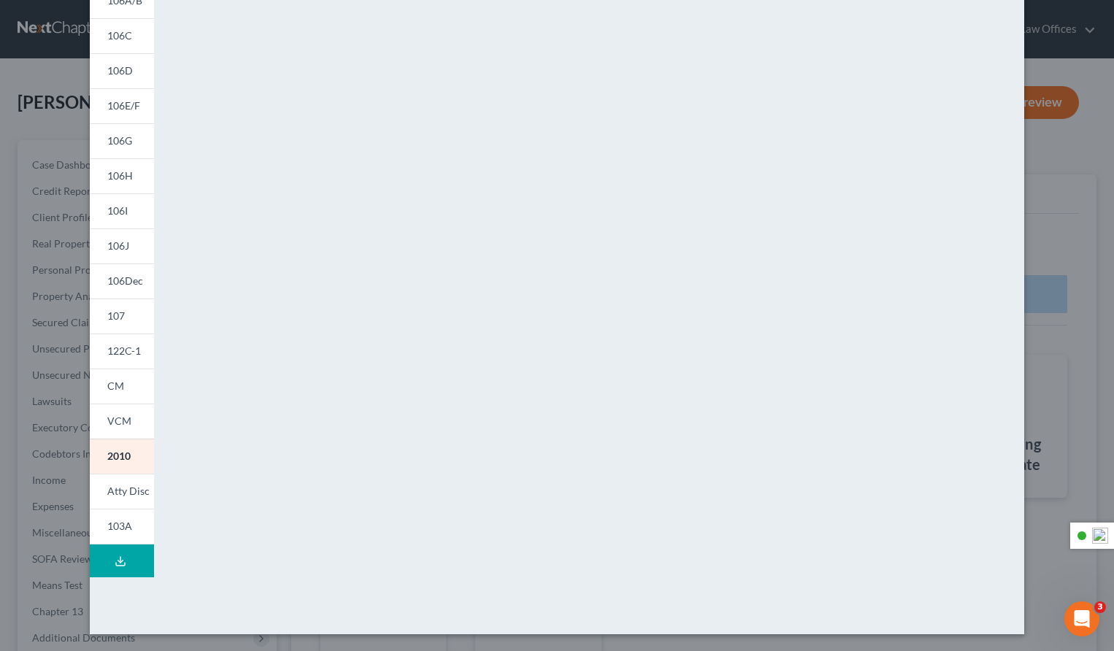
scroll to position [0, 0]
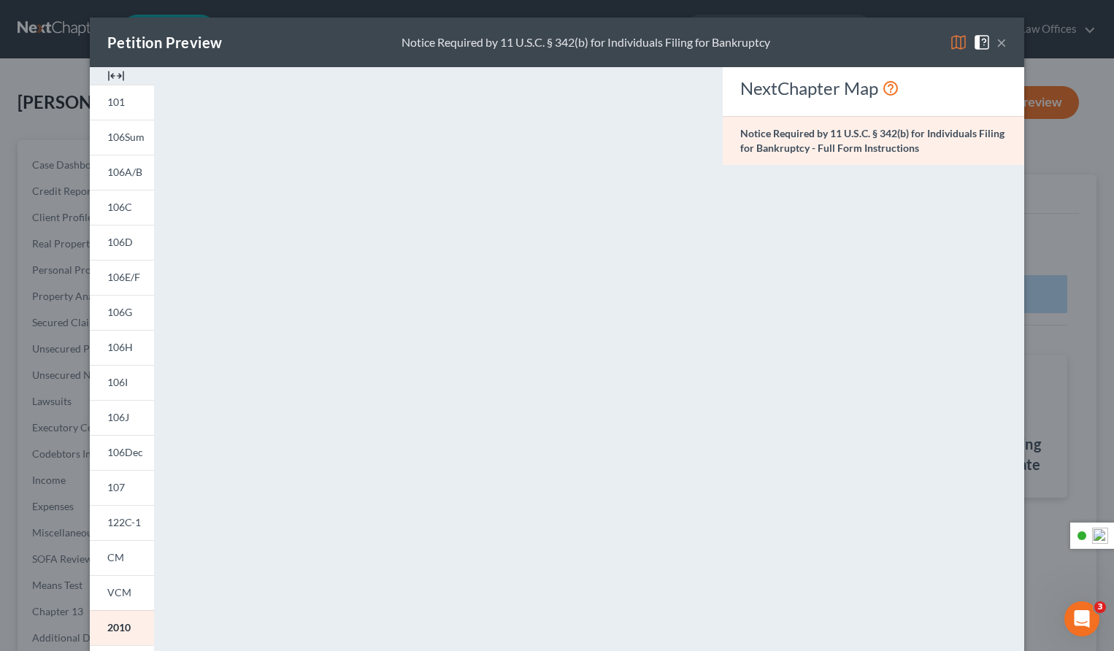
click at [1000, 41] on button "×" at bounding box center [1001, 43] width 10 height 18
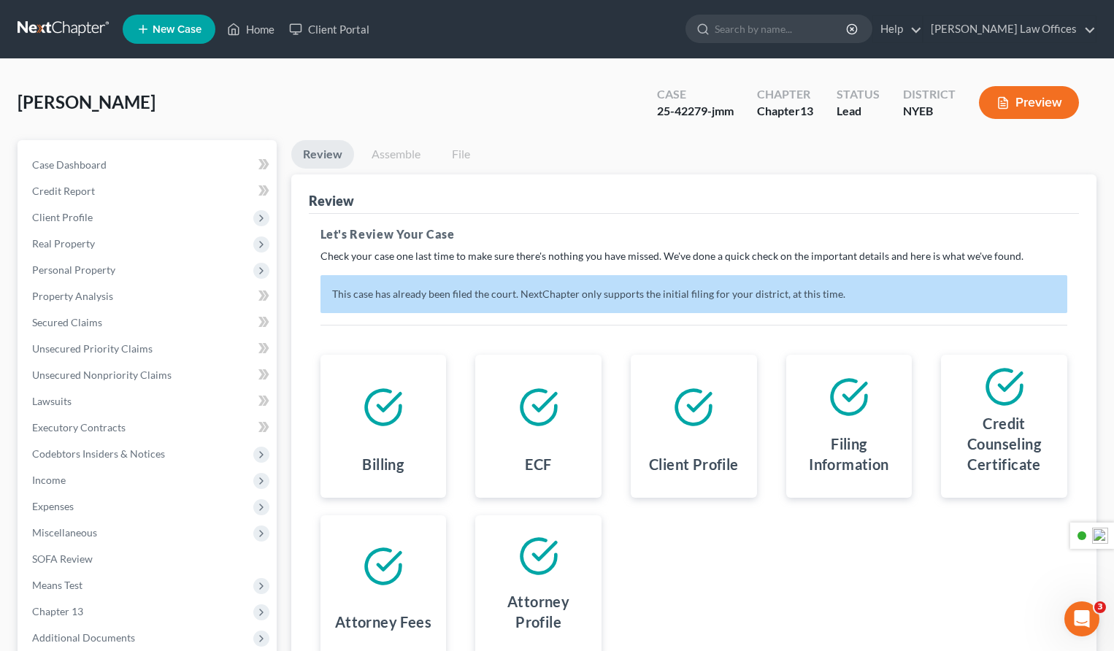
scroll to position [176, 0]
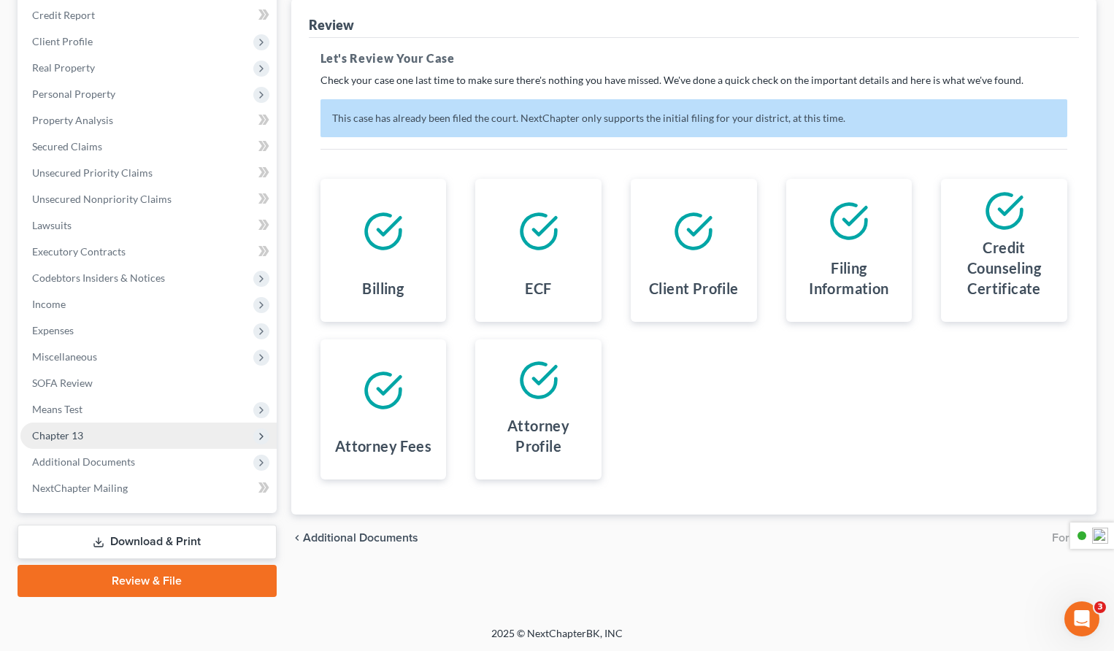
drag, startPoint x: 155, startPoint y: 436, endPoint x: 165, endPoint y: 439, distance: 9.7
click at [155, 436] on span "Chapter 13" at bounding box center [148, 436] width 256 height 26
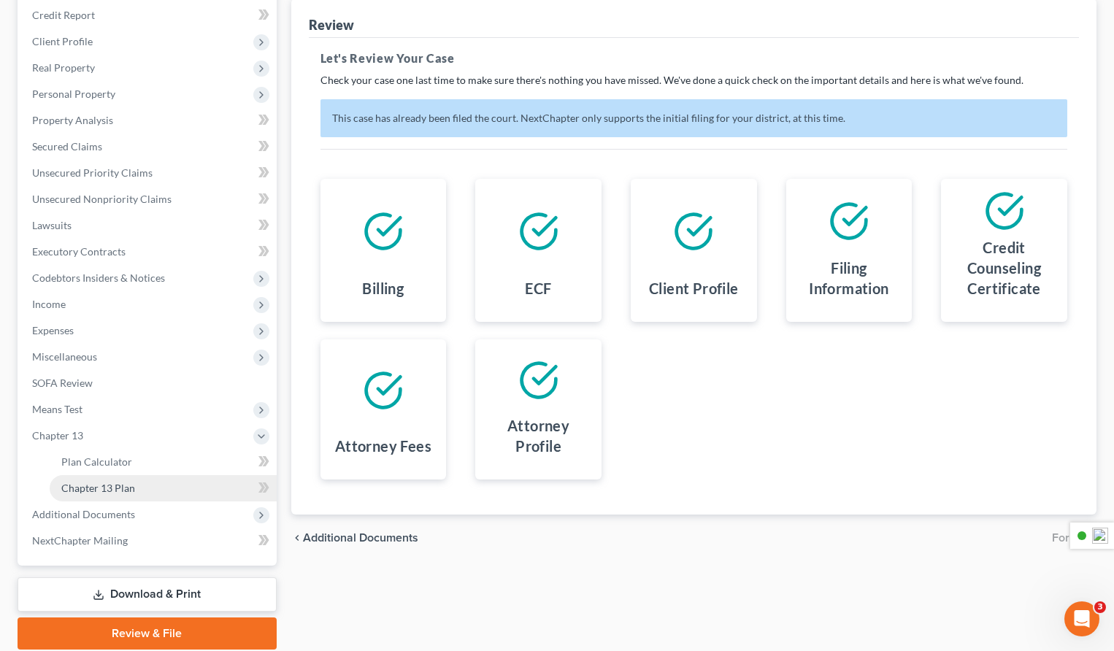
drag, startPoint x: 211, startPoint y: 488, endPoint x: 225, endPoint y: 489, distance: 13.9
click at [211, 488] on link "Chapter 13 Plan" at bounding box center [163, 488] width 227 height 26
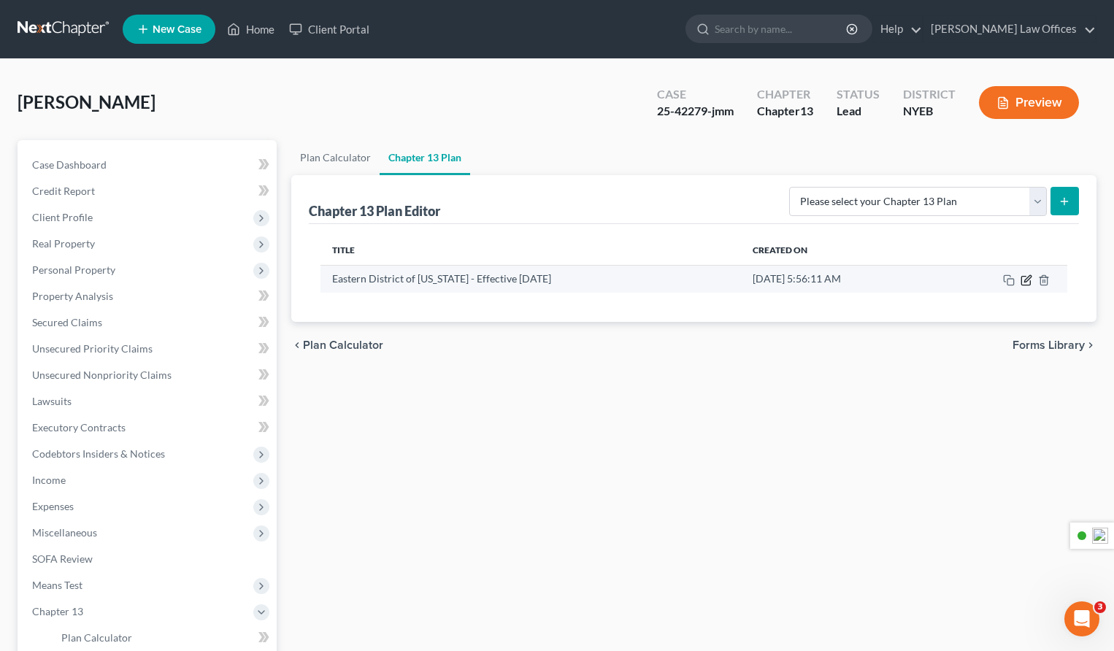
click at [1024, 277] on icon "button" at bounding box center [1026, 280] width 12 height 12
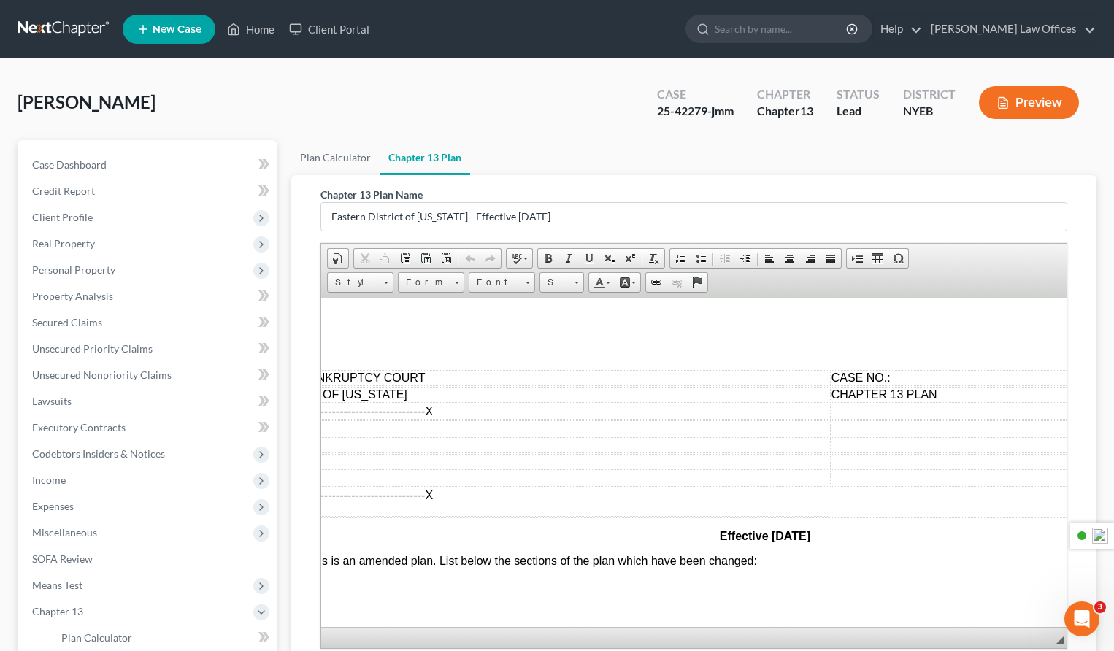
scroll to position [0, 247]
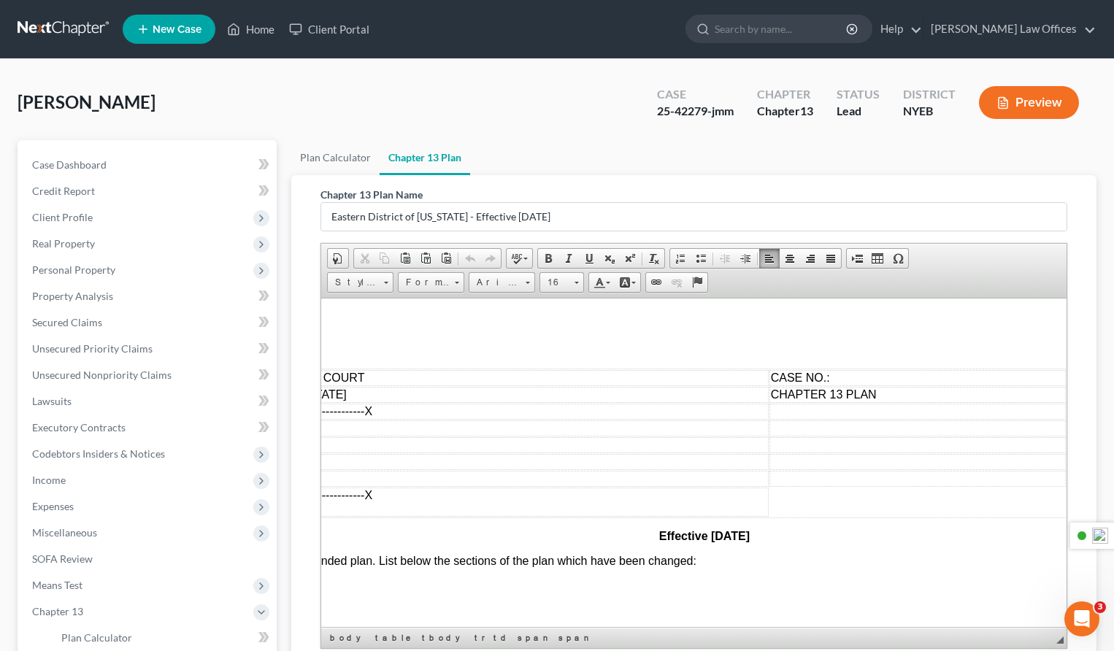
click at [923, 382] on td "CASE NO.:" at bounding box center [917, 377] width 296 height 16
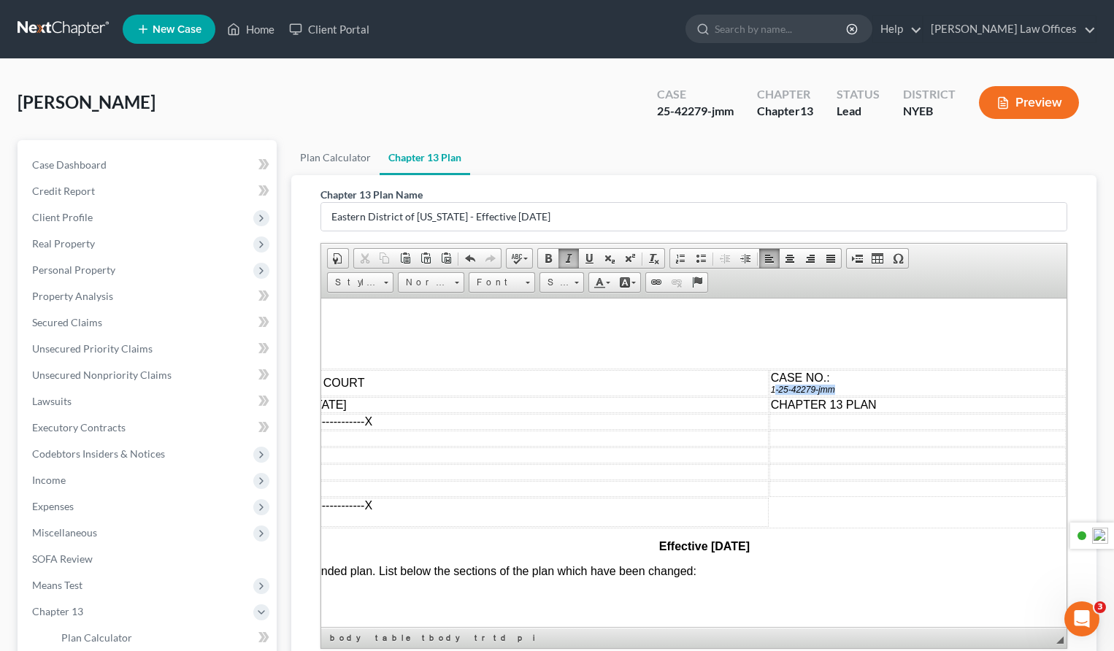
drag, startPoint x: 880, startPoint y: 389, endPoint x: 774, endPoint y: 386, distance: 106.6
click at [773, 389] on p "1-25-42279-jmm" at bounding box center [916, 389] width 293 height 10
drag, startPoint x: 768, startPoint y: 389, endPoint x: 747, endPoint y: 389, distance: 20.4
click at [747, 389] on tr "UNITED STATES BANKRUPTCY COURT CASE NO.: 1-25-42279-jmm" at bounding box center [605, 382] width 920 height 26
drag, startPoint x: 840, startPoint y: 388, endPoint x: 766, endPoint y: 388, distance: 73.7
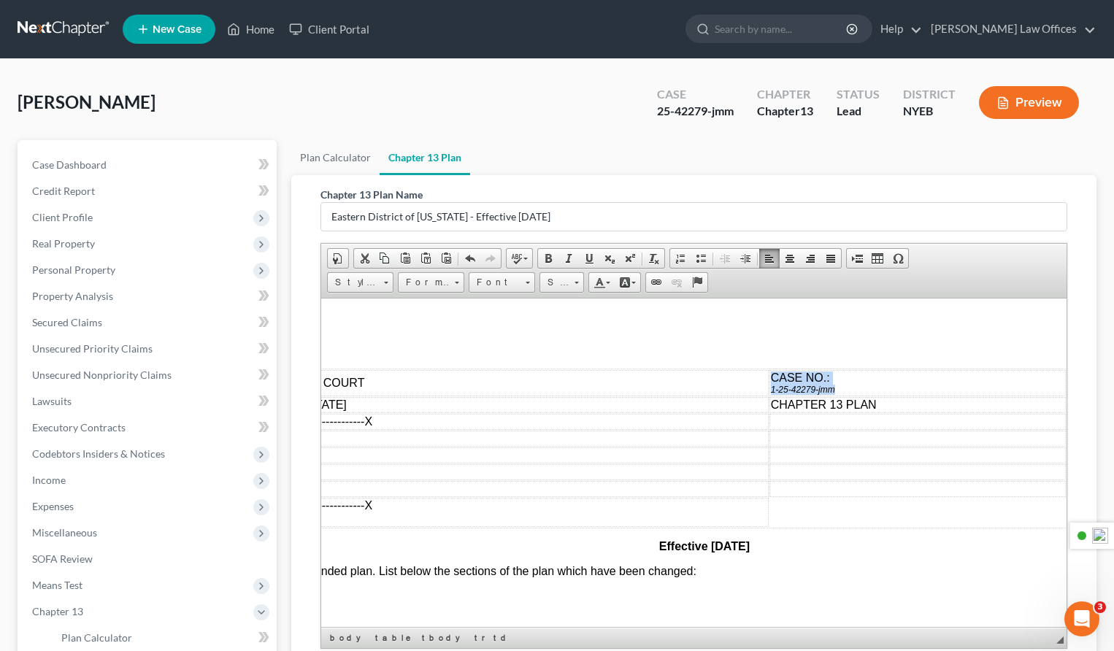
click at [766, 388] on tr "UNITED STATES BANKRUPTCY COURT CASE NO.: 1-25-42279-jmm" at bounding box center [605, 382] width 920 height 26
click at [847, 374] on td "CASE NO.: 1-25-42279-jmm" at bounding box center [917, 382] width 296 height 26
drag, startPoint x: 830, startPoint y: 388, endPoint x: 769, endPoint y: 389, distance: 61.3
click at [769, 389] on td "CASE NO.: 1-25-42279-jmm" at bounding box center [917, 382] width 296 height 26
click at [509, 282] on span "Font" at bounding box center [494, 282] width 51 height 19
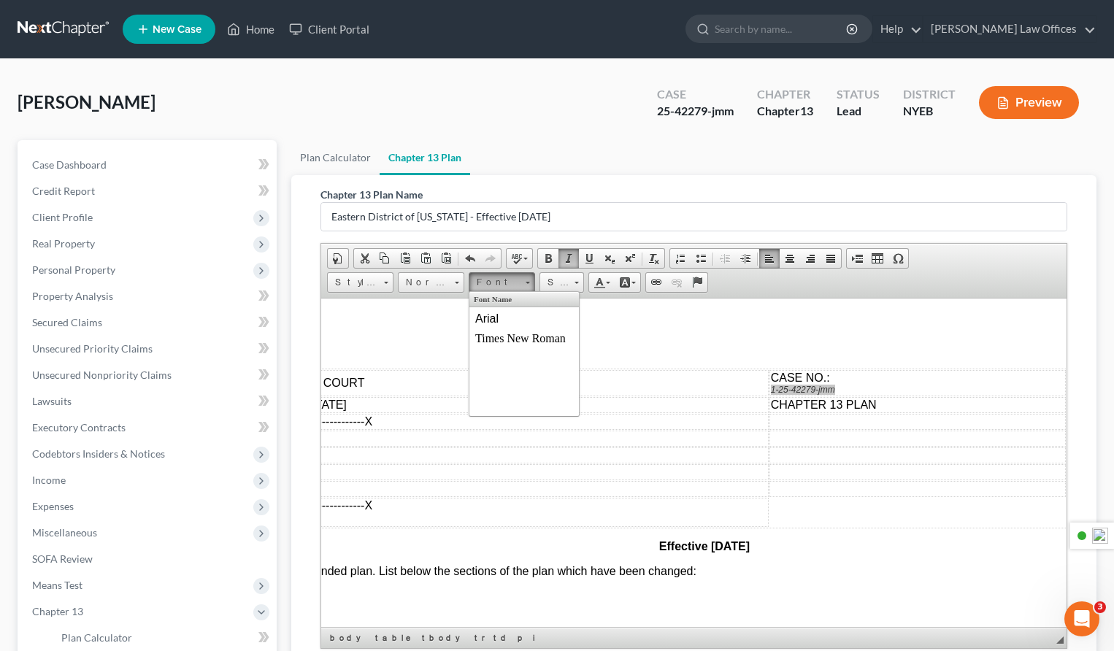
scroll to position [0, 0]
click at [499, 316] on link "Arial" at bounding box center [523, 318] width 105 height 19
click at [569, 259] on span at bounding box center [569, 259] width 12 height 12
click at [563, 282] on span "Size" at bounding box center [554, 282] width 29 height 19
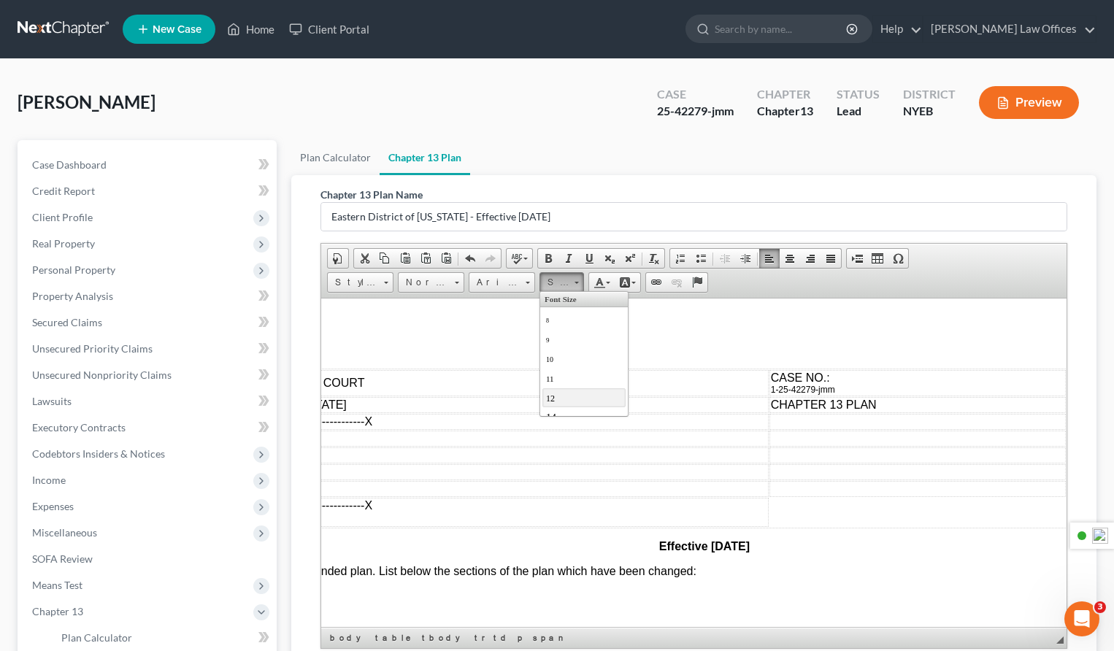
click at [559, 393] on link "12" at bounding box center [583, 397] width 83 height 19
click at [872, 390] on p "1-25-42279-jmm" at bounding box center [916, 389] width 293 height 10
click at [771, 387] on span "1-25-42279-jmm" at bounding box center [802, 389] width 64 height 10
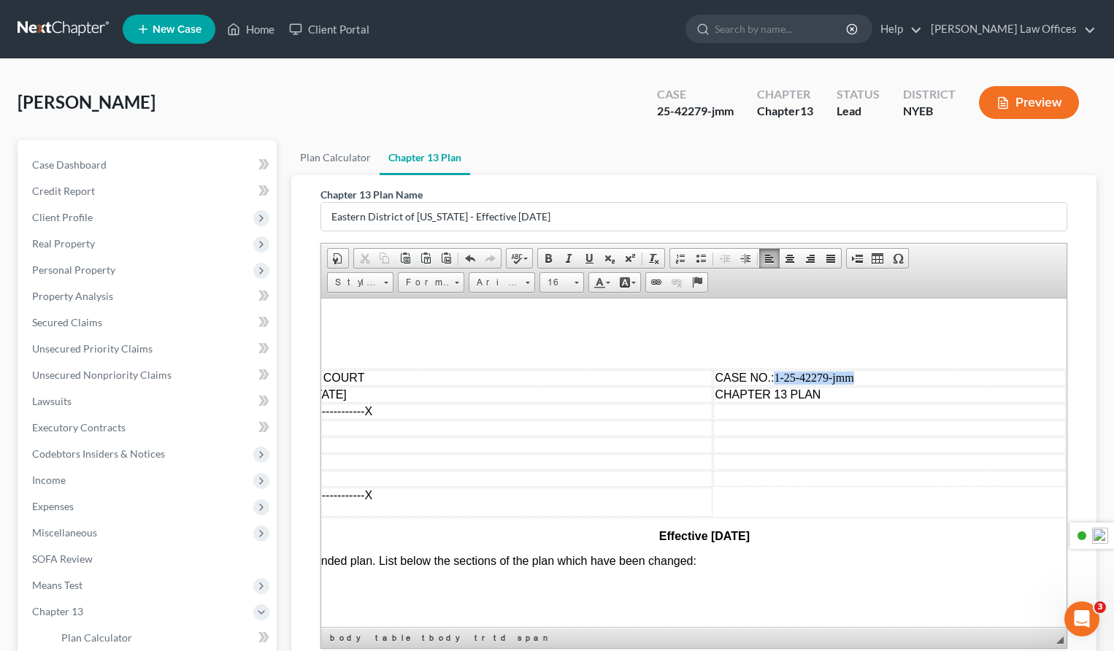
drag, startPoint x: 866, startPoint y: 379, endPoint x: 766, endPoint y: 379, distance: 99.3
click at [766, 379] on td "CASE NO.: 1-25-42279-jmm" at bounding box center [888, 377] width 352 height 16
click at [558, 279] on span "Size" at bounding box center [554, 282] width 29 height 19
click at [561, 404] on link "12" at bounding box center [583, 397] width 83 height 19
click at [563, 283] on span "12" at bounding box center [554, 282] width 29 height 19
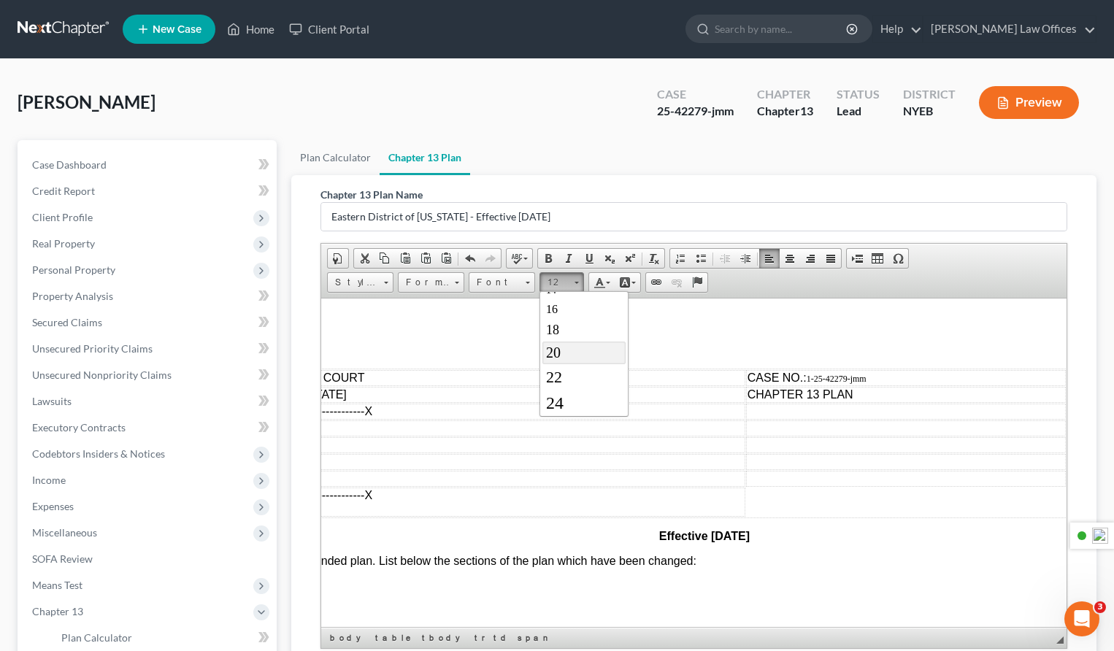
scroll to position [118, 0]
click at [566, 322] on link "16" at bounding box center [583, 318] width 83 height 19
click at [893, 462] on td at bounding box center [888, 461] width 352 height 16
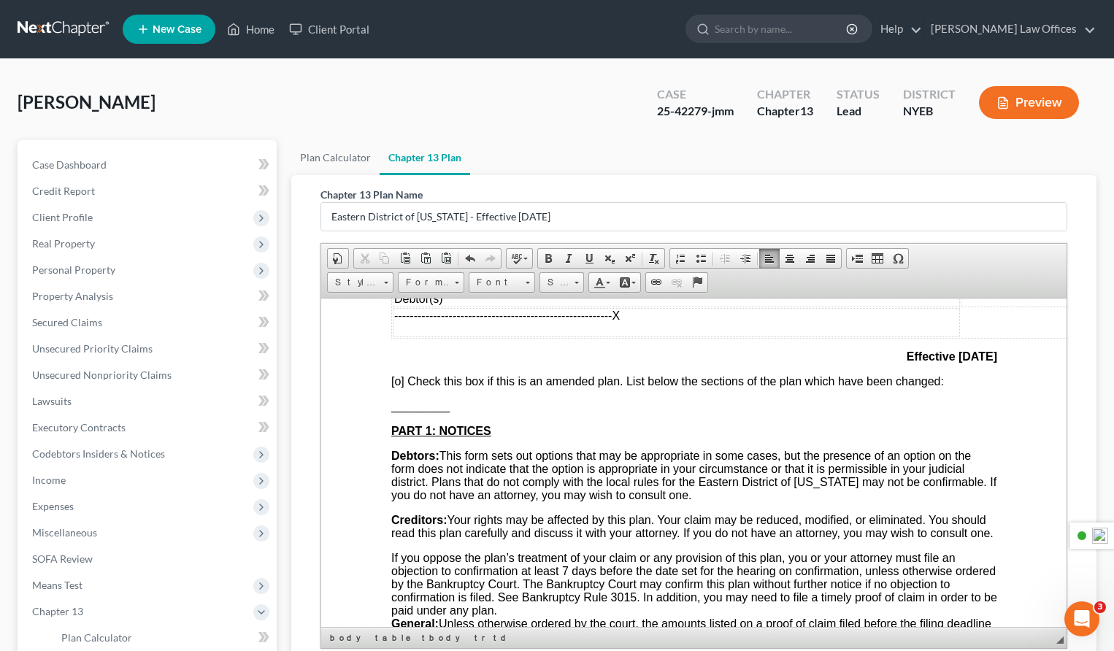
scroll to position [157, 0]
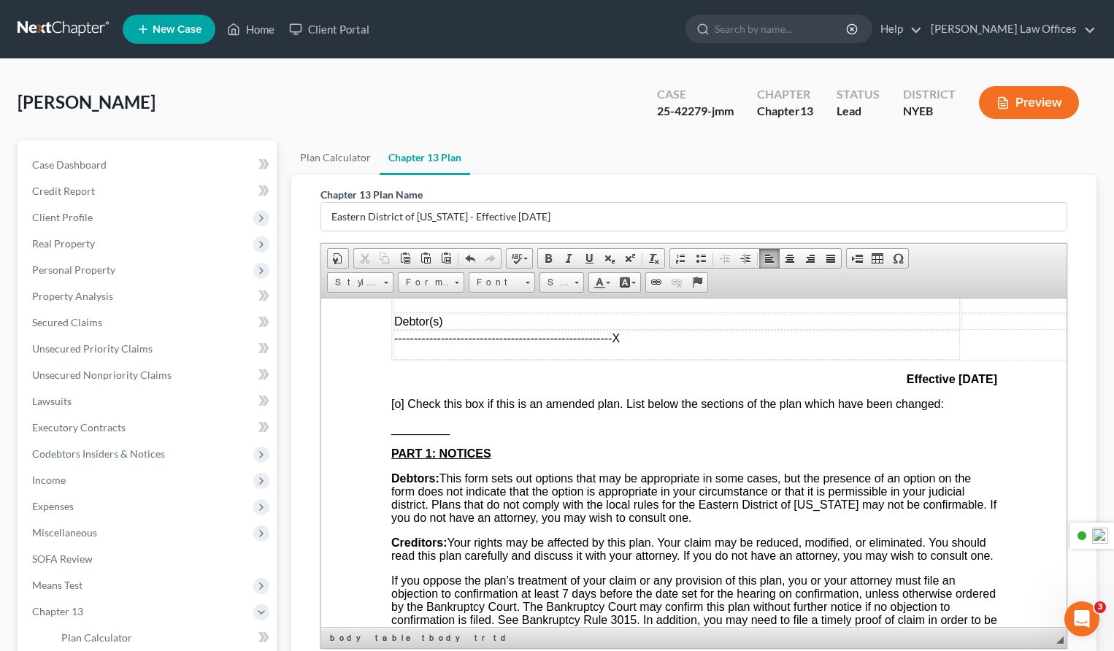
click at [400, 408] on span "[o]" at bounding box center [396, 403] width 13 height 12
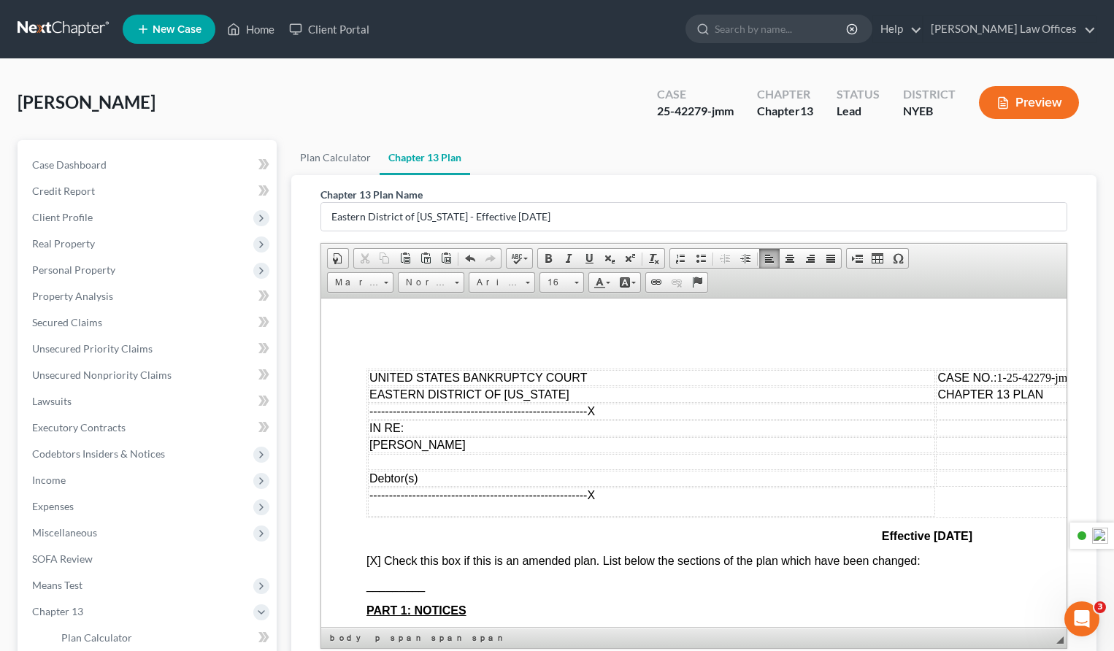
scroll to position [1, 0]
click at [1027, 106] on button "Preview" at bounding box center [1029, 101] width 100 height 33
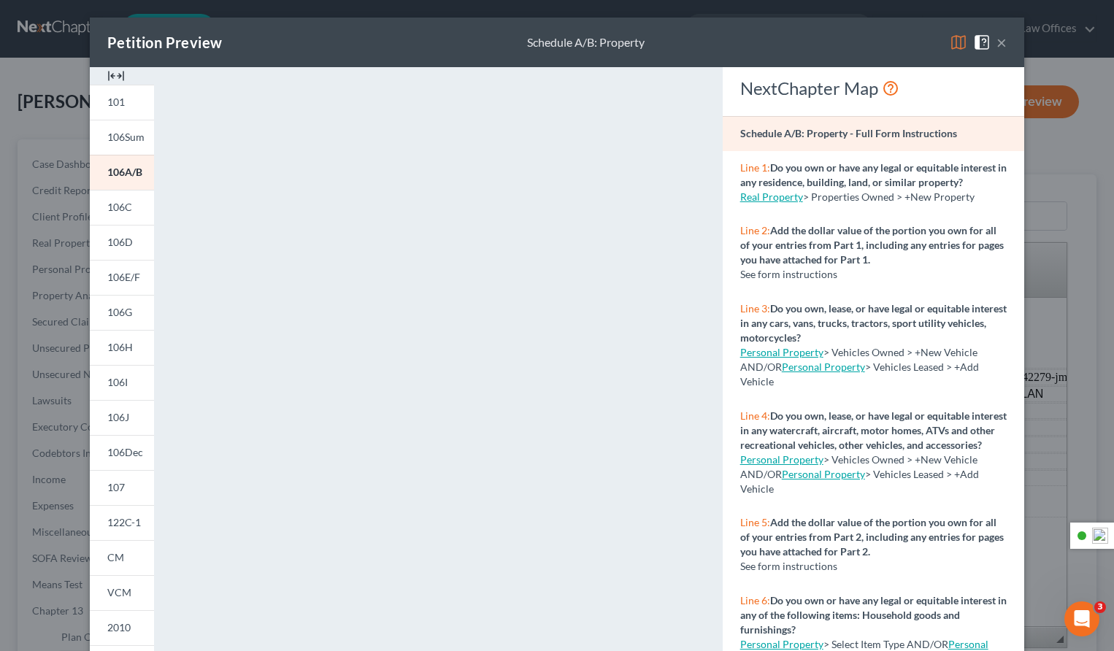
drag, startPoint x: 1005, startPoint y: 45, endPoint x: 995, endPoint y: 58, distance: 16.6
click at [1005, 45] on button "×" at bounding box center [1001, 43] width 10 height 18
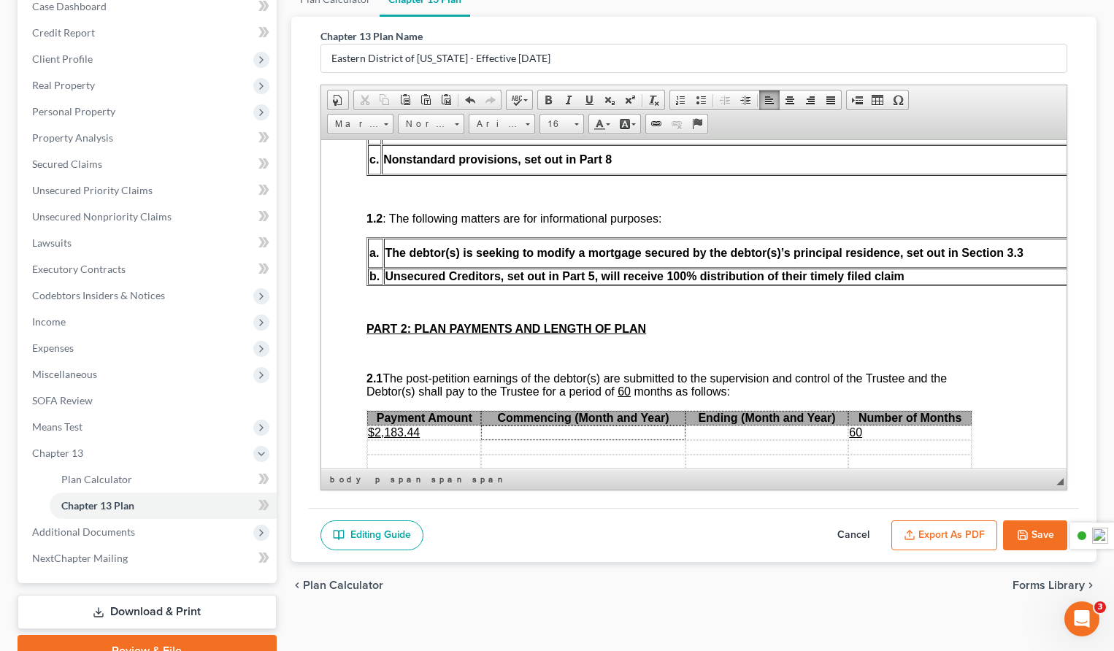
scroll to position [228, 0]
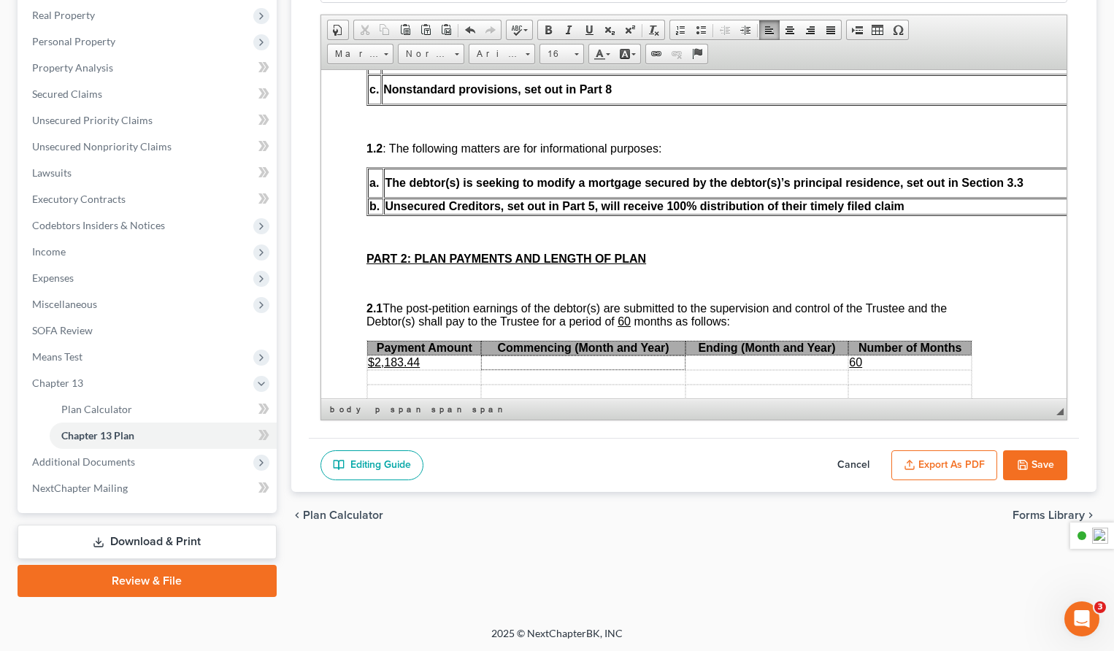
click at [1042, 465] on button "Save" at bounding box center [1035, 465] width 64 height 31
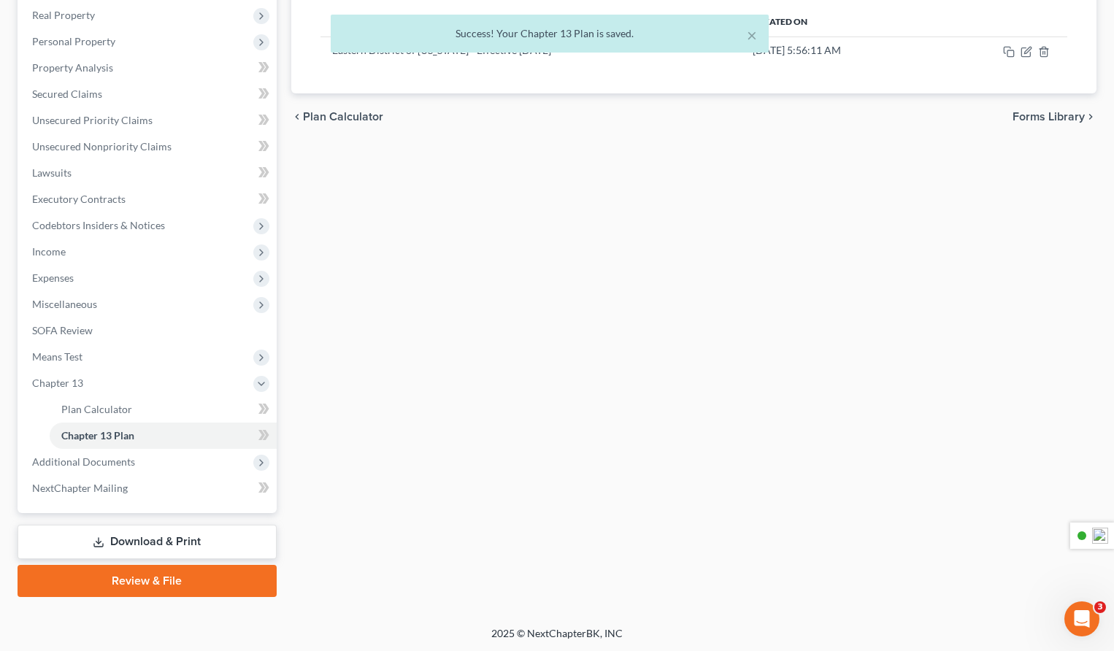
click at [179, 547] on link "Download & Print" at bounding box center [147, 542] width 259 height 34
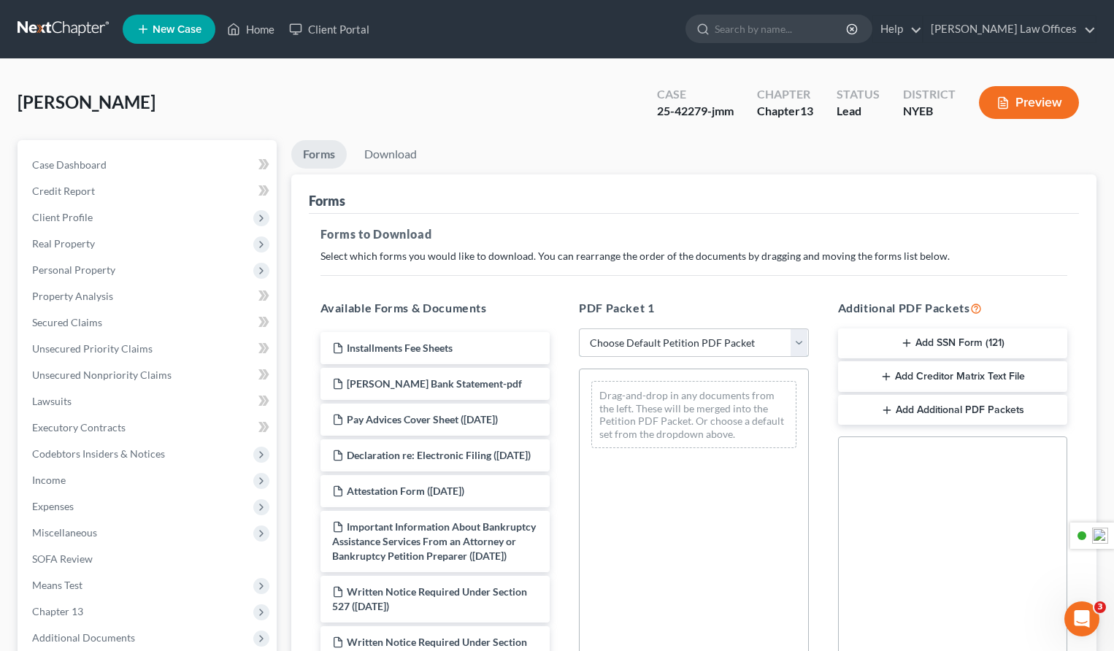
click at [651, 348] on select "Choose Default Petition PDF Packet Complete Bankruptcy Petition (all forms and …" at bounding box center [694, 342] width 230 height 29
select select "2"
click at [579, 328] on select "Choose Default Petition PDF Packet Complete Bankruptcy Petition (all forms and …" at bounding box center [694, 342] width 230 height 29
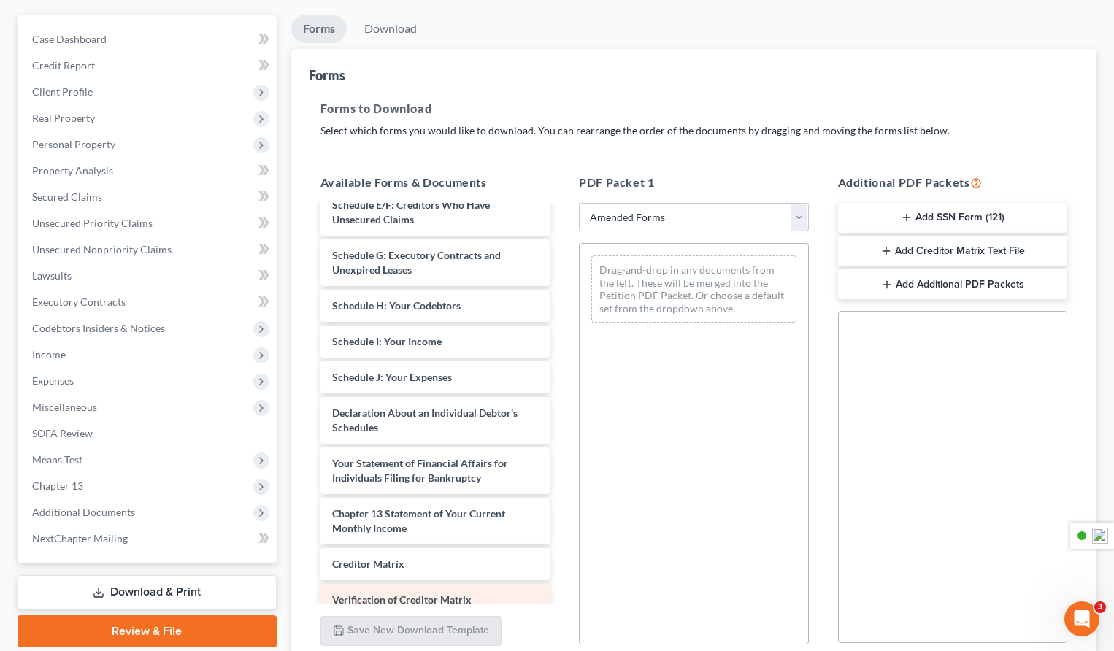
scroll to position [342, 0]
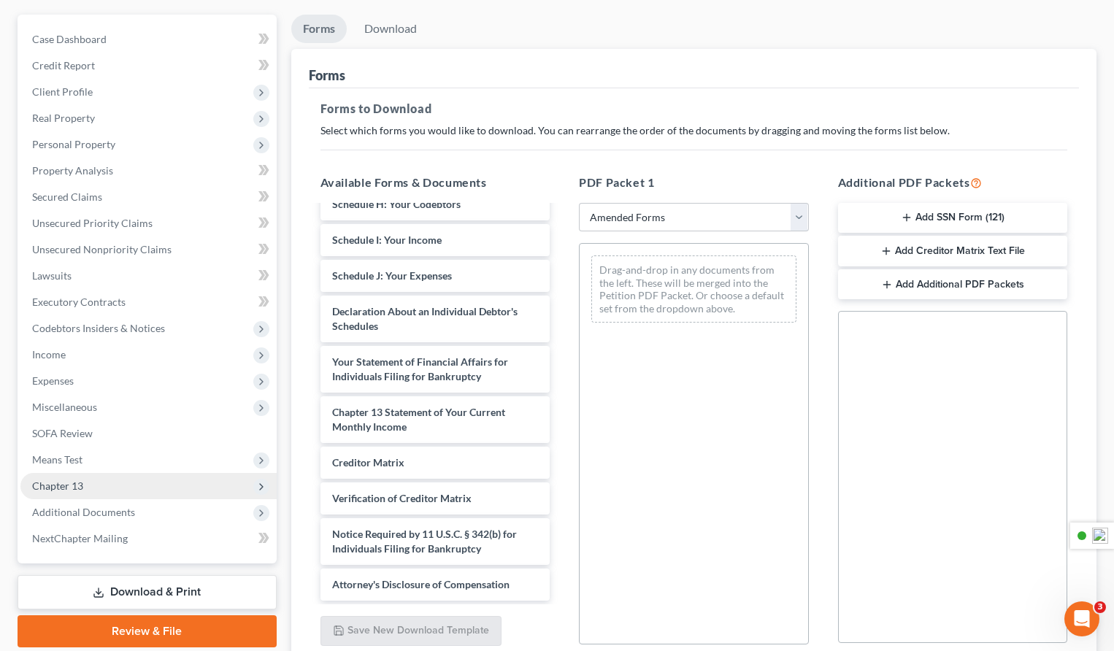
click at [172, 493] on span "Chapter 13" at bounding box center [148, 486] width 256 height 26
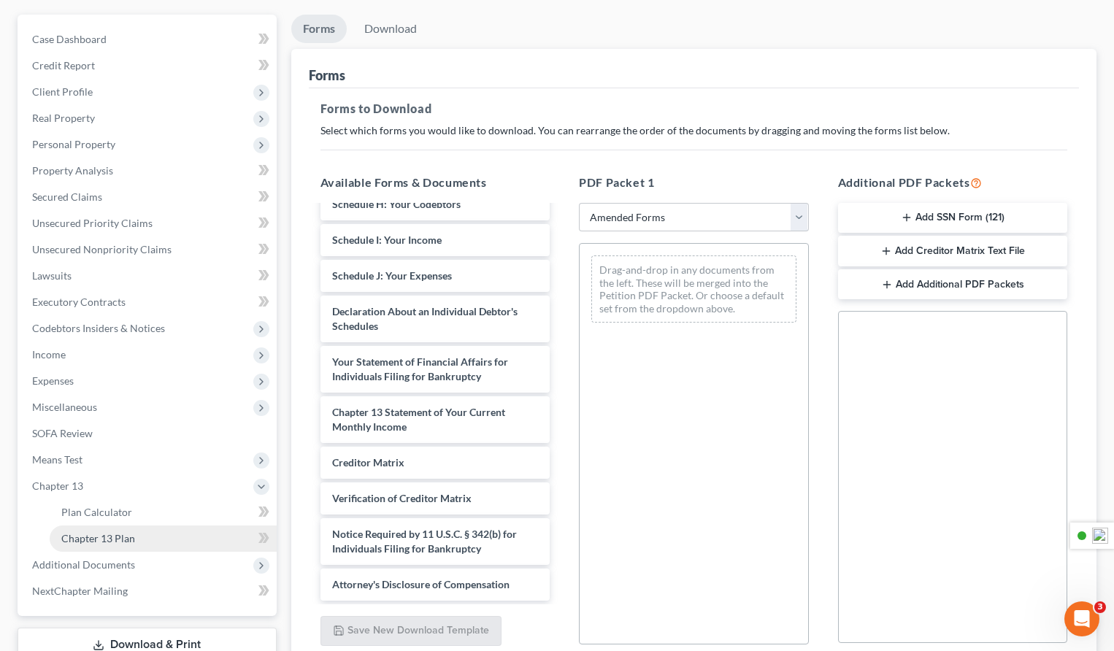
click at [188, 530] on link "Chapter 13 Plan" at bounding box center [163, 539] width 227 height 26
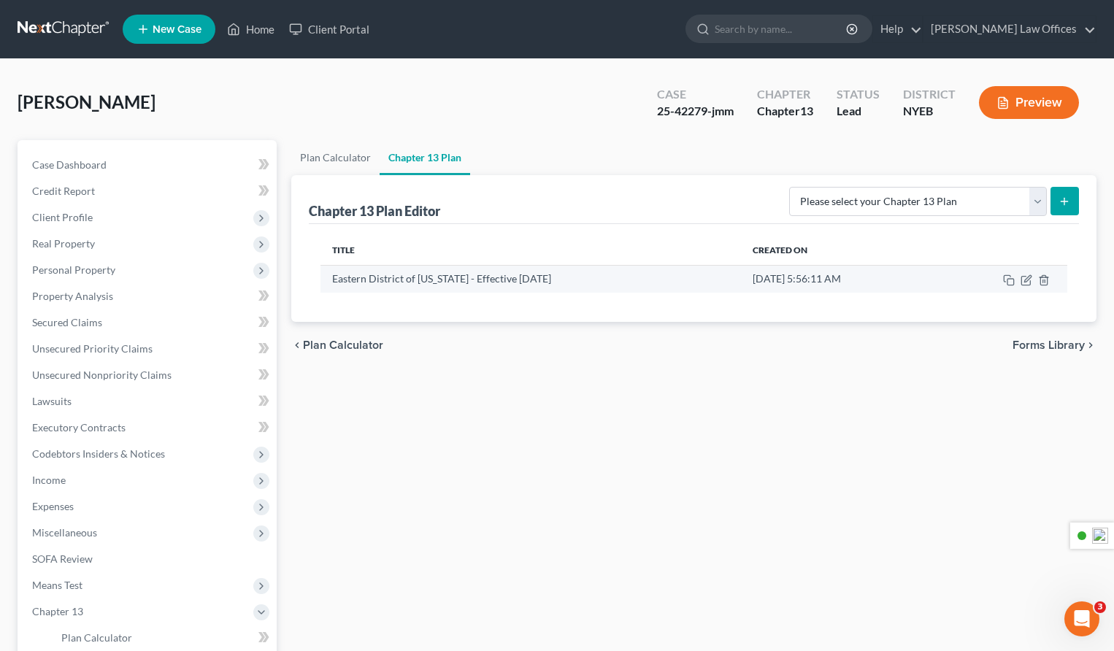
click at [472, 277] on td "Eastern District of [US_STATE] - Effective [DATE]" at bounding box center [530, 279] width 421 height 28
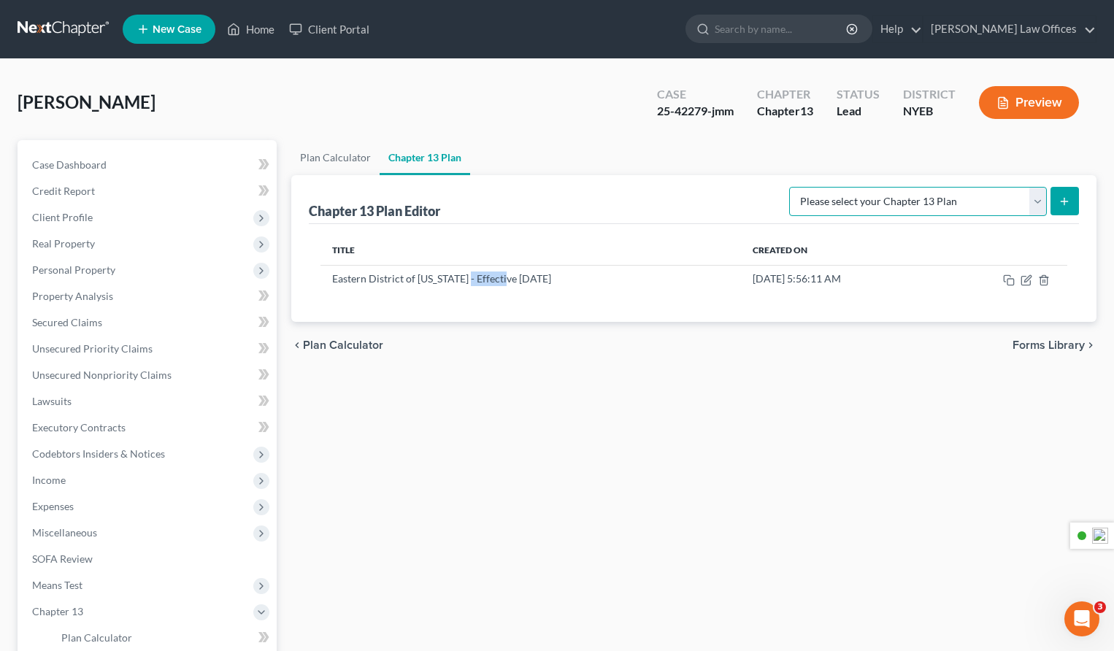
click at [895, 205] on select "Please select your Chapter 13 Plan Eastern District of [US_STATE] - Effective […" at bounding box center [918, 201] width 258 height 29
select select "1"
click at [793, 187] on select "Please select your Chapter 13 Plan Eastern District of [US_STATE] - Effective […" at bounding box center [918, 201] width 258 height 29
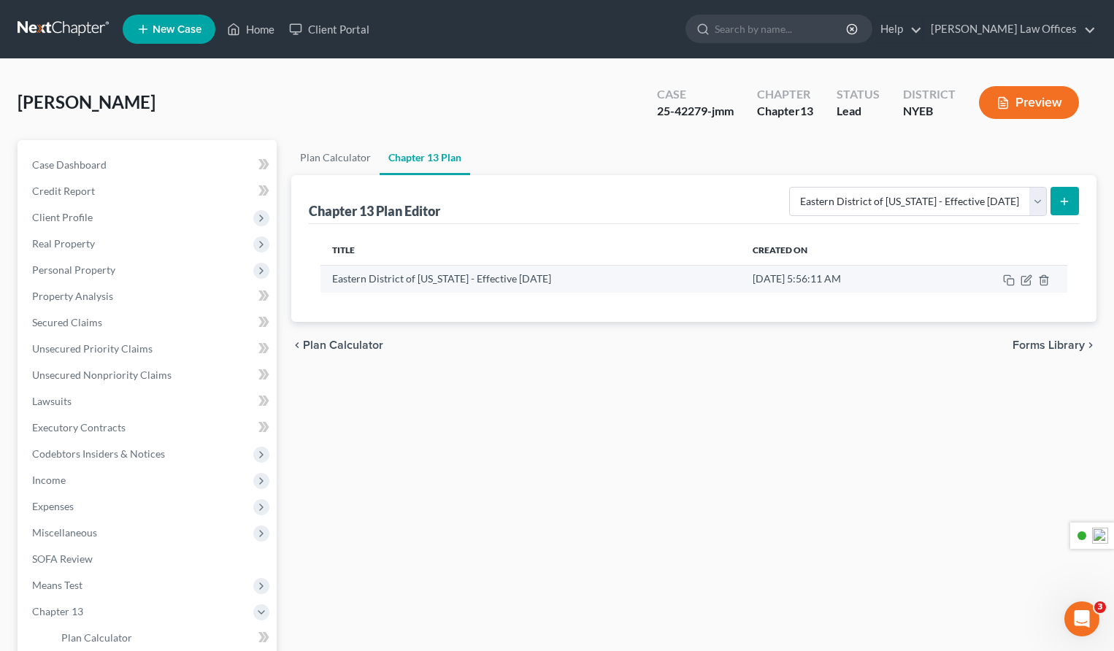
click at [450, 282] on td "Eastern District of [US_STATE] - Effective [DATE]" at bounding box center [530, 279] width 421 height 28
click at [920, 279] on td "[DATE] 5:56:11 AM" at bounding box center [838, 279] width 194 height 28
click at [342, 280] on td "Eastern District of [US_STATE] - Effective [DATE]" at bounding box center [530, 279] width 421 height 28
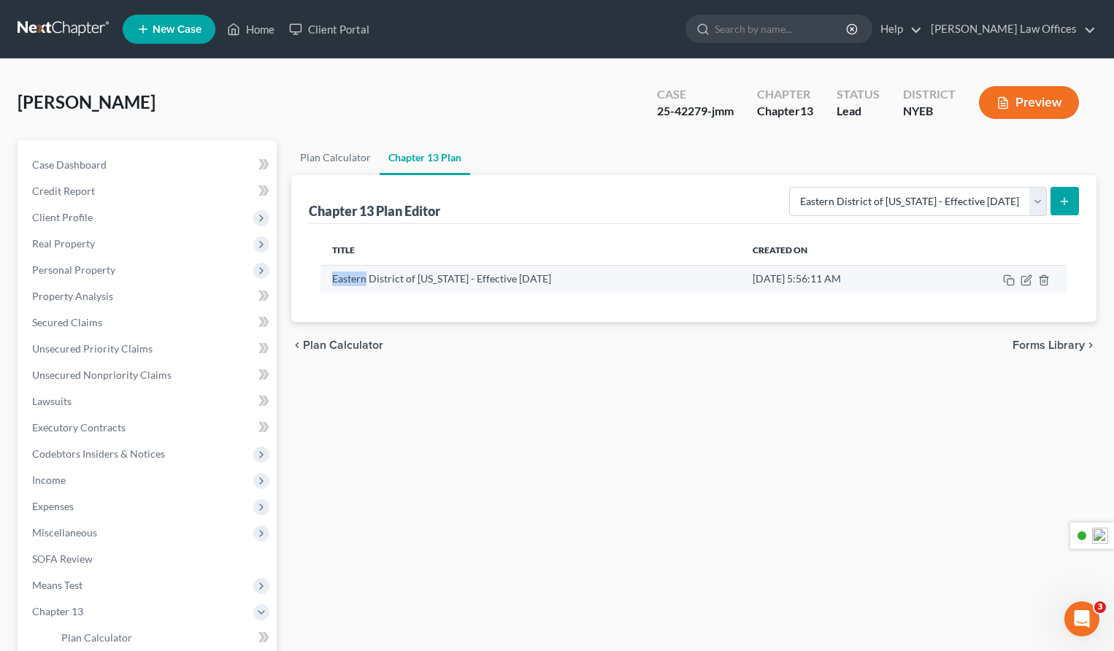
click at [342, 280] on td "Eastern District of [US_STATE] - Effective [DATE]" at bounding box center [530, 279] width 421 height 28
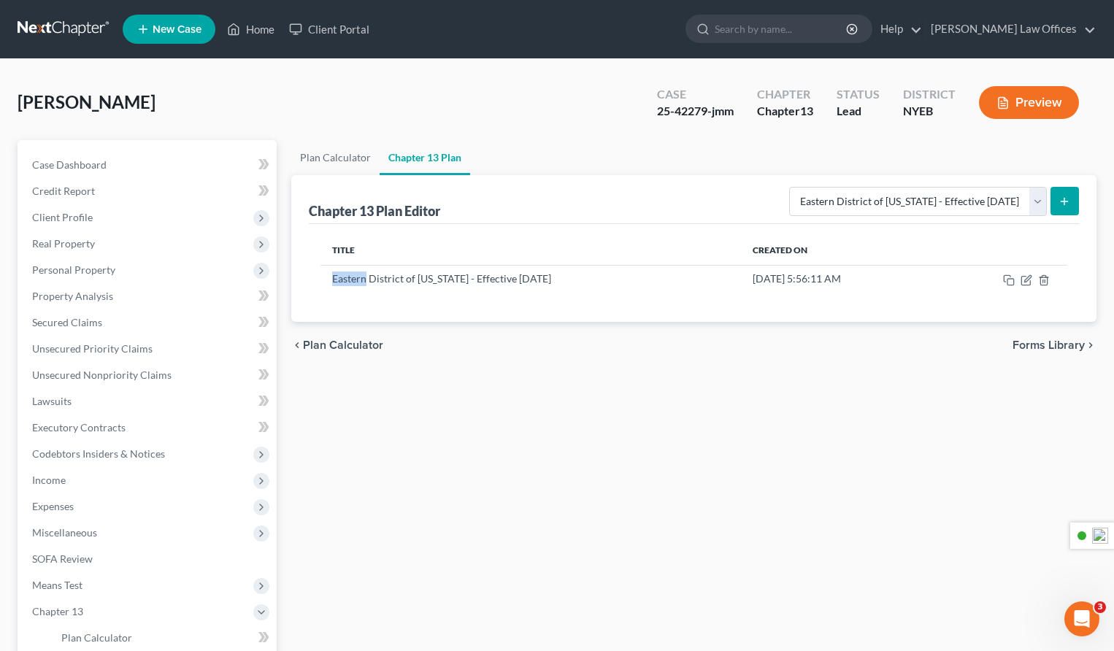
click at [1037, 107] on button "Preview" at bounding box center [1029, 102] width 100 height 33
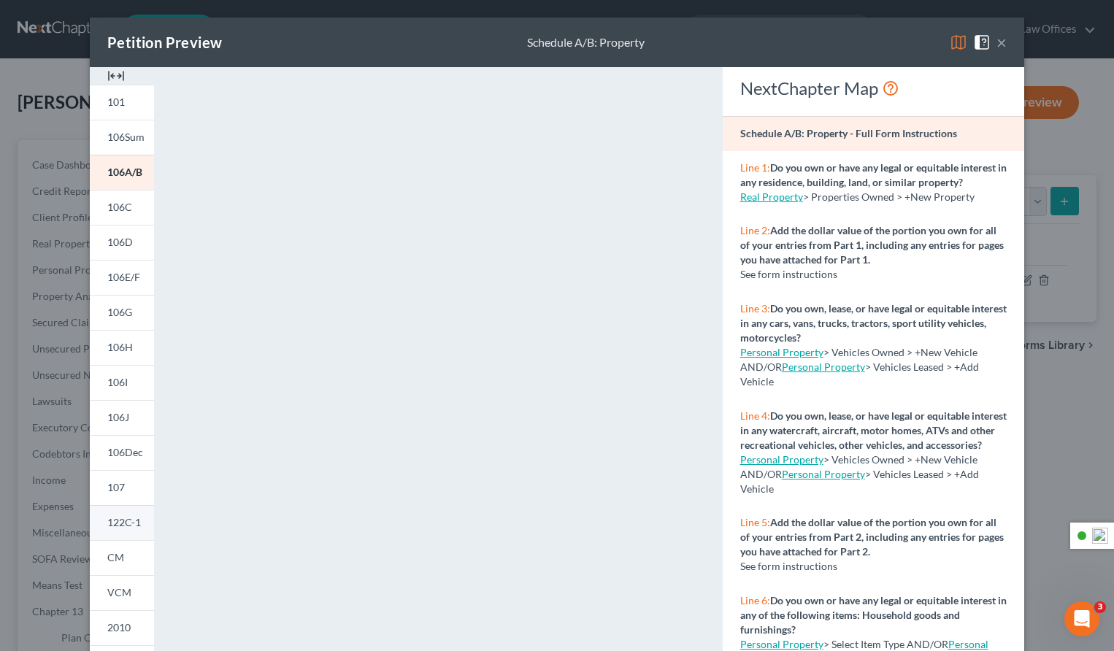
click at [128, 517] on span "122C-1" at bounding box center [124, 522] width 34 height 12
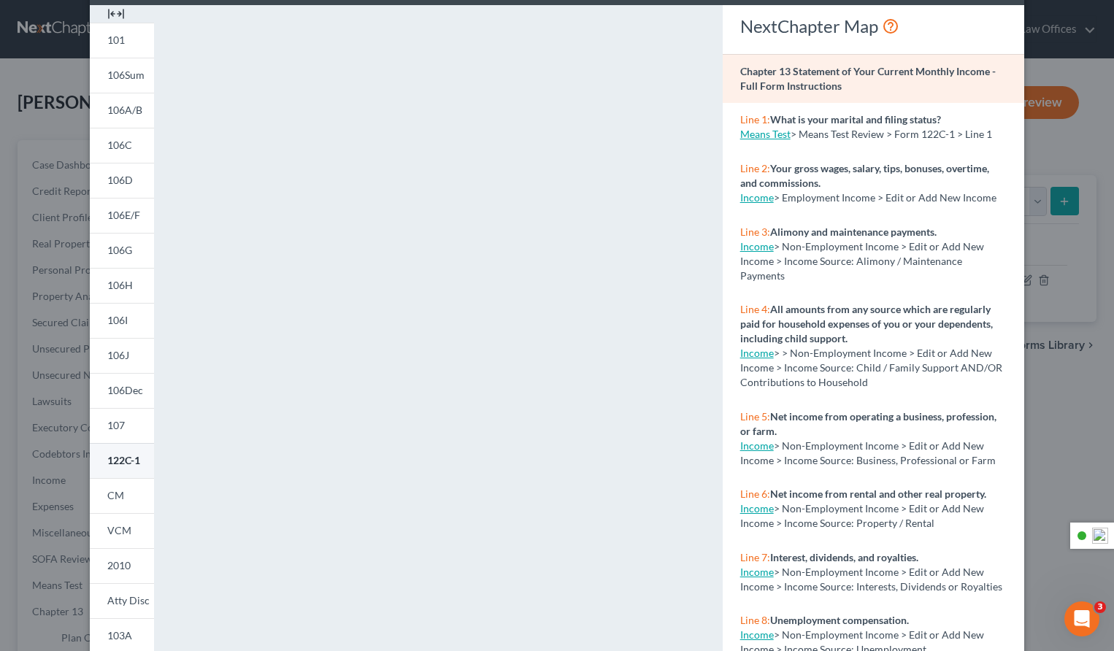
scroll to position [73, 0]
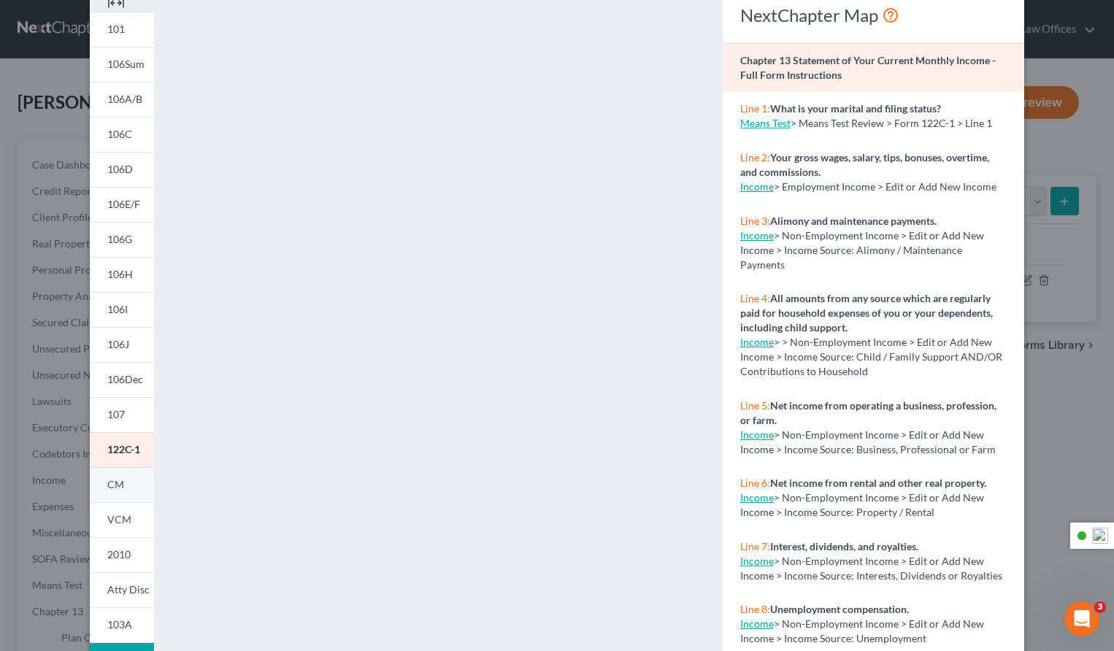
click at [132, 486] on link "CM" at bounding box center [122, 484] width 64 height 35
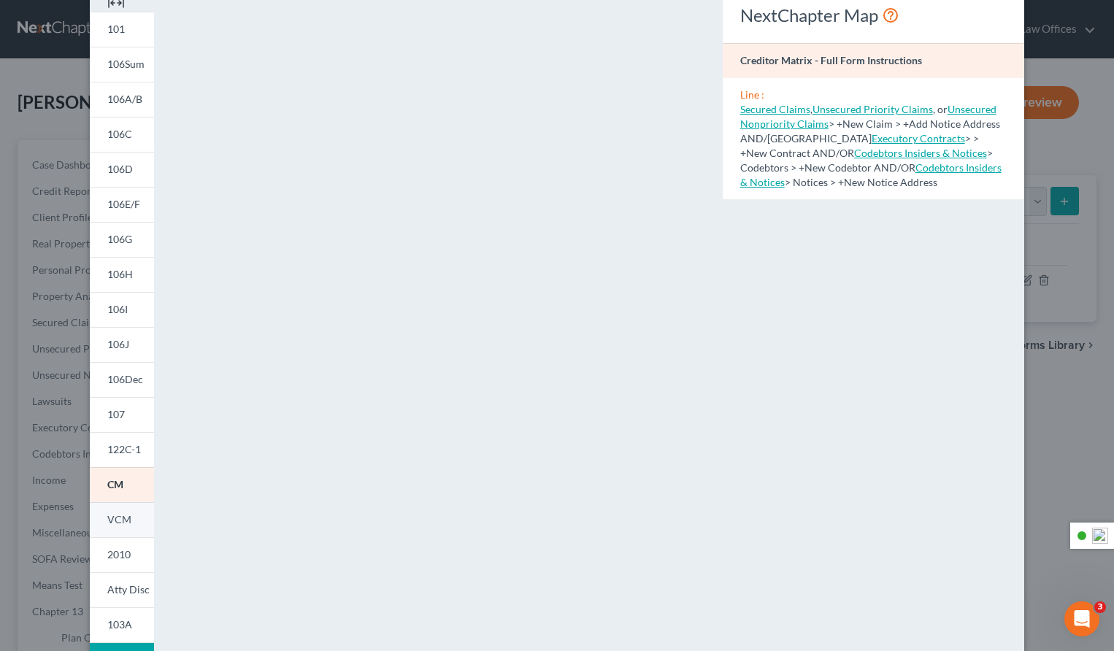
click at [127, 523] on span "VCM" at bounding box center [119, 519] width 24 height 12
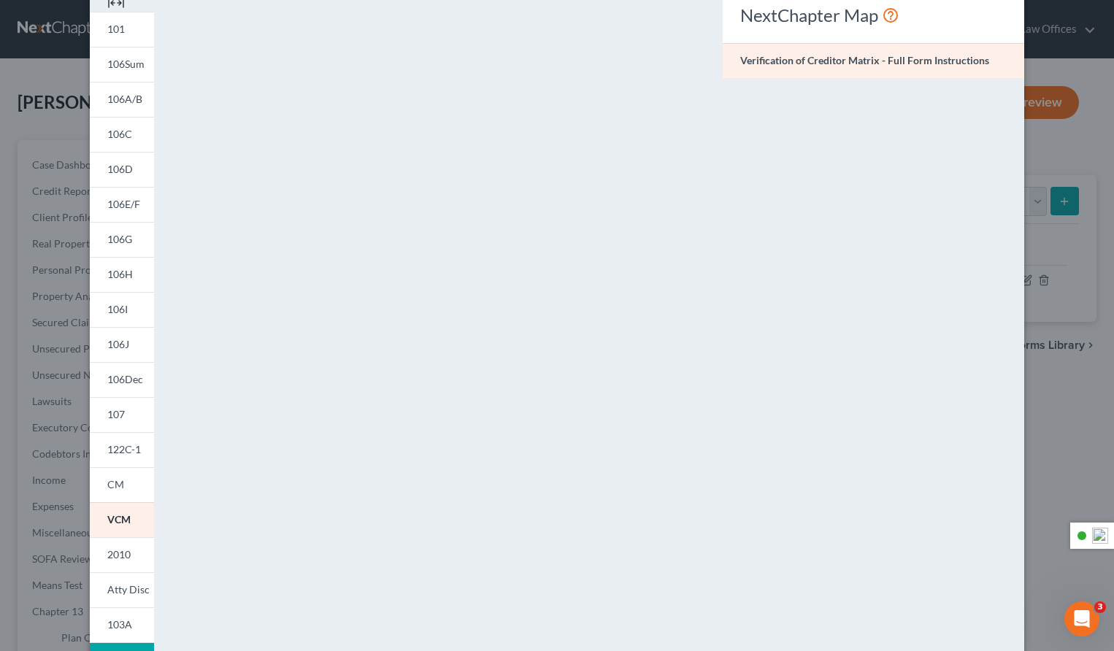
scroll to position [172, 0]
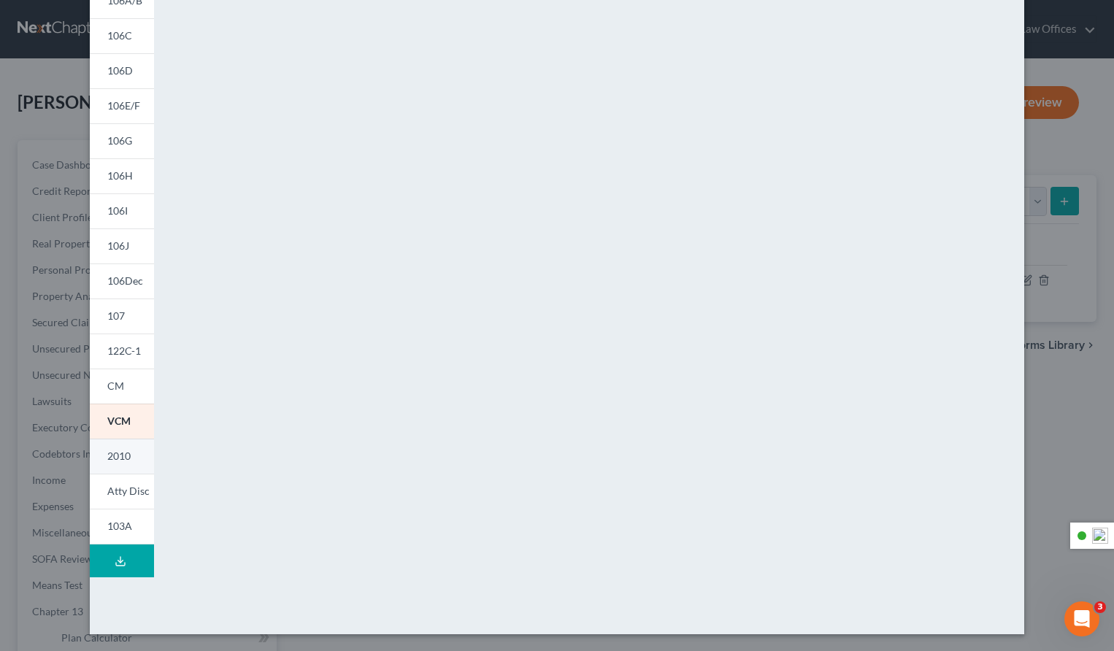
click at [134, 452] on link "2010" at bounding box center [122, 456] width 64 height 35
click at [130, 490] on span "Atty Disc" at bounding box center [128, 491] width 42 height 12
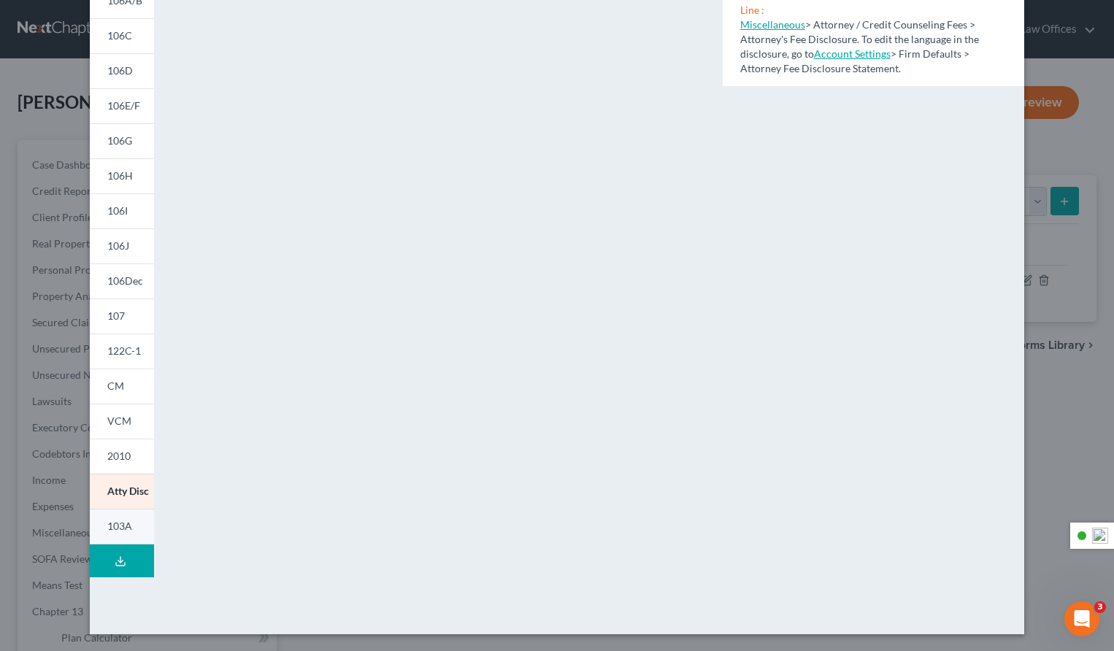
click at [117, 522] on span "103A" at bounding box center [119, 526] width 25 height 12
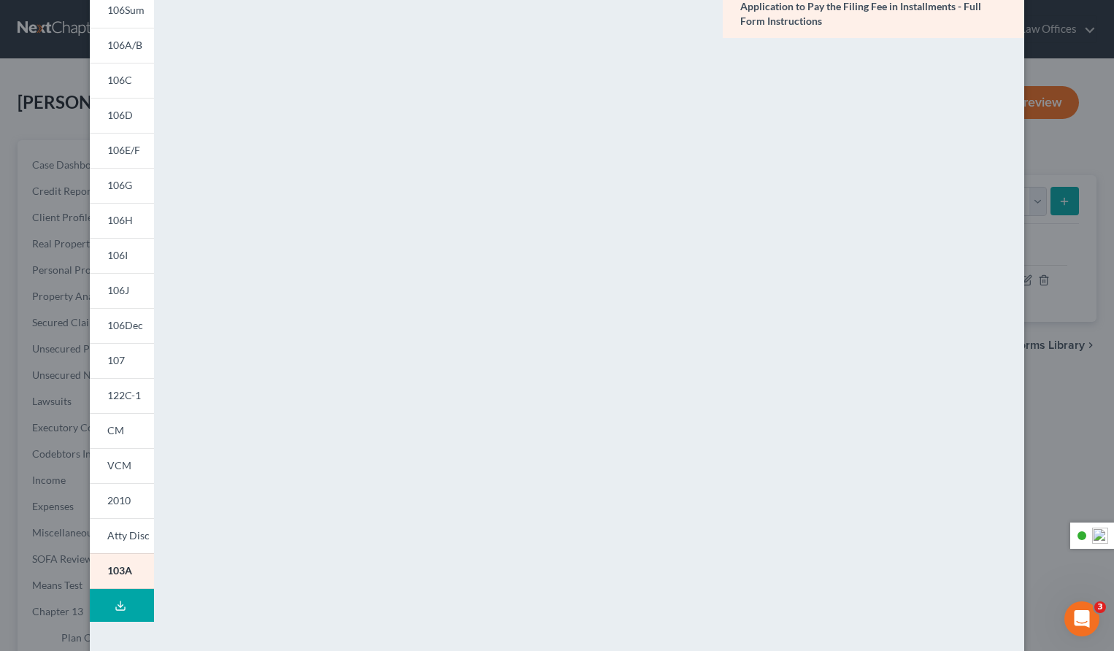
scroll to position [0, 0]
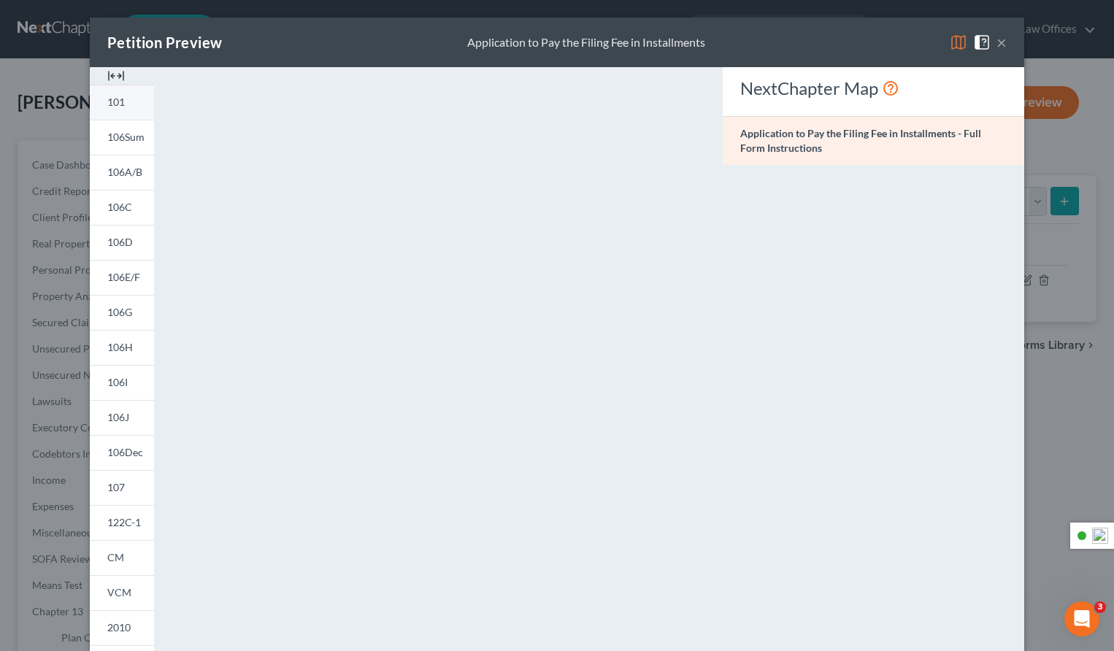
click at [136, 107] on link "101" at bounding box center [122, 102] width 64 height 35
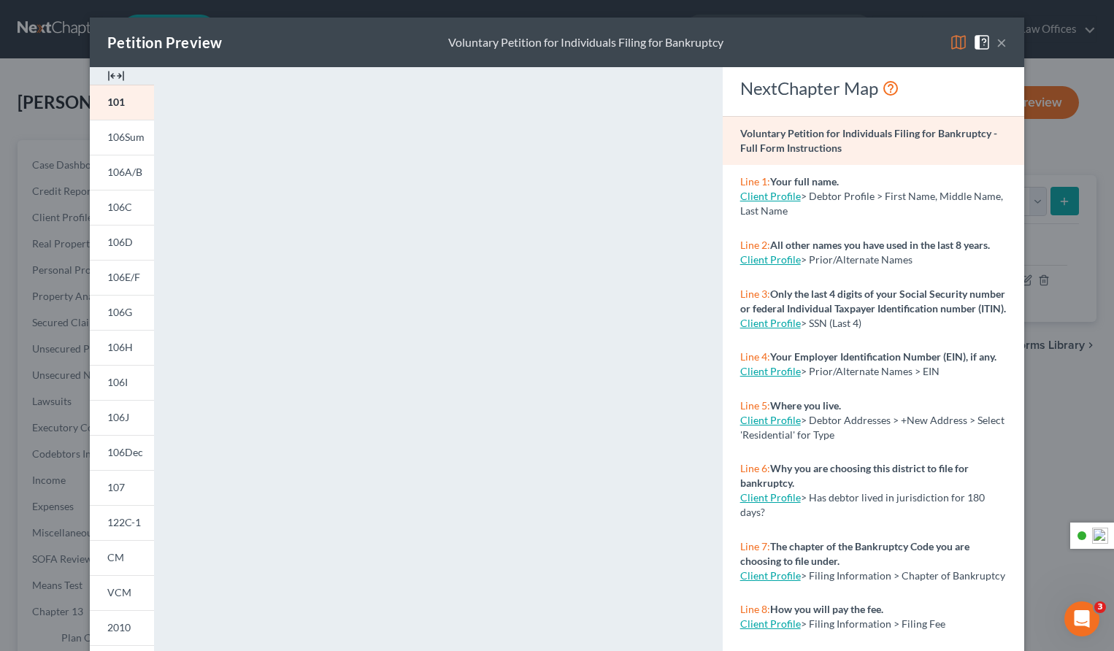
click at [998, 41] on button "×" at bounding box center [1001, 43] width 10 height 18
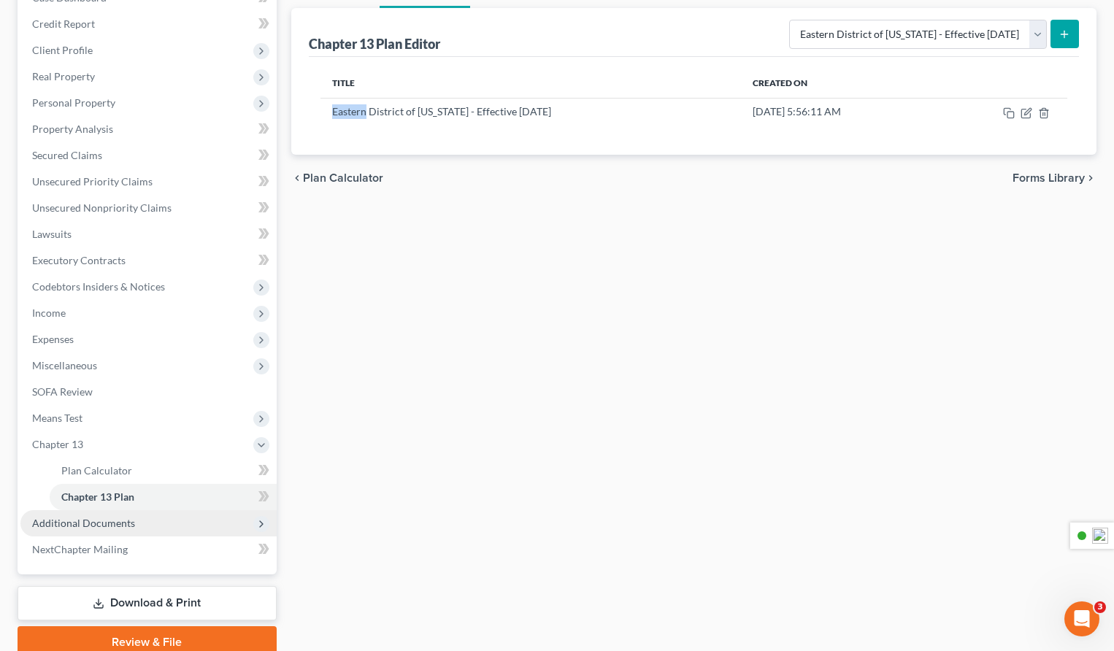
scroll to position [228, 0]
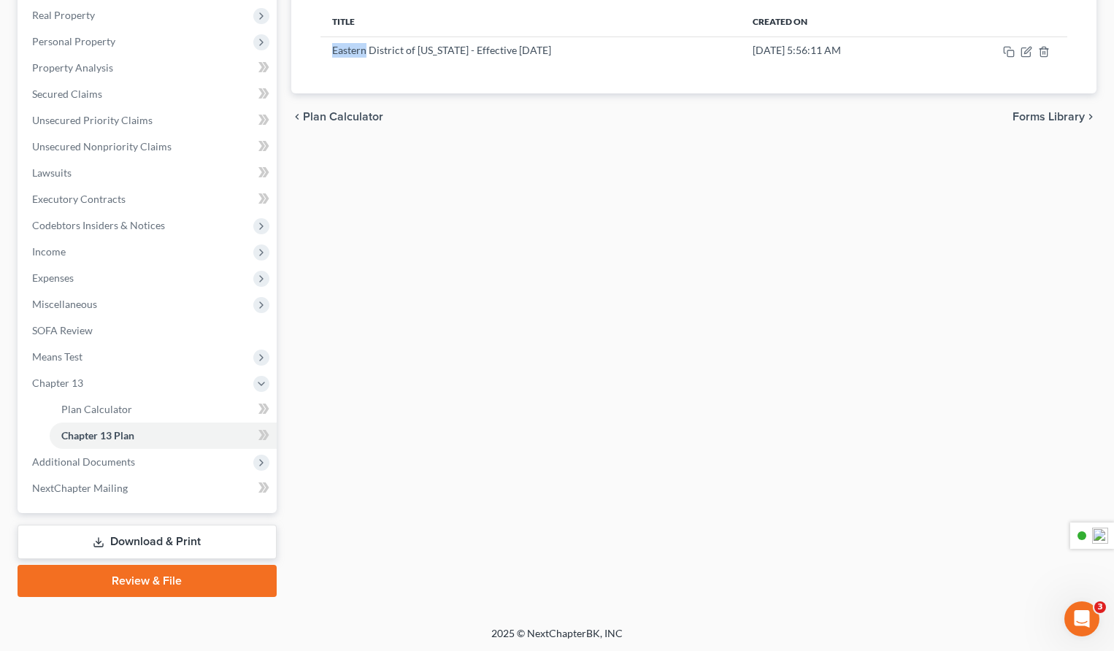
click at [201, 542] on link "Download & Print" at bounding box center [147, 542] width 259 height 34
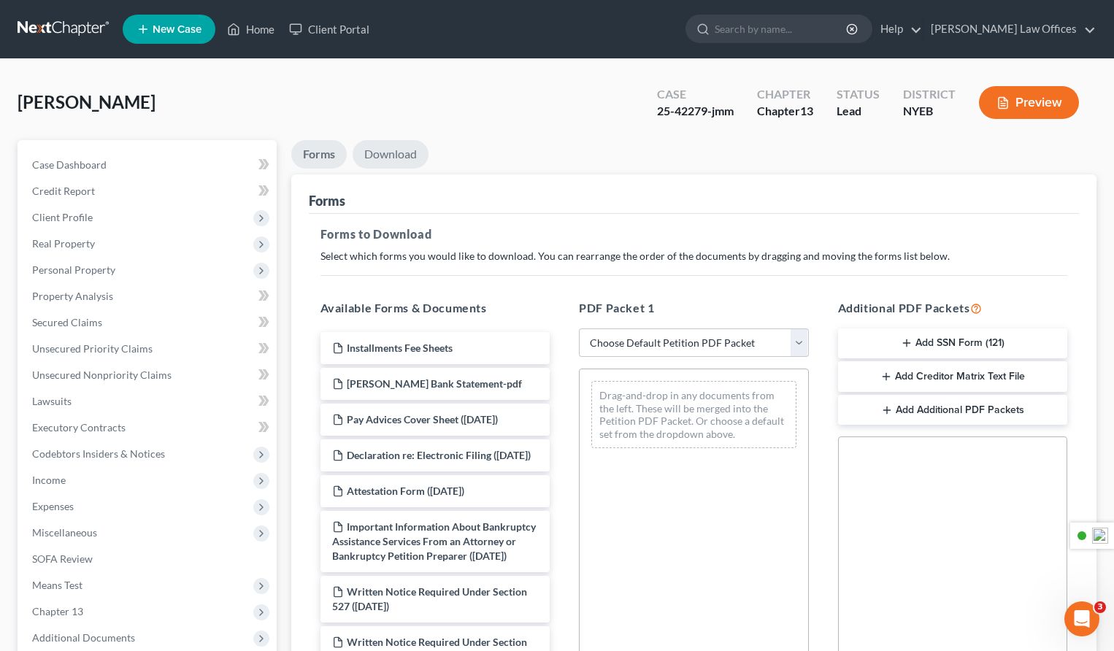
click at [389, 156] on link "Download" at bounding box center [391, 154] width 76 height 28
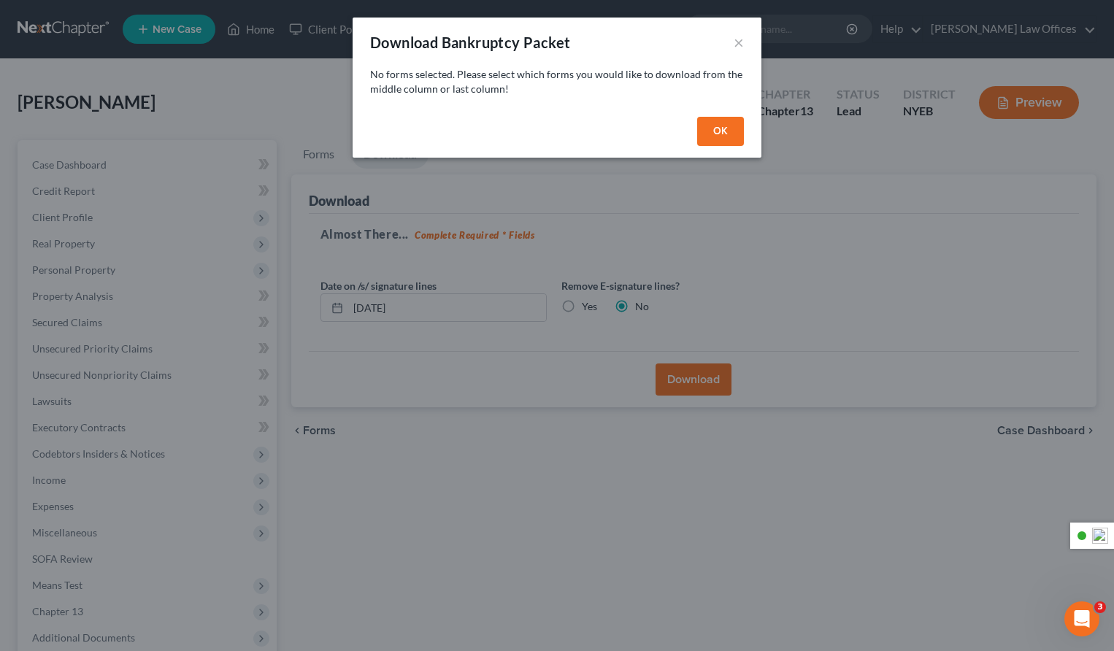
click at [712, 133] on button "OK" at bounding box center [720, 131] width 47 height 29
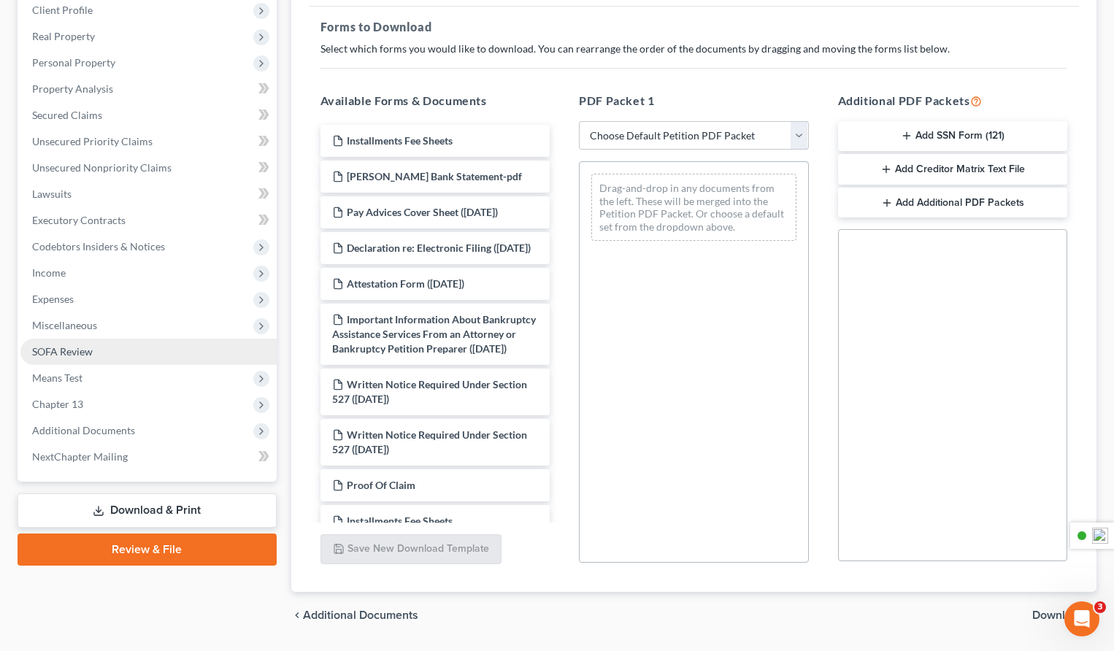
scroll to position [250, 0]
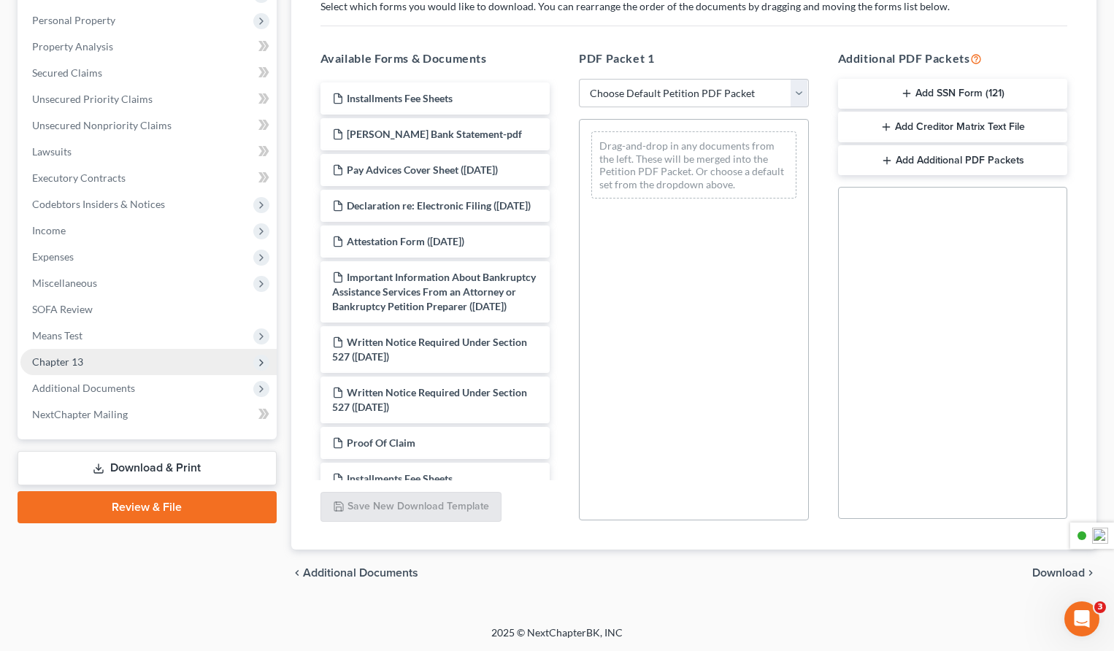
click at [109, 366] on span "Chapter 13" at bounding box center [148, 362] width 256 height 26
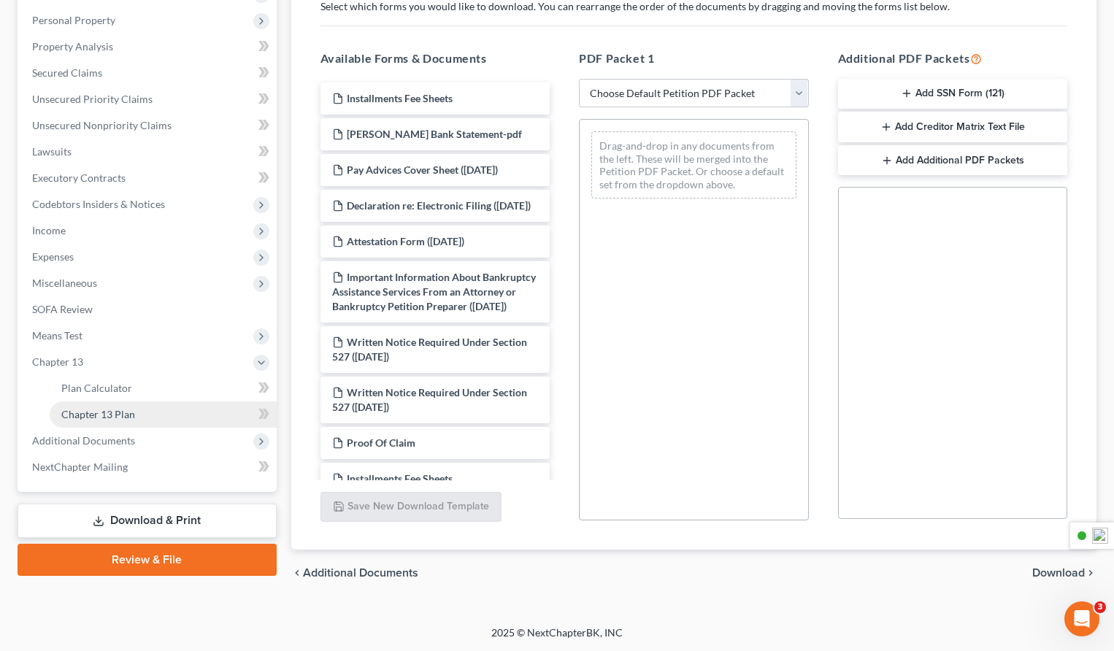
click at [212, 411] on link "Chapter 13 Plan" at bounding box center [163, 414] width 227 height 26
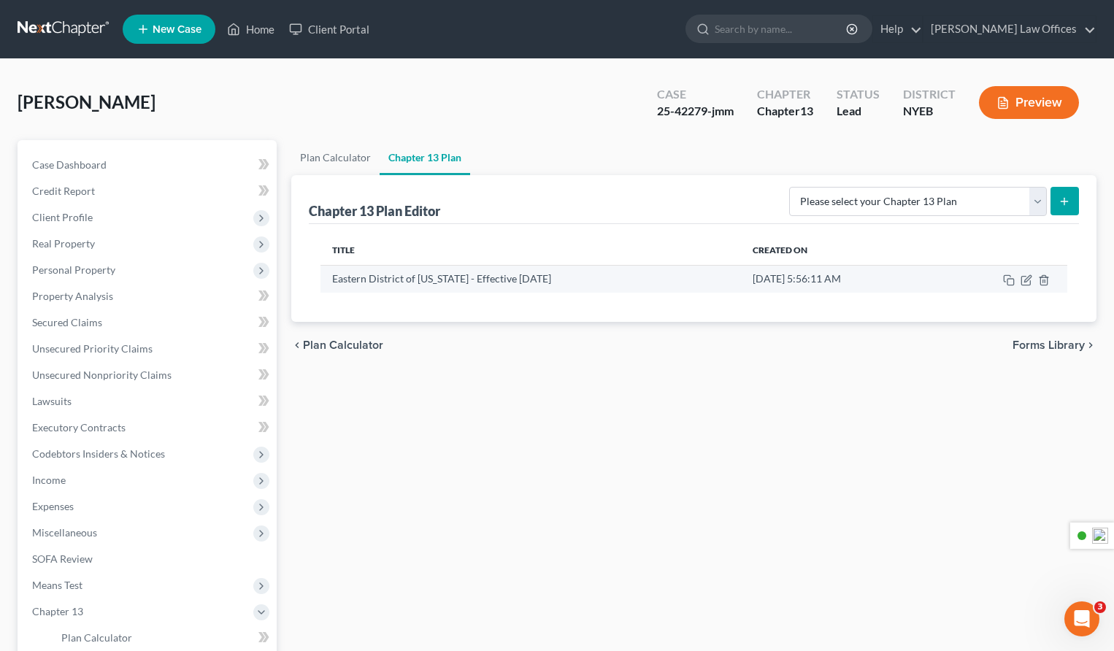
click at [823, 282] on td "[DATE] 5:56:11 AM" at bounding box center [838, 279] width 194 height 28
click at [1025, 280] on icon "button" at bounding box center [1027, 278] width 7 height 7
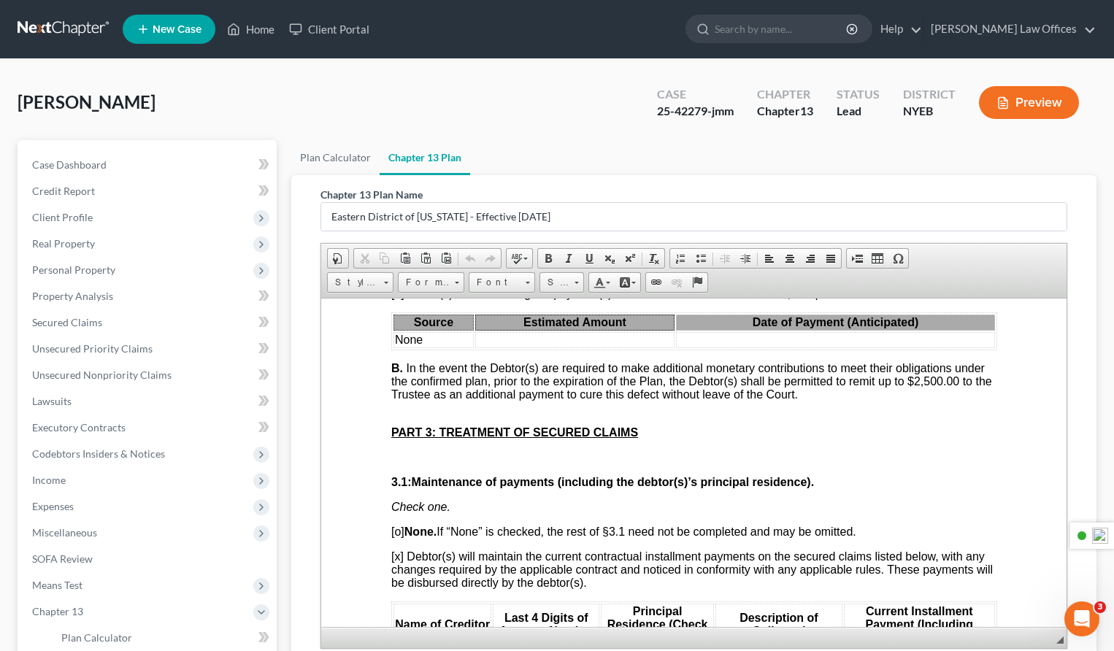
scroll to position [228, 0]
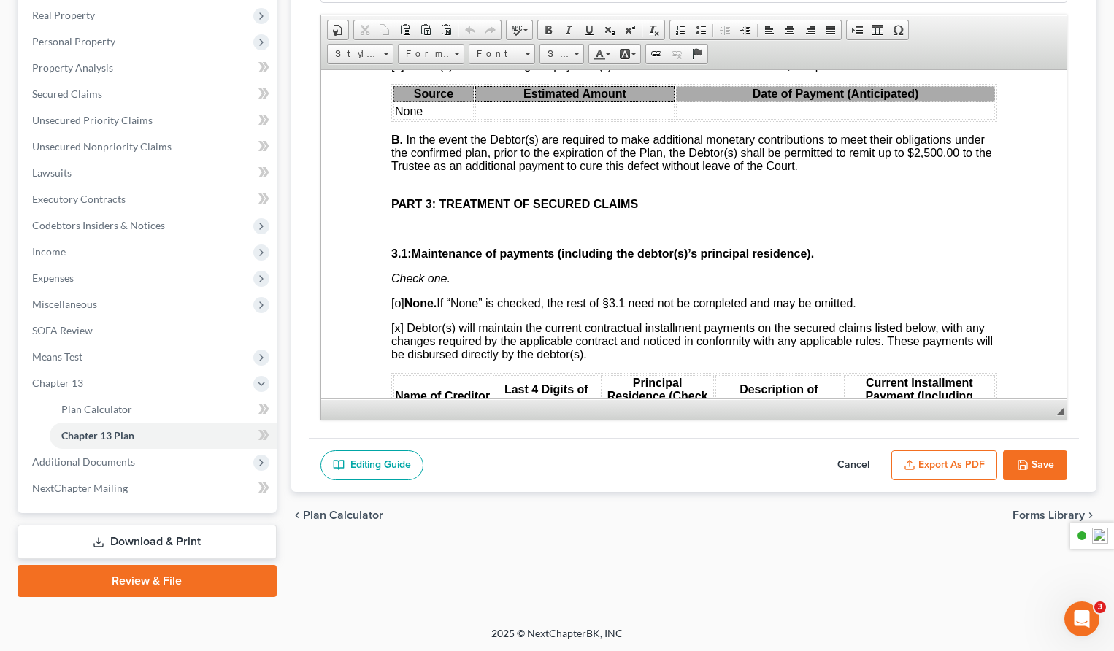
click at [960, 465] on button "Export as PDF" at bounding box center [944, 465] width 106 height 31
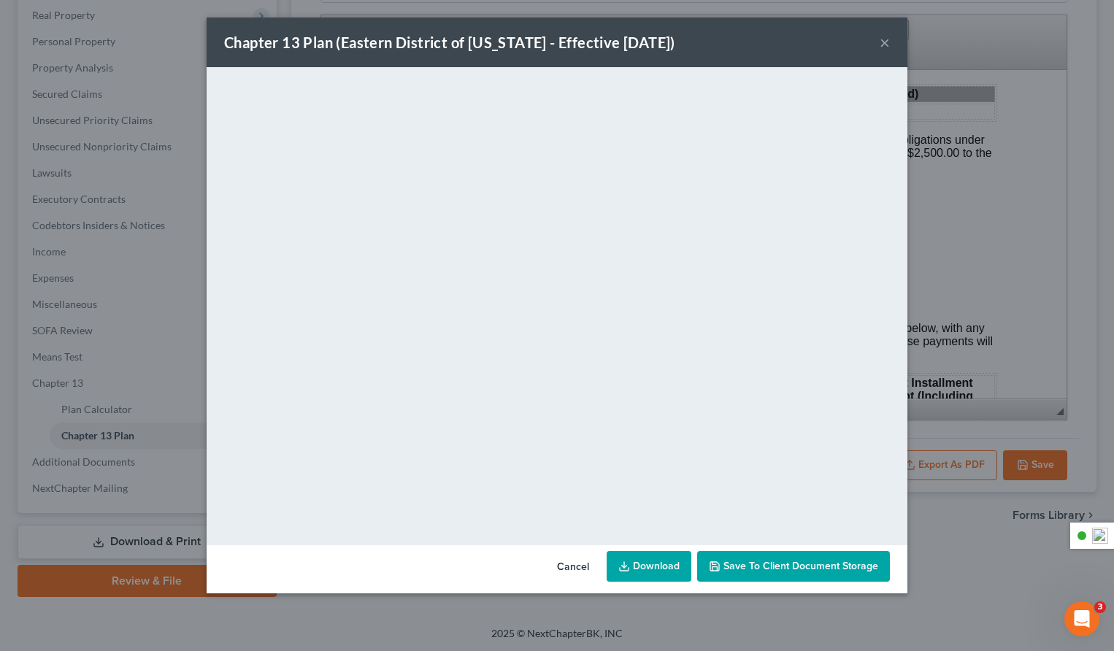
click at [766, 569] on span "Save to Client Document Storage" at bounding box center [800, 566] width 155 height 12
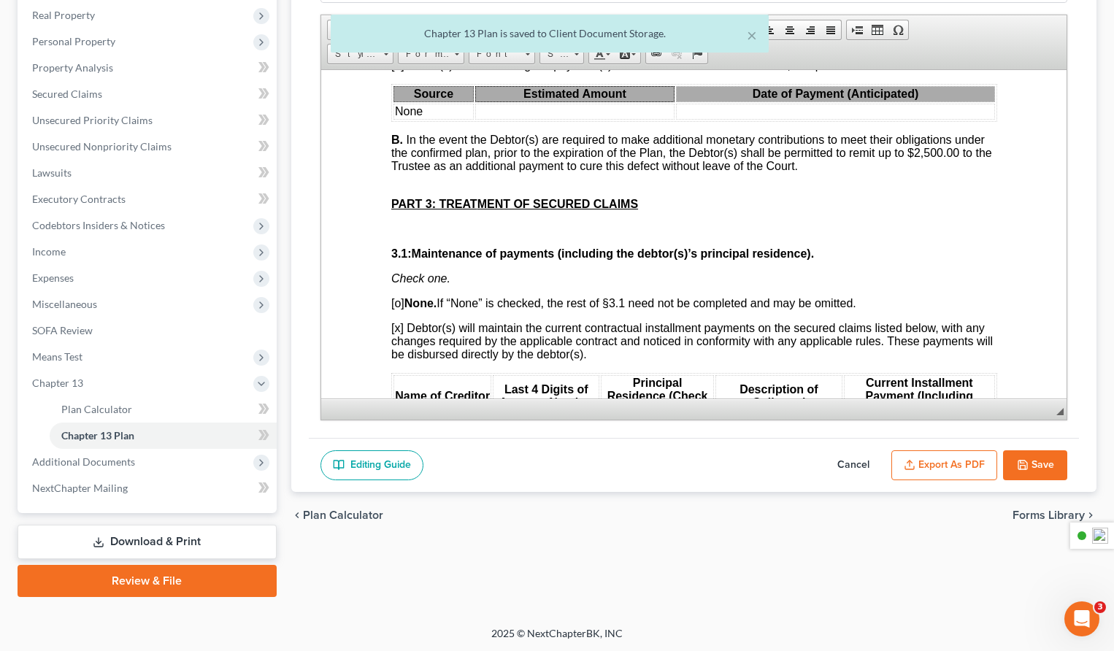
click at [926, 464] on button "Export as PDF" at bounding box center [944, 465] width 106 height 31
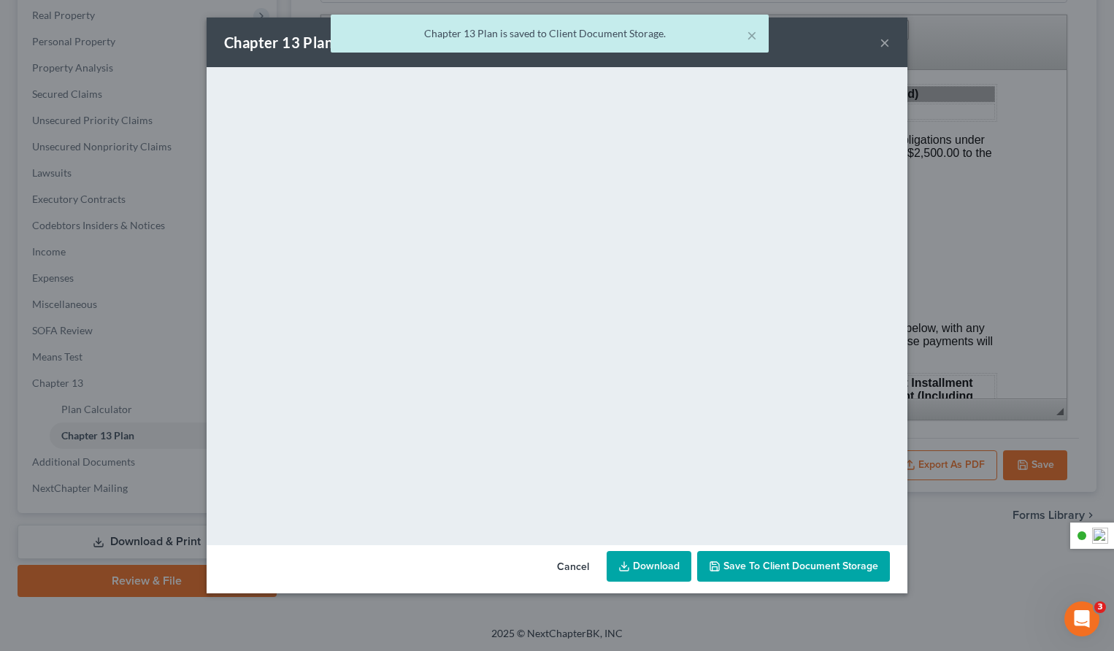
click at [653, 569] on link "Download" at bounding box center [649, 566] width 85 height 31
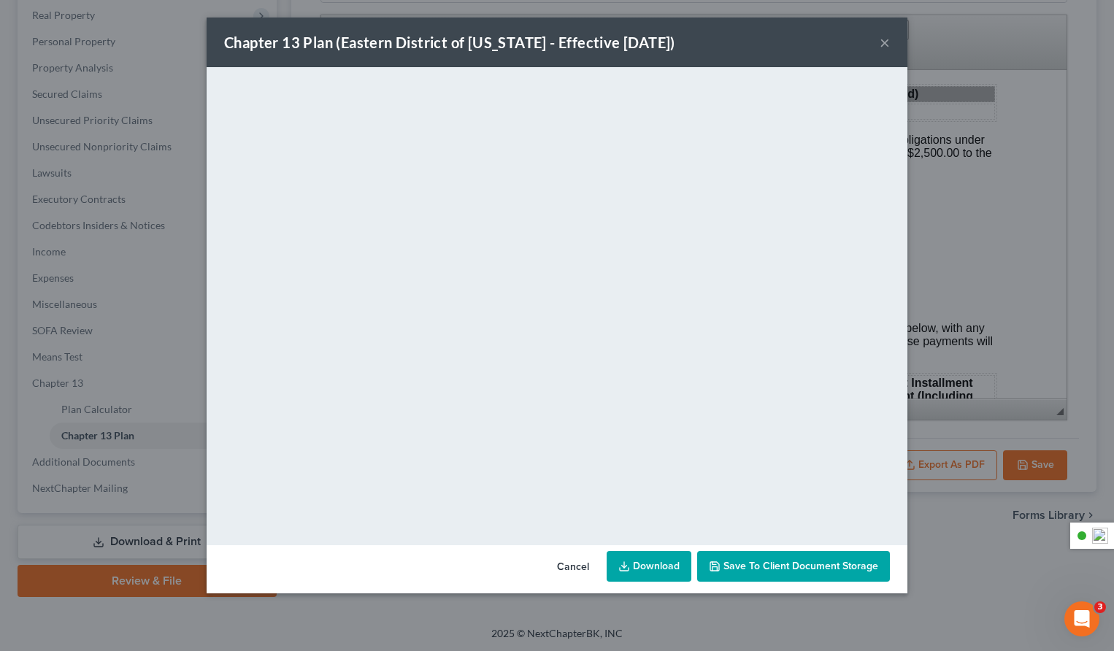
click at [888, 46] on button "×" at bounding box center [885, 43] width 10 height 18
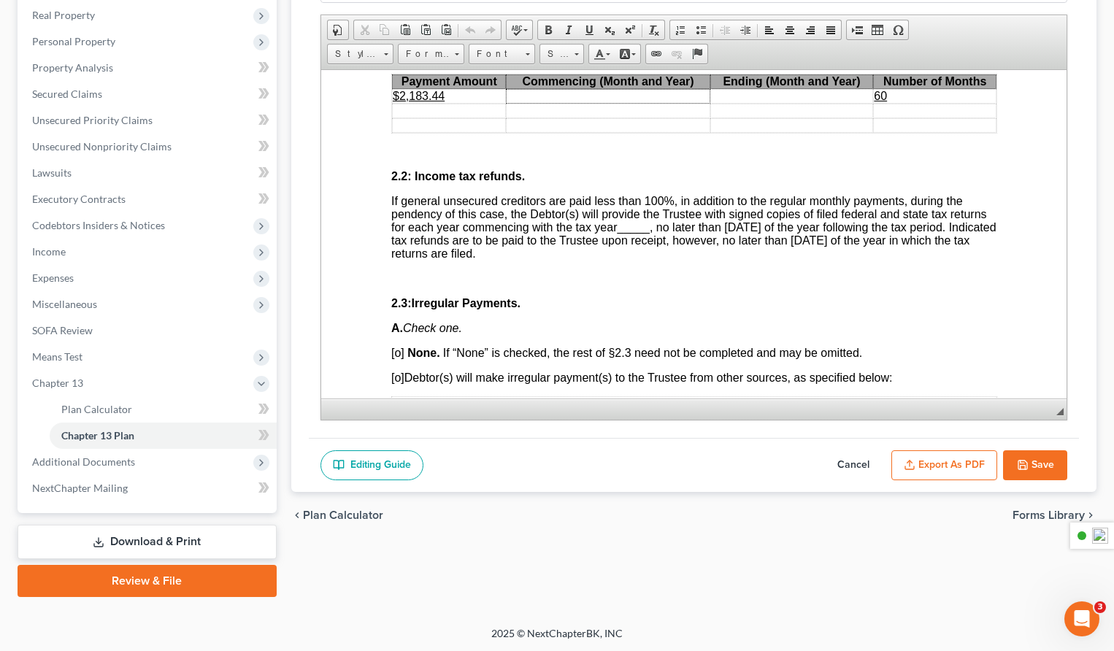
scroll to position [858, 0]
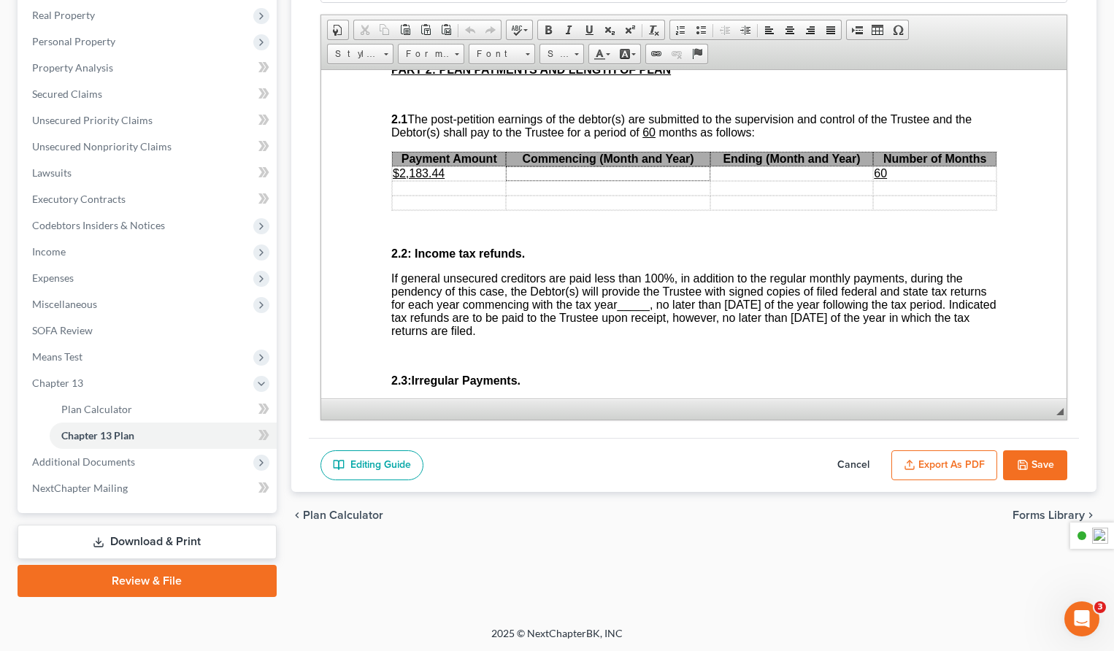
click at [1031, 466] on button "Save" at bounding box center [1035, 465] width 64 height 31
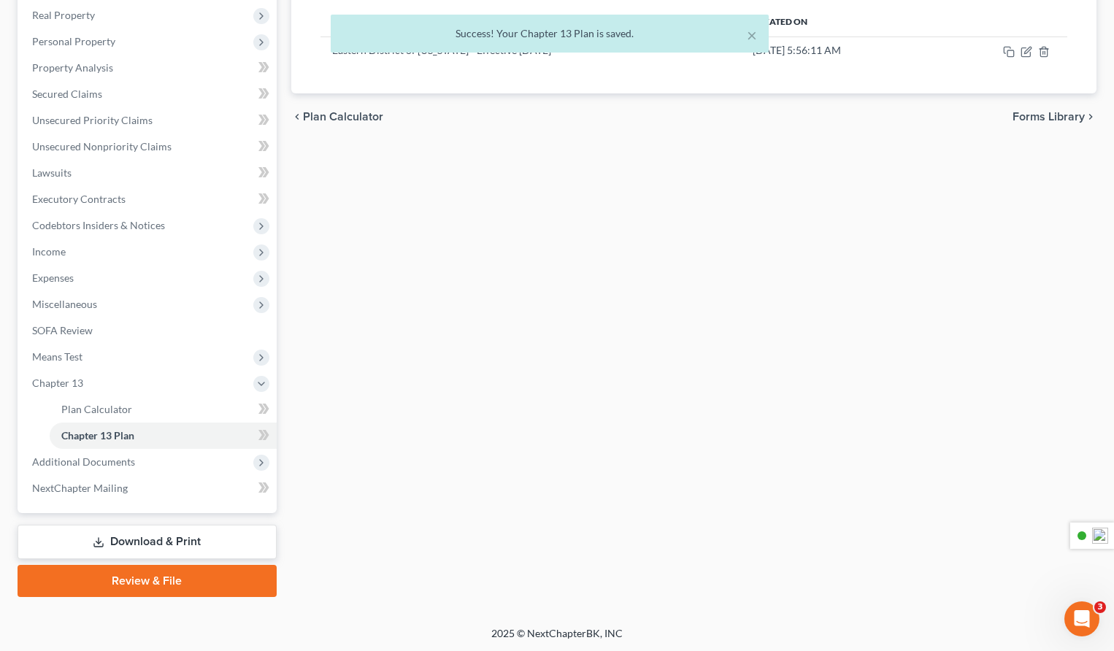
scroll to position [0, 0]
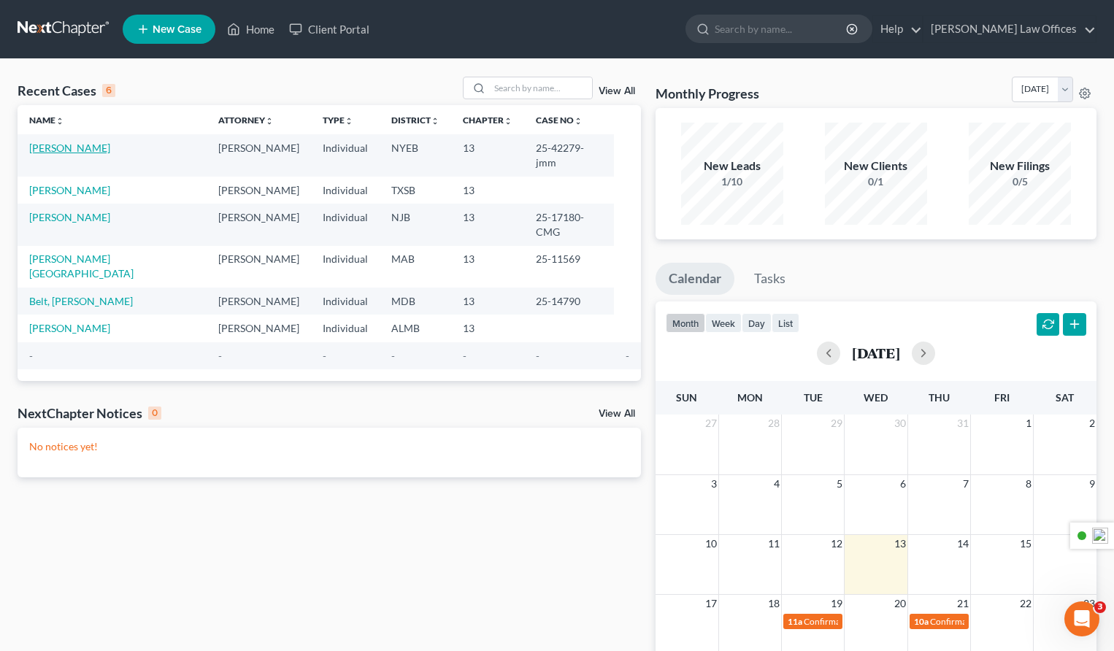
click at [72, 147] on link "[PERSON_NAME]" at bounding box center [69, 148] width 81 height 12
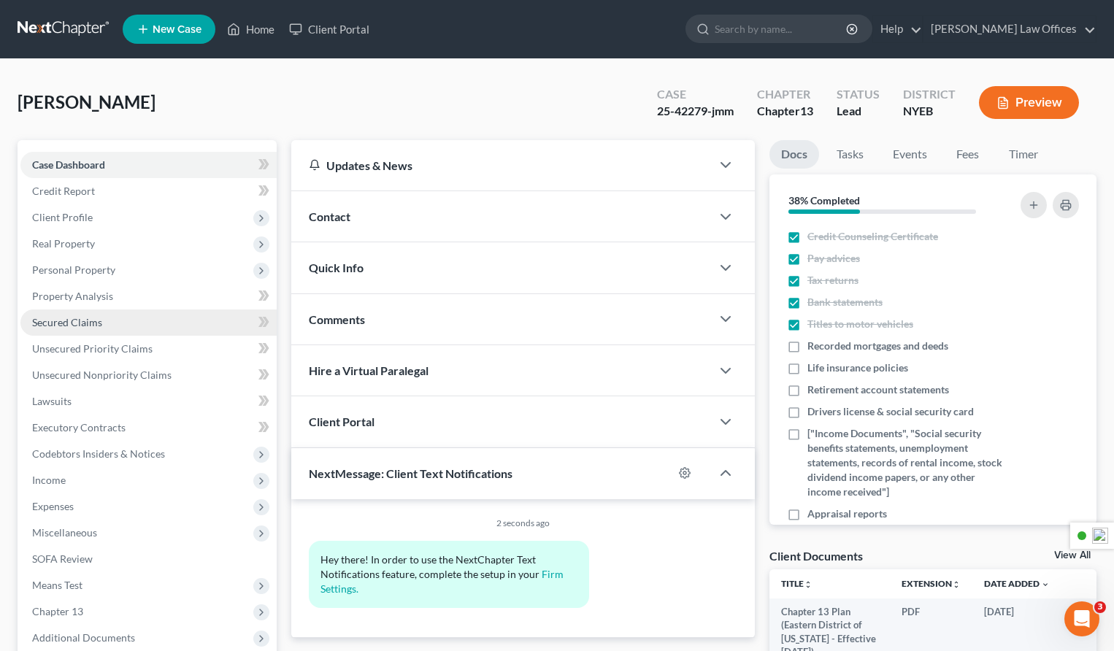
click at [107, 323] on link "Secured Claims" at bounding box center [148, 322] width 256 height 26
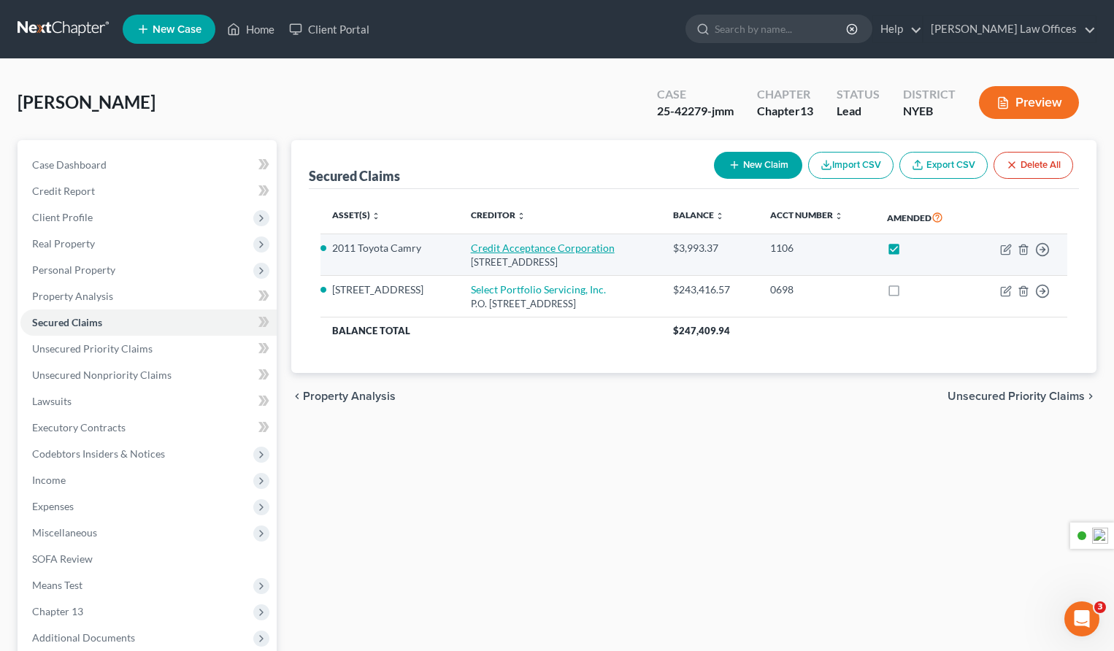
click at [532, 249] on link "Credit Acceptance Corporation" at bounding box center [543, 248] width 144 height 12
select select "23"
select select "3"
select select "2"
select select "3"
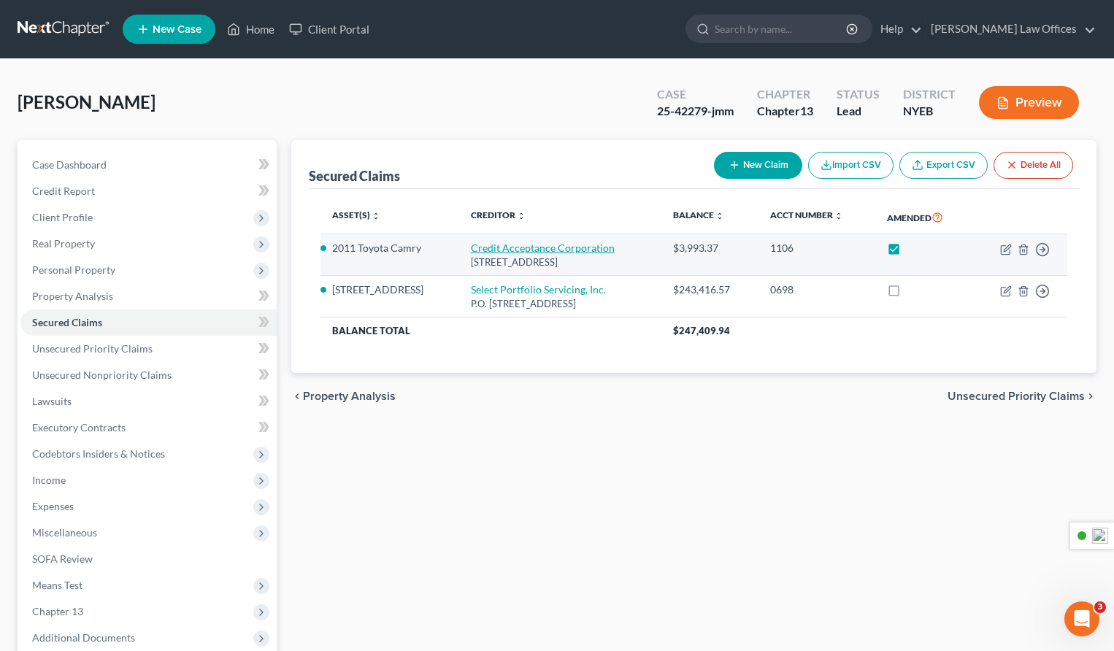
select select "0"
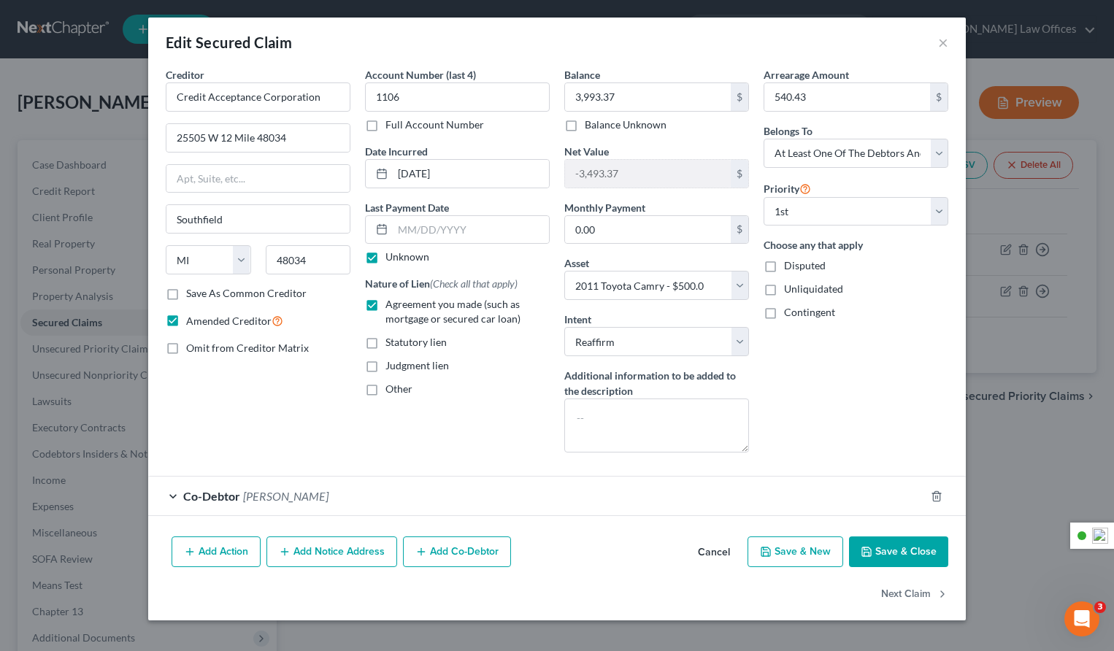
click at [712, 550] on button "Cancel" at bounding box center [713, 552] width 55 height 29
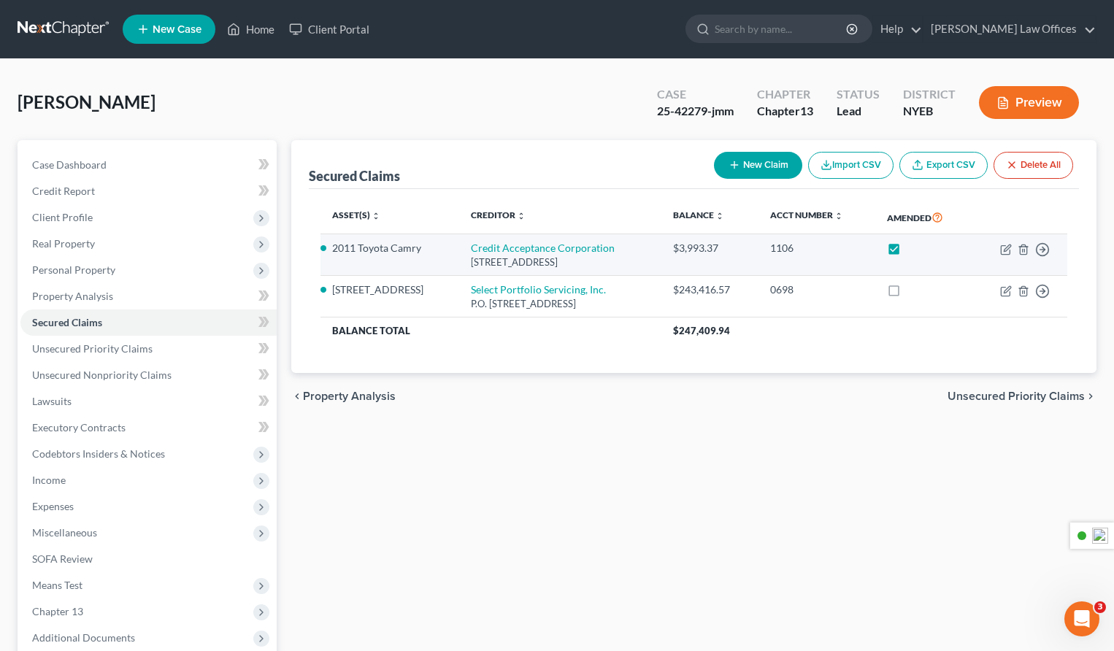
drag, startPoint x: 458, startPoint y: 261, endPoint x: 652, endPoint y: 266, distance: 194.2
click at [650, 266] on div "[STREET_ADDRESS]" at bounding box center [560, 262] width 179 height 14
copy div "[STREET_ADDRESS]"
